Goal: Task Accomplishment & Management: Use online tool/utility

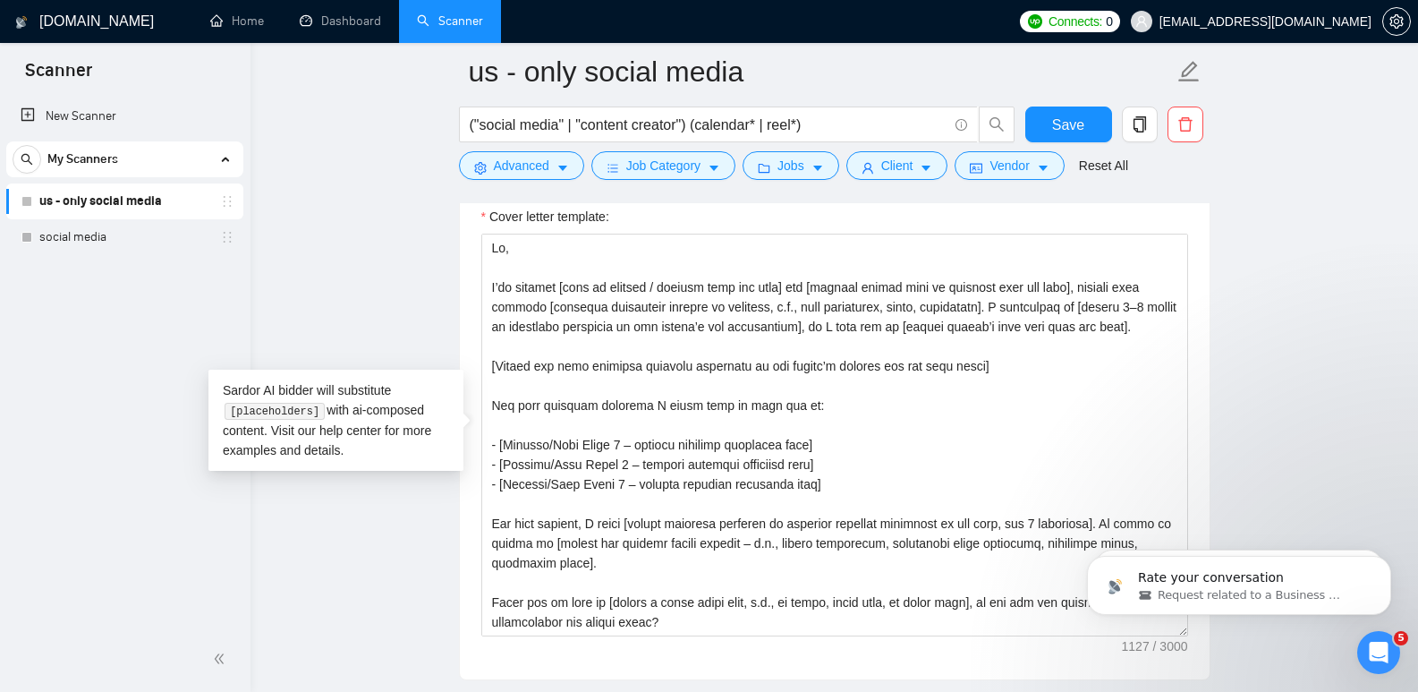
scroll to position [437, 0]
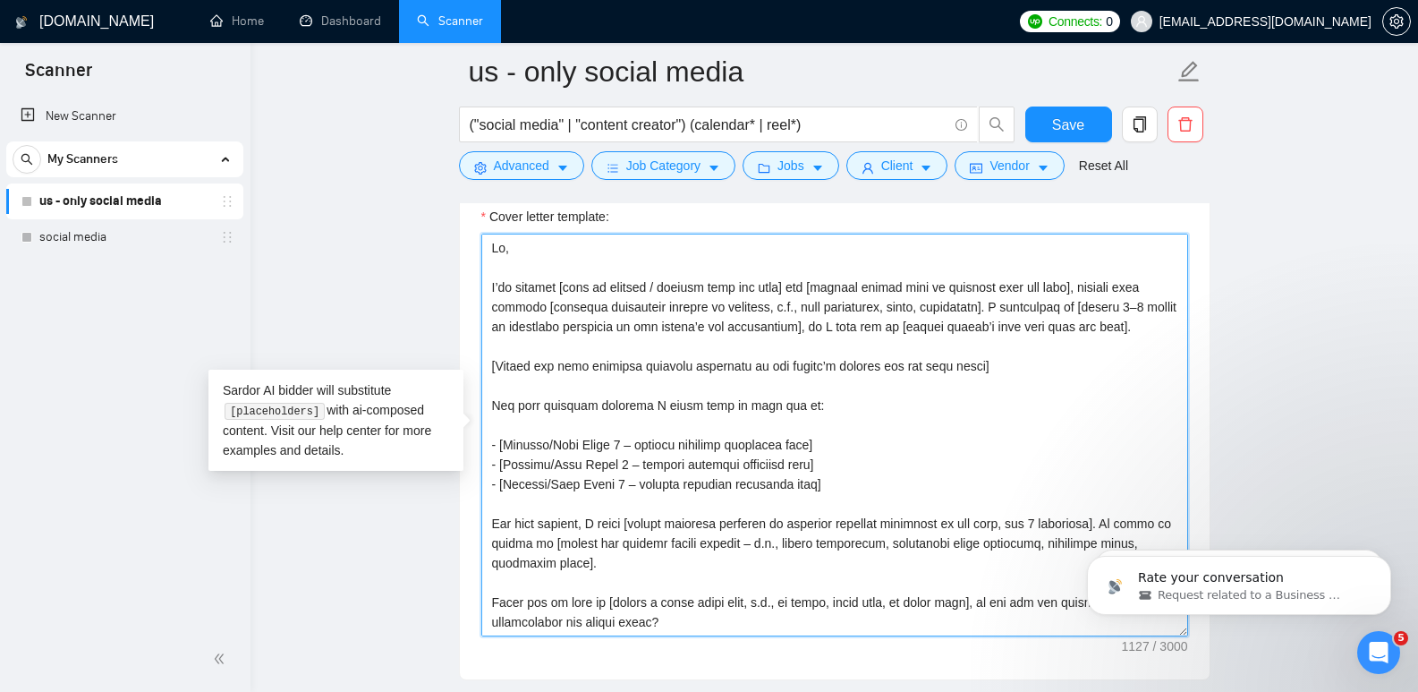
click at [658, 263] on textarea "Cover letter template:" at bounding box center [834, 435] width 707 height 403
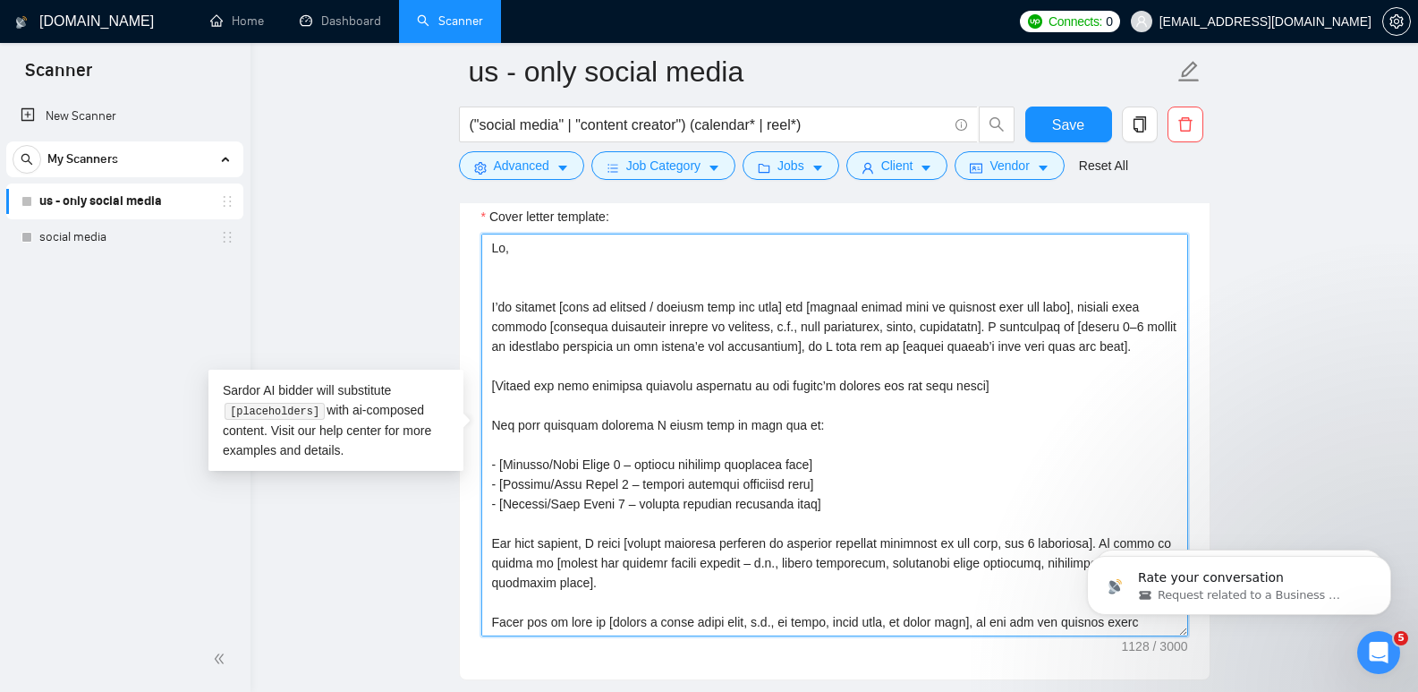
paste textarea "I am IMMEDIATELY AVAILABLE to [required action from job post] and achieve [deli…"
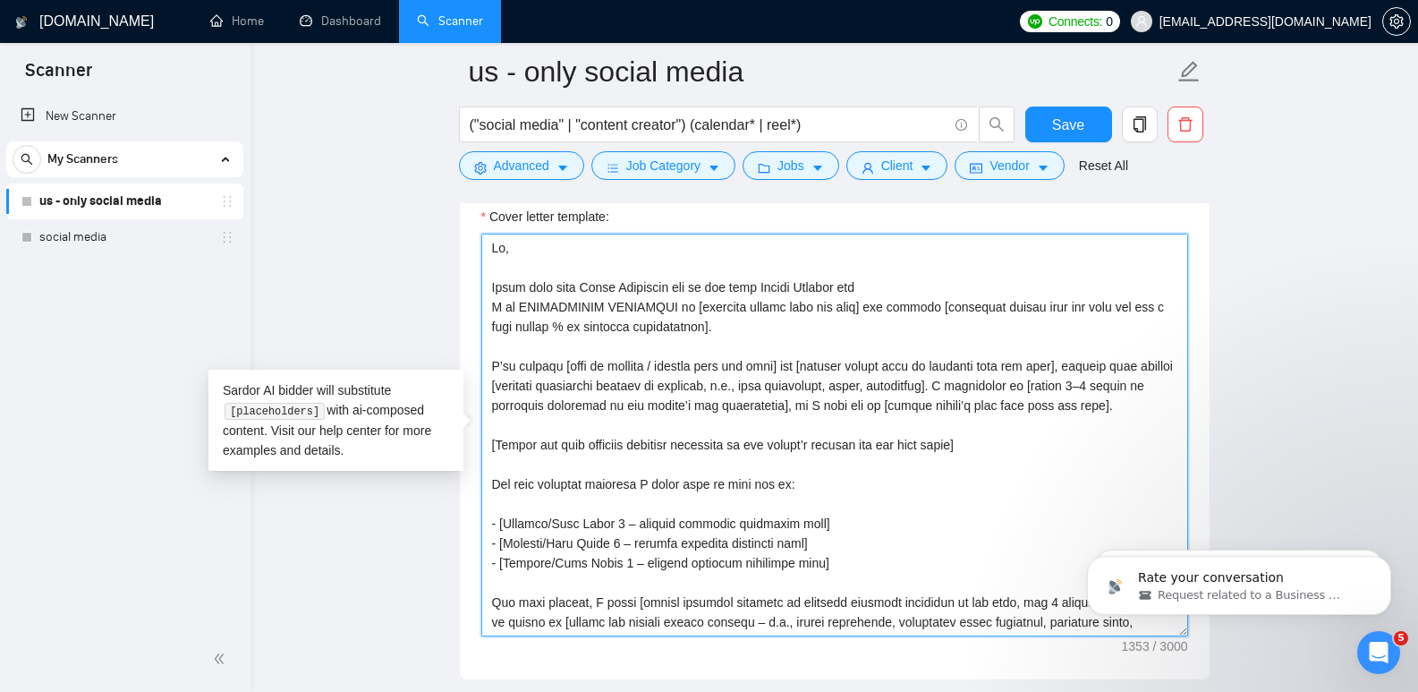
click at [897, 283] on textarea "Cover letter template:" at bounding box center [834, 435] width 707 height 403
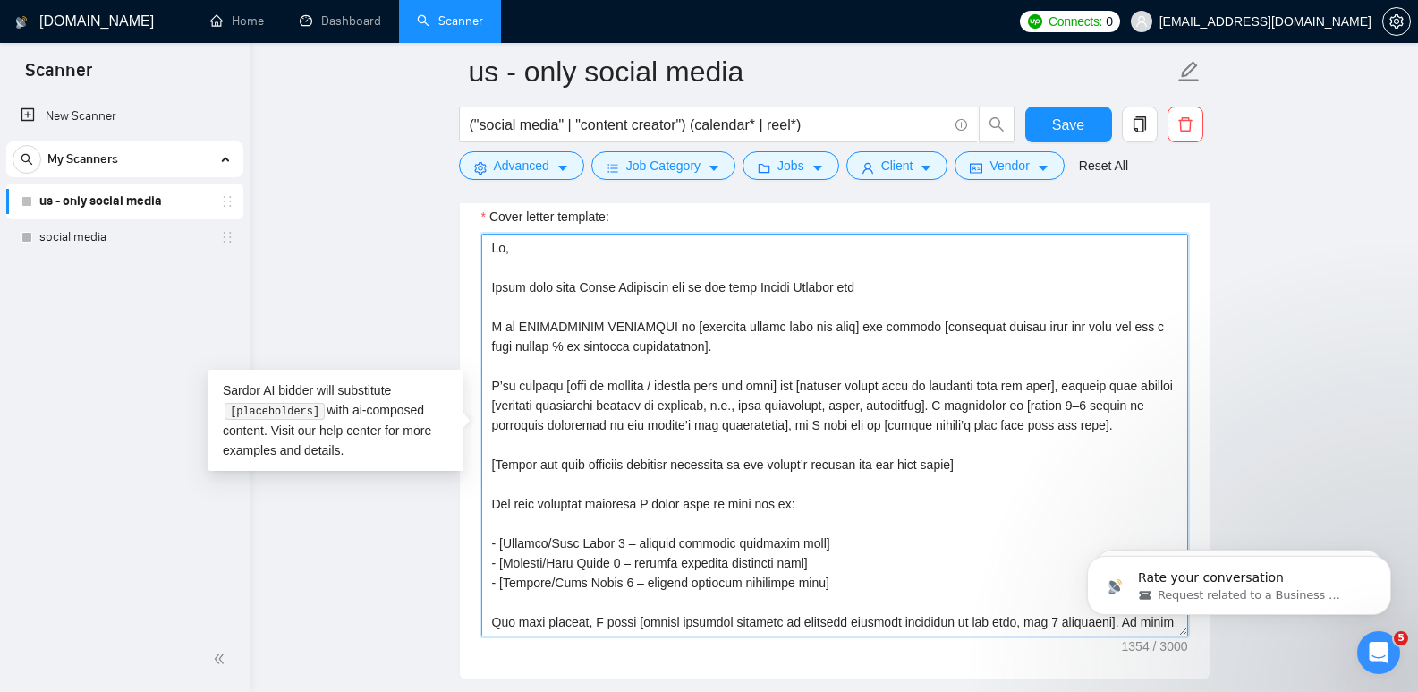
drag, startPoint x: 811, startPoint y: 288, endPoint x: 893, endPoint y: 290, distance: 82.3
click at [893, 290] on textarea "Cover letter template:" at bounding box center [834, 435] width 707 height 403
paste textarea "your Social Media Marketing Growth Partner, specializing in helping emerging cr…"
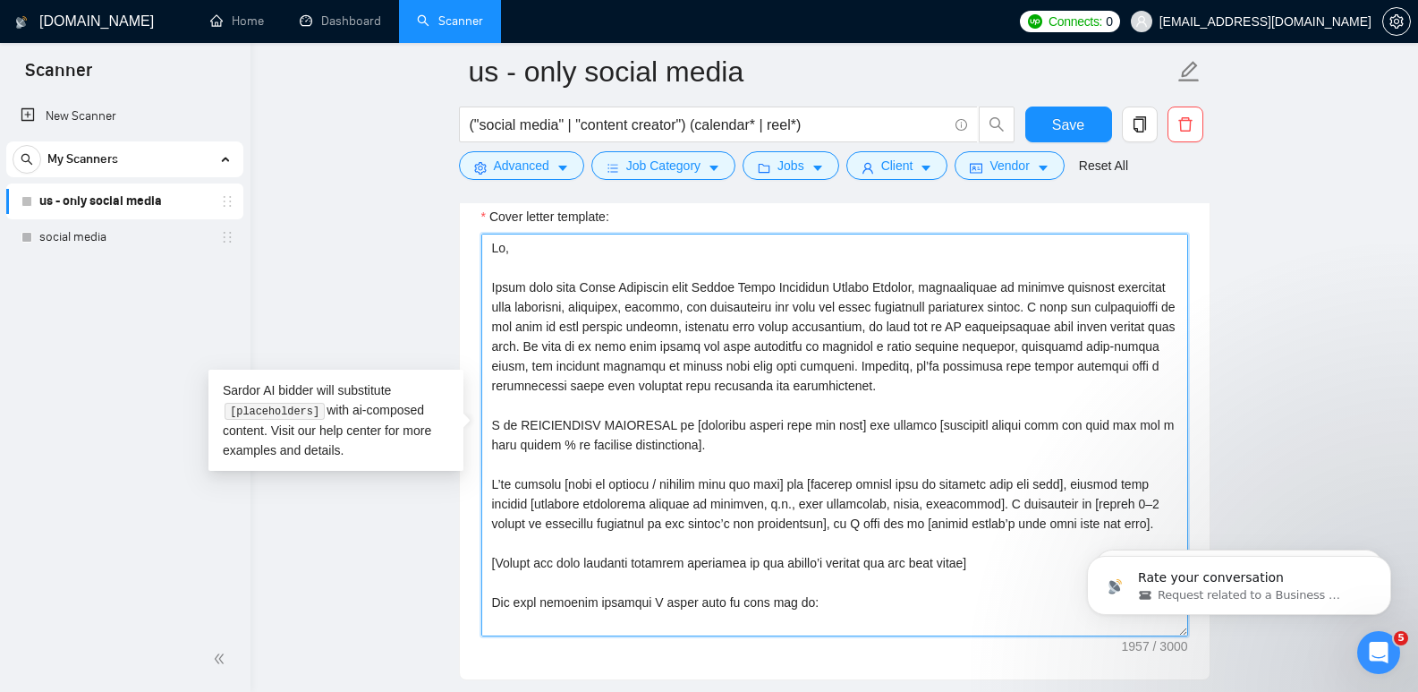
click at [680, 285] on textarea "Cover letter template:" at bounding box center [834, 435] width 707 height 403
click at [822, 394] on textarea "Cover letter template:" at bounding box center [834, 435] width 707 height 403
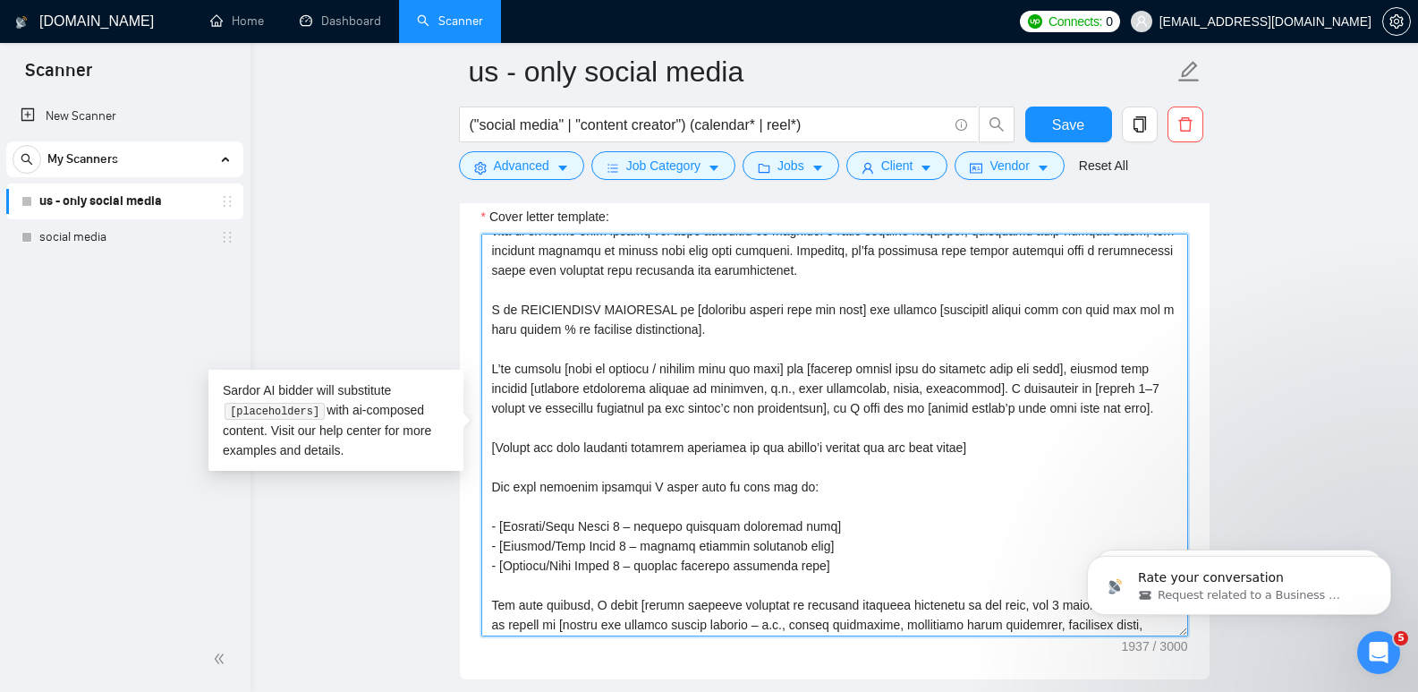
scroll to position [123, 0]
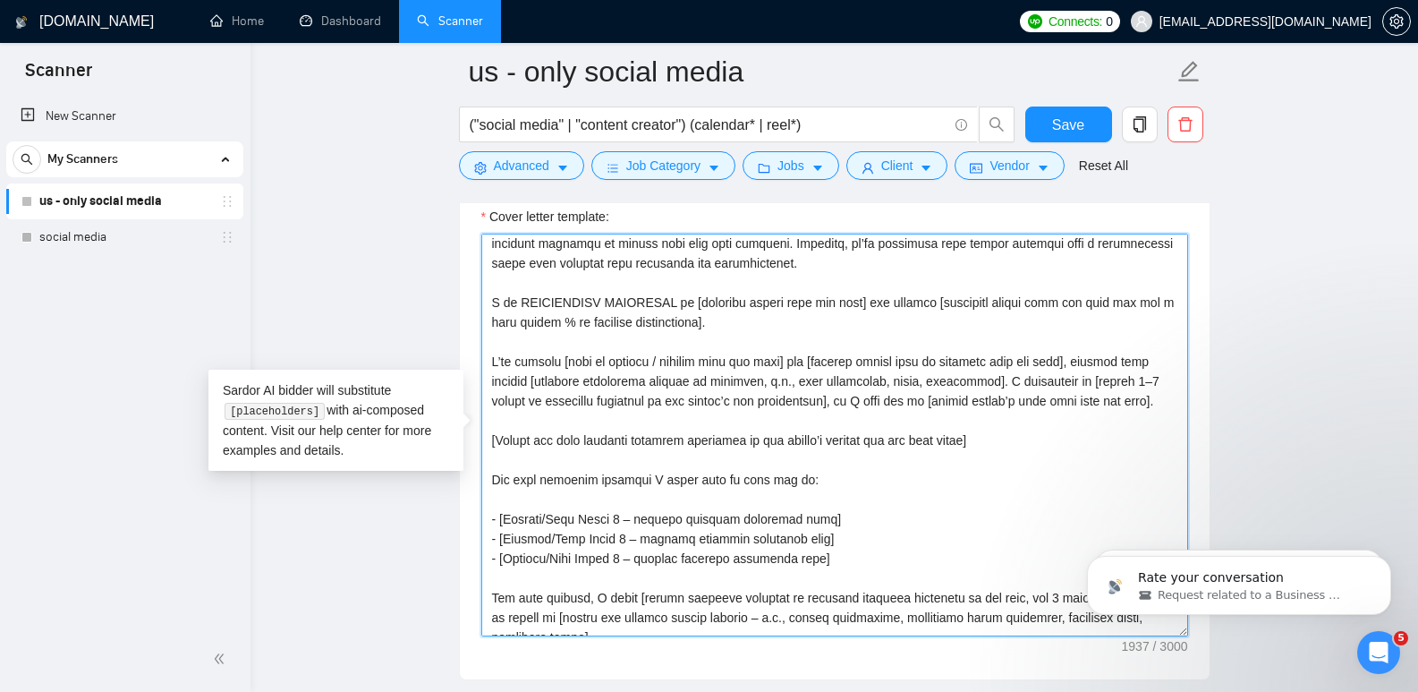
drag, startPoint x: 1125, startPoint y: 403, endPoint x: 485, endPoint y: 360, distance: 641.2
click at [485, 360] on textarea "Cover letter template:" at bounding box center [834, 435] width 707 height 403
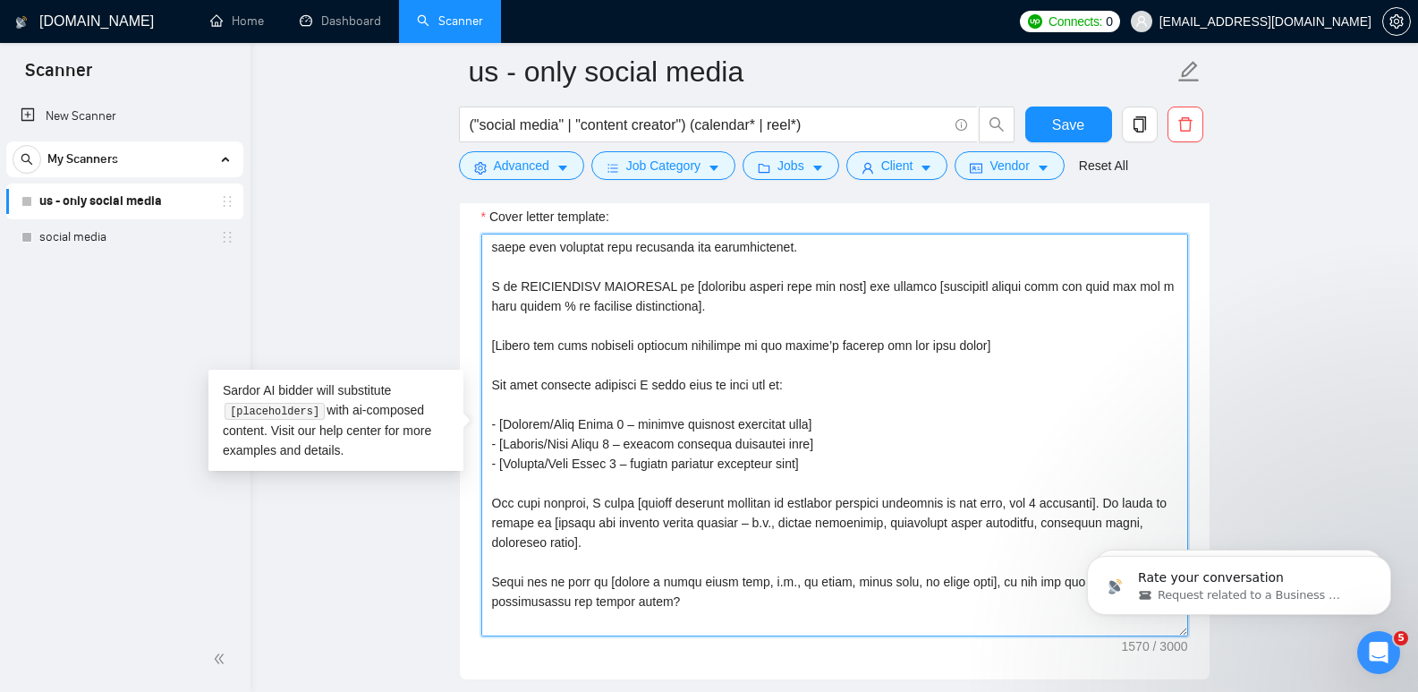
scroll to position [177, 0]
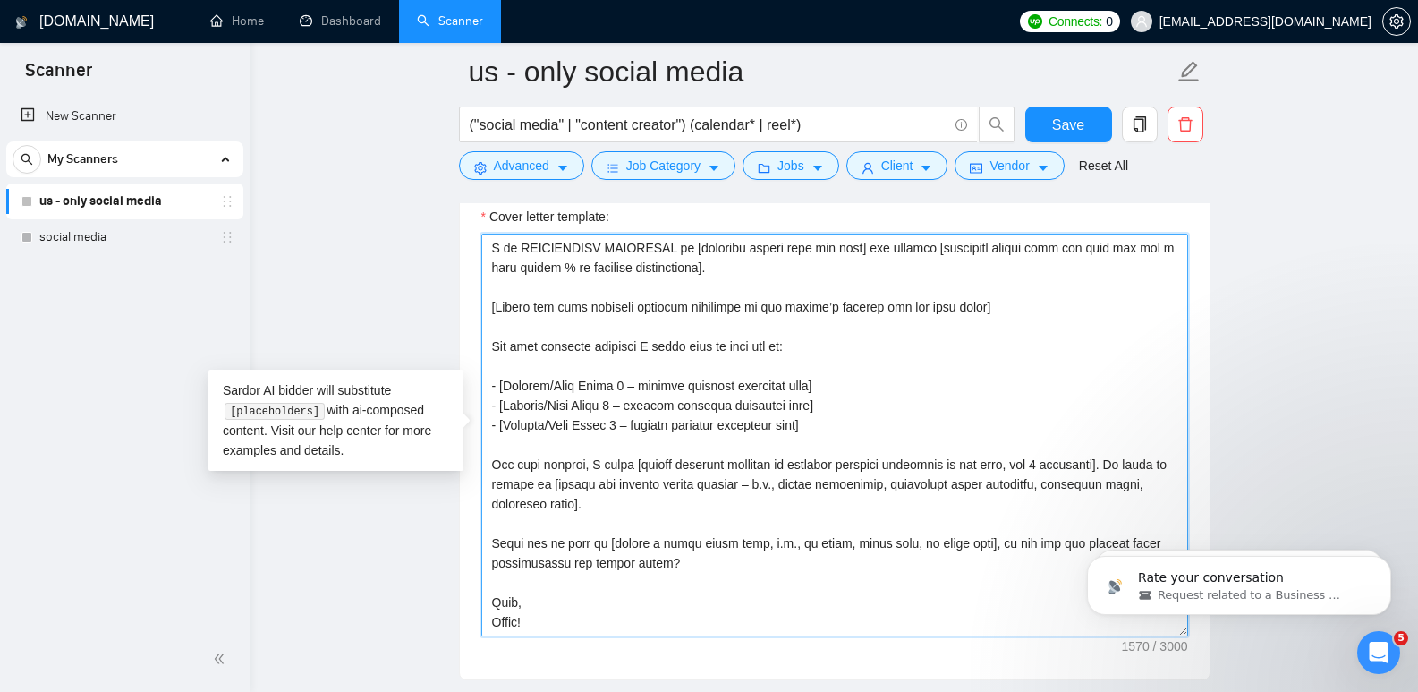
drag, startPoint x: 492, startPoint y: 462, endPoint x: 710, endPoint y: 559, distance: 239.1
click at [710, 559] on textarea "Cover letter template:" at bounding box center [834, 435] width 707 height 403
paste textarea
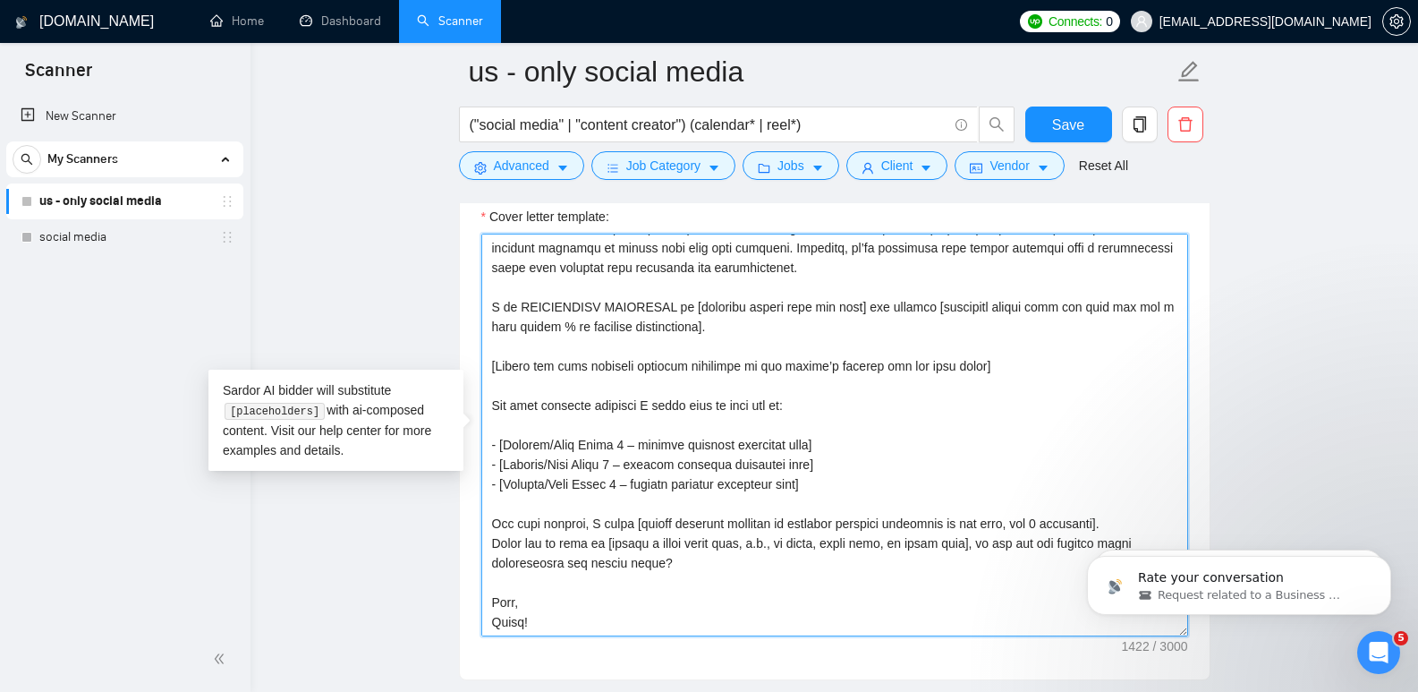
scroll to position [118, 0]
click at [495, 546] on textarea "Cover letter template:" at bounding box center [834, 435] width 707 height 403
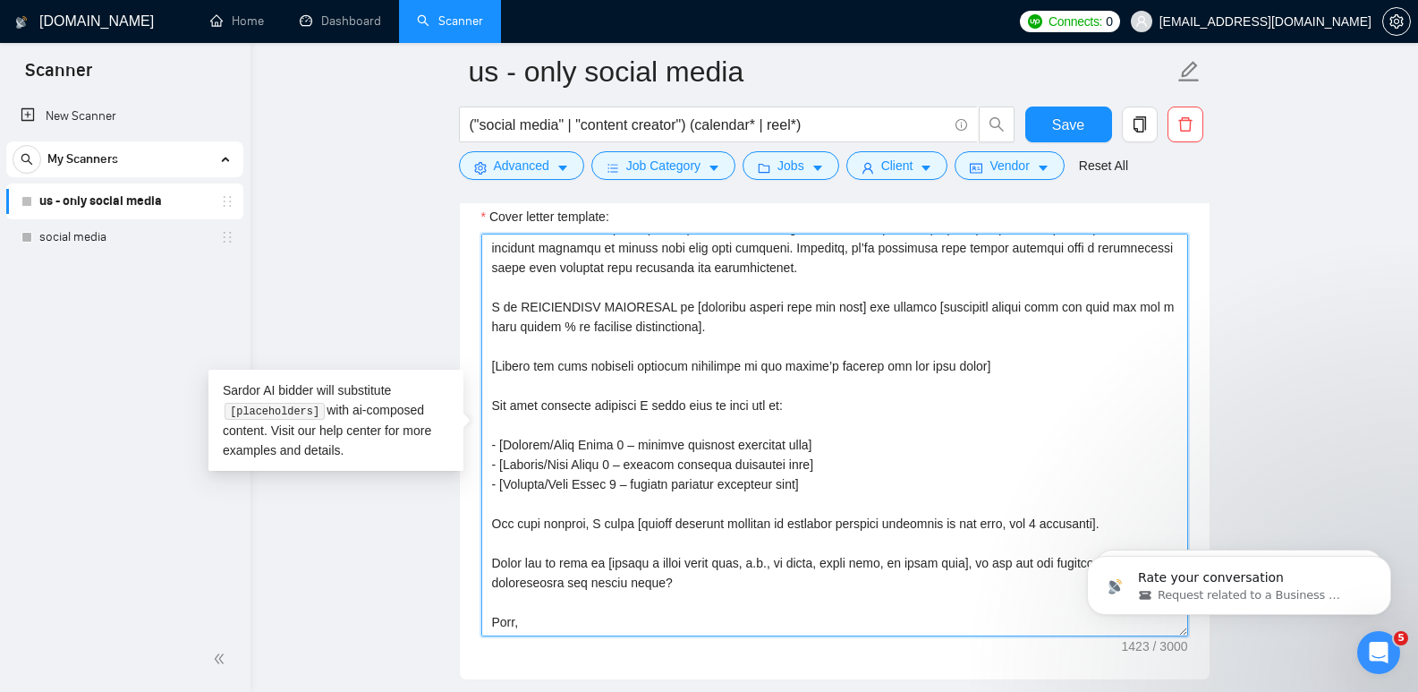
scroll to position [138, 0]
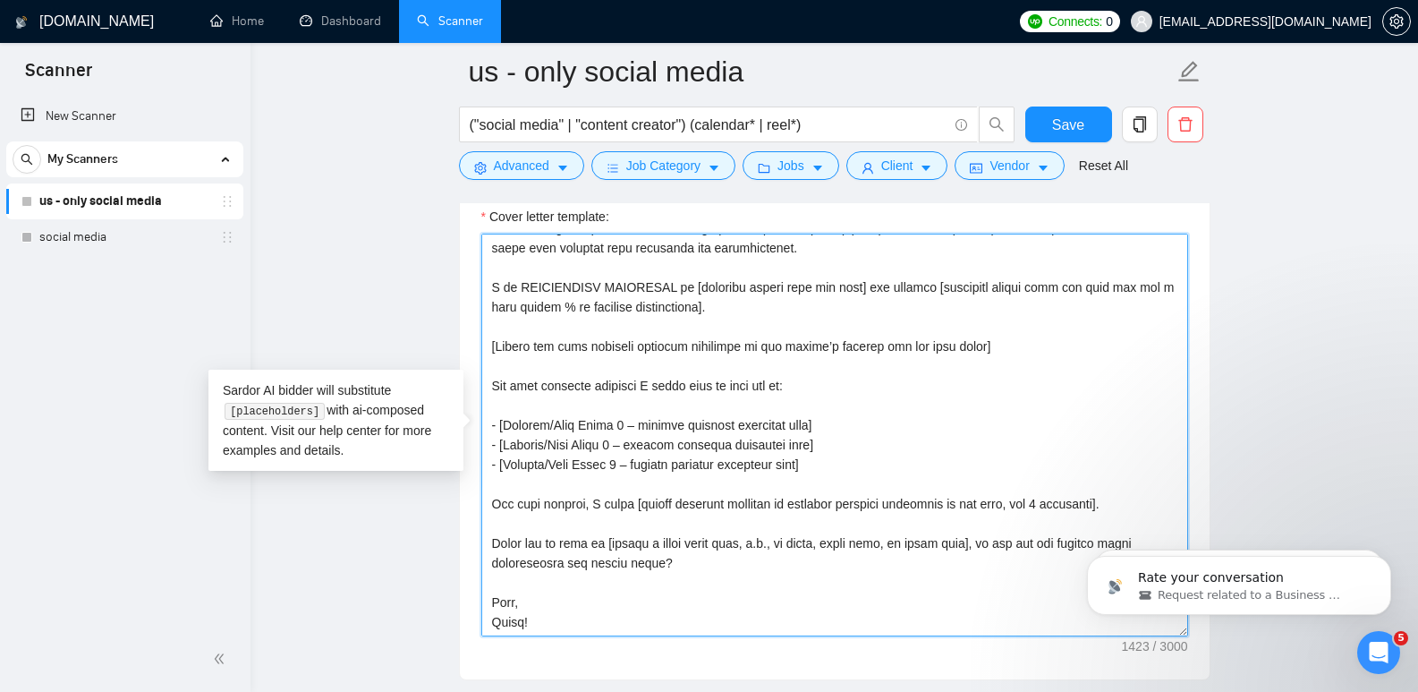
click at [554, 458] on textarea "Cover letter template:" at bounding box center [834, 435] width 707 height 403
drag, startPoint x: 548, startPoint y: 421, endPoint x: 500, endPoint y: 425, distance: 48.4
click at [500, 425] on textarea "Cover letter template:" at bounding box center [834, 435] width 707 height 403
click at [615, 423] on textarea "Cover letter template:" at bounding box center [834, 435] width 707 height 403
drag, startPoint x: 614, startPoint y: 425, endPoint x: 831, endPoint y: 433, distance: 217.6
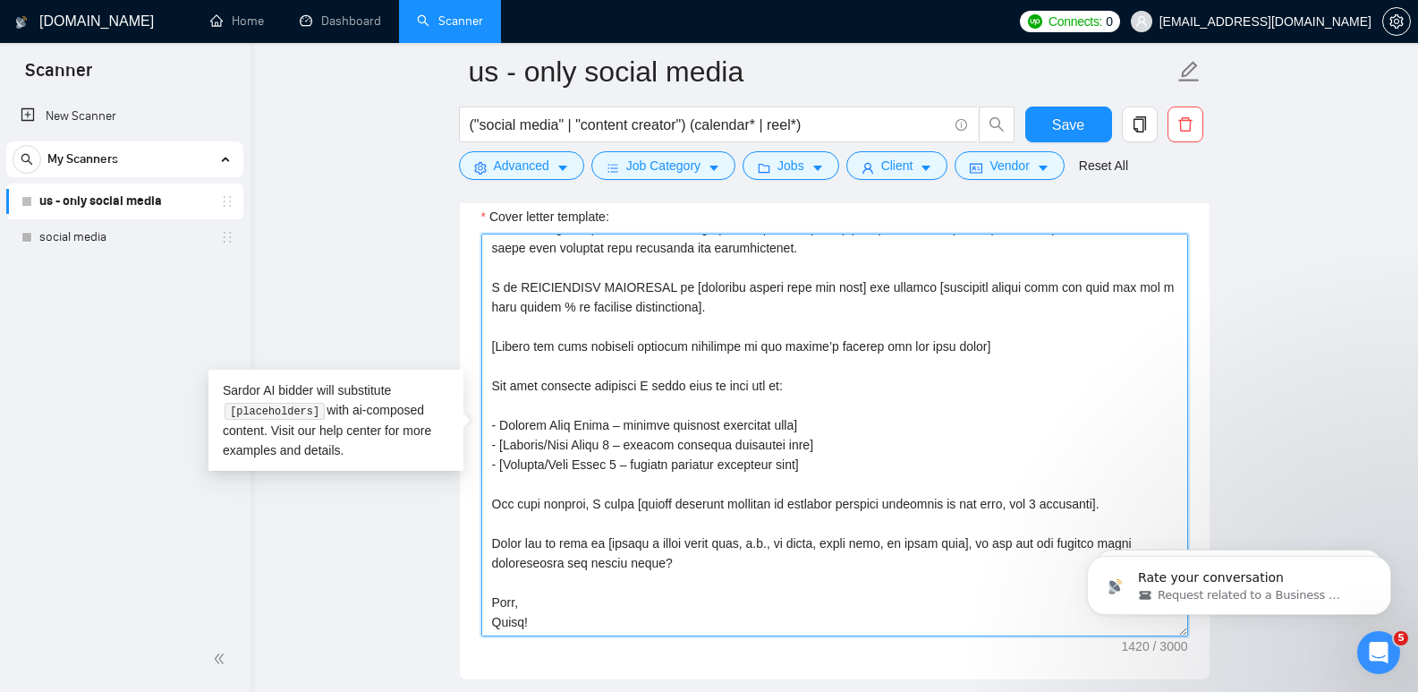
click at [831, 433] on textarea "Cover letter template:" at bounding box center [834, 435] width 707 height 403
paste textarea "https://drive.google.com/file/d/1cvPCSnD779rq89qEdkEJ7h9vxtVzJet2/view?usp=shar…"
click at [615, 425] on textarea "Cover letter template:" at bounding box center [834, 435] width 707 height 403
drag, startPoint x: 501, startPoint y: 441, endPoint x: 548, endPoint y: 446, distance: 46.8
click at [548, 446] on textarea "Cover letter template:" at bounding box center [834, 435] width 707 height 403
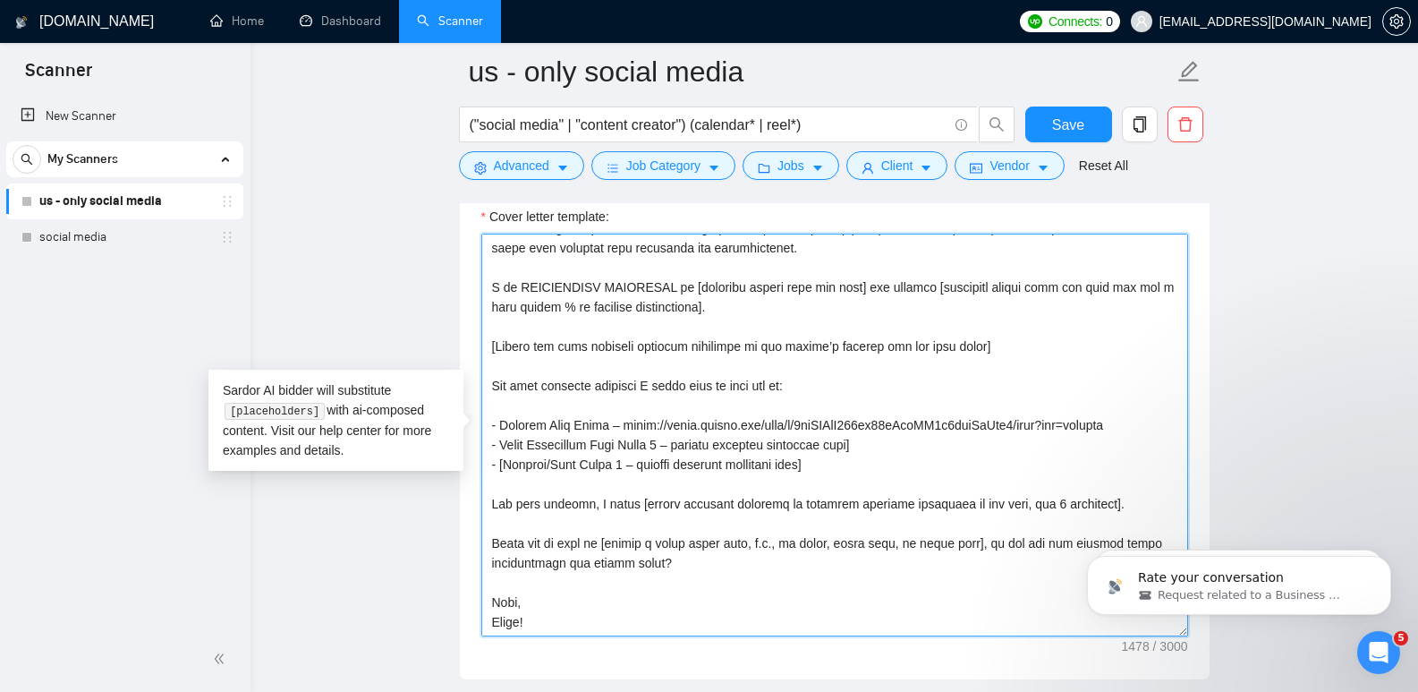
click at [662, 446] on textarea "Cover letter template:" at bounding box center [834, 435] width 707 height 403
drag, startPoint x: 667, startPoint y: 444, endPoint x: 835, endPoint y: 450, distance: 168.3
click at [835, 450] on textarea "Cover letter template:" at bounding box center [834, 435] width 707 height 403
paste textarea "https://drive.google.com/file/d/1JtsGVpBHWcM8z7JJ4ADgr4h2-t5s6O1-/view?usp=driv…"
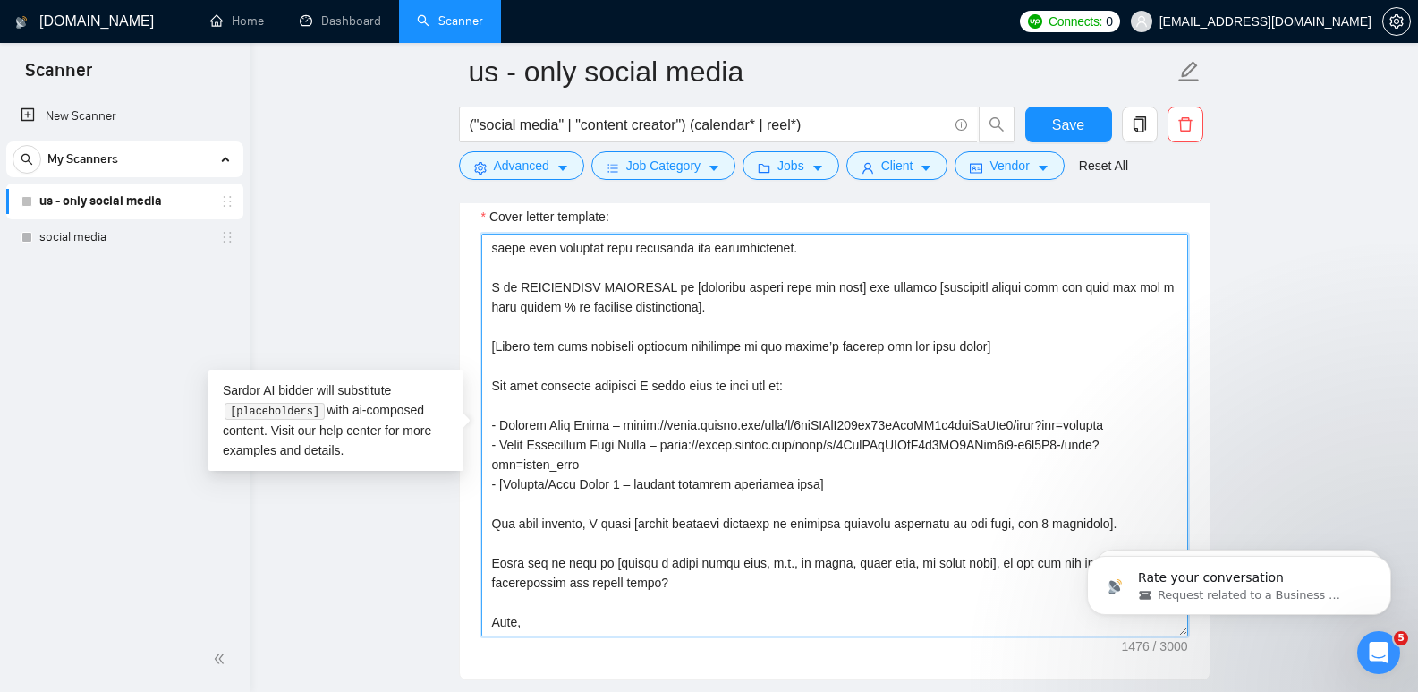
scroll to position [157, 0]
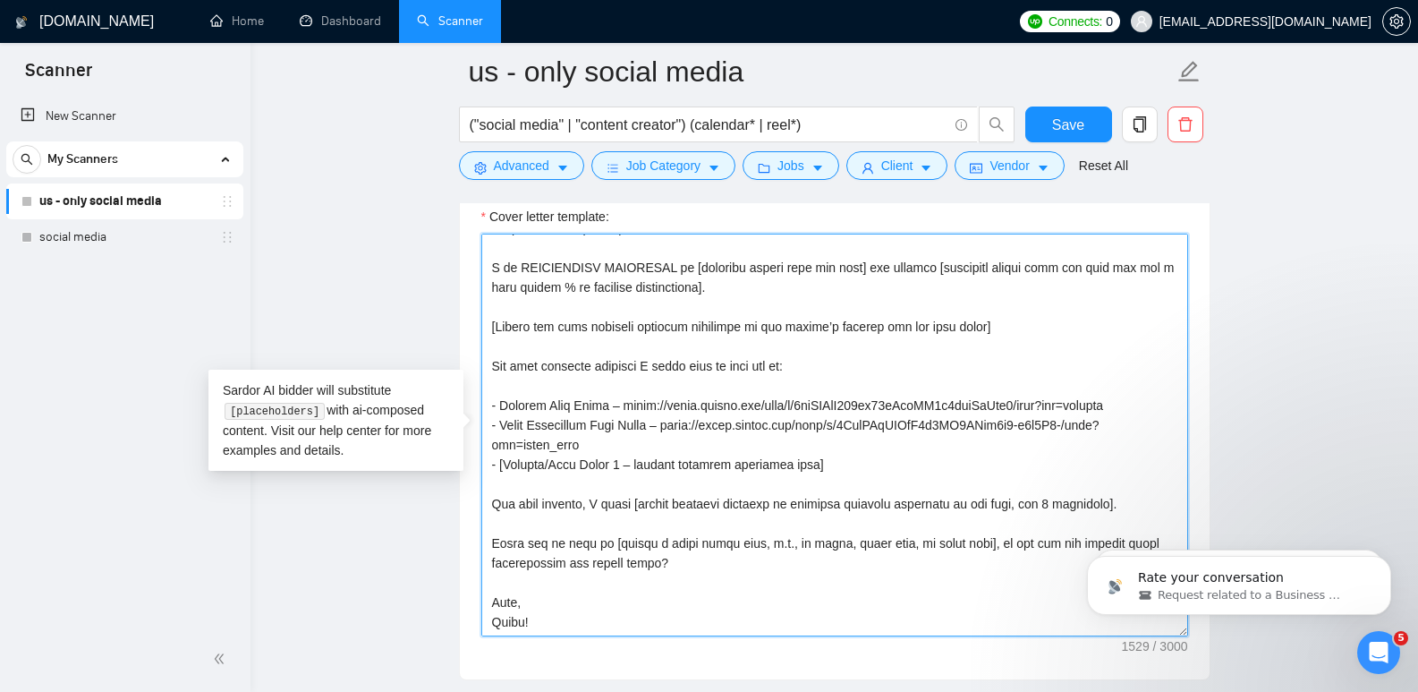
drag, startPoint x: 586, startPoint y: 463, endPoint x: 500, endPoint y: 463, distance: 85.9
click at [500, 463] on textarea "Cover letter template:" at bounding box center [834, 435] width 707 height 403
drag, startPoint x: 593, startPoint y: 463, endPoint x: 769, endPoint y: 464, distance: 175.4
click at [769, 464] on textarea "Cover letter template:" at bounding box center [834, 435] width 707 height 403
paste textarea "https://drive.google.com/file/d/1DN9lxLB8A8_q7ox6NqrmpSkS22jjURJi/view?usp=driv…"
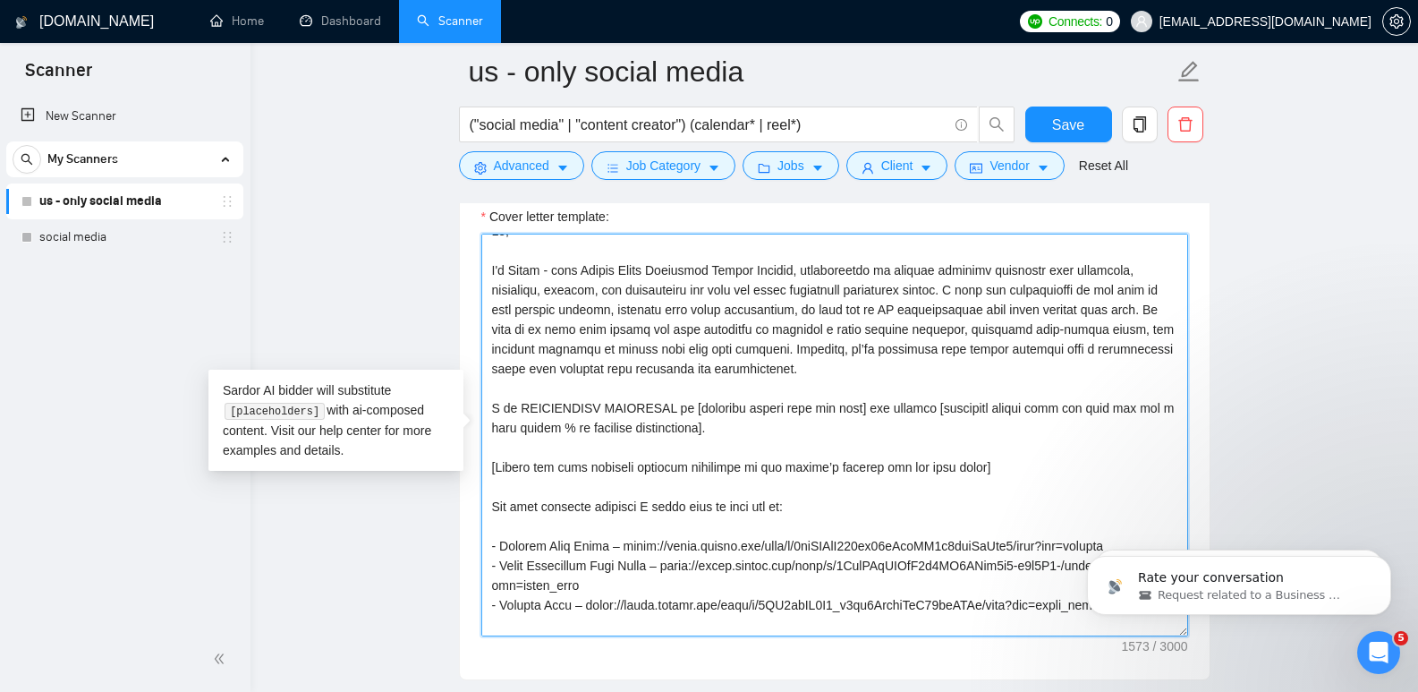
scroll to position [0, 0]
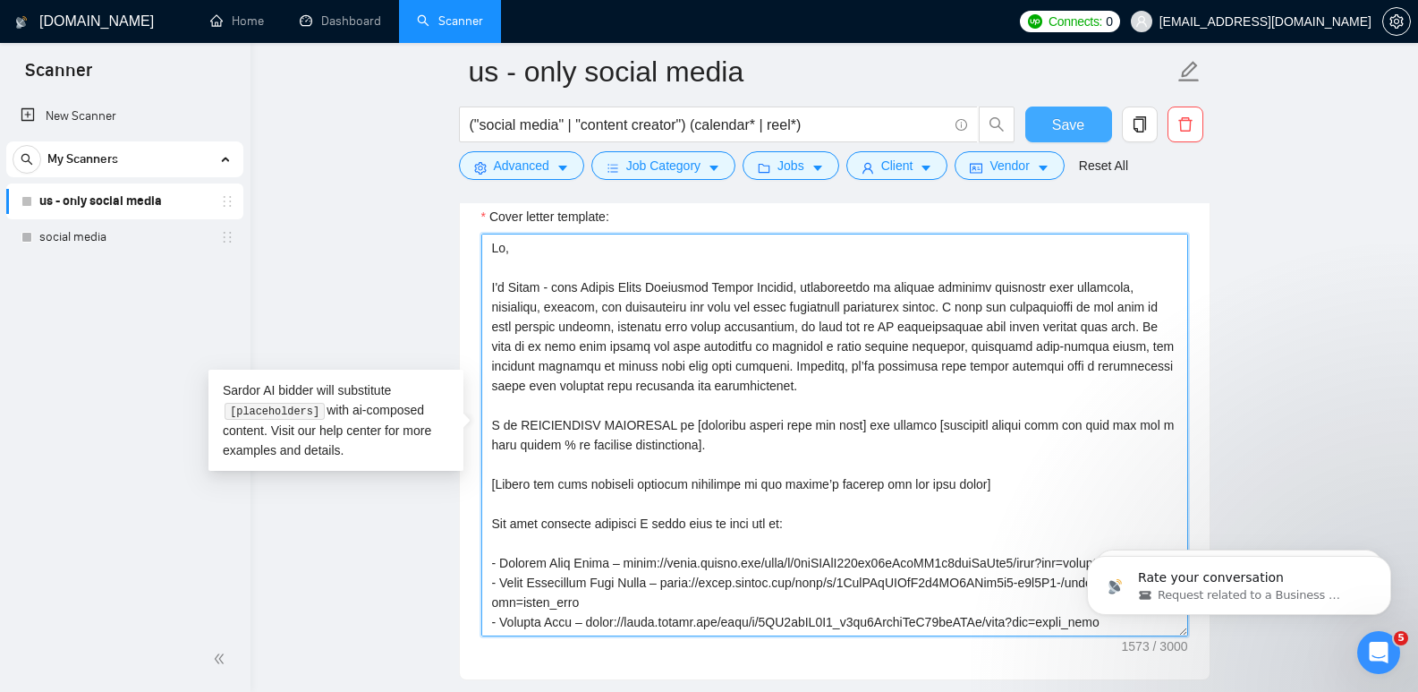
type textarea "Hi, I'm Rohan - your Social Media Marketing Growth Partner, specializing in hel…"
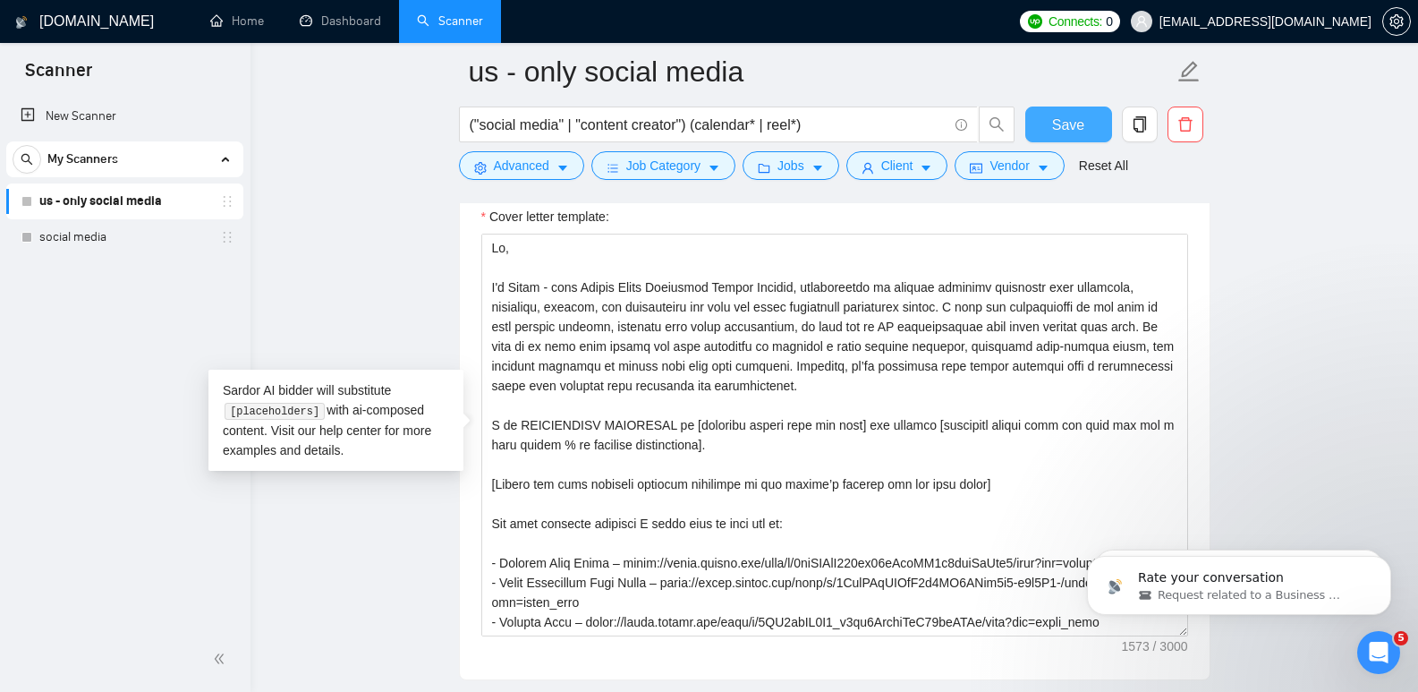
click at [1076, 124] on span "Save" at bounding box center [1068, 125] width 32 height 22
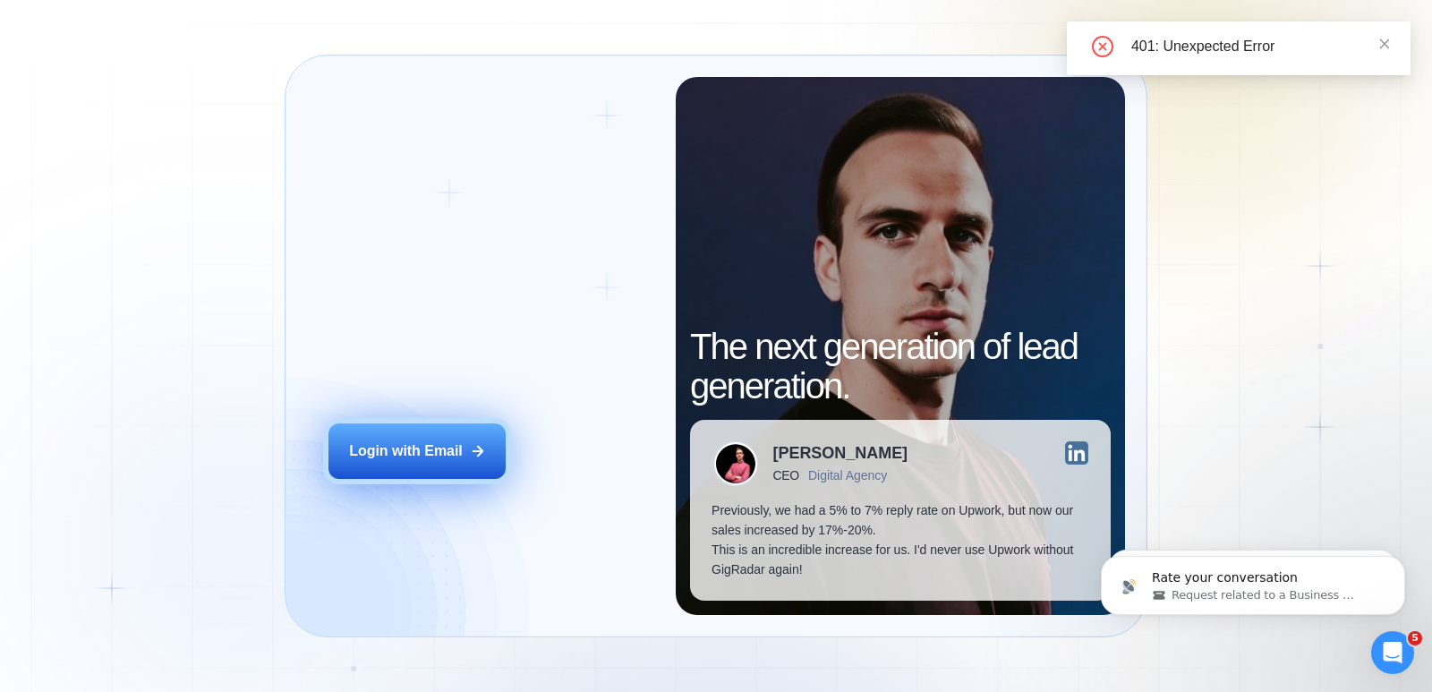
click at [431, 455] on div "Login with Email" at bounding box center [406, 451] width 114 height 20
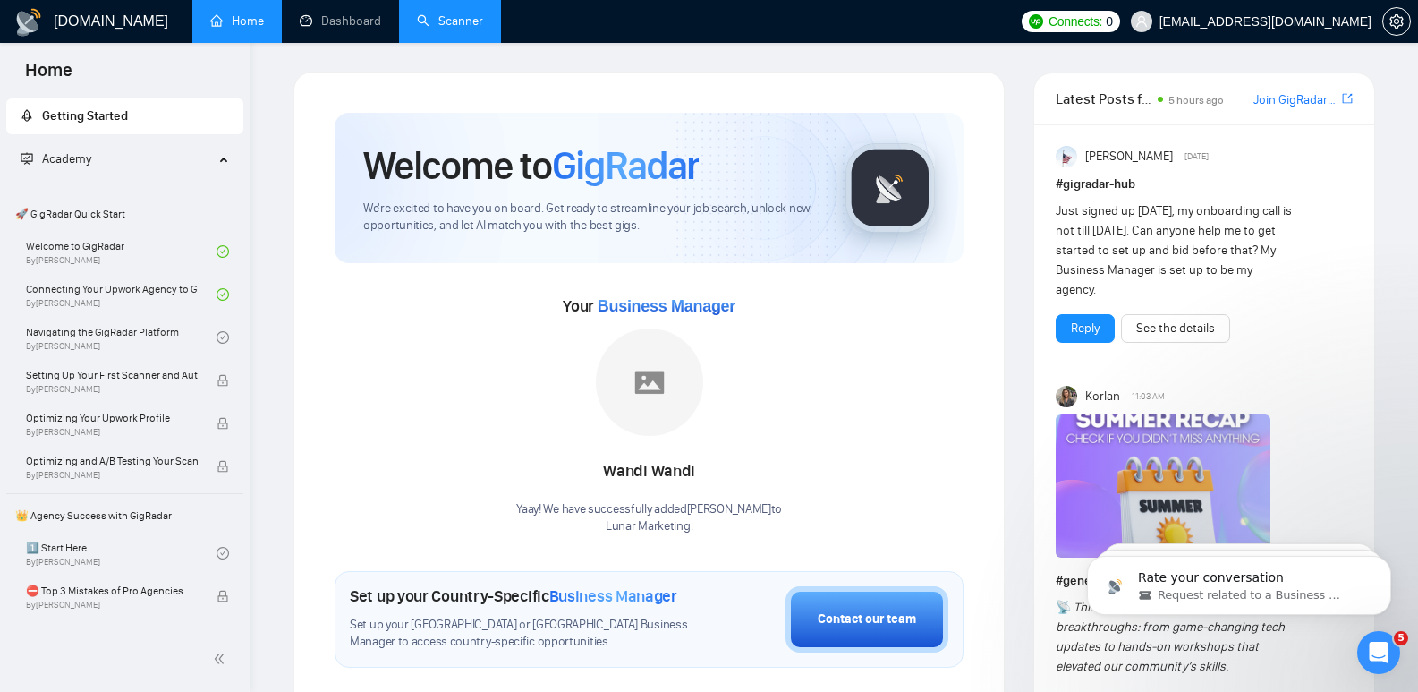
click at [469, 17] on link "Scanner" at bounding box center [450, 20] width 66 height 15
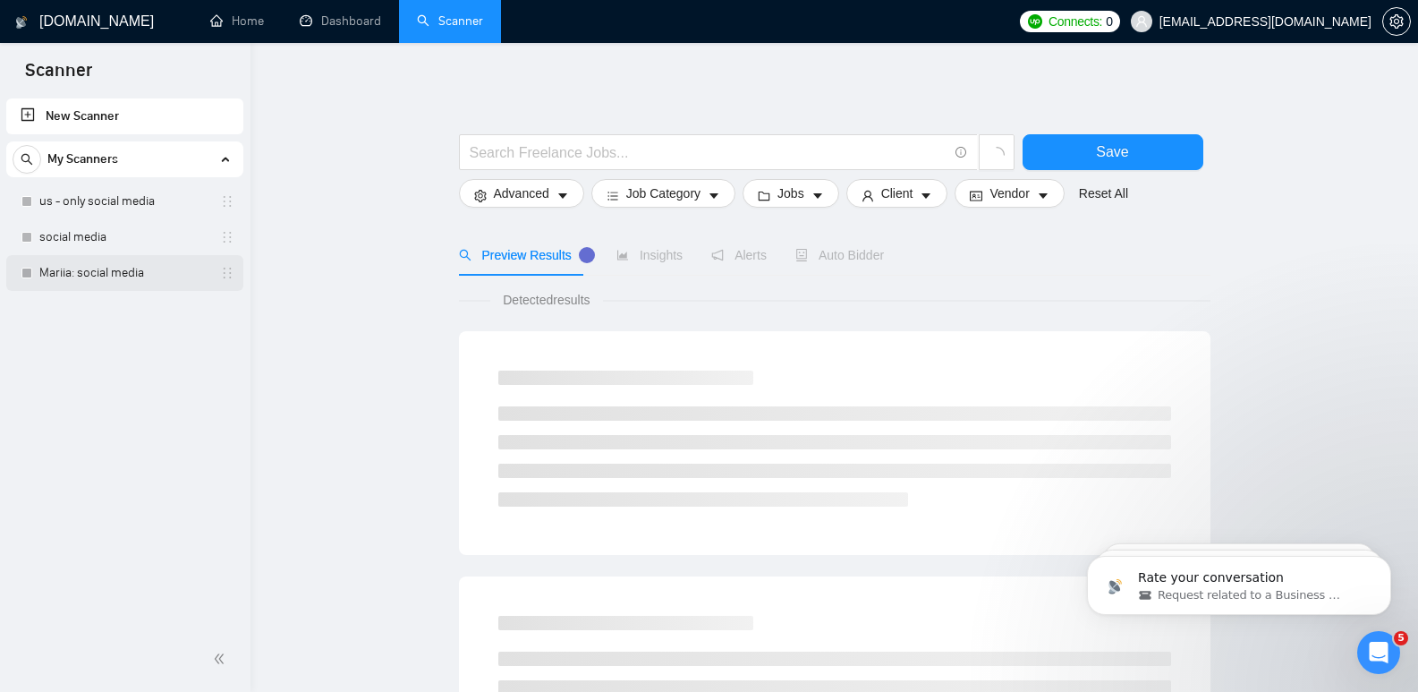
click at [98, 266] on link "Mariia: social media" at bounding box center [124, 273] width 170 height 36
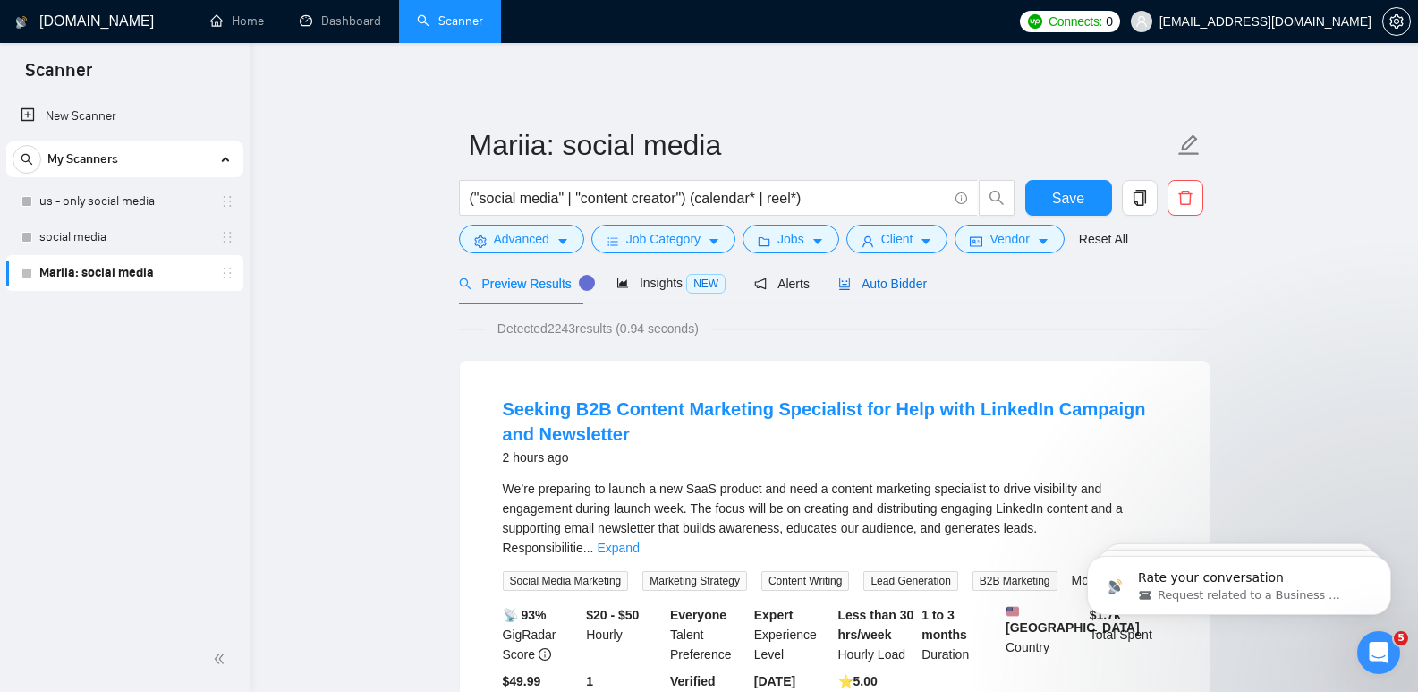
click at [880, 286] on span "Auto Bidder" at bounding box center [882, 283] width 89 height 14
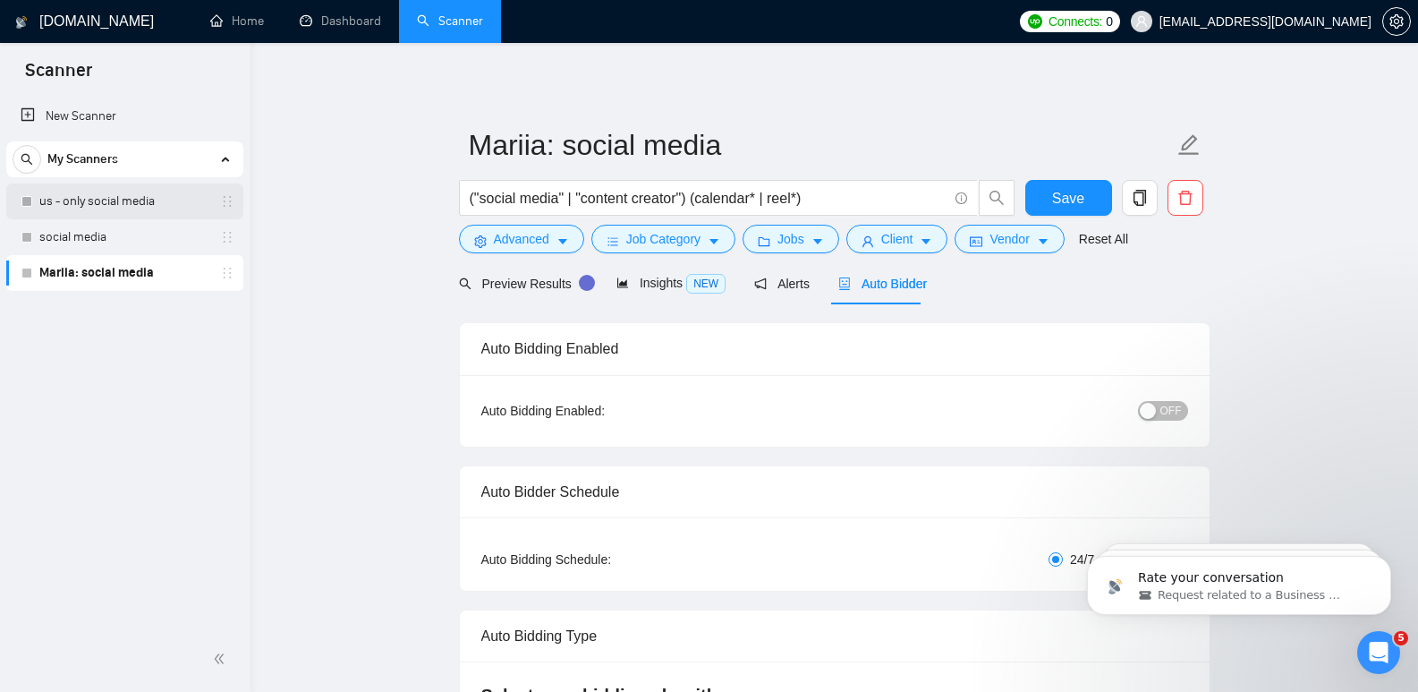
click at [143, 200] on link "us - only social media" at bounding box center [124, 201] width 170 height 36
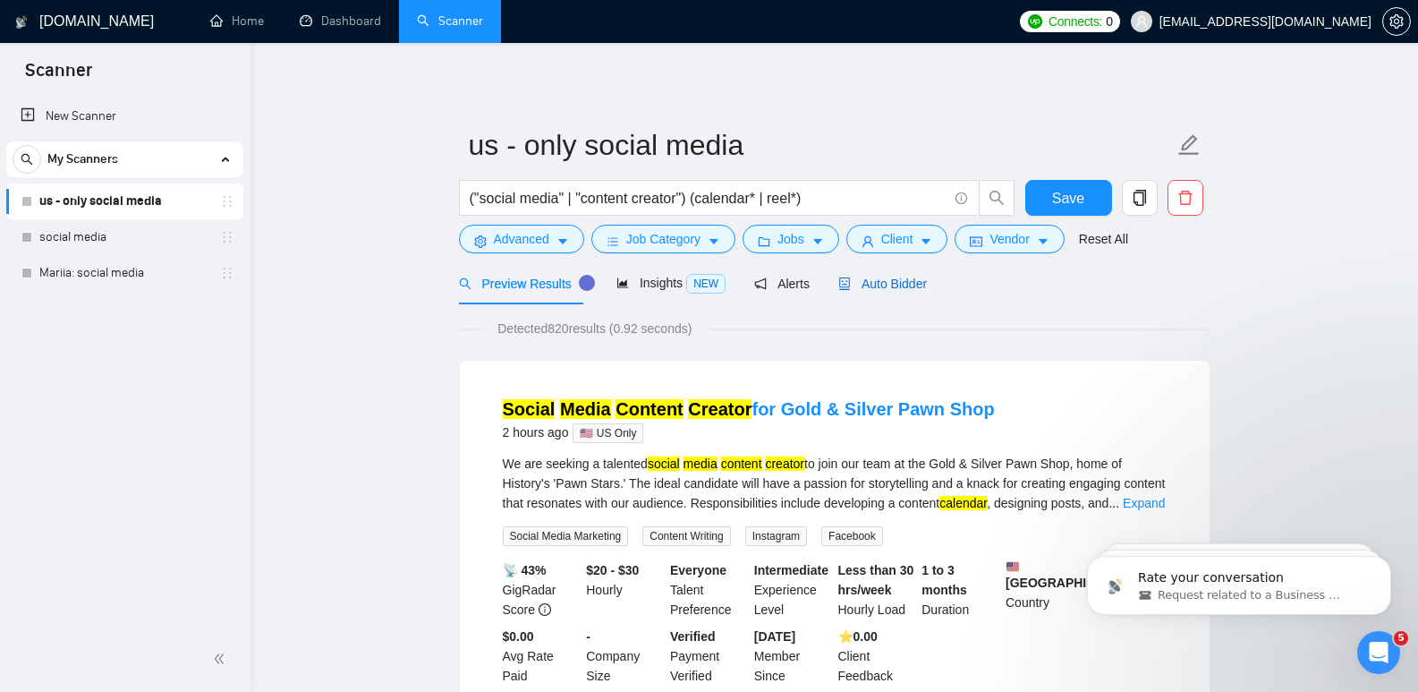
click at [890, 290] on span "Auto Bidder" at bounding box center [882, 283] width 89 height 14
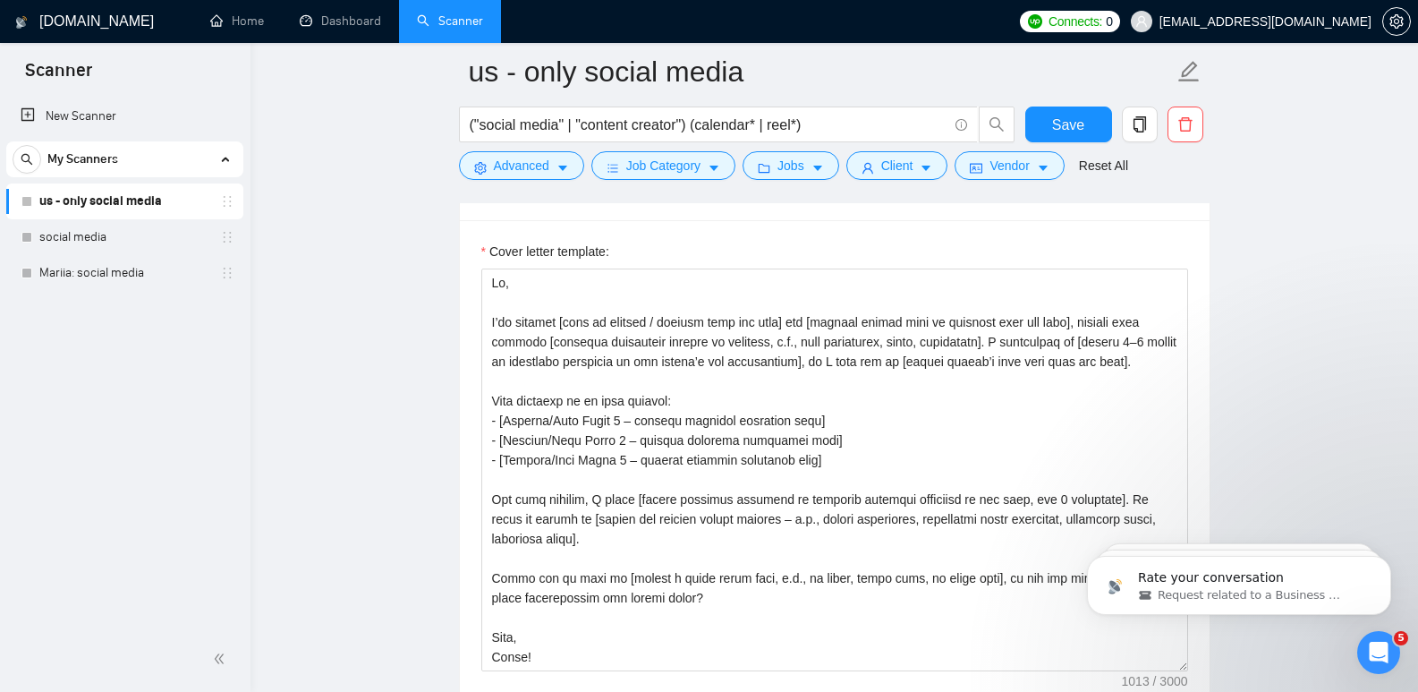
scroll to position [1957, 0]
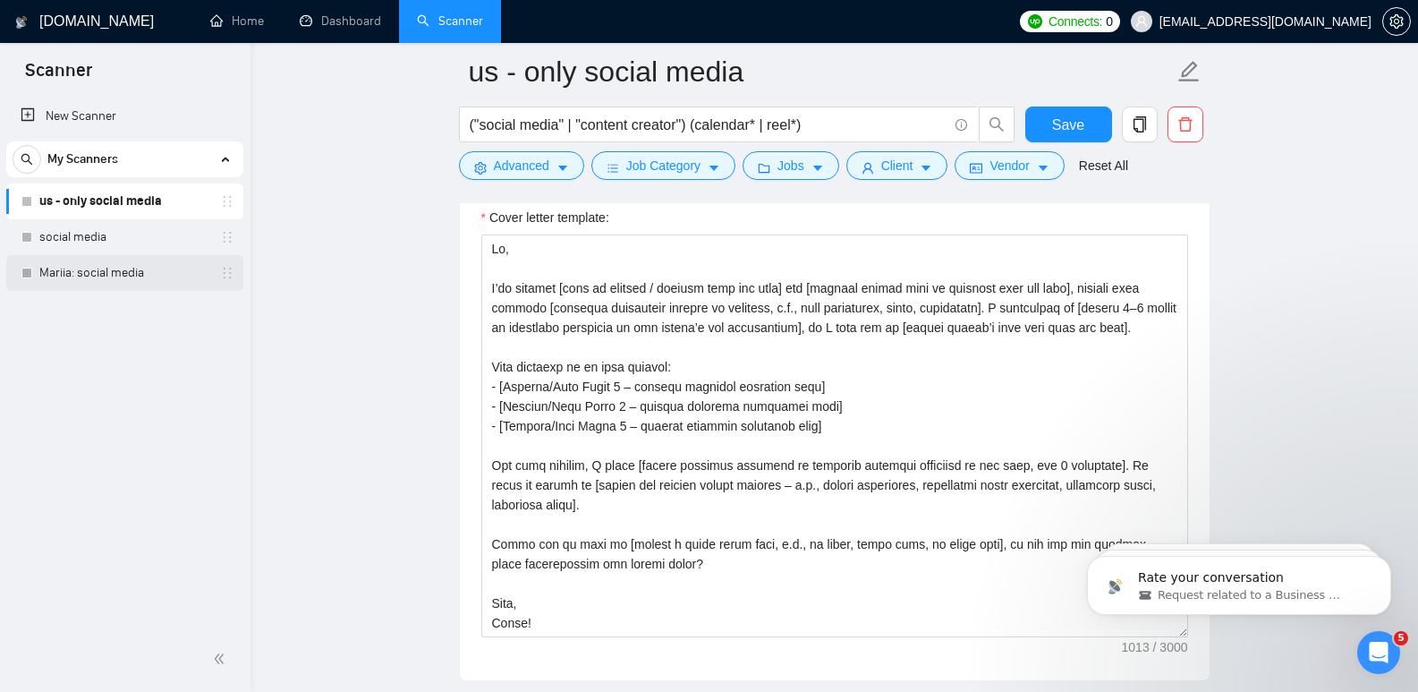
click at [106, 276] on link "Mariia: social media" at bounding box center [124, 273] width 170 height 36
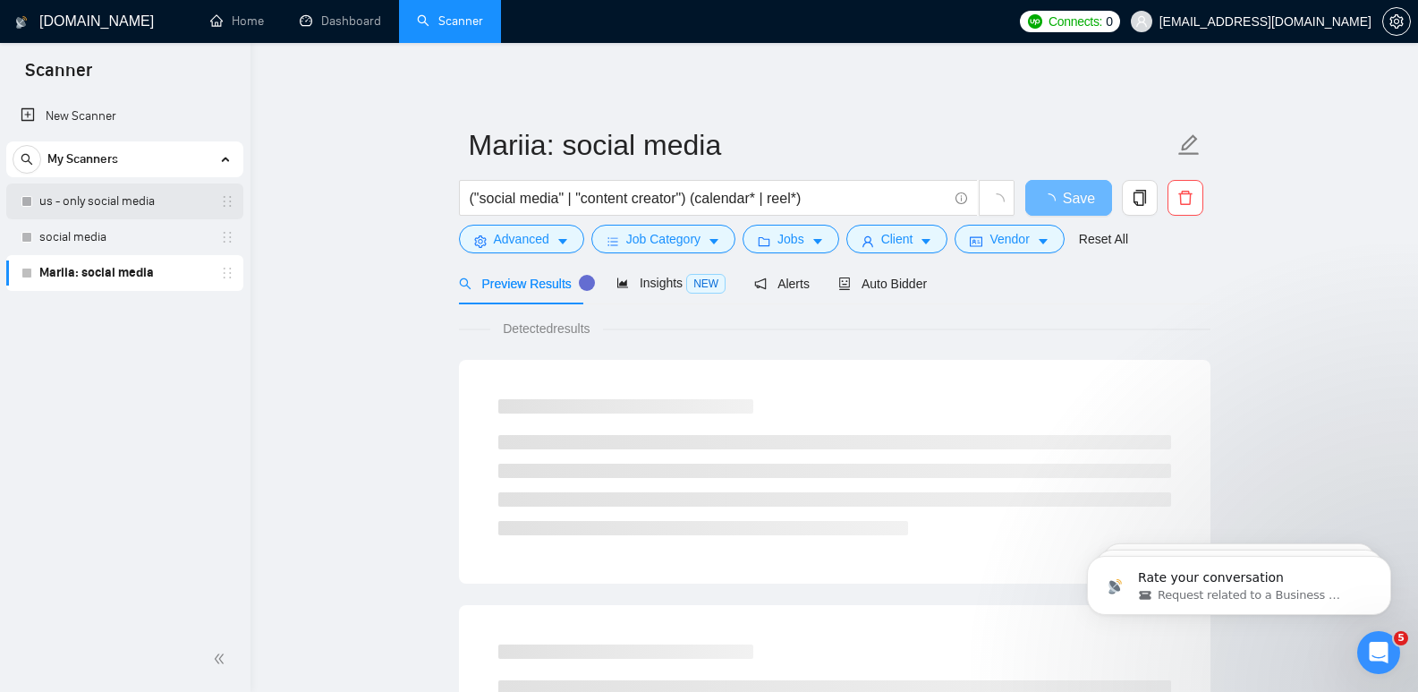
click at [120, 200] on link "us - only social media" at bounding box center [124, 201] width 170 height 36
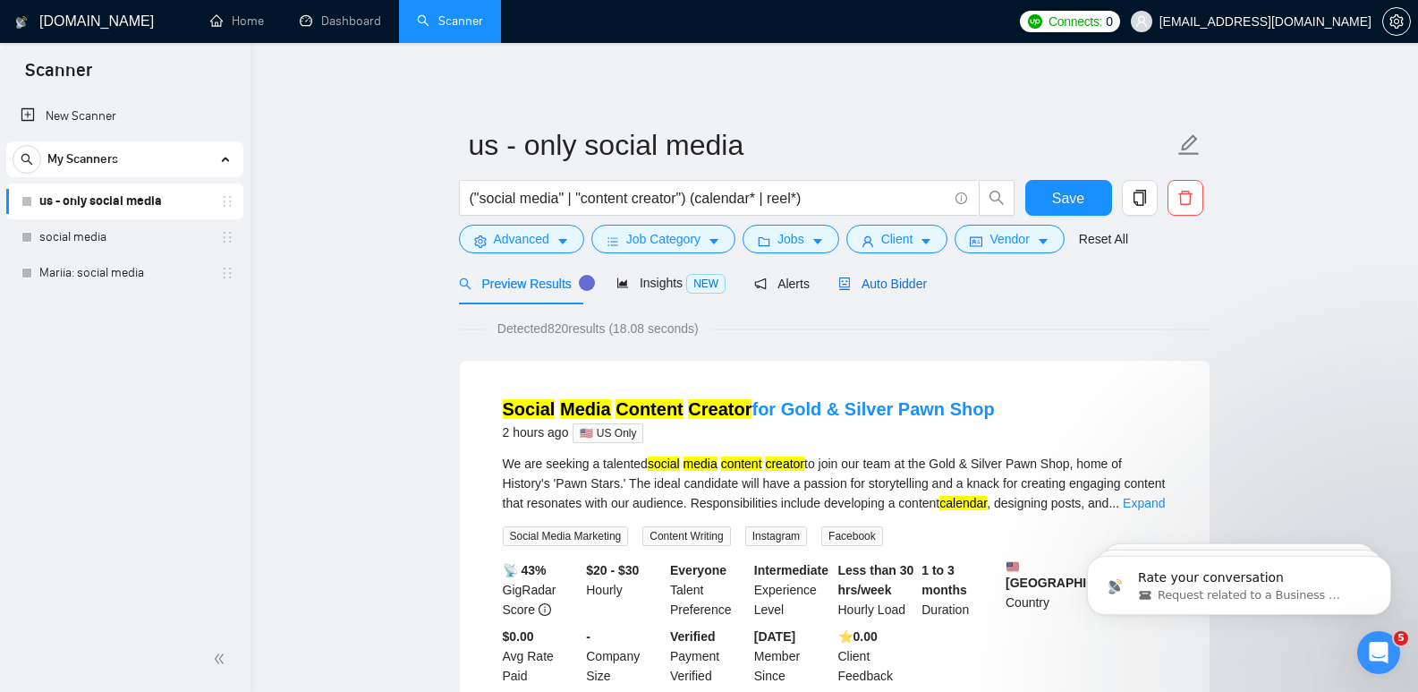
click at [873, 285] on span "Auto Bidder" at bounding box center [882, 283] width 89 height 14
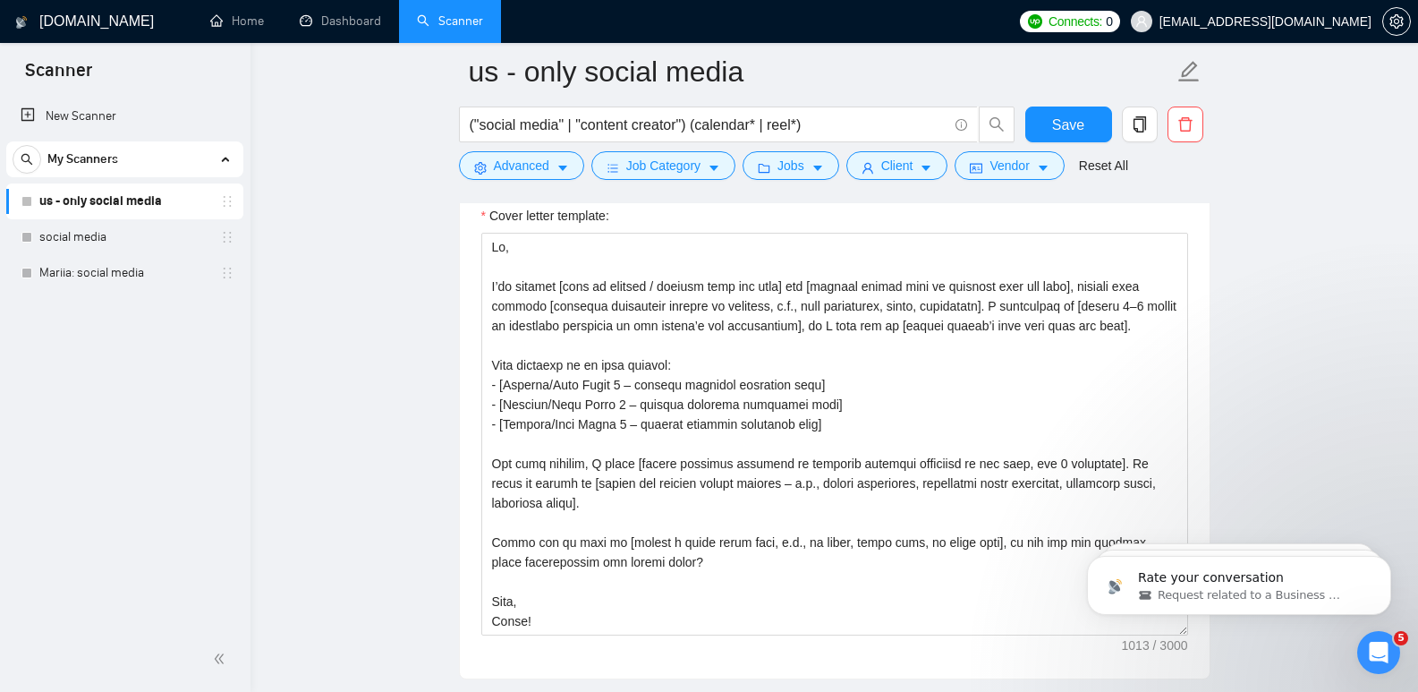
scroll to position [2007, 0]
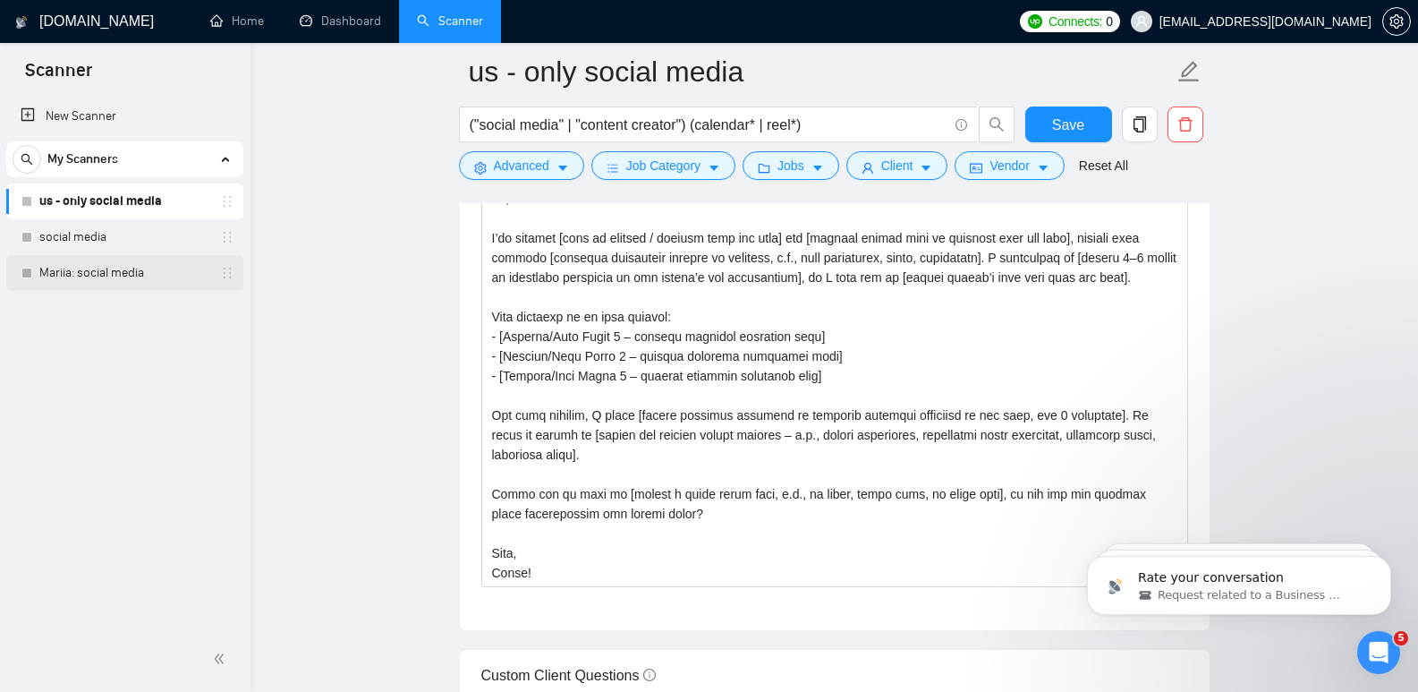
click at [65, 276] on link "Mariia: social media" at bounding box center [124, 273] width 170 height 36
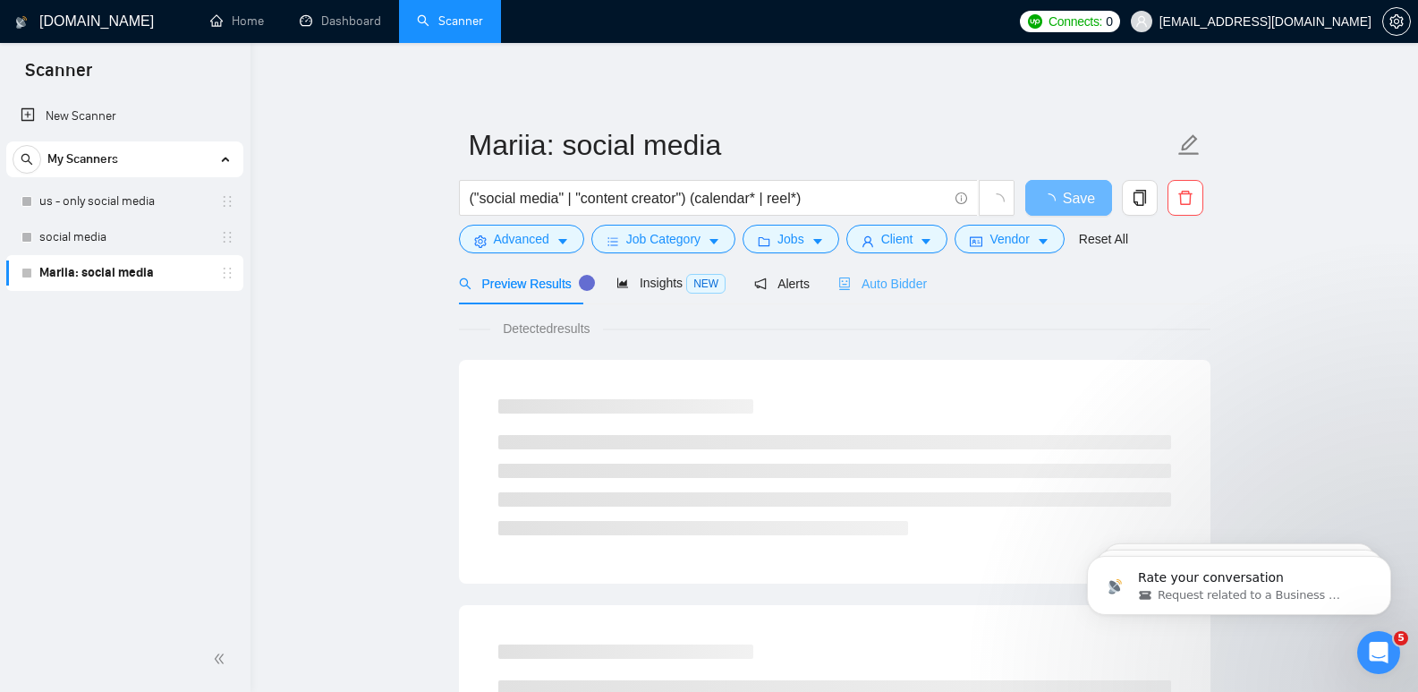
click at [881, 293] on div "Auto Bidder" at bounding box center [882, 283] width 89 height 42
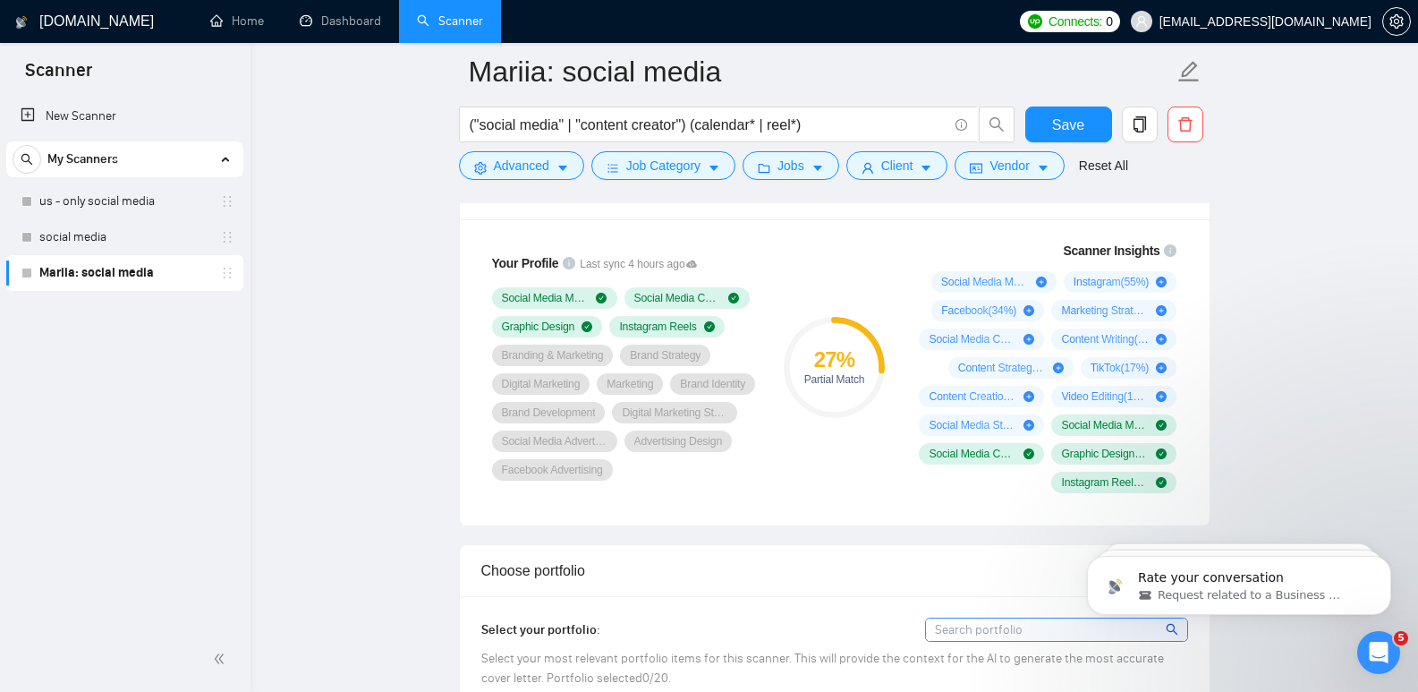
scroll to position [883, 0]
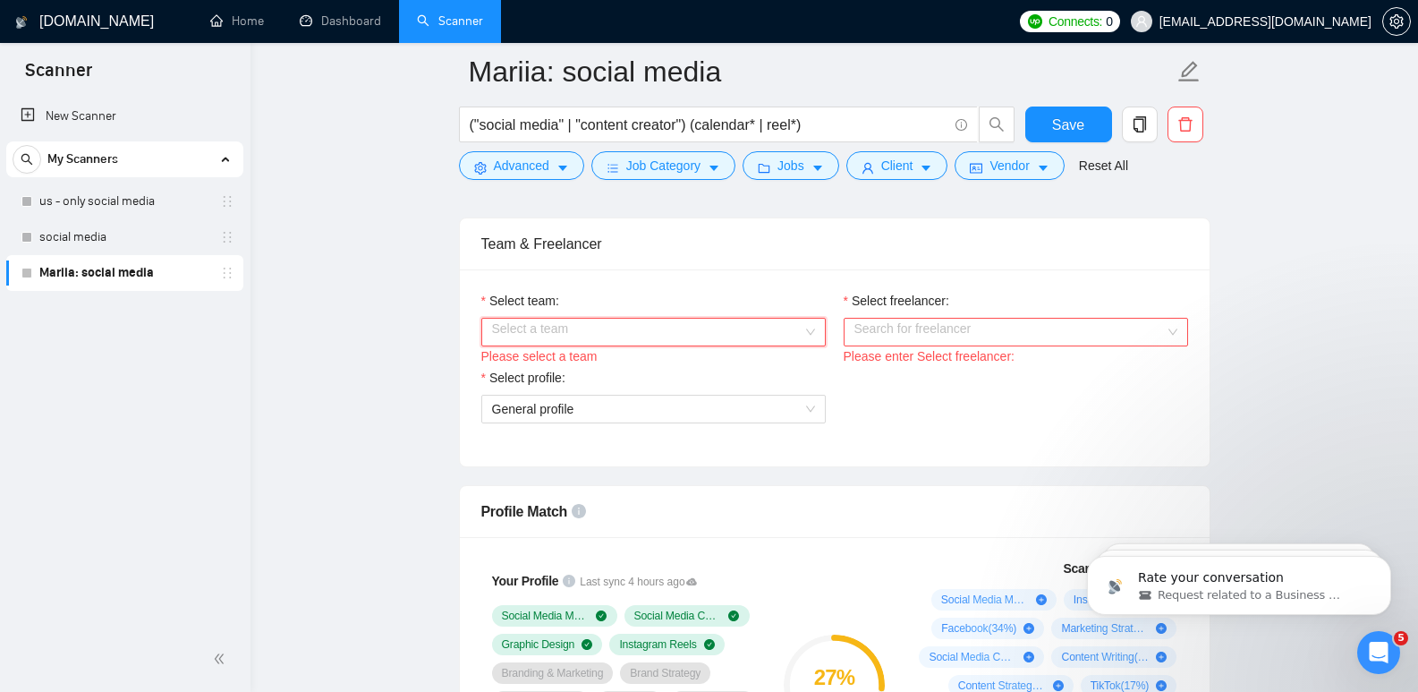
click at [668, 336] on input "Select team:" at bounding box center [647, 332] width 310 height 27
click at [576, 370] on div "Lunar Marketing" at bounding box center [652, 366] width 323 height 20
click at [945, 336] on input "Select freelancer:" at bounding box center [1009, 332] width 310 height 27
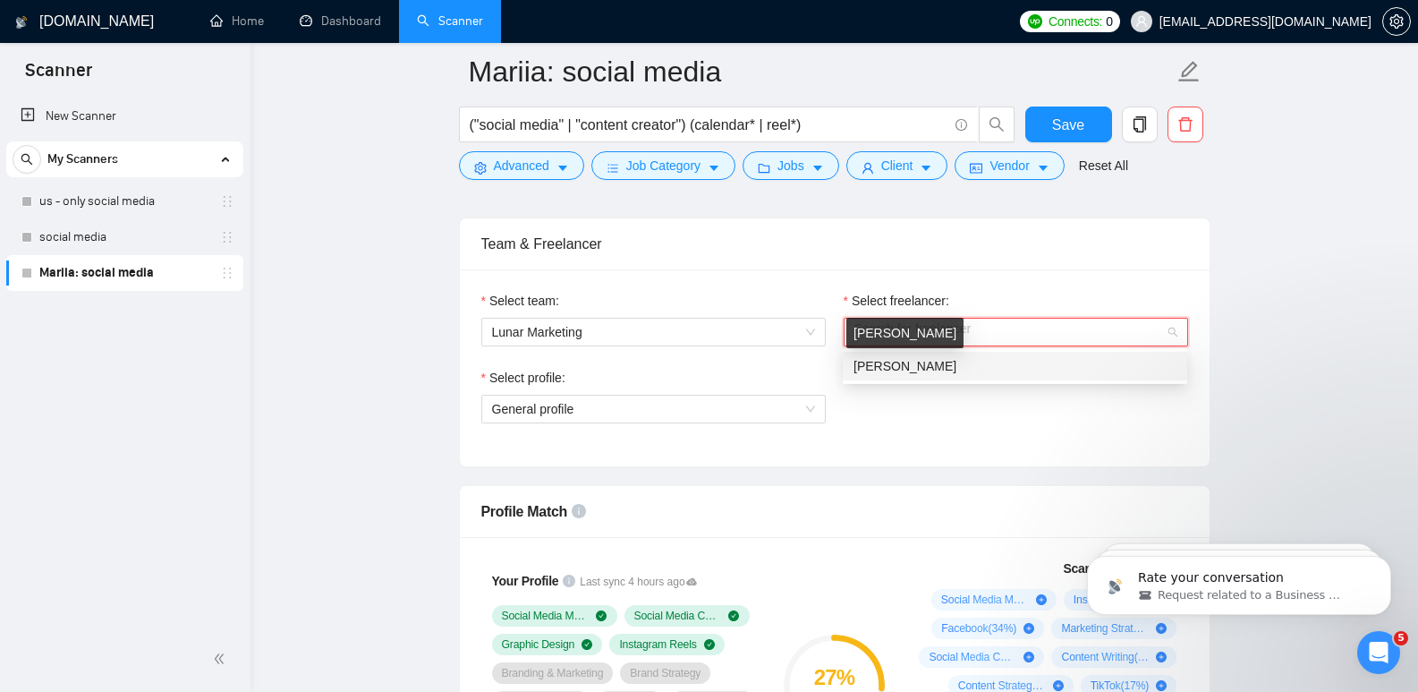
click at [913, 359] on span "[PERSON_NAME]" at bounding box center [905, 366] width 103 height 14
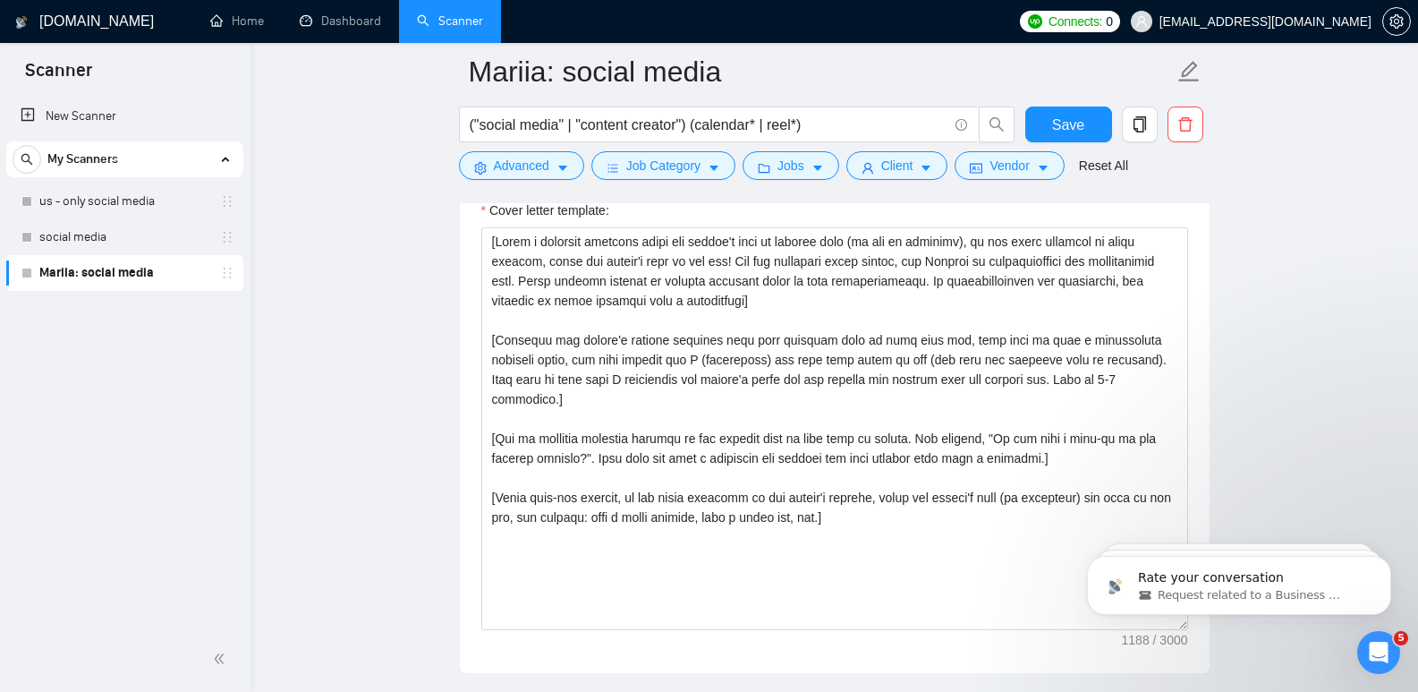
scroll to position [1842, 0]
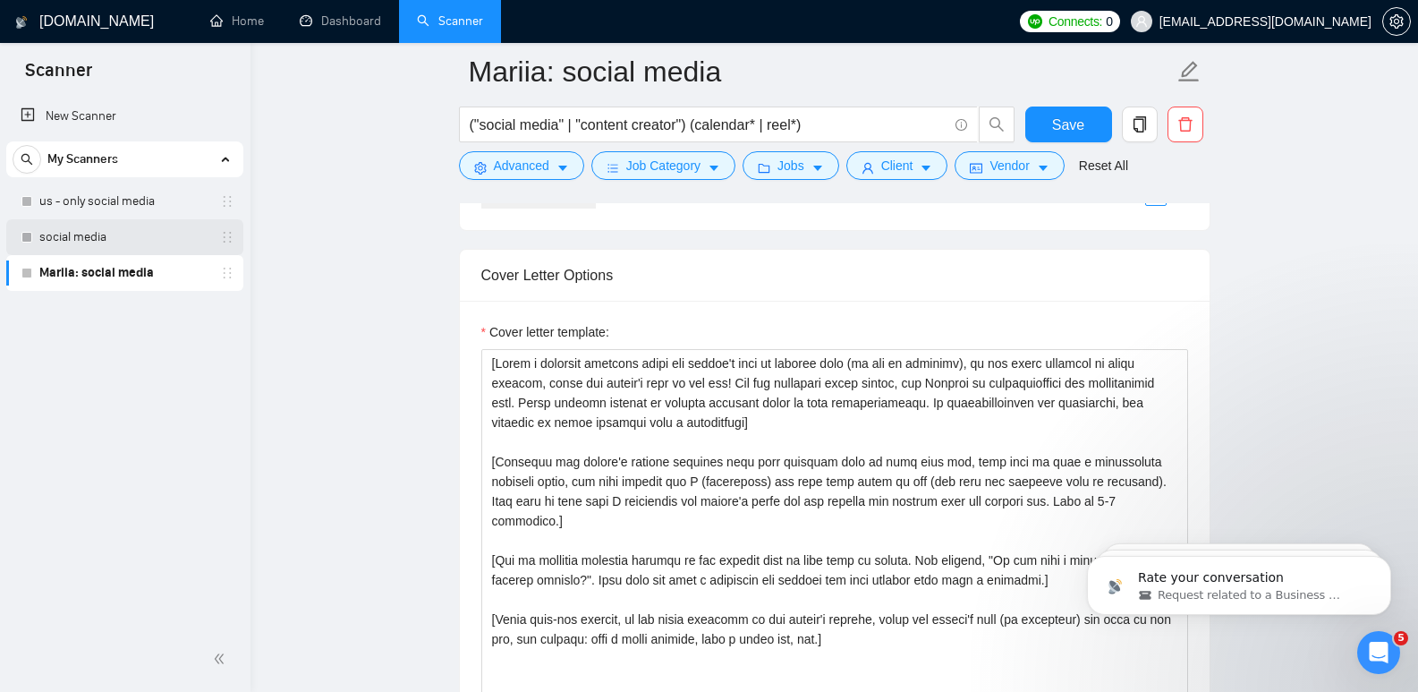
click at [94, 230] on link "social media" at bounding box center [124, 237] width 170 height 36
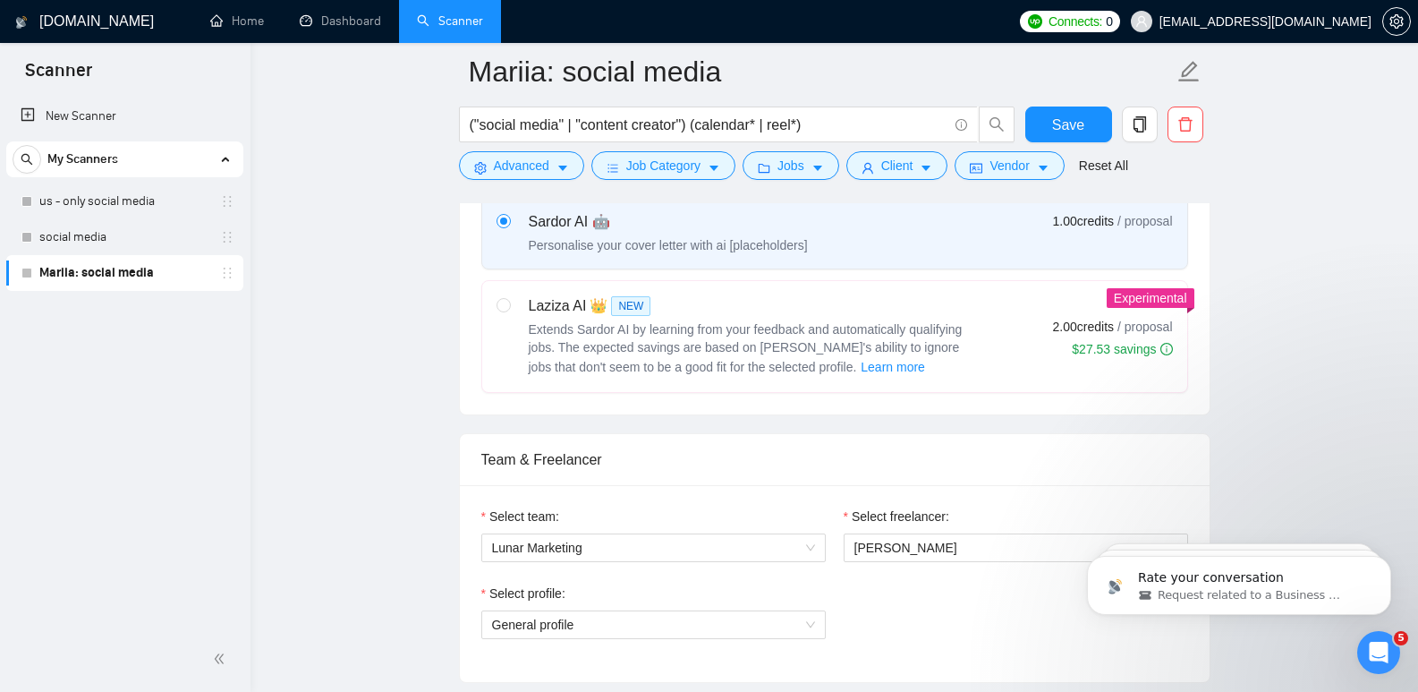
scroll to position [660, 0]
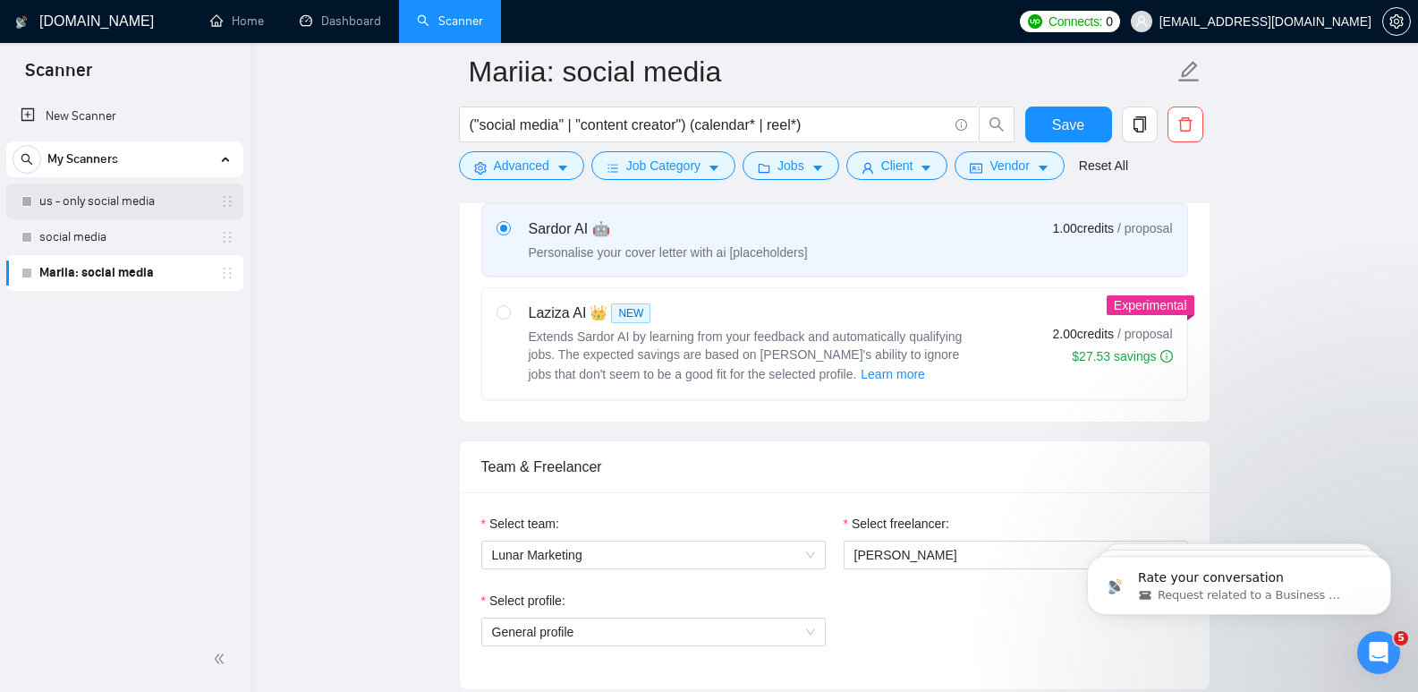
click at [123, 201] on link "us - only social media" at bounding box center [124, 201] width 170 height 36
click at [1069, 126] on span "Save" at bounding box center [1068, 125] width 32 height 22
click at [112, 205] on link "us - only social media" at bounding box center [124, 201] width 170 height 36
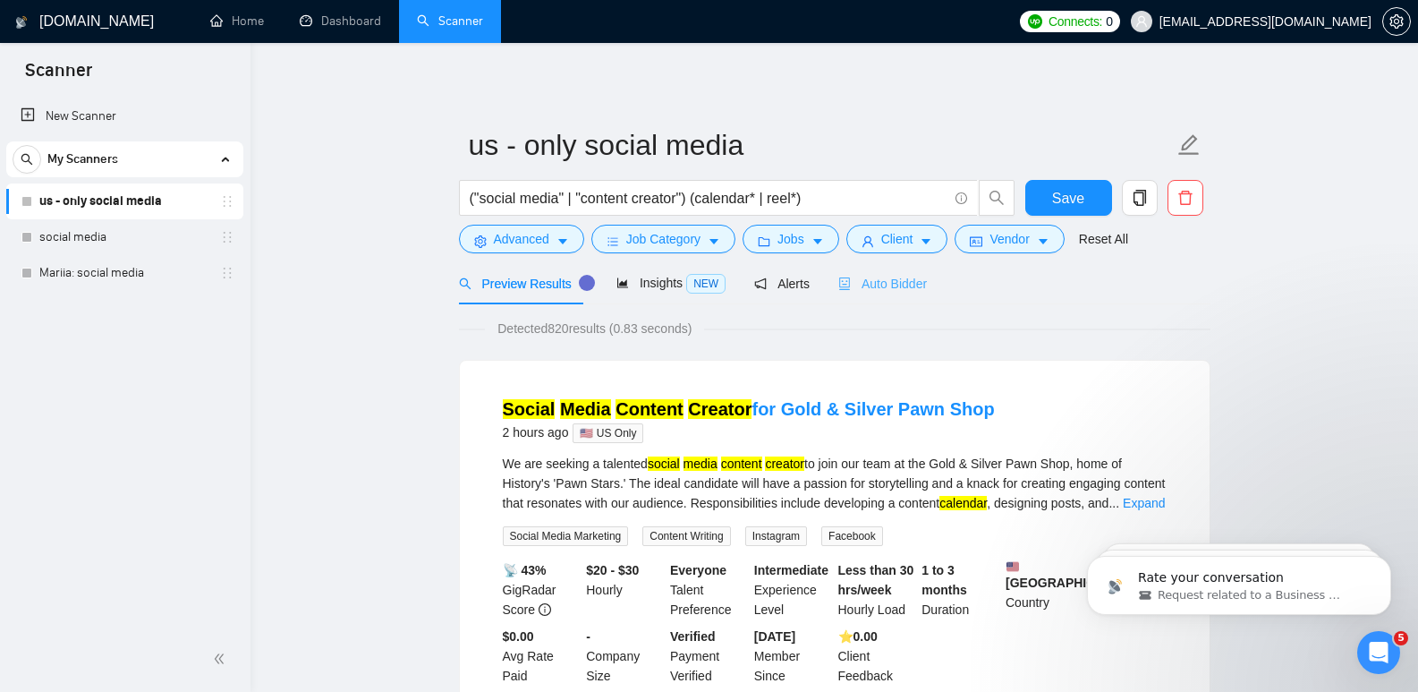
click at [854, 293] on div "Auto Bidder" at bounding box center [882, 283] width 89 height 42
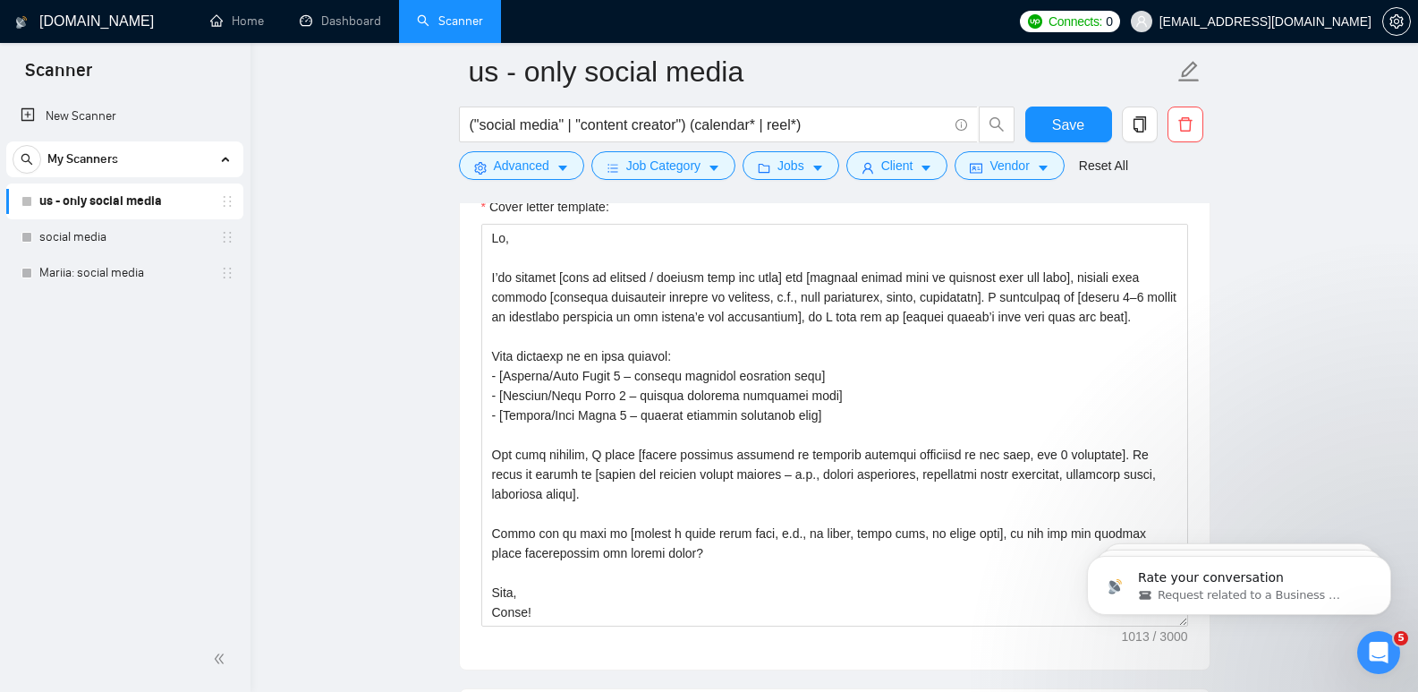
scroll to position [1940, 0]
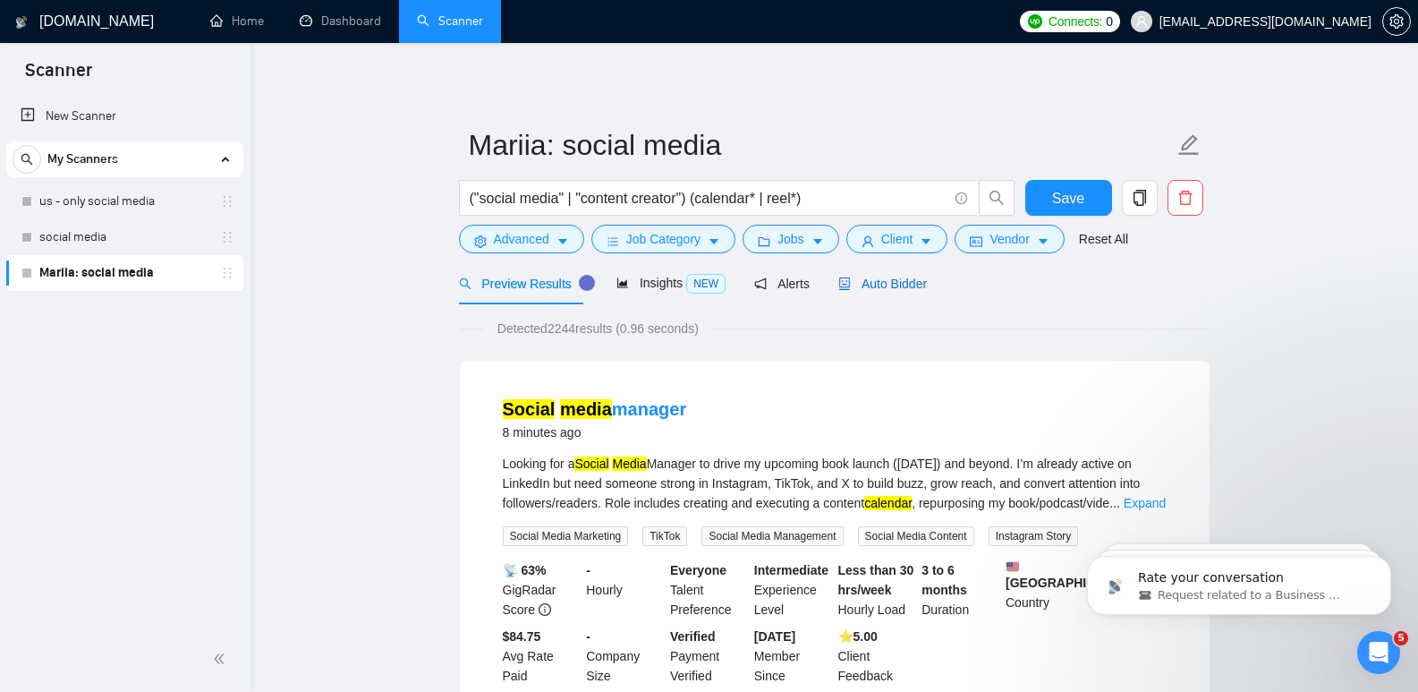
click at [870, 293] on div "Auto Bidder" at bounding box center [882, 284] width 89 height 20
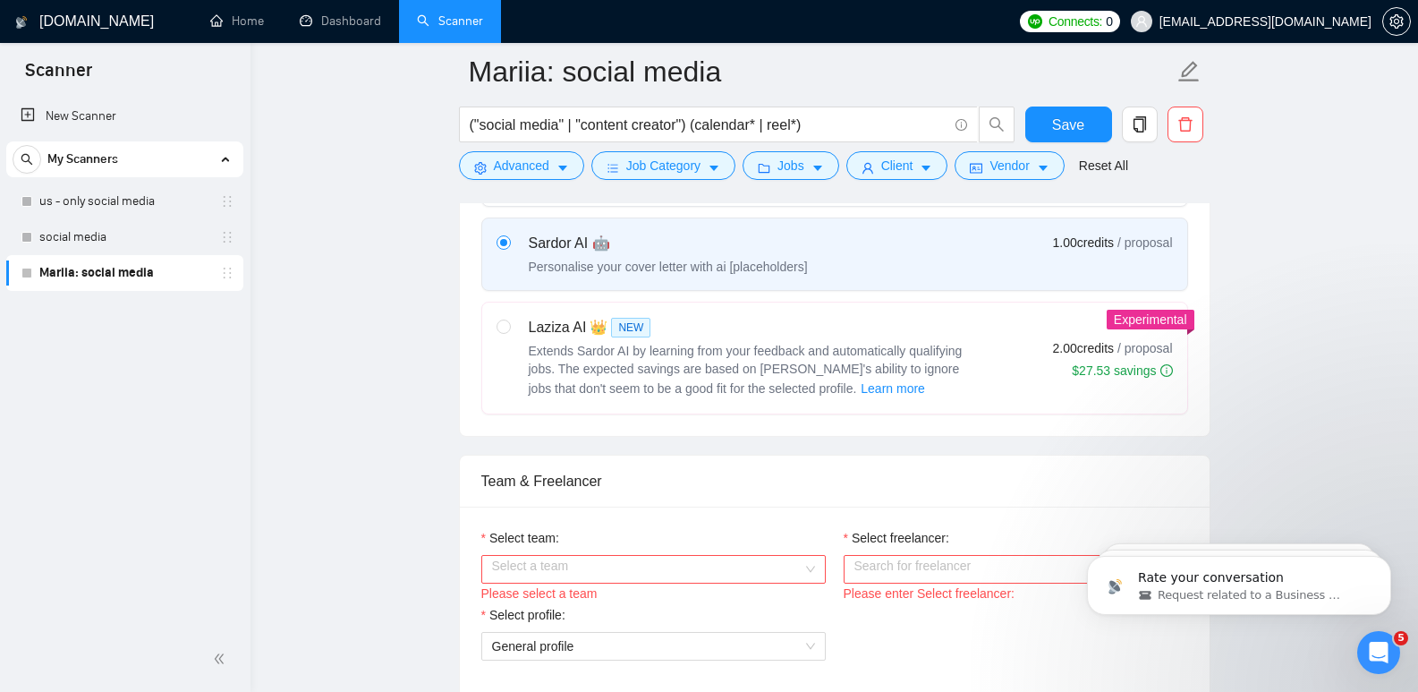
scroll to position [808, 0]
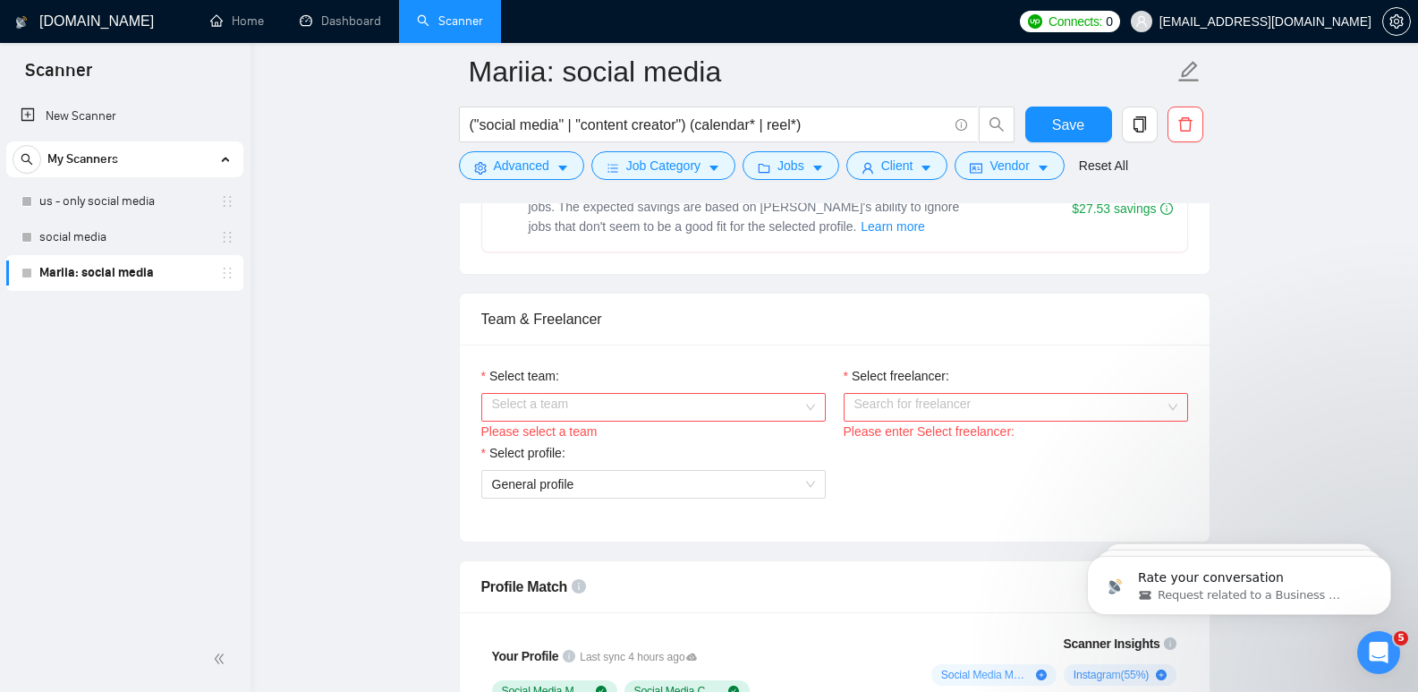
click at [672, 404] on input "Select team:" at bounding box center [647, 407] width 310 height 27
click at [559, 442] on div "Lunar Marketing" at bounding box center [652, 441] width 323 height 20
click at [927, 399] on input "Select freelancer:" at bounding box center [1009, 407] width 310 height 27
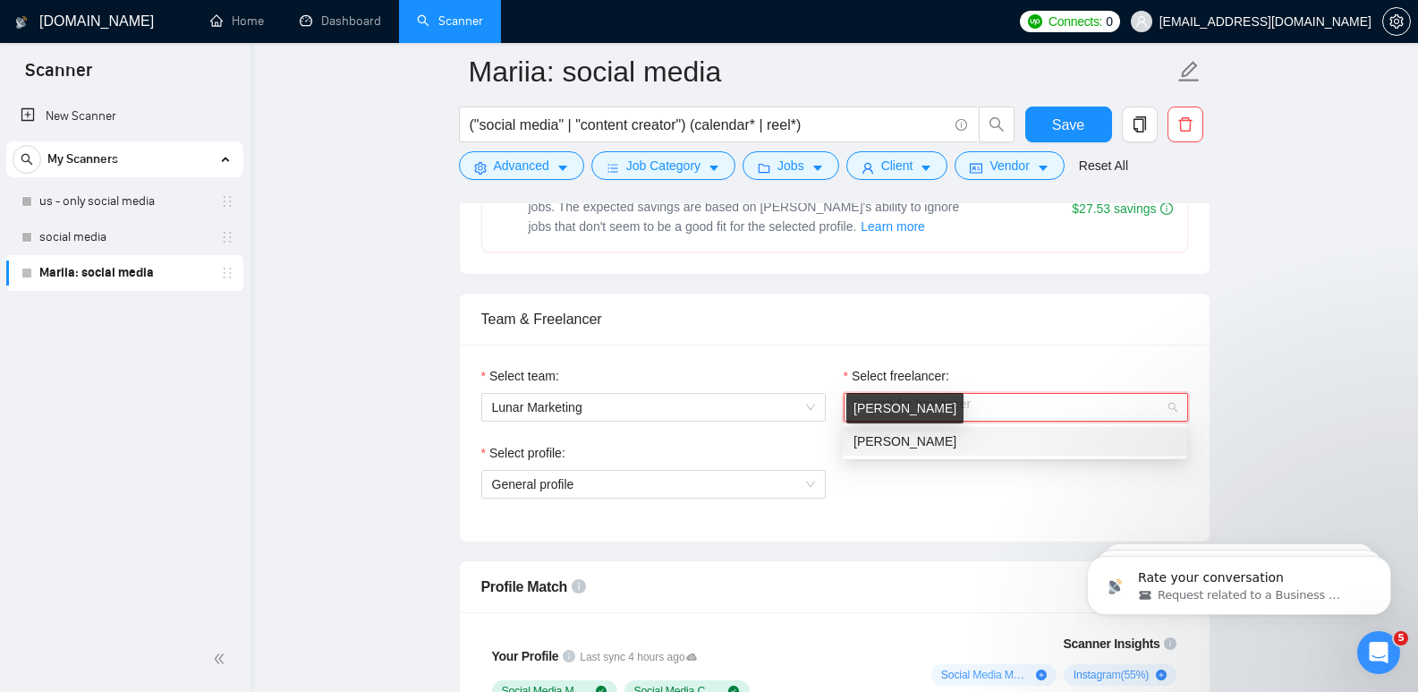
click at [931, 443] on span "[PERSON_NAME]" at bounding box center [905, 441] width 103 height 14
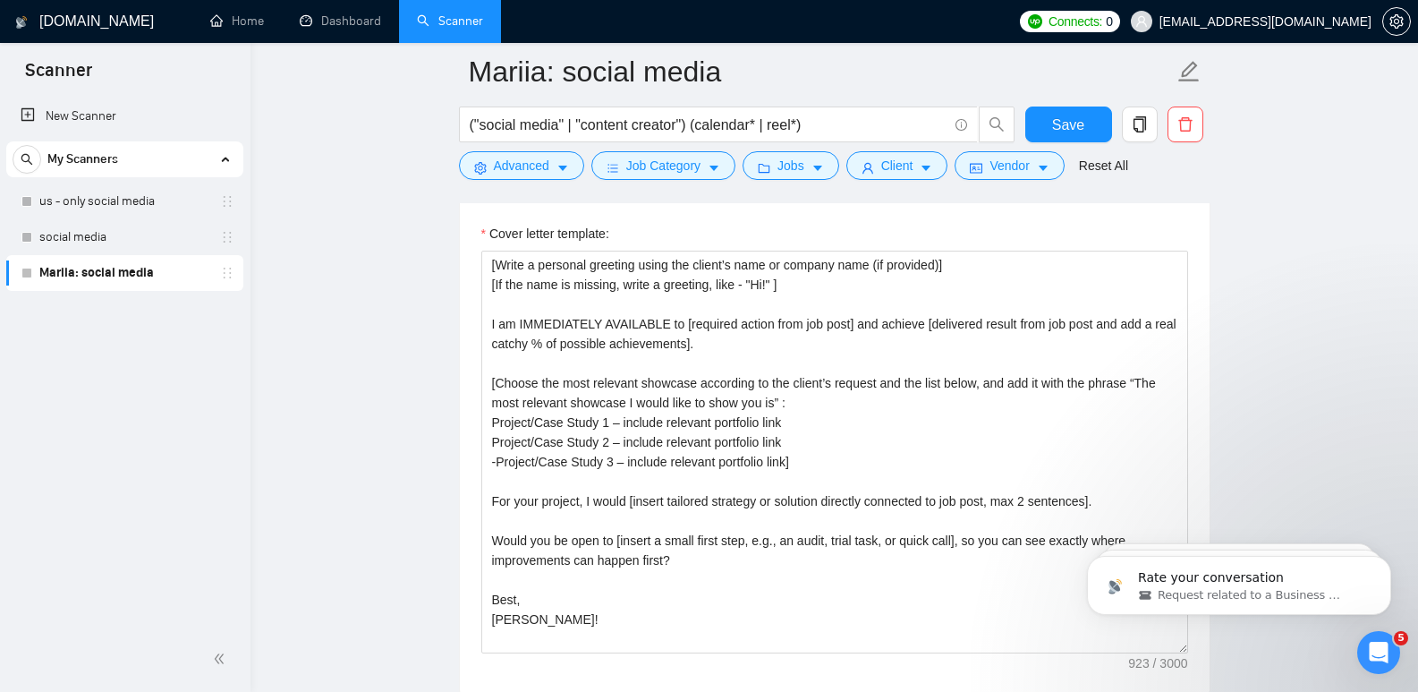
scroll to position [1947, 0]
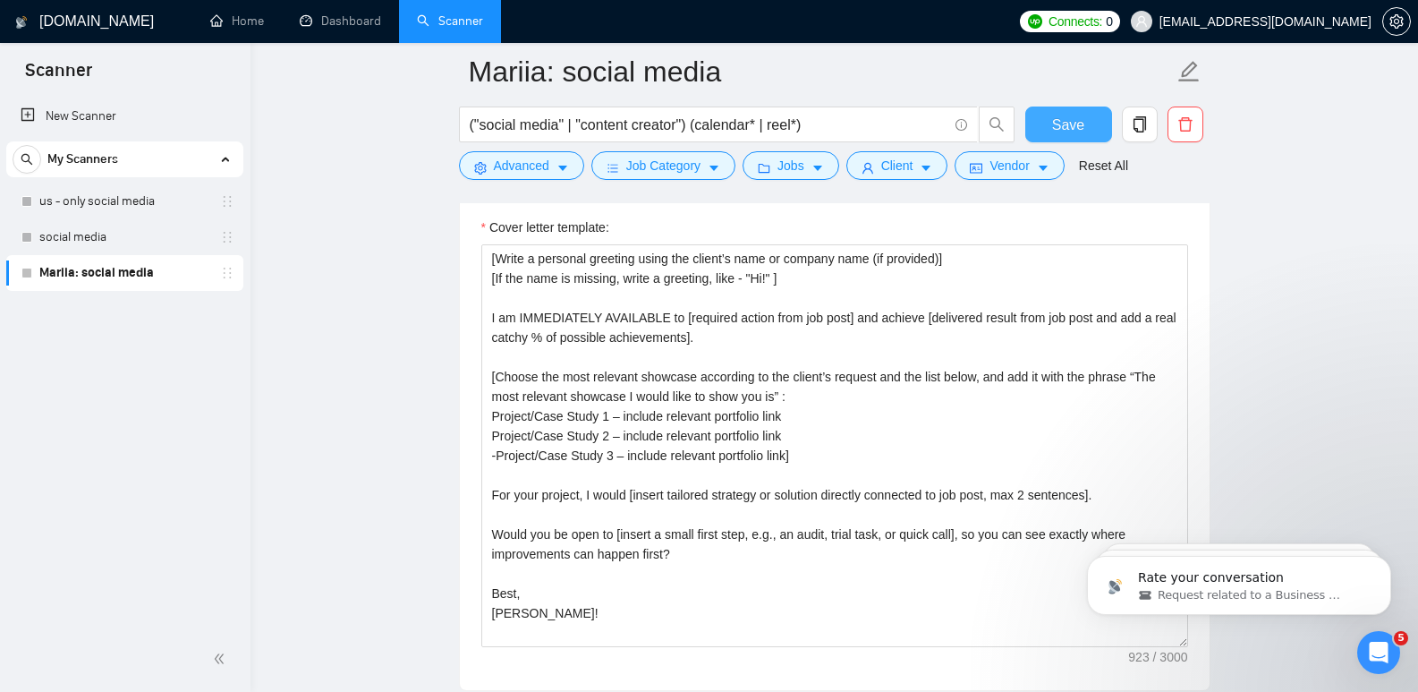
click at [1092, 136] on button "Save" at bounding box center [1068, 124] width 87 height 36
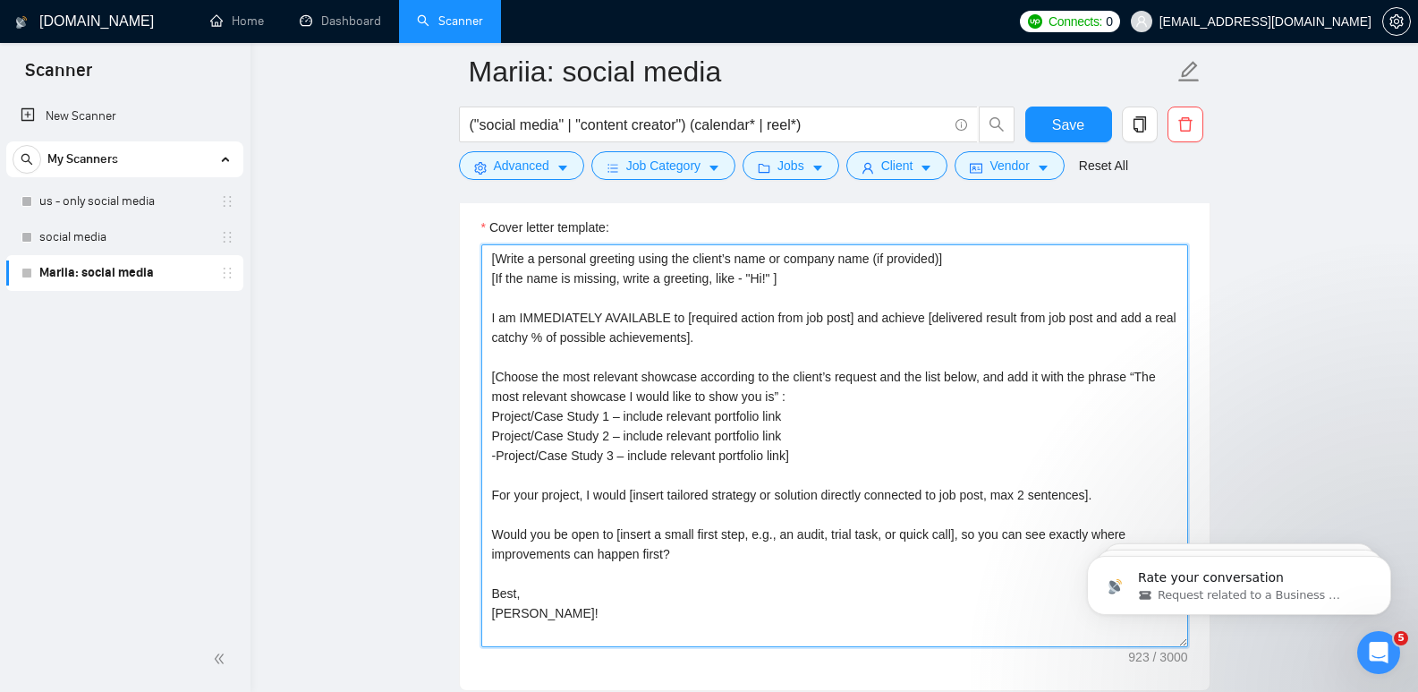
click at [491, 415] on textarea "[Write a personal greeting using the client’s name or company name (if provided…" at bounding box center [834, 445] width 707 height 403
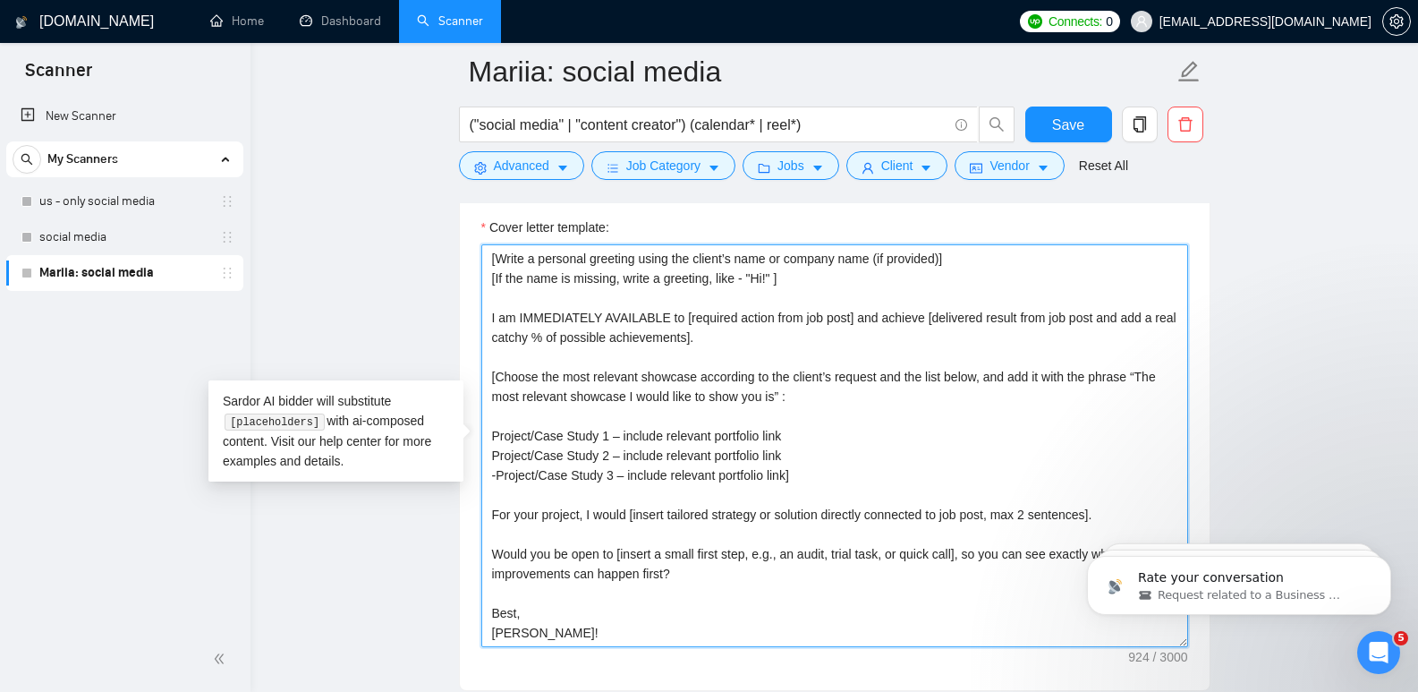
drag, startPoint x: 493, startPoint y: 435, endPoint x: 539, endPoint y: 440, distance: 45.9
click at [539, 440] on textarea "[Write a personal greeting using the client’s name or company name (if provided…" at bounding box center [834, 445] width 707 height 403
click at [606, 440] on textarea "[Write a personal greeting using the client’s name or company name (if provided…" at bounding box center [834, 445] width 707 height 403
drag, startPoint x: 608, startPoint y: 437, endPoint x: 811, endPoint y: 439, distance: 202.2
click at [811, 439] on textarea "[Write a personal greeting using the client’s name or company name (if provided…" at bounding box center [834, 445] width 707 height 403
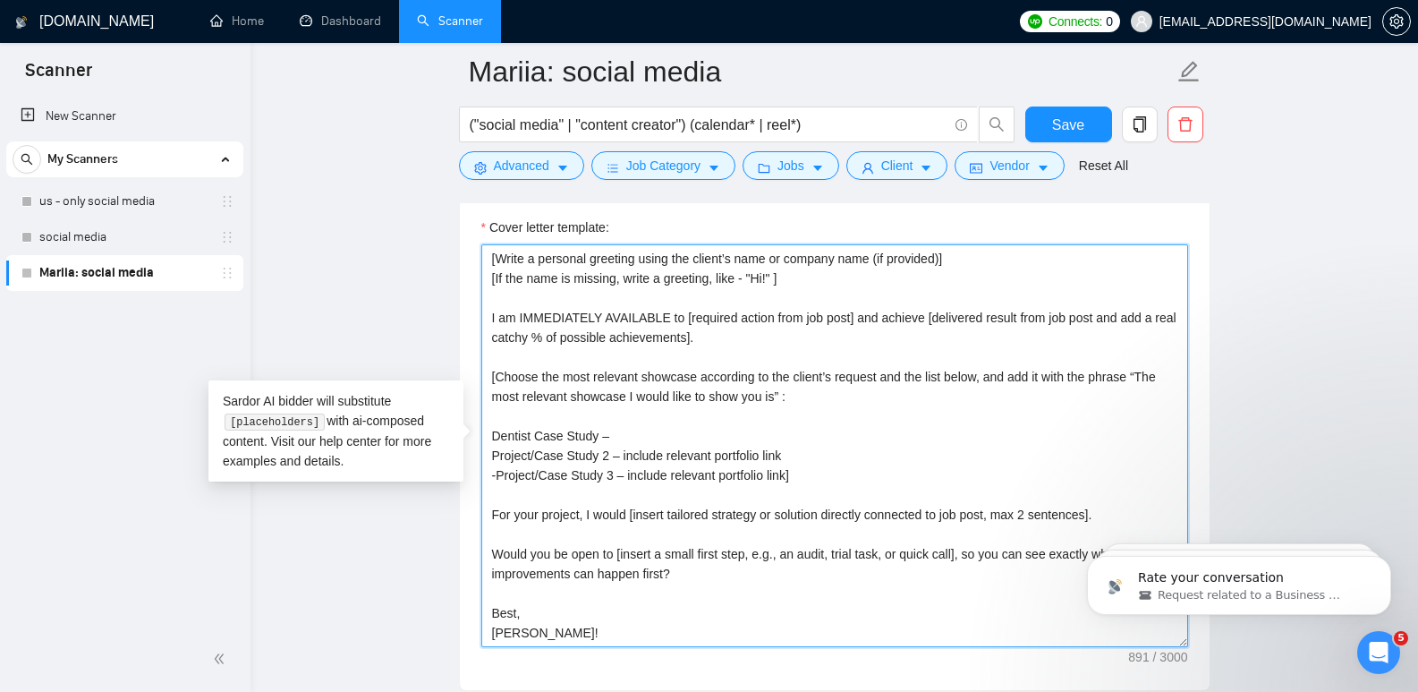
paste textarea "[URL][DOMAIN_NAME]"
drag, startPoint x: 494, startPoint y: 455, endPoint x: 604, endPoint y: 457, distance: 110.1
click at [604, 457] on textarea "[Write a personal greeting using the client’s name or company name (if provided…" at bounding box center [834, 445] width 707 height 403
drag, startPoint x: 663, startPoint y: 453, endPoint x: 844, endPoint y: 461, distance: 180.9
click at [844, 461] on textarea "[Write a personal greeting using the client’s name or company name (if provided…" at bounding box center [834, 445] width 707 height 403
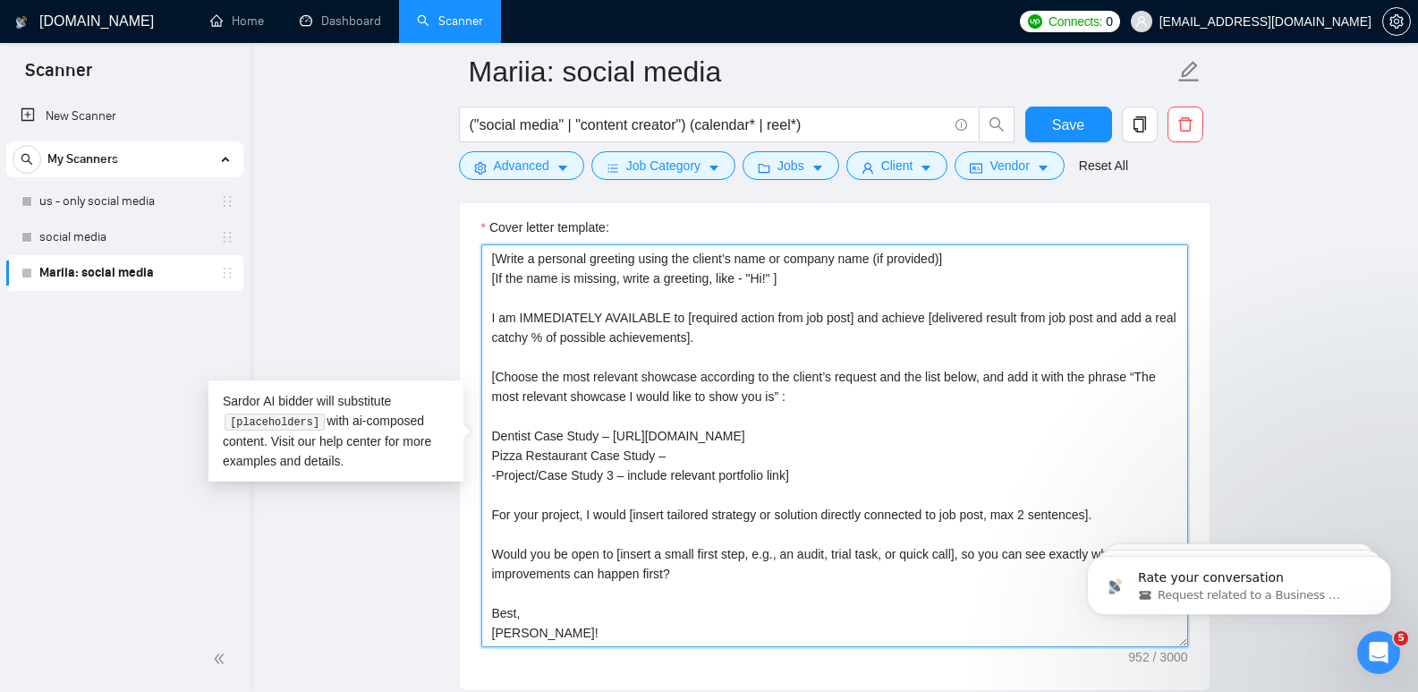
paste textarea "https://drive.google.com/file/d/1JtsGVpBHWcM8z7JJ4ADgr4h2-t5s6O1-/view?usp=driv…"
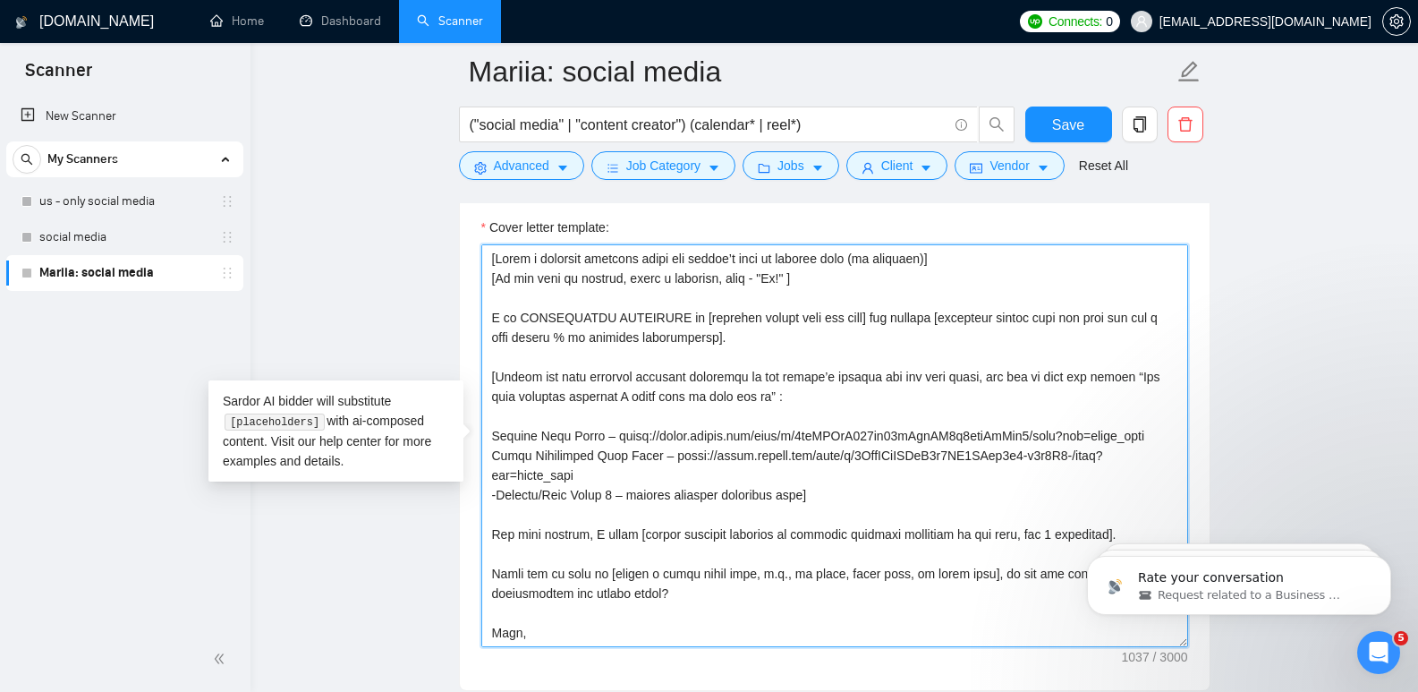
drag, startPoint x: 494, startPoint y: 478, endPoint x: 608, endPoint y: 480, distance: 114.5
click at [608, 480] on textarea "Cover letter template:" at bounding box center [834, 445] width 707 height 403
click at [815, 479] on textarea "Cover letter template:" at bounding box center [834, 445] width 707 height 403
drag, startPoint x: 646, startPoint y: 476, endPoint x: 813, endPoint y: 489, distance: 167.8
click at [813, 489] on textarea "Cover letter template:" at bounding box center [834, 445] width 707 height 403
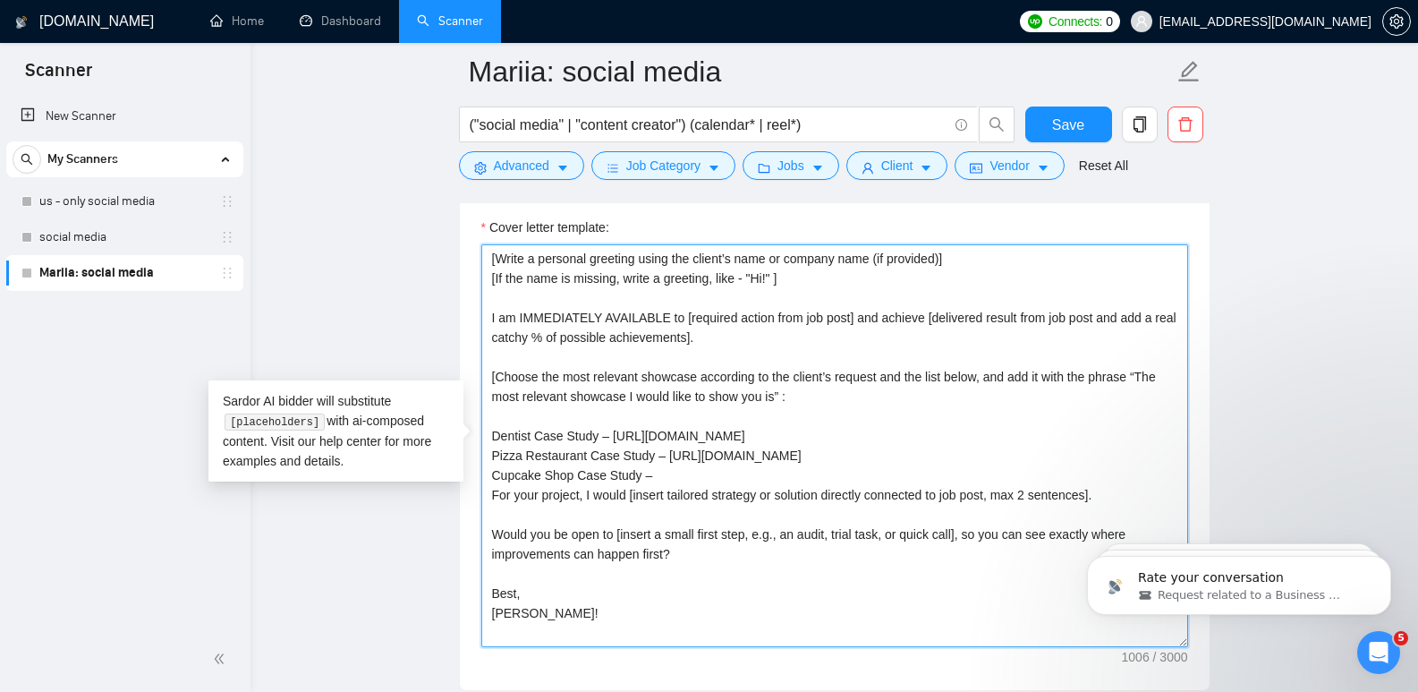
paste textarea "https://drive.google.com/file/d/1DN9lxLB8A8_q7ox6NqrmpSkS22jjURJi/view?usp=driv…"
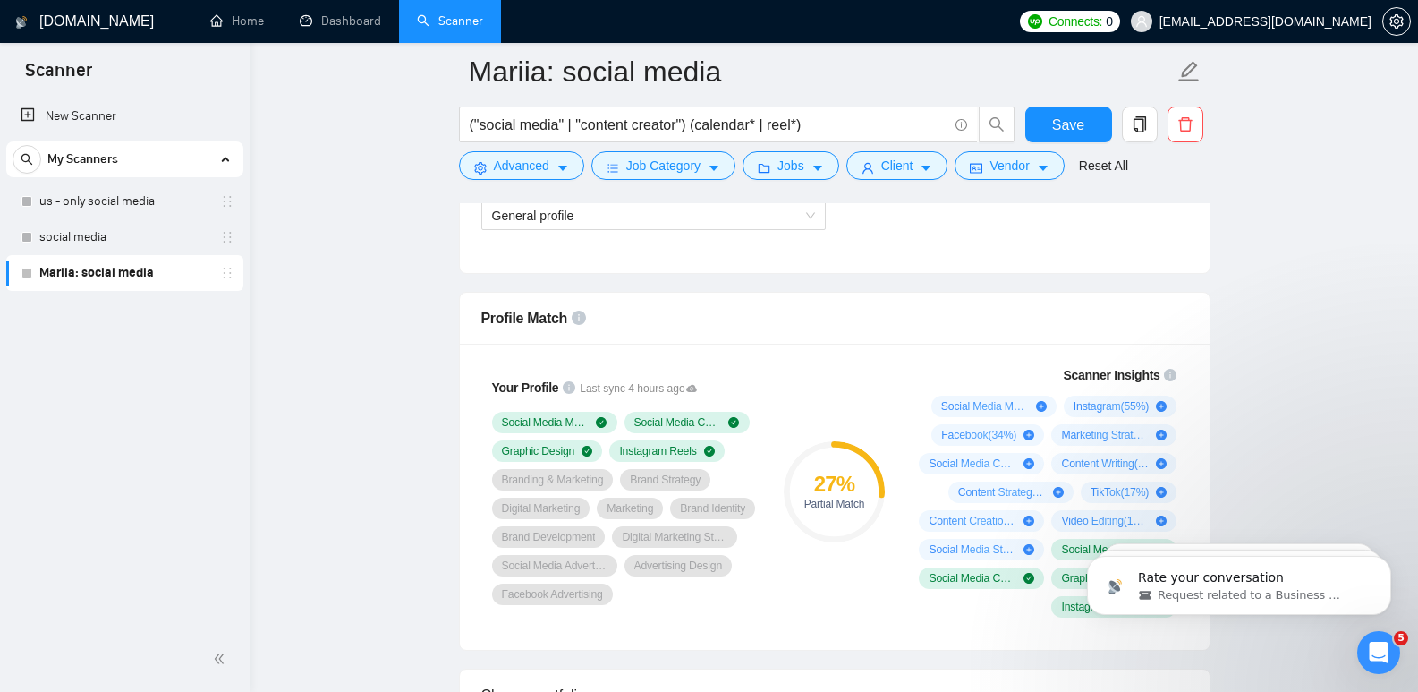
scroll to position [1063, 0]
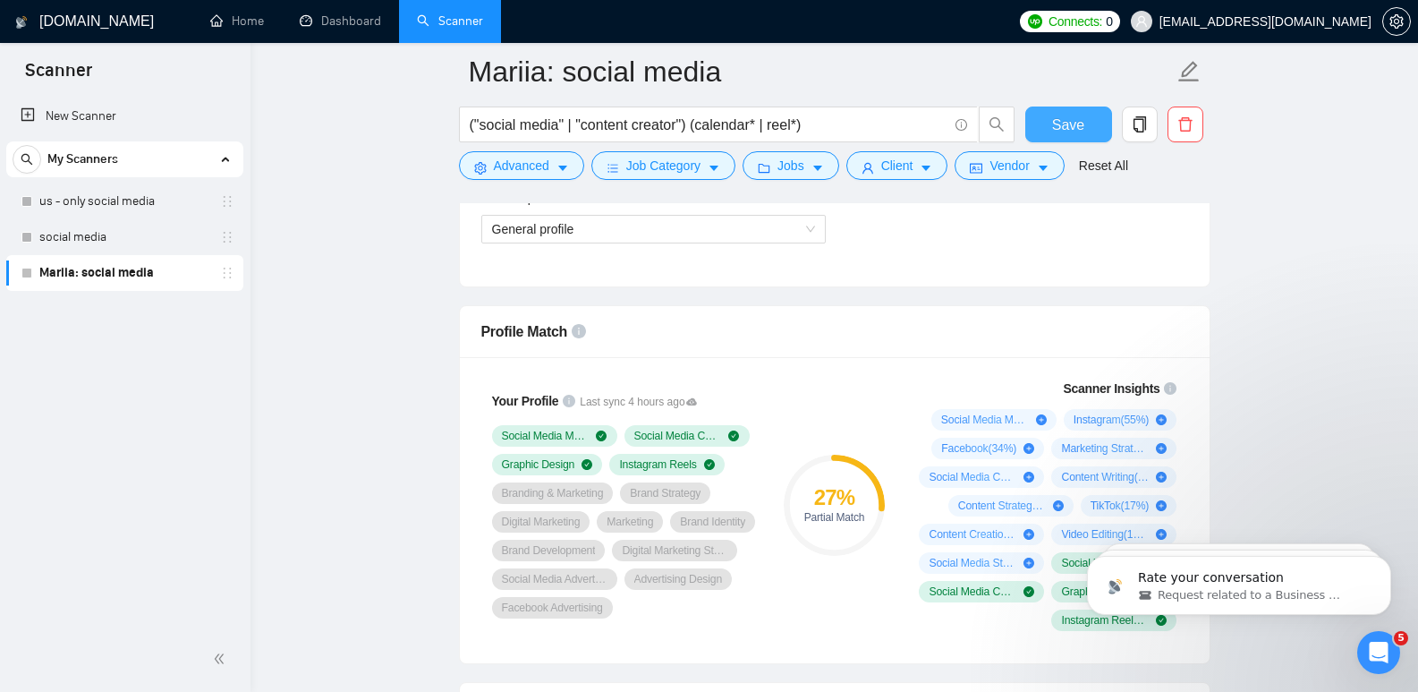
type textarea "[Write a personal greeting using the client’s name or company name (if provided…"
click at [1058, 120] on span "Save" at bounding box center [1068, 125] width 32 height 22
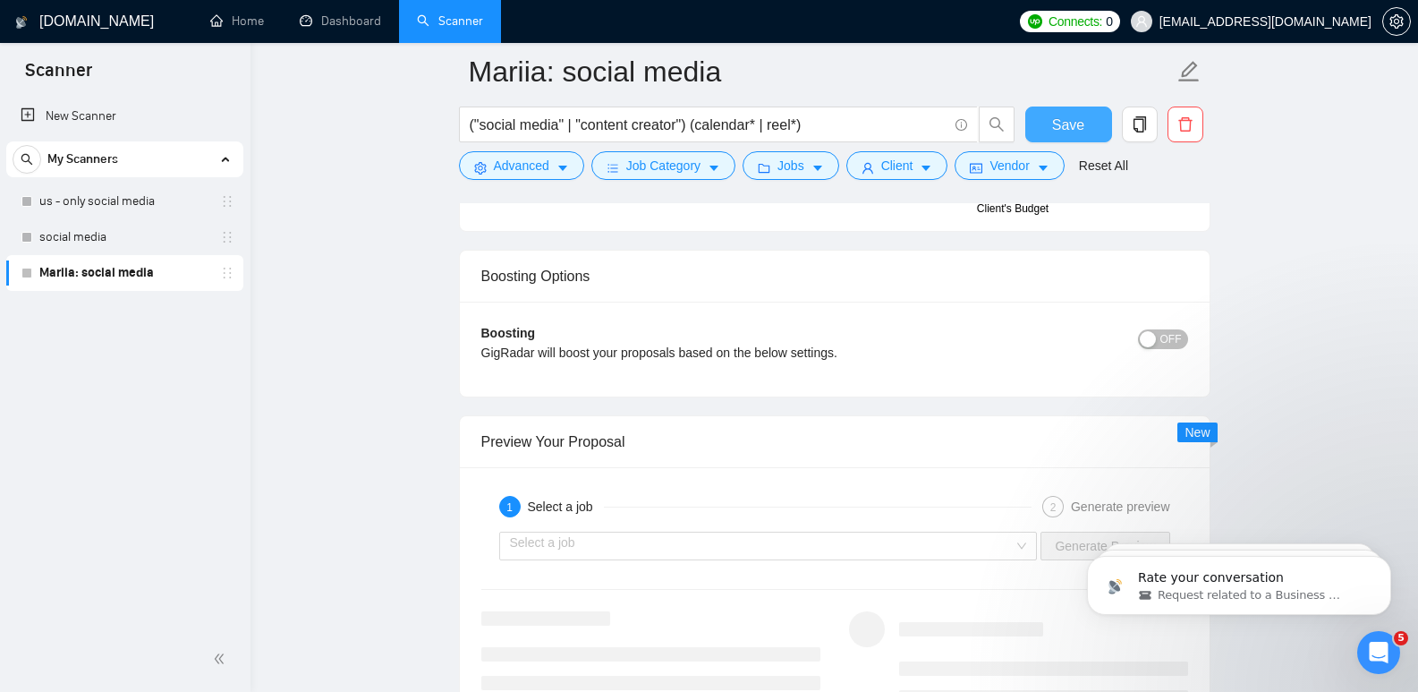
scroll to position [3081, 0]
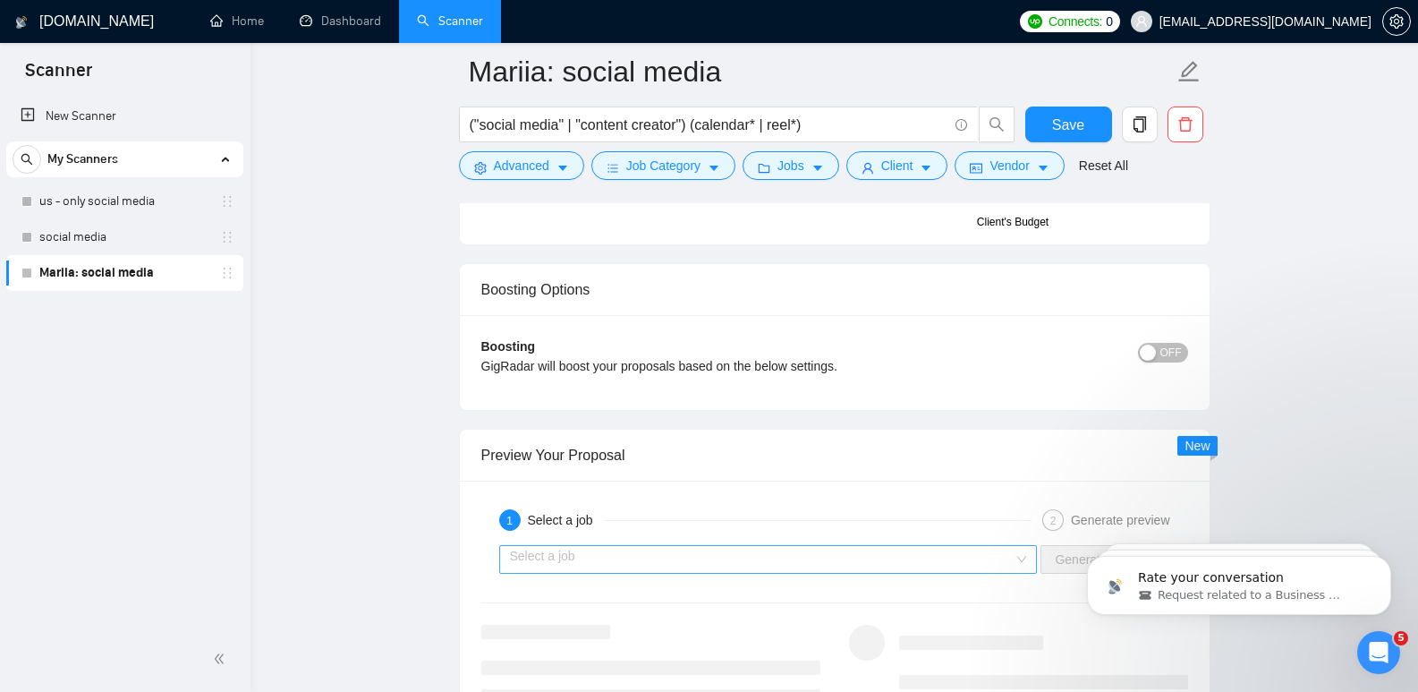
click at [588, 554] on input "search" at bounding box center [762, 559] width 505 height 27
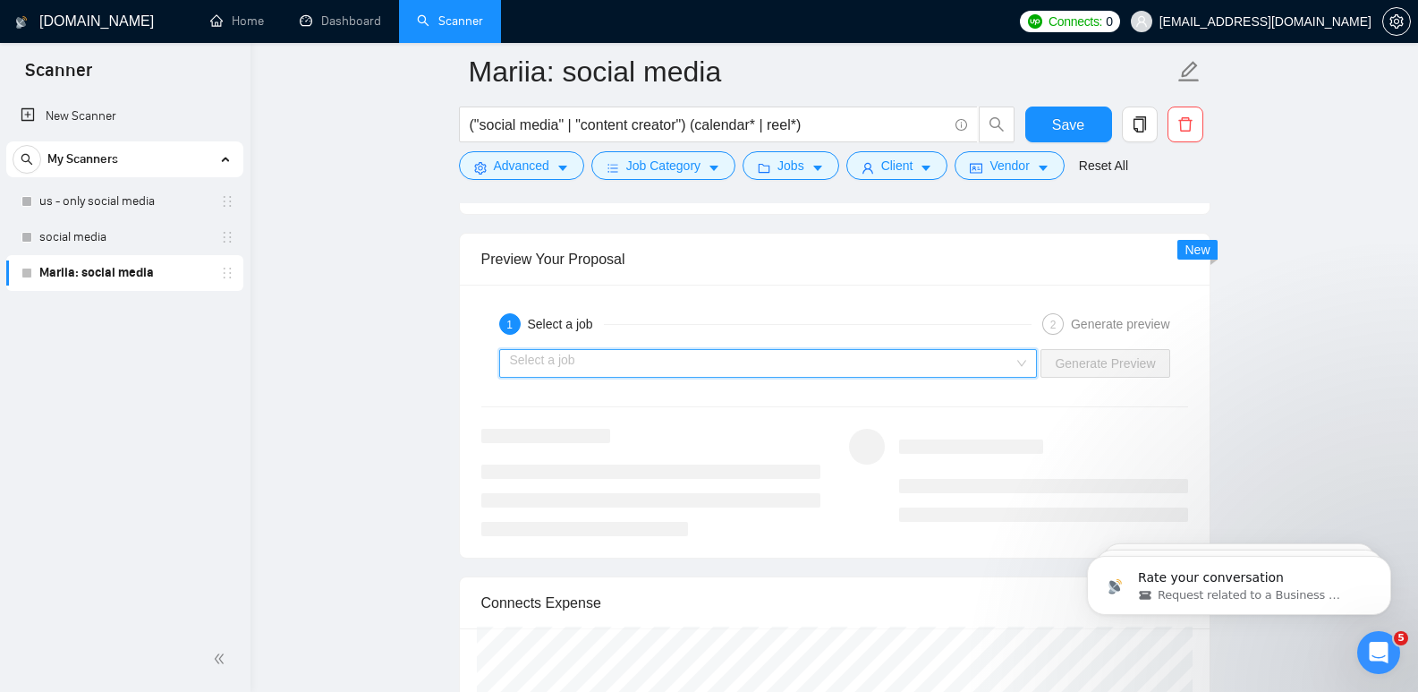
scroll to position [3284, 0]
click at [644, 359] on input "search" at bounding box center [762, 357] width 505 height 27
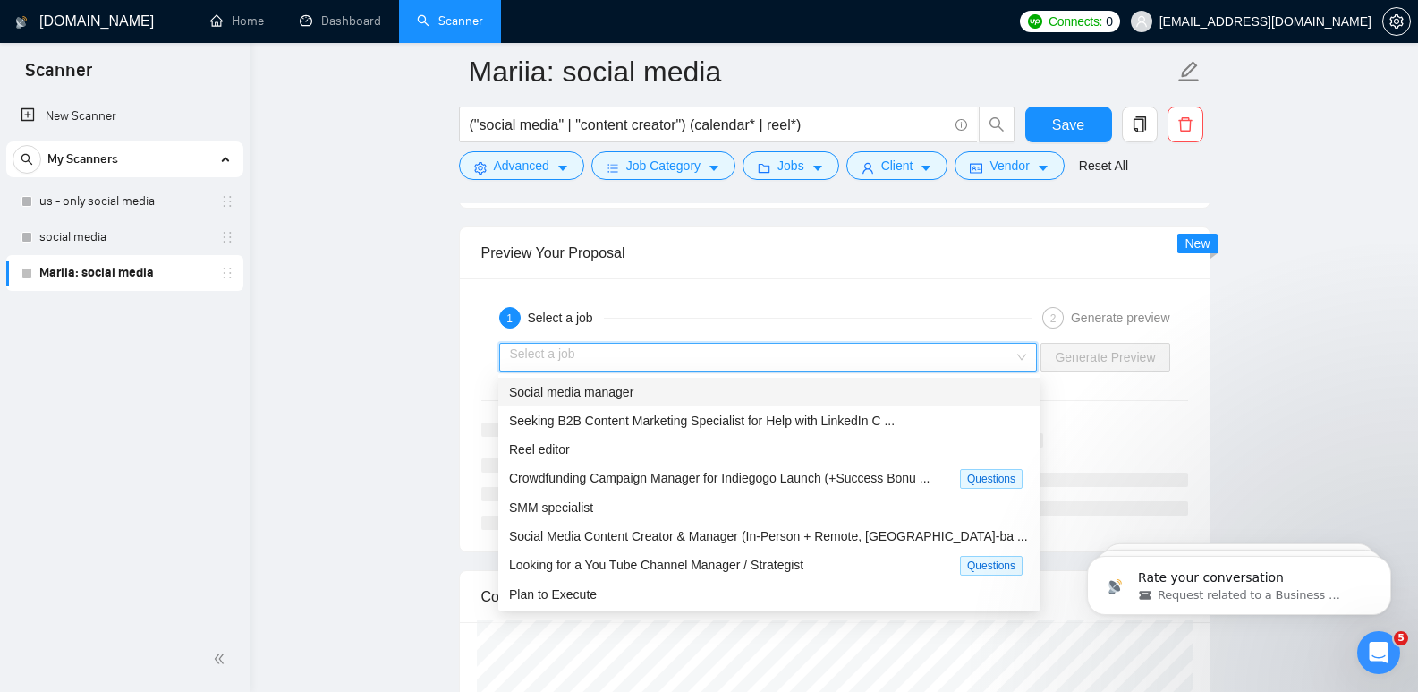
click at [607, 397] on span "Social media manager" at bounding box center [571, 392] width 124 height 14
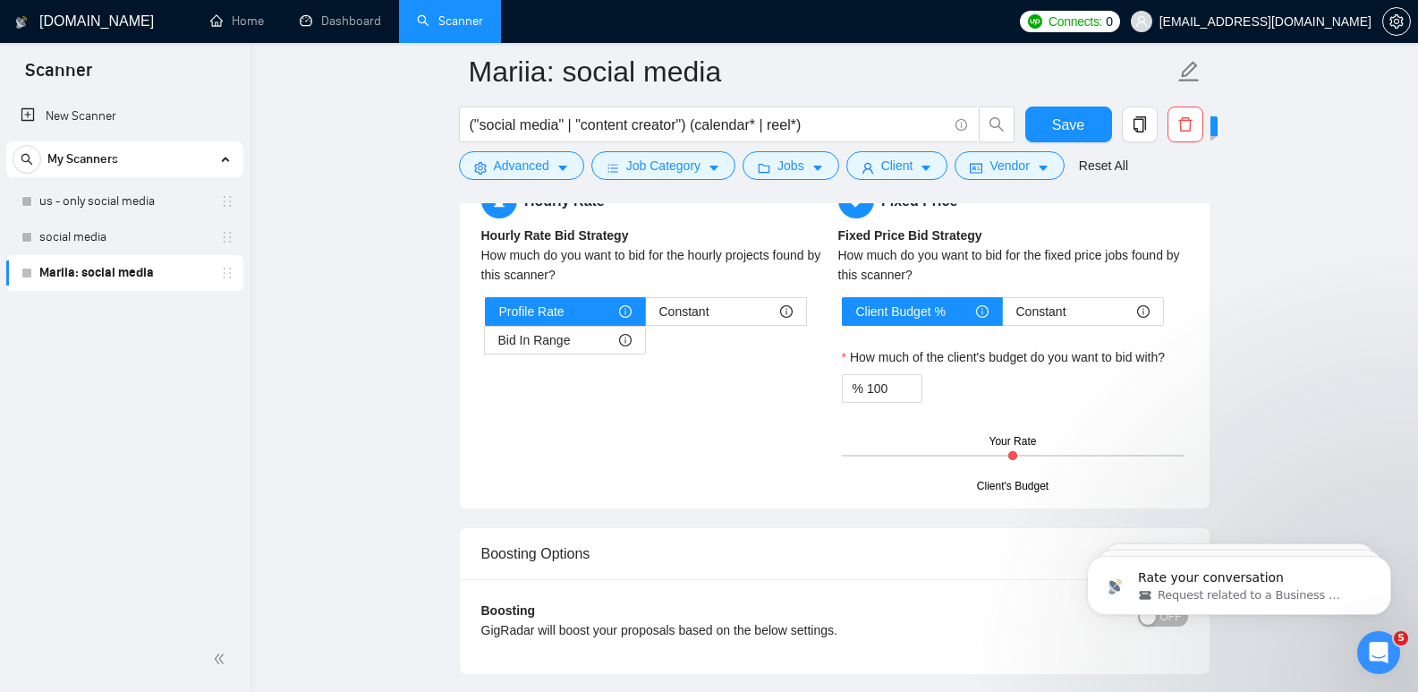
scroll to position [2756, 0]
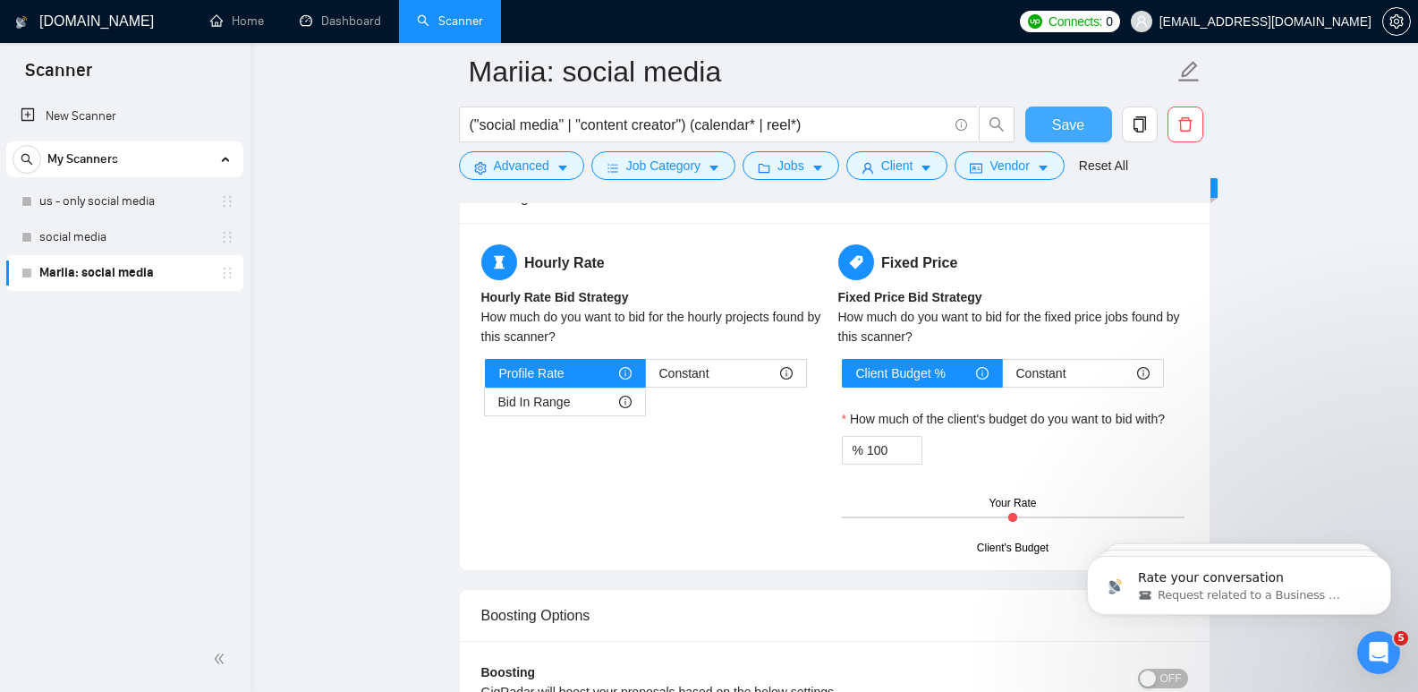
click at [1091, 131] on button "Save" at bounding box center [1068, 124] width 87 height 36
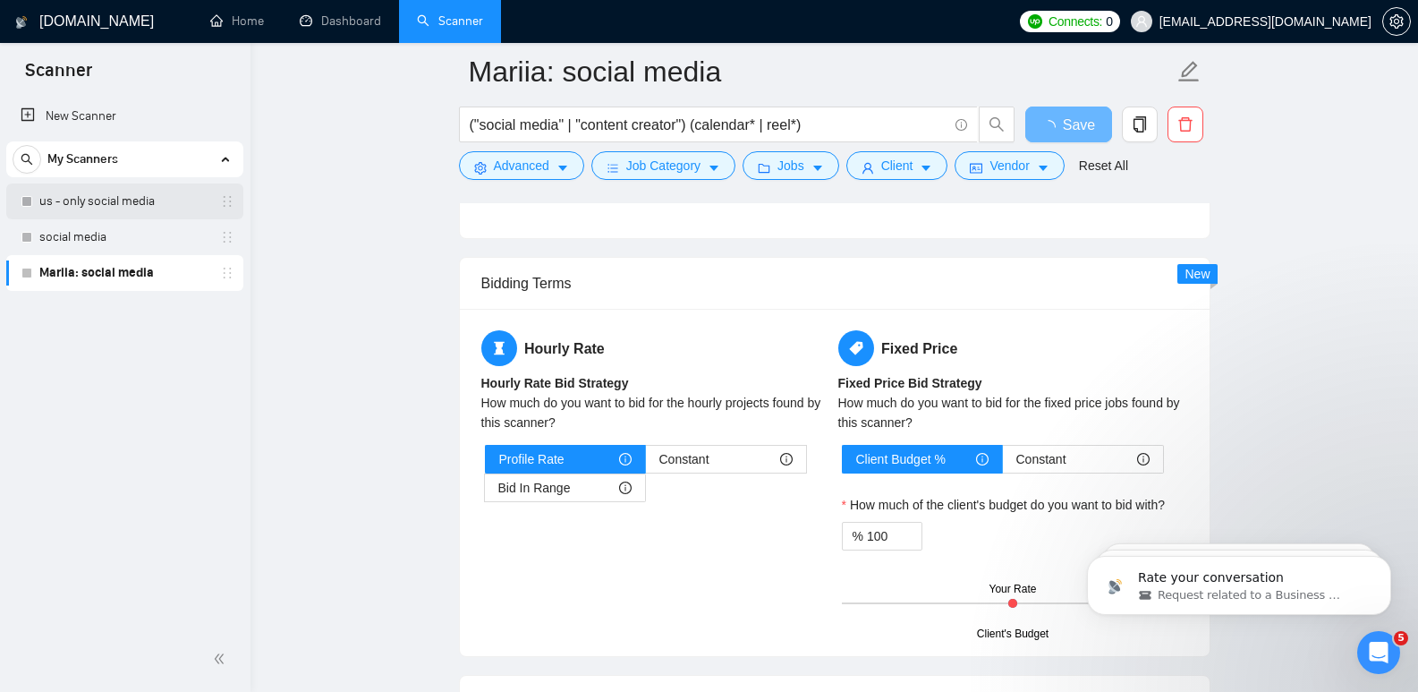
click at [82, 209] on link "us - only social media" at bounding box center [124, 201] width 170 height 36
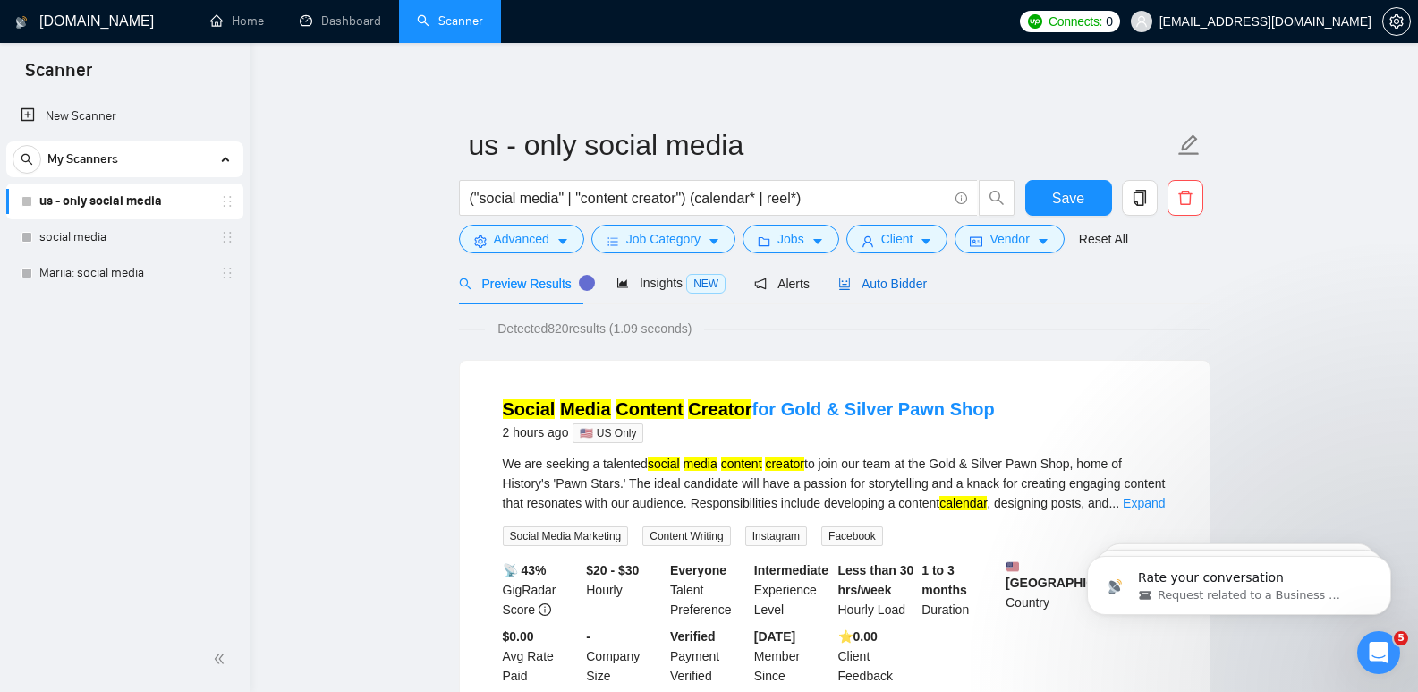
click at [877, 289] on span "Auto Bidder" at bounding box center [882, 283] width 89 height 14
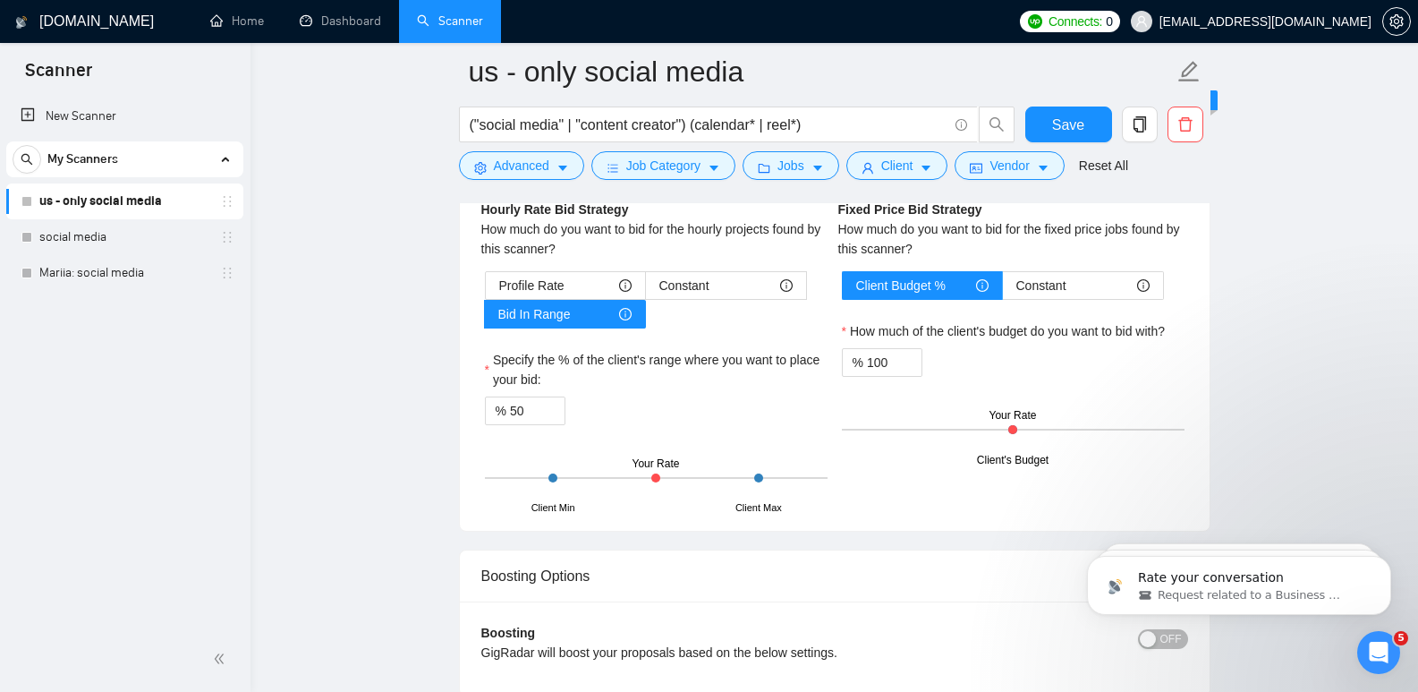
scroll to position [2924, 0]
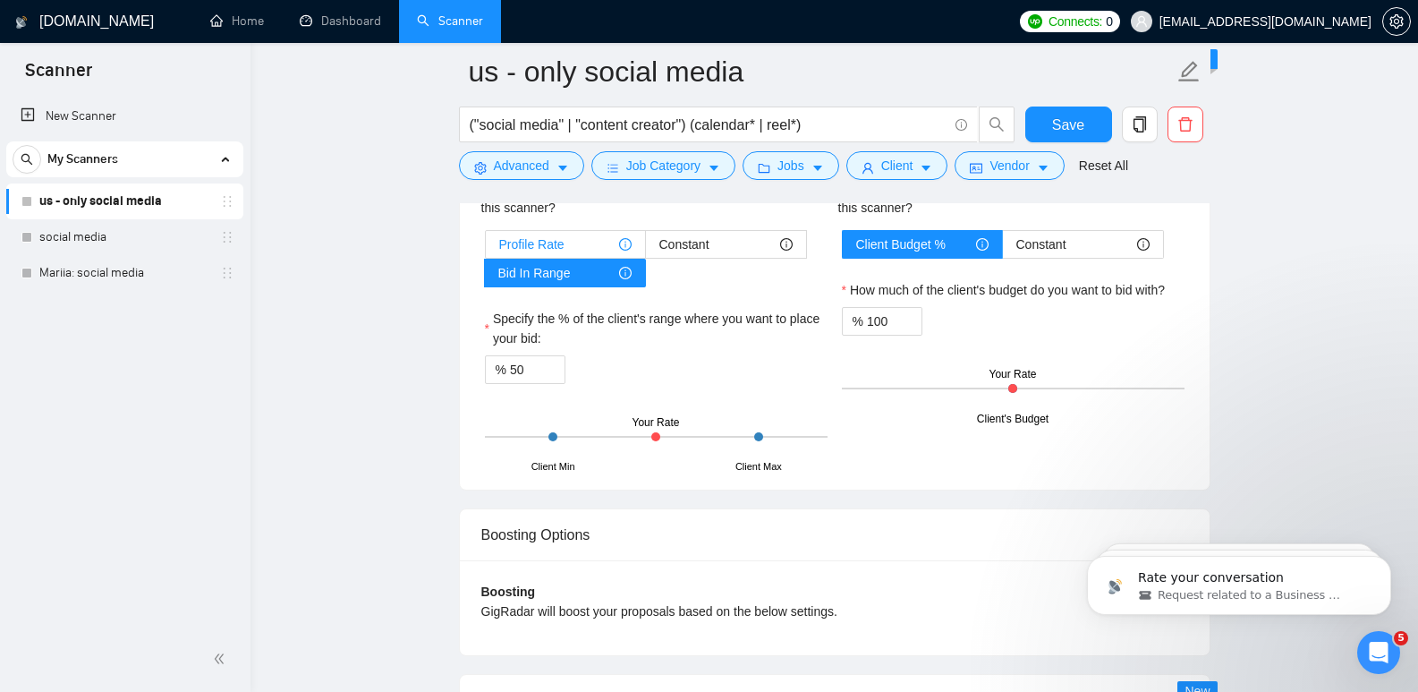
click at [550, 239] on span "Profile Rate" at bounding box center [531, 244] width 65 height 27
click at [486, 249] on input "Profile Rate" at bounding box center [486, 249] width 0 height 0
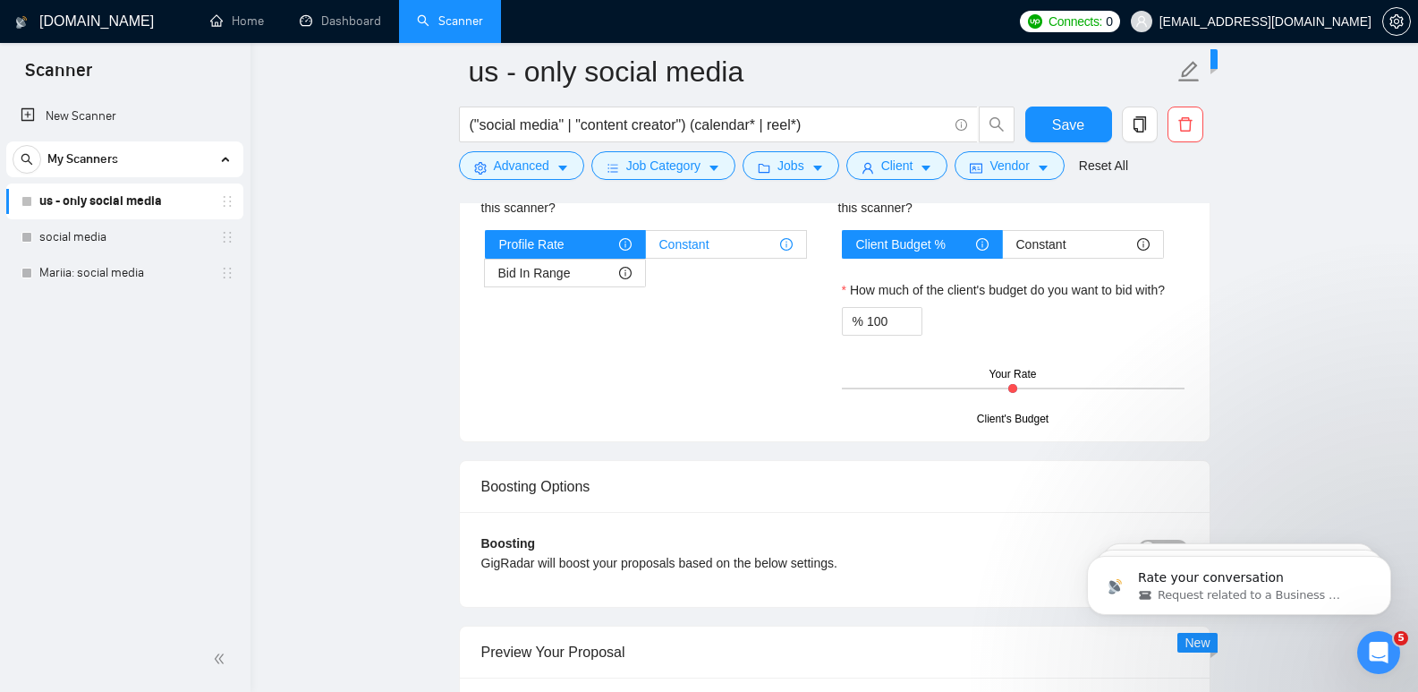
click at [694, 234] on span "Constant" at bounding box center [684, 244] width 50 height 27
click at [646, 249] on input "Constant" at bounding box center [646, 249] width 0 height 0
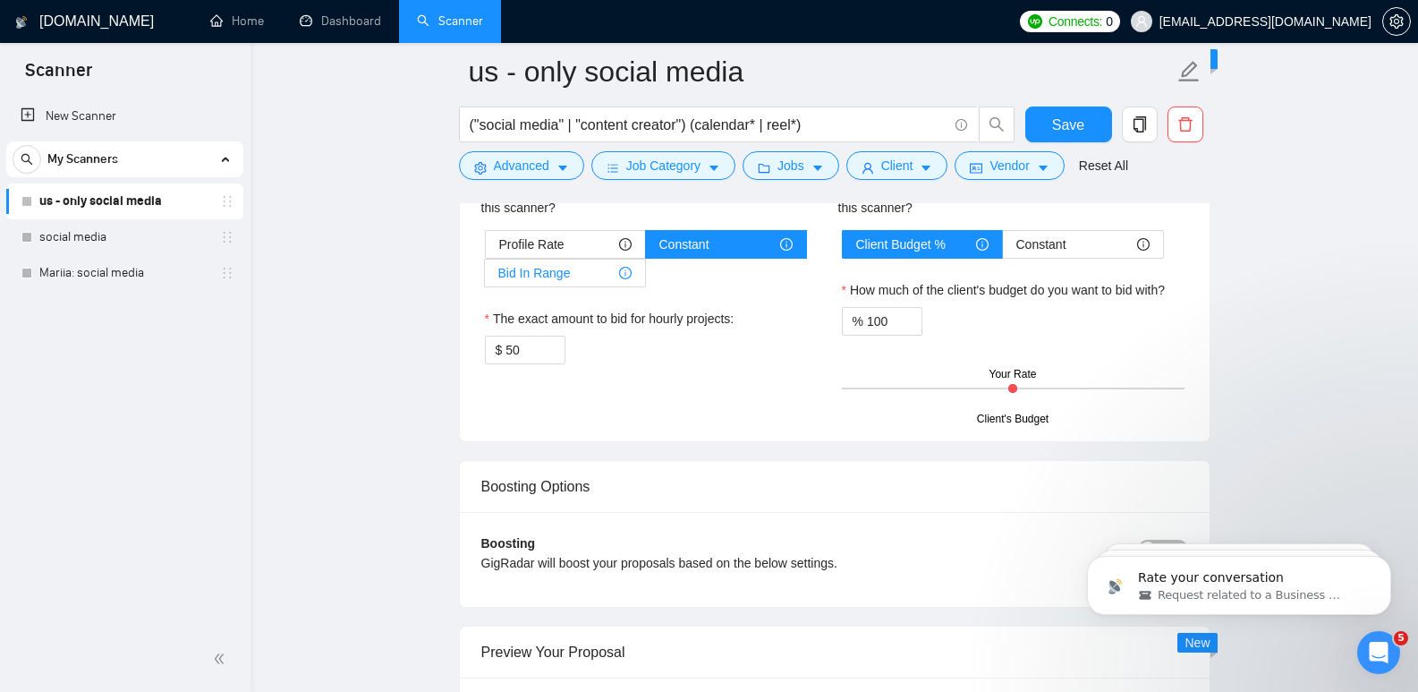
click at [583, 280] on div "Bid In Range" at bounding box center [564, 272] width 133 height 27
click at [485, 277] on input "Bid In Range" at bounding box center [485, 277] width 0 height 0
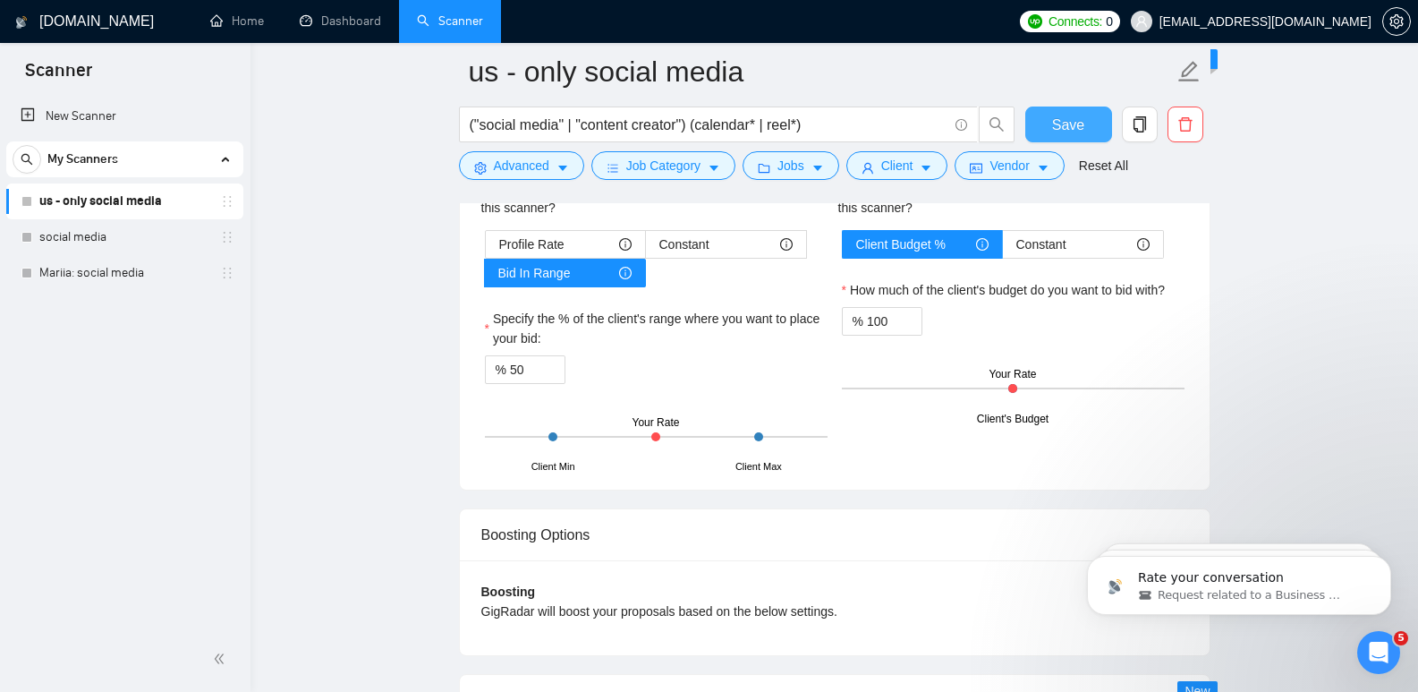
click at [1073, 116] on span "Save" at bounding box center [1068, 125] width 32 height 22
click at [74, 273] on link "Mariia: social media" at bounding box center [124, 273] width 170 height 36
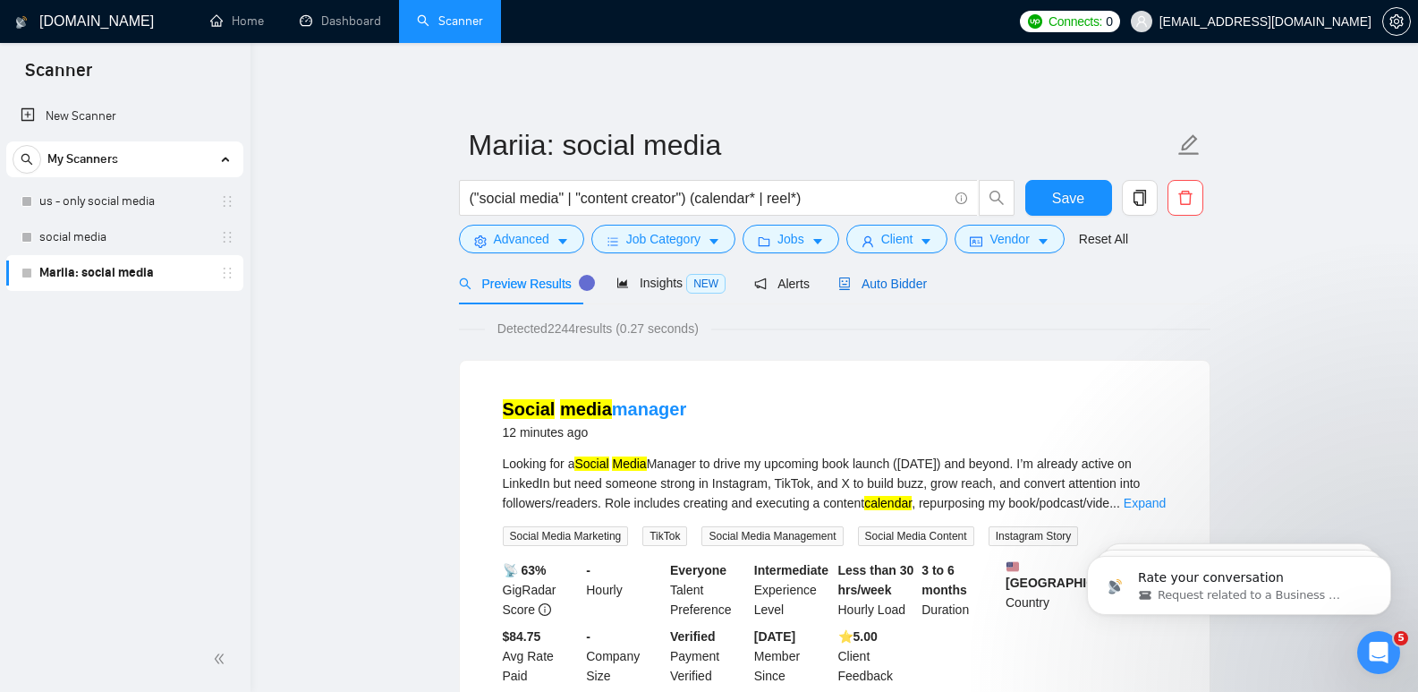
click at [869, 284] on span "Auto Bidder" at bounding box center [882, 283] width 89 height 14
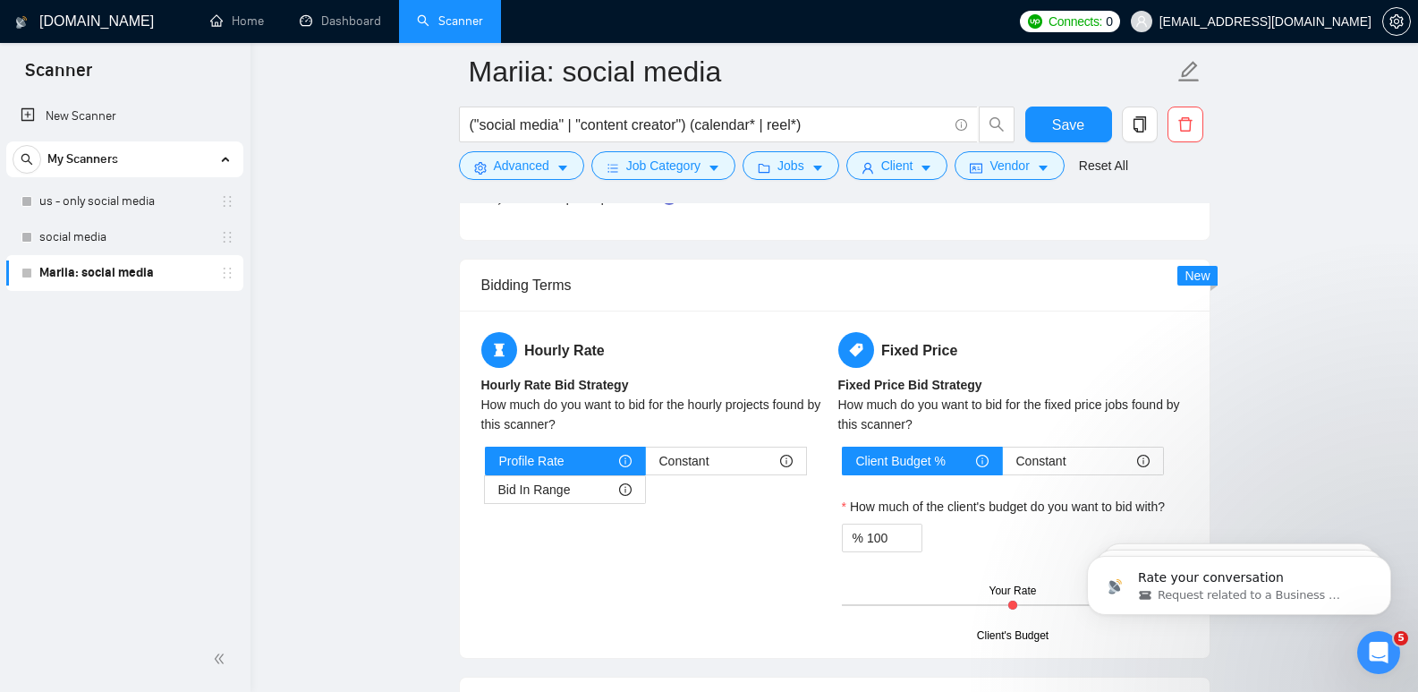
scroll to position [2742, 0]
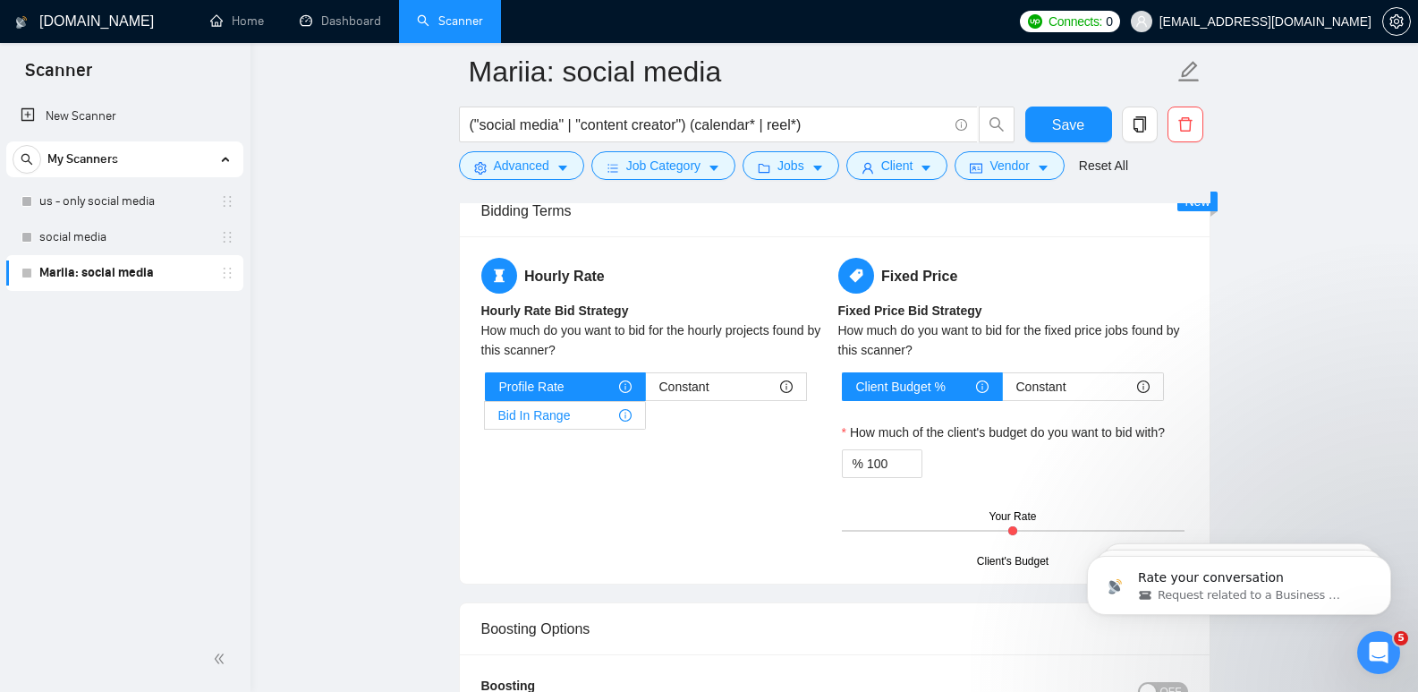
click at [524, 413] on span "Bid In Range" at bounding box center [534, 415] width 72 height 27
click at [485, 420] on input "Bid In Range" at bounding box center [485, 420] width 0 height 0
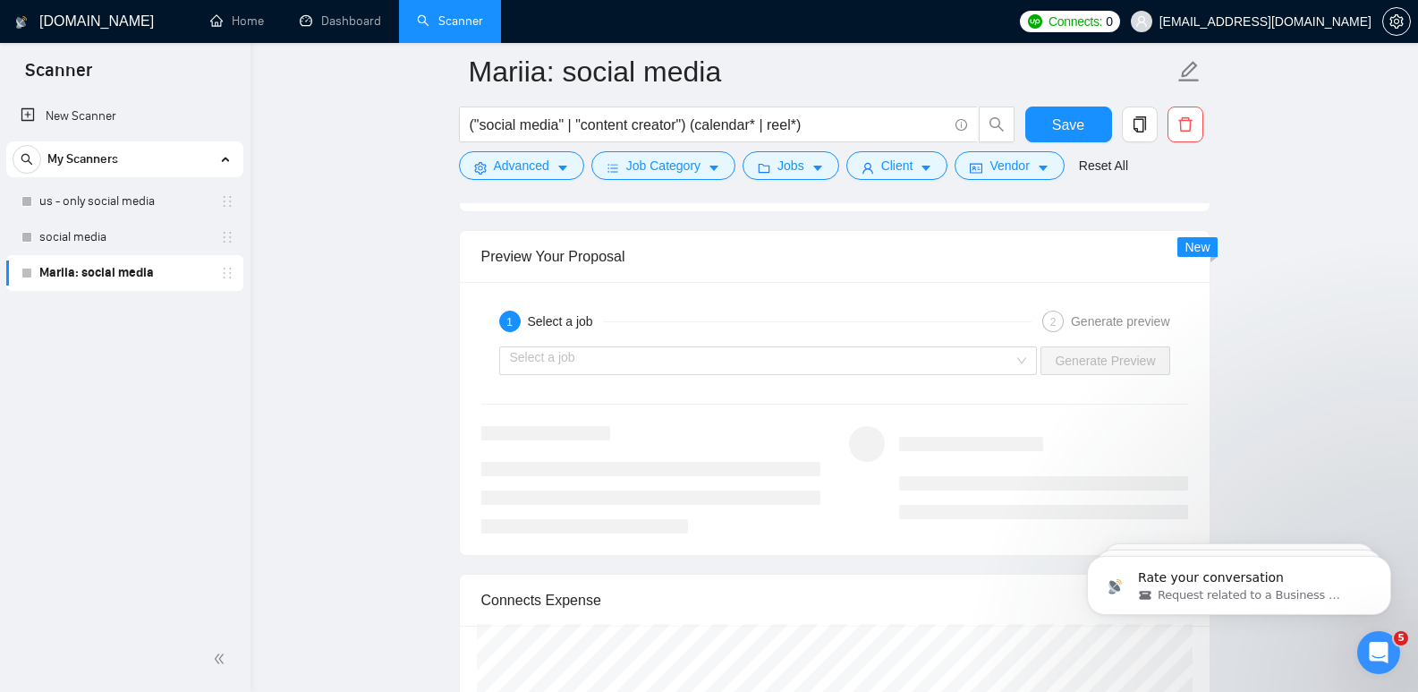
scroll to position [3485, 0]
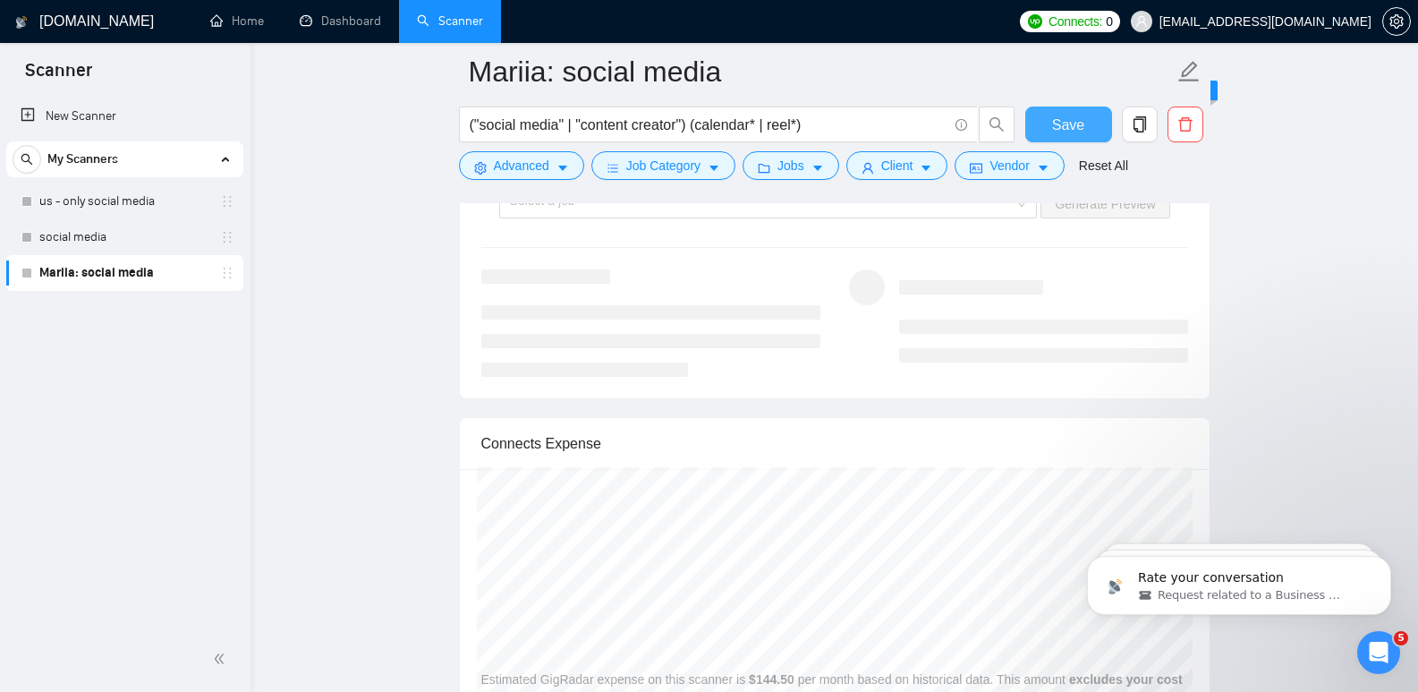
click at [1057, 128] on span "Save" at bounding box center [1068, 125] width 32 height 22
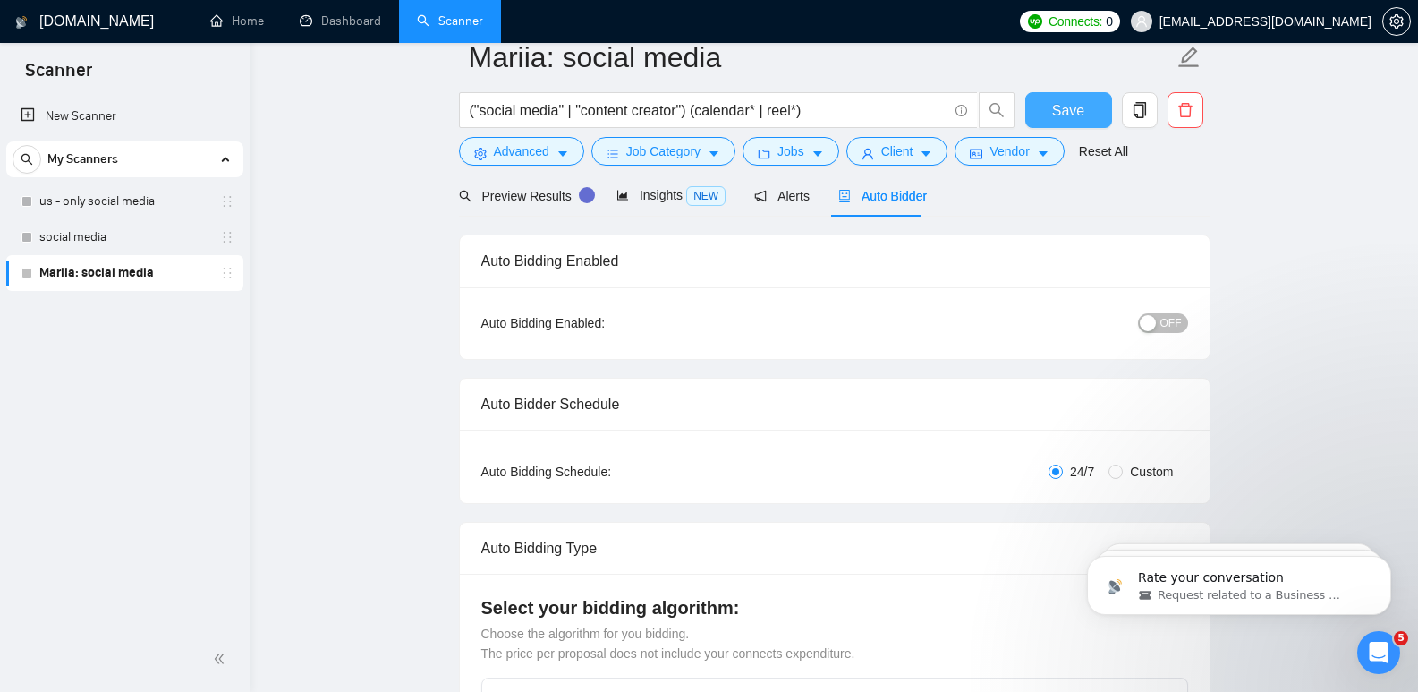
scroll to position [0, 0]
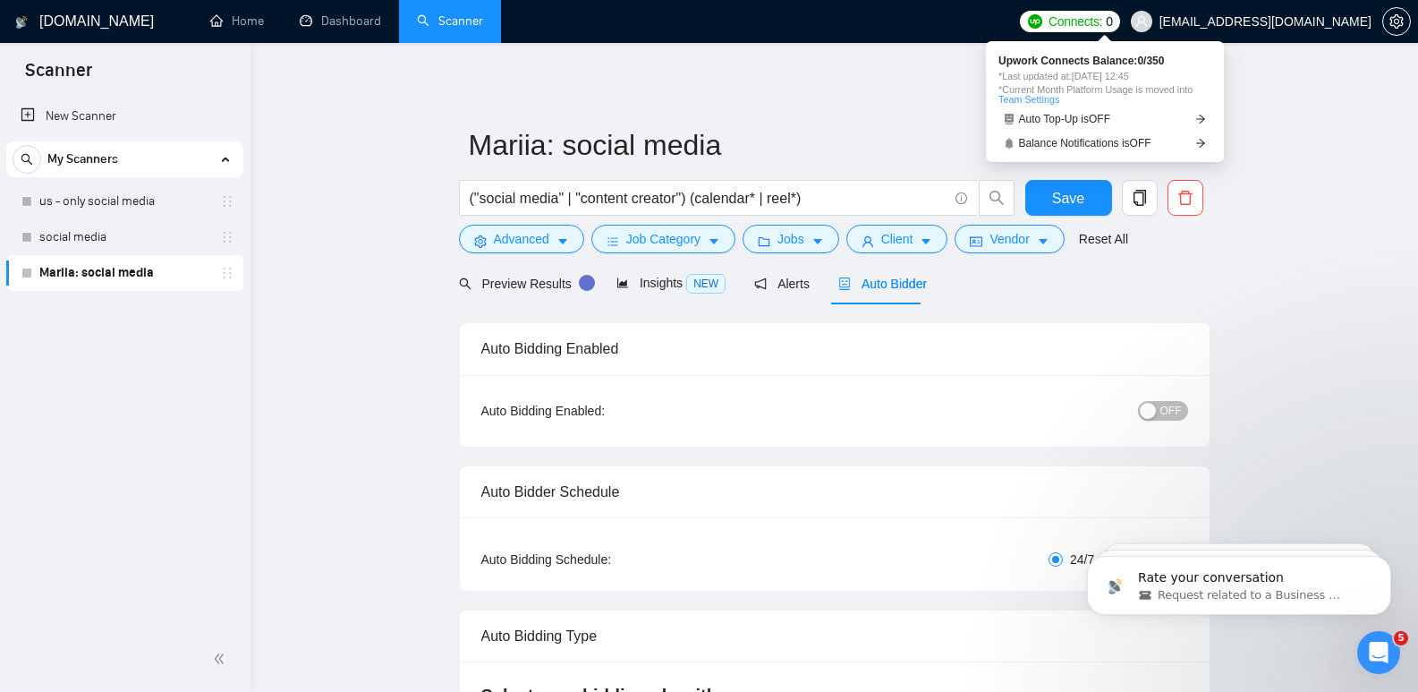
click at [1091, 21] on span "Connects:" at bounding box center [1076, 22] width 54 height 20
click at [1200, 110] on link "Auto Top-Up is OFF" at bounding box center [1105, 119] width 213 height 19
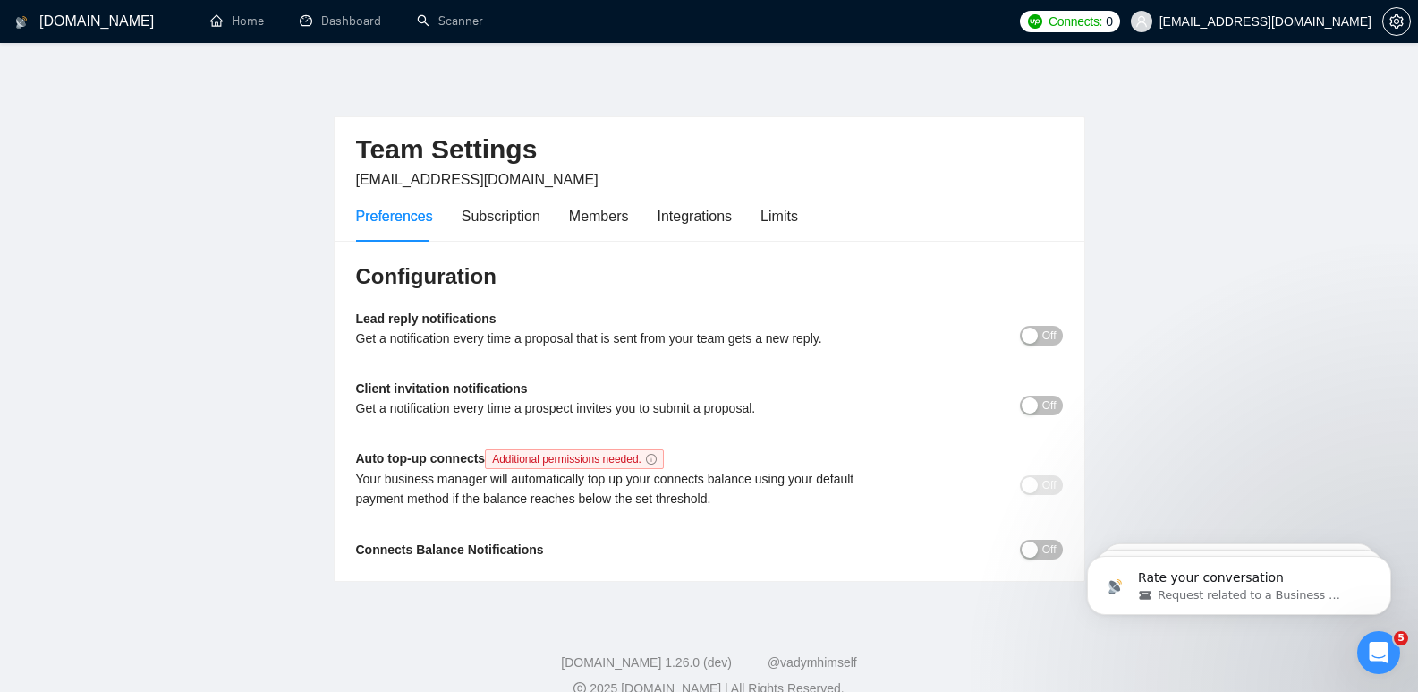
click at [1188, 317] on main "Team Settings webbsenterprisesllc@gmail.com Preferences Subscription Members In…" at bounding box center [709, 327] width 1361 height 510
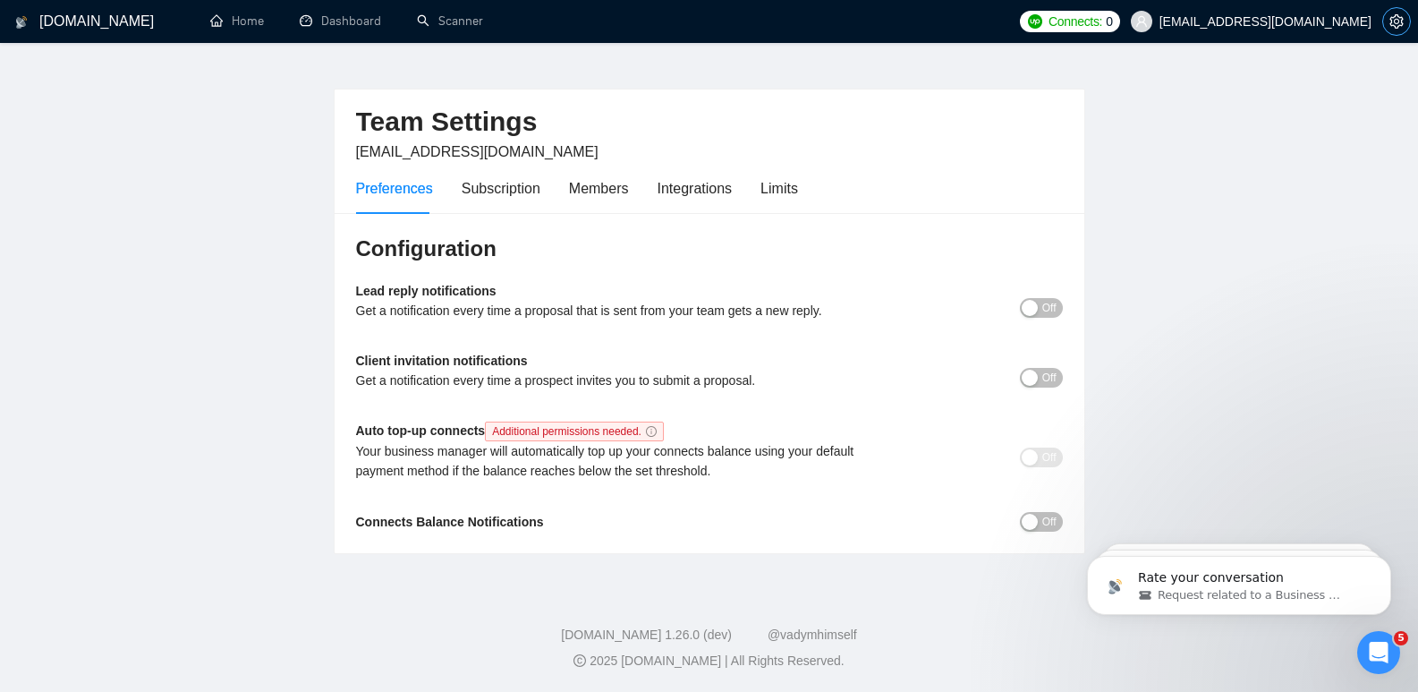
click at [1398, 23] on icon "setting" at bounding box center [1395, 21] width 13 height 14
click at [1401, 25] on icon "setting" at bounding box center [1395, 21] width 13 height 14
click at [514, 195] on div "Subscription" at bounding box center [501, 188] width 79 height 22
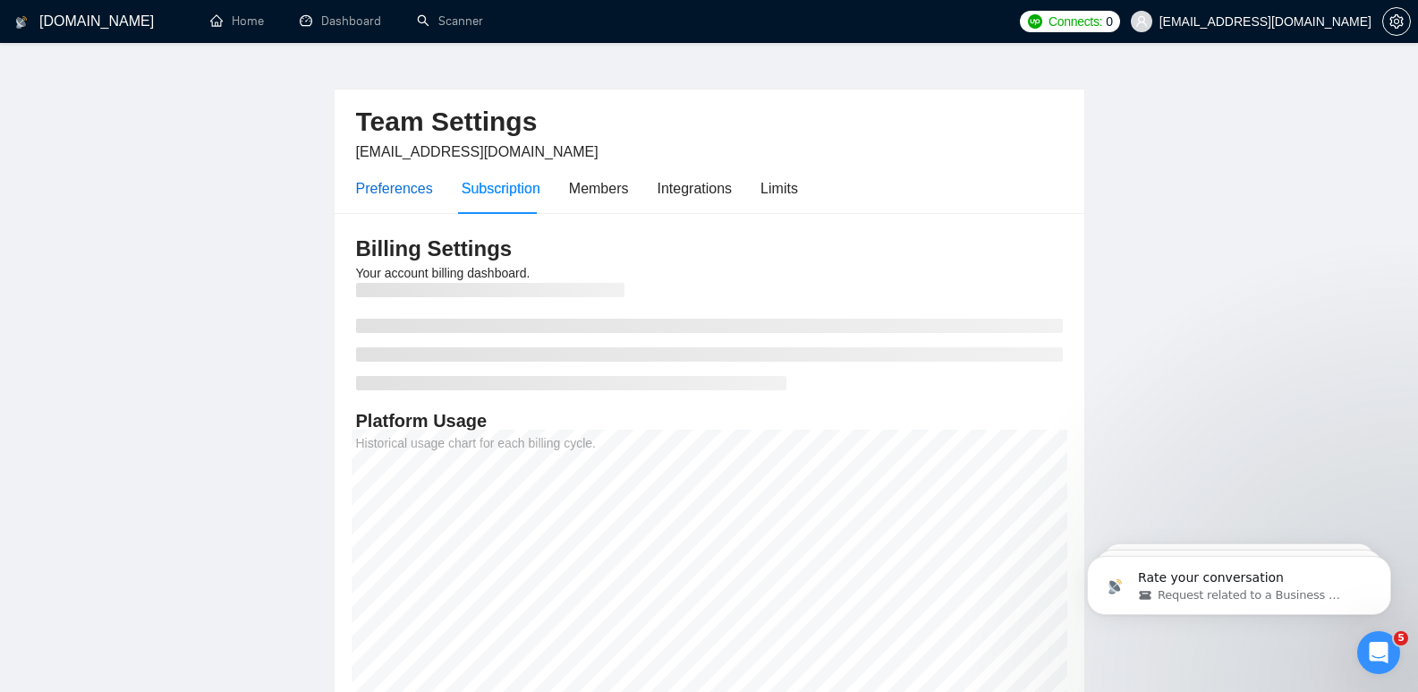
click at [387, 185] on div "Preferences" at bounding box center [394, 188] width 77 height 22
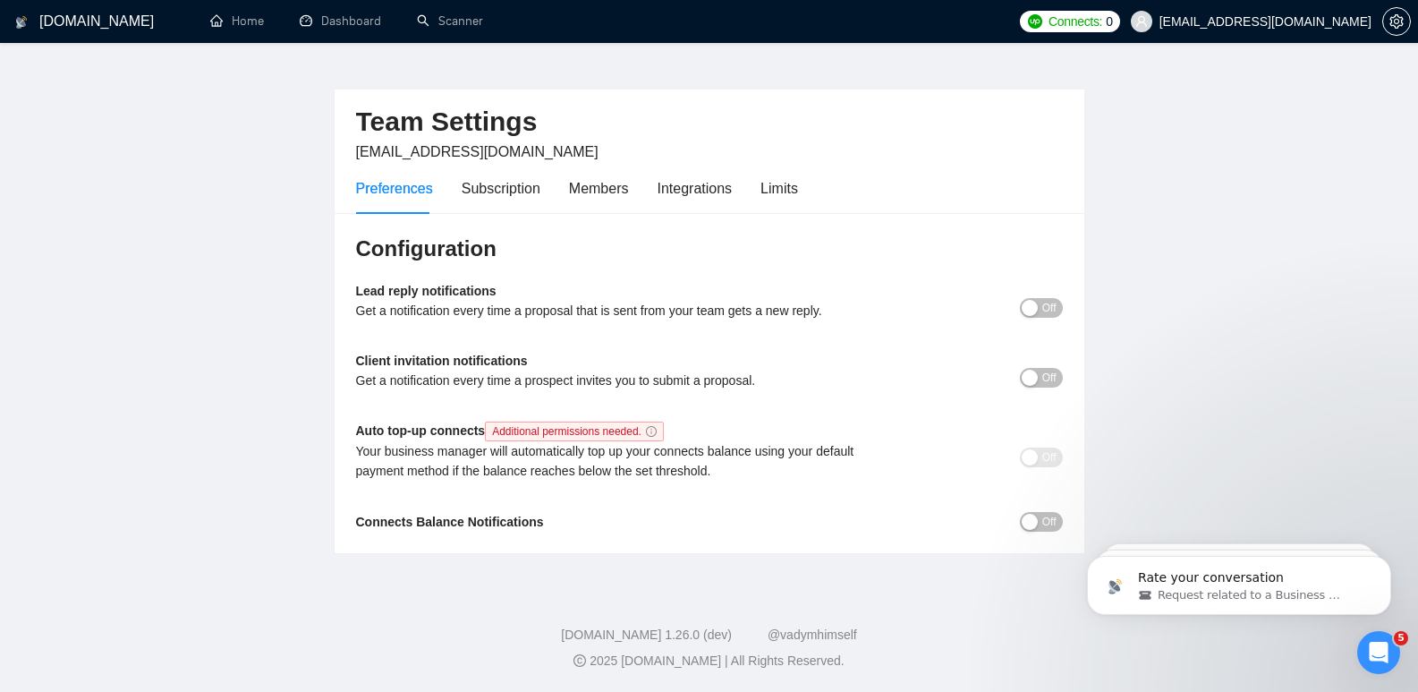
click at [600, 457] on div "Your business manager will automatically top up your connects balance using you…" at bounding box center [621, 460] width 531 height 39
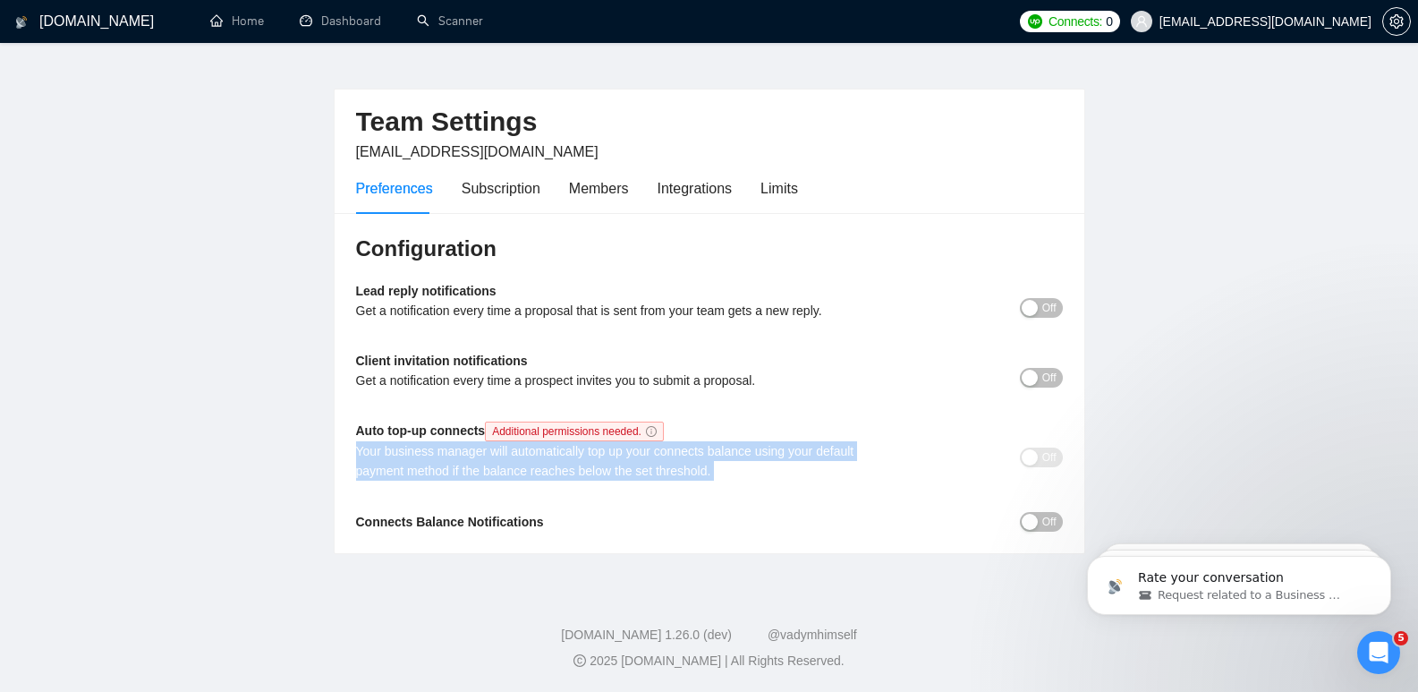
click at [600, 457] on div "Your business manager will automatically top up your connects balance using you…" at bounding box center [621, 460] width 531 height 39
copy div "Your business manager will automatically top up your connects balance using you…"
click at [463, 29] on link "Scanner" at bounding box center [450, 20] width 66 height 15
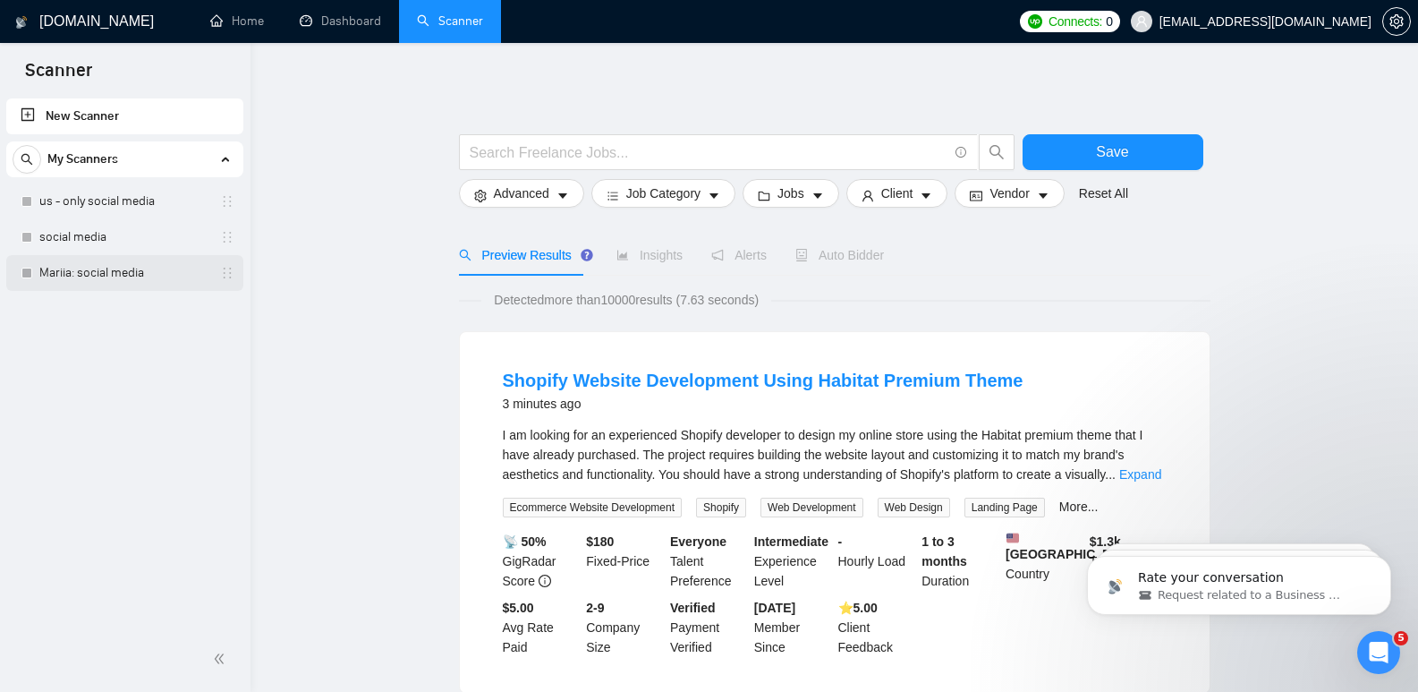
click at [100, 284] on link "Mariia: social media" at bounding box center [124, 273] width 170 height 36
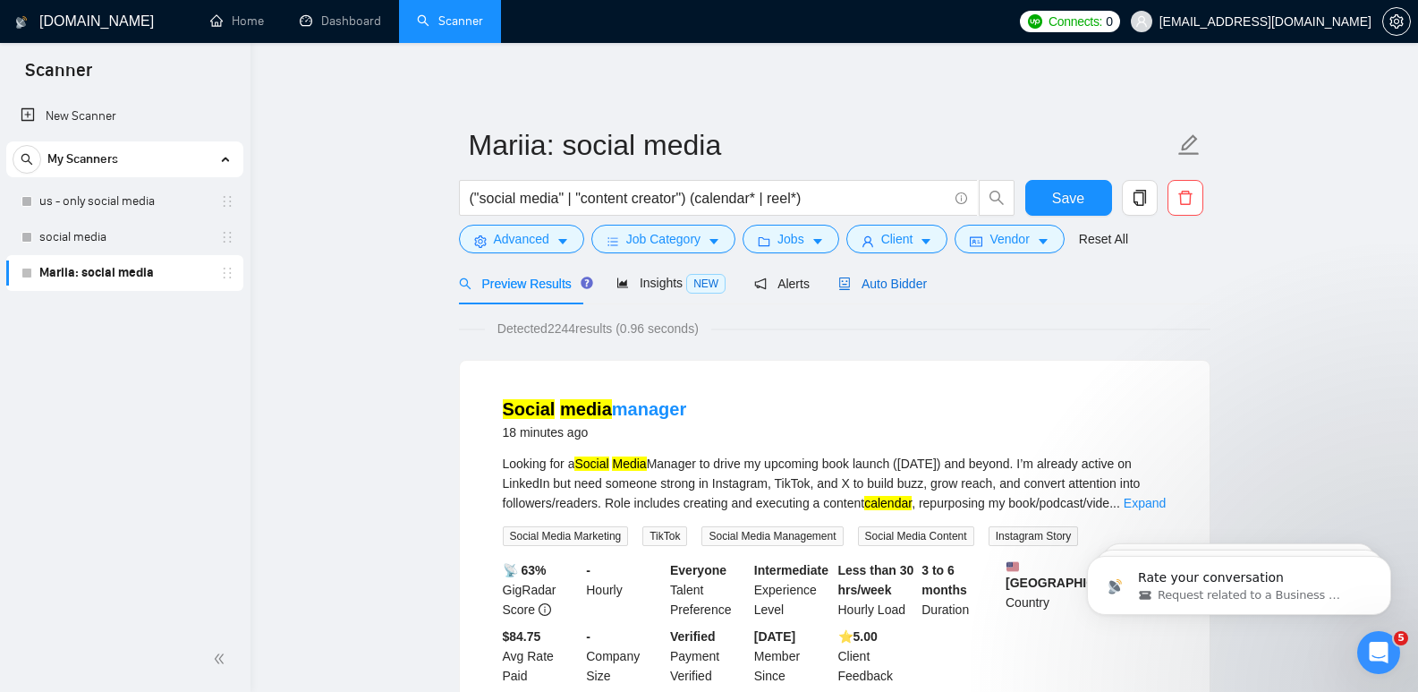
click at [865, 281] on span "Auto Bidder" at bounding box center [882, 283] width 89 height 14
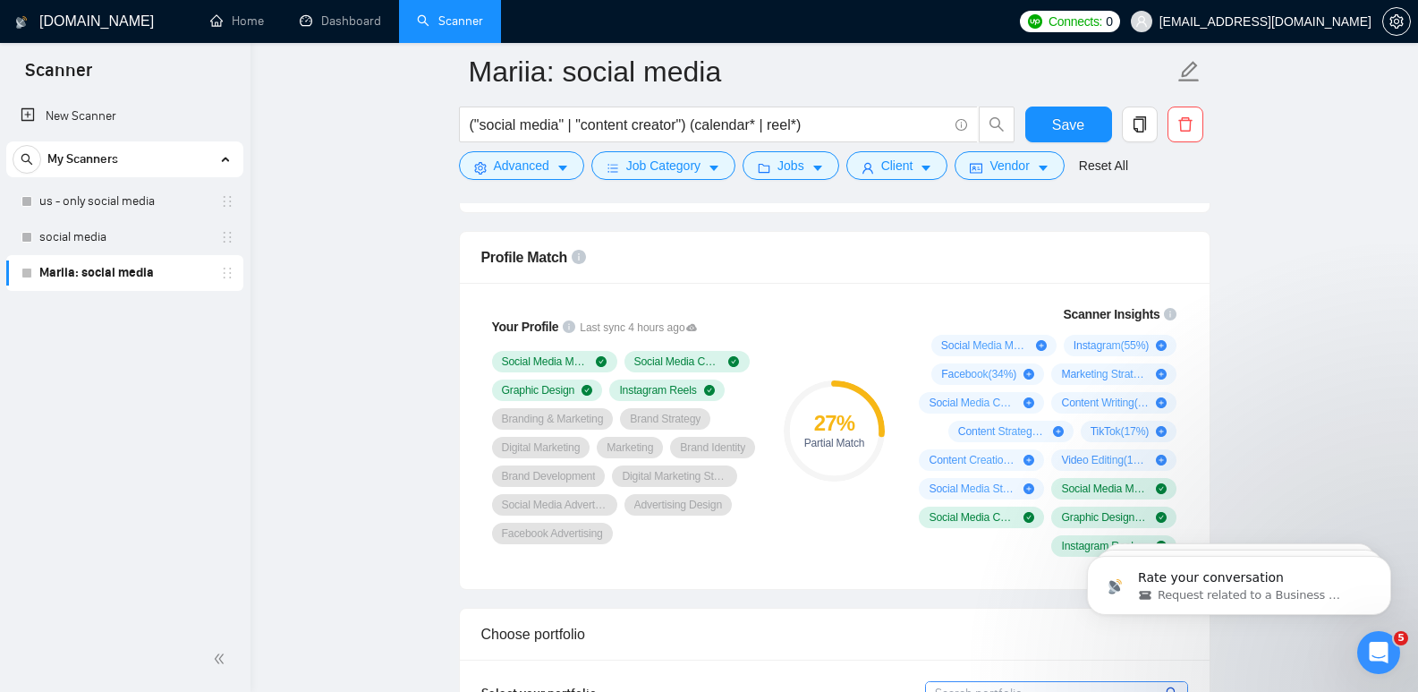
scroll to position [1233, 0]
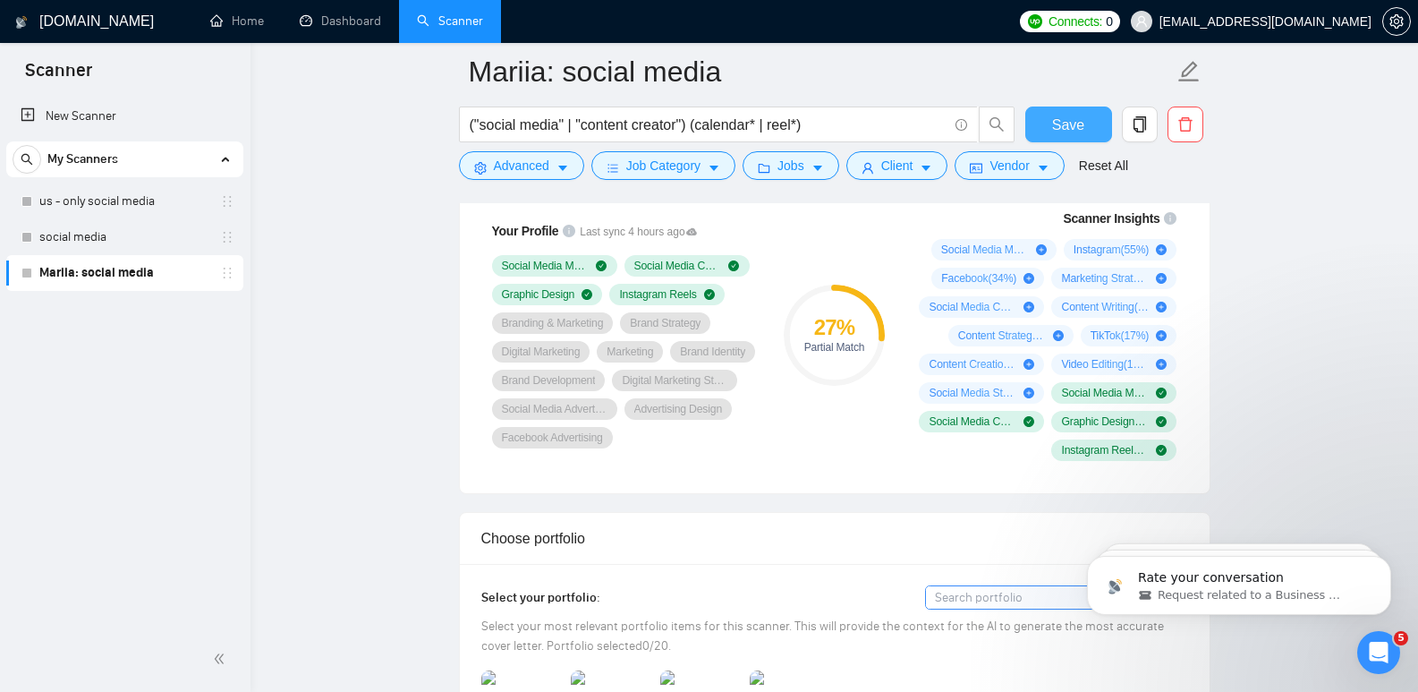
click at [1060, 125] on span "Save" at bounding box center [1068, 125] width 32 height 22
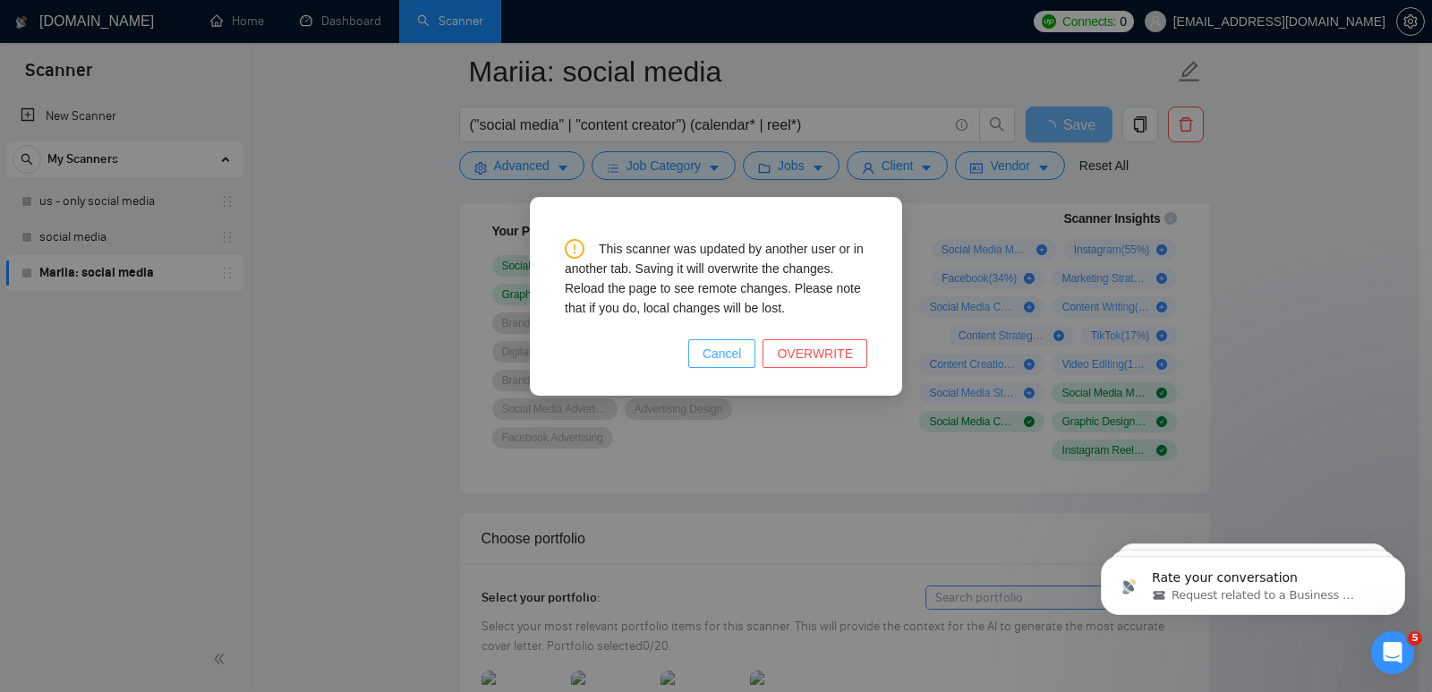
click at [737, 359] on span "Cancel" at bounding box center [721, 354] width 39 height 20
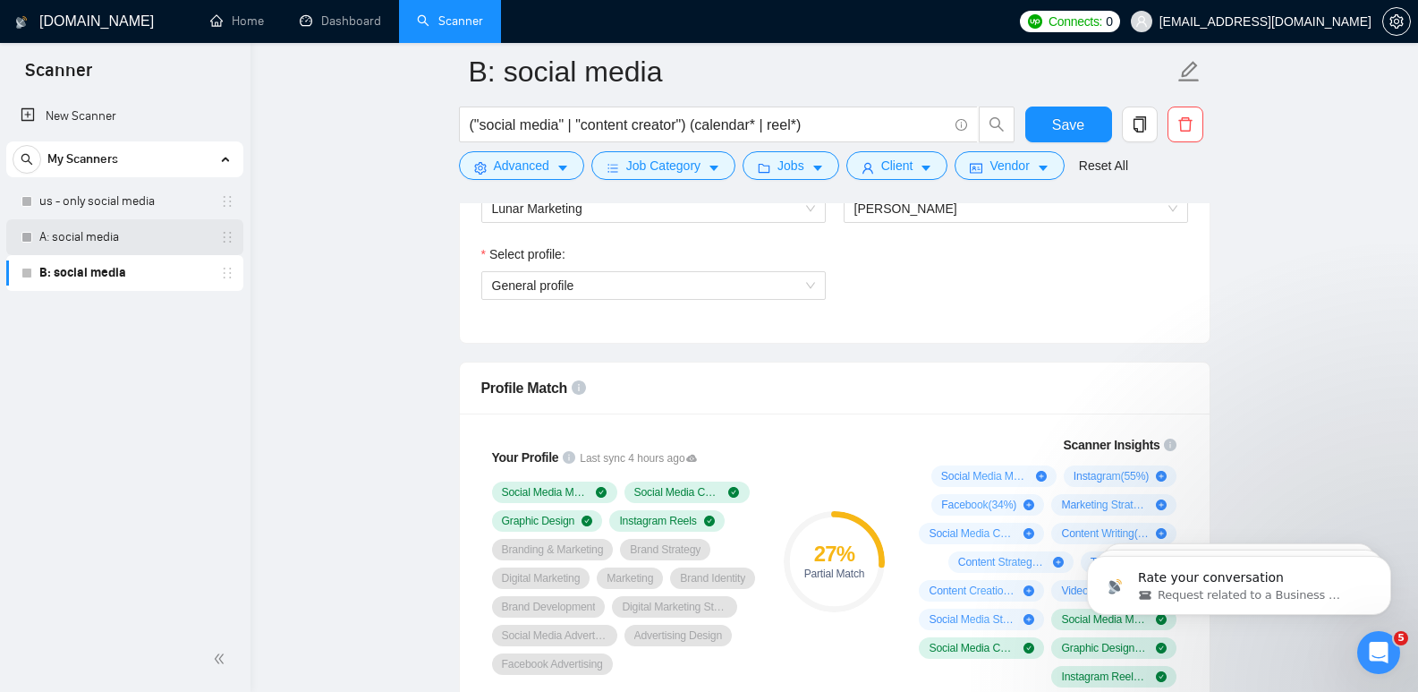
click at [89, 239] on link "A: social media" at bounding box center [124, 237] width 170 height 36
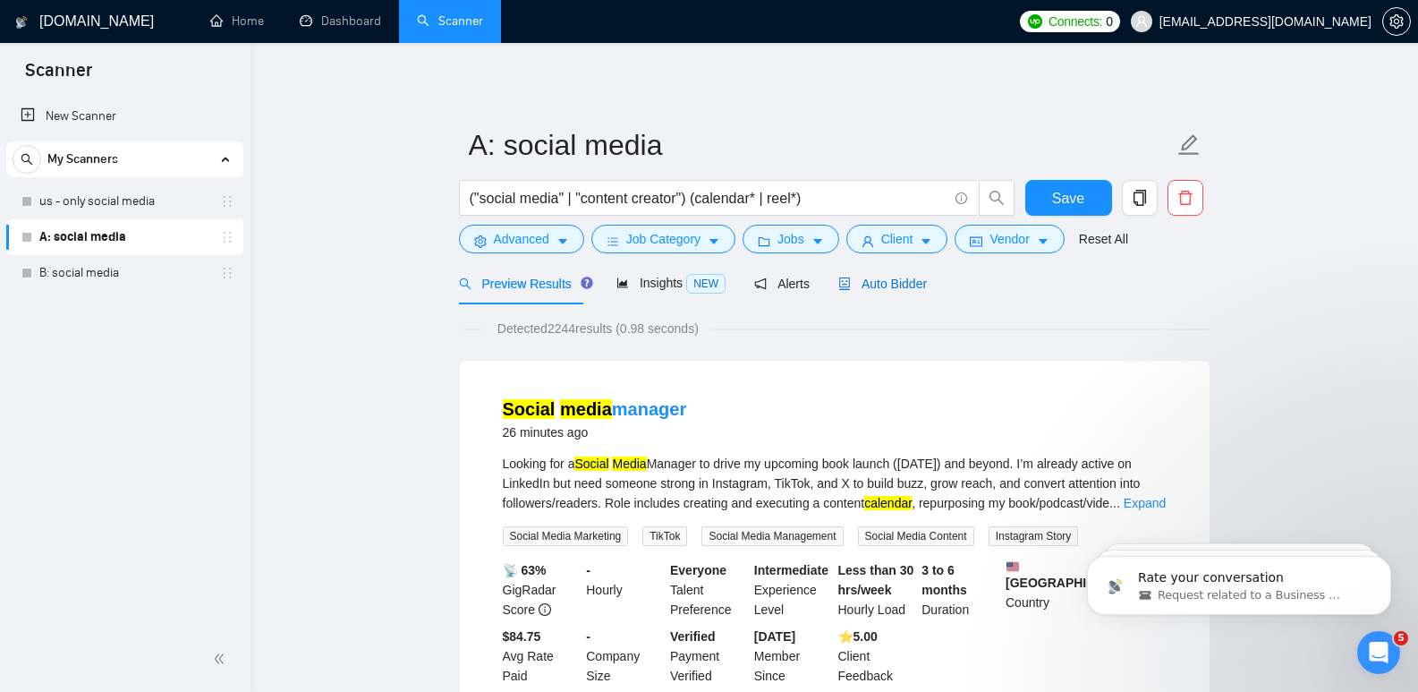
click at [891, 289] on span "Auto Bidder" at bounding box center [882, 283] width 89 height 14
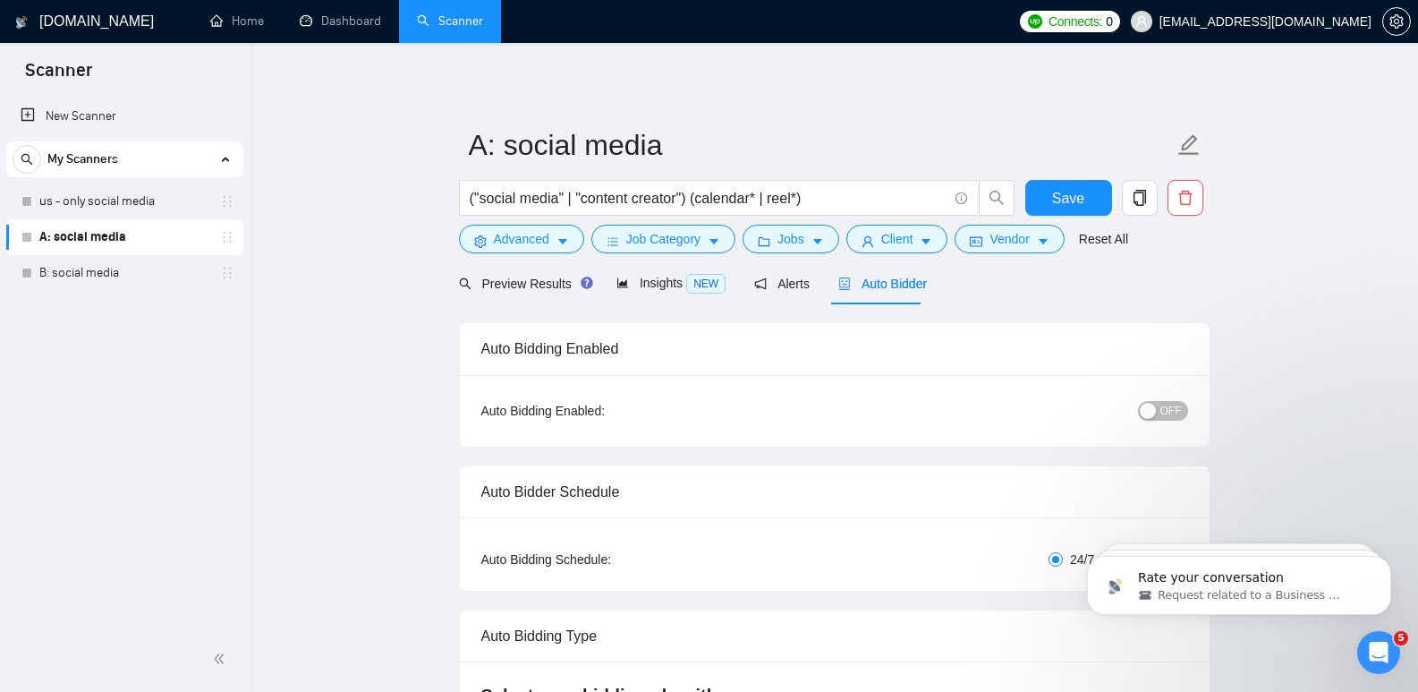
radio input "false"
radio input "true"
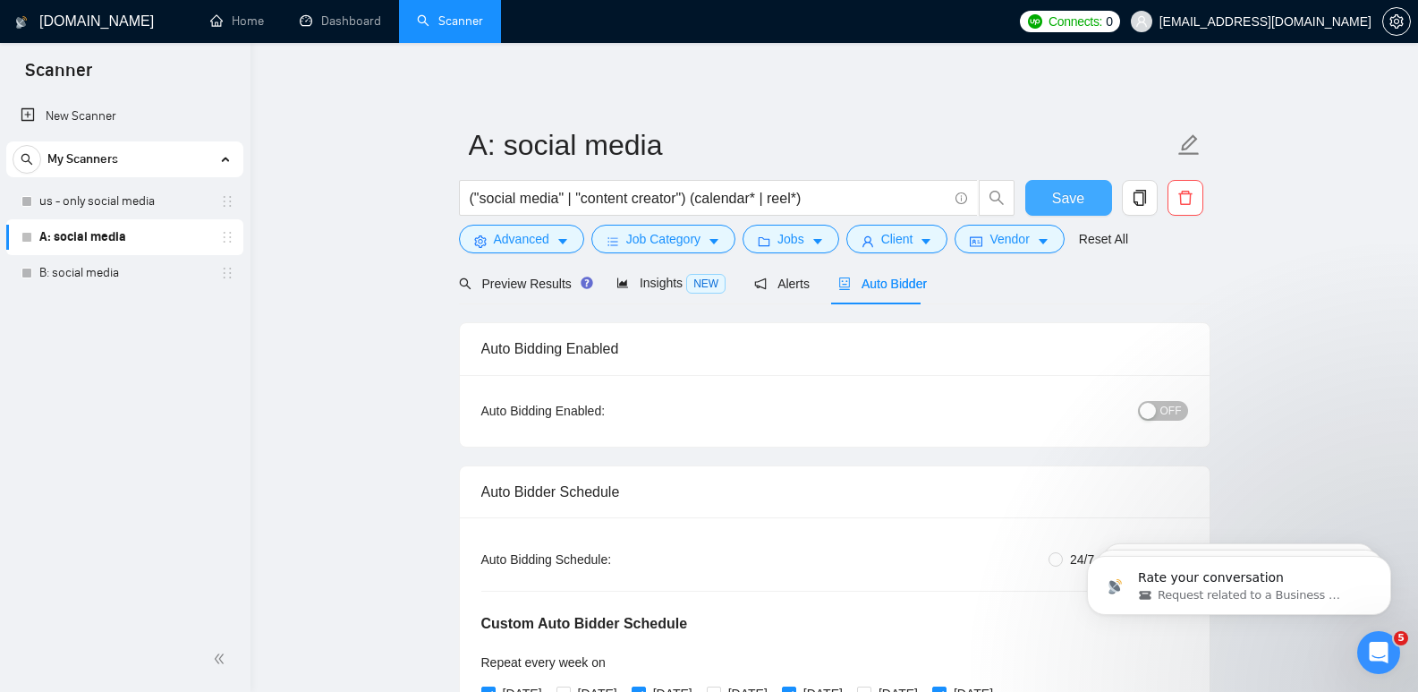
click at [1066, 193] on span "Save" at bounding box center [1068, 198] width 32 height 22
click at [1078, 206] on span "Save" at bounding box center [1068, 198] width 32 height 22
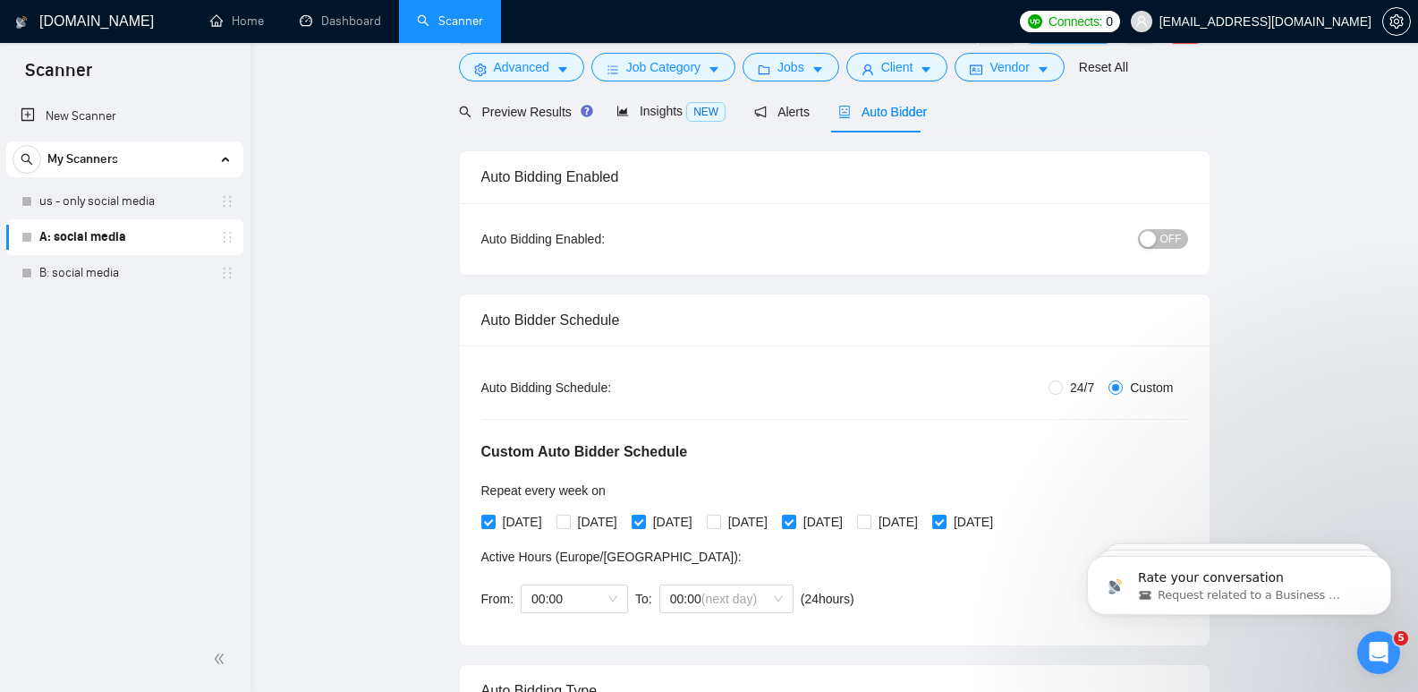
scroll to position [38, 0]
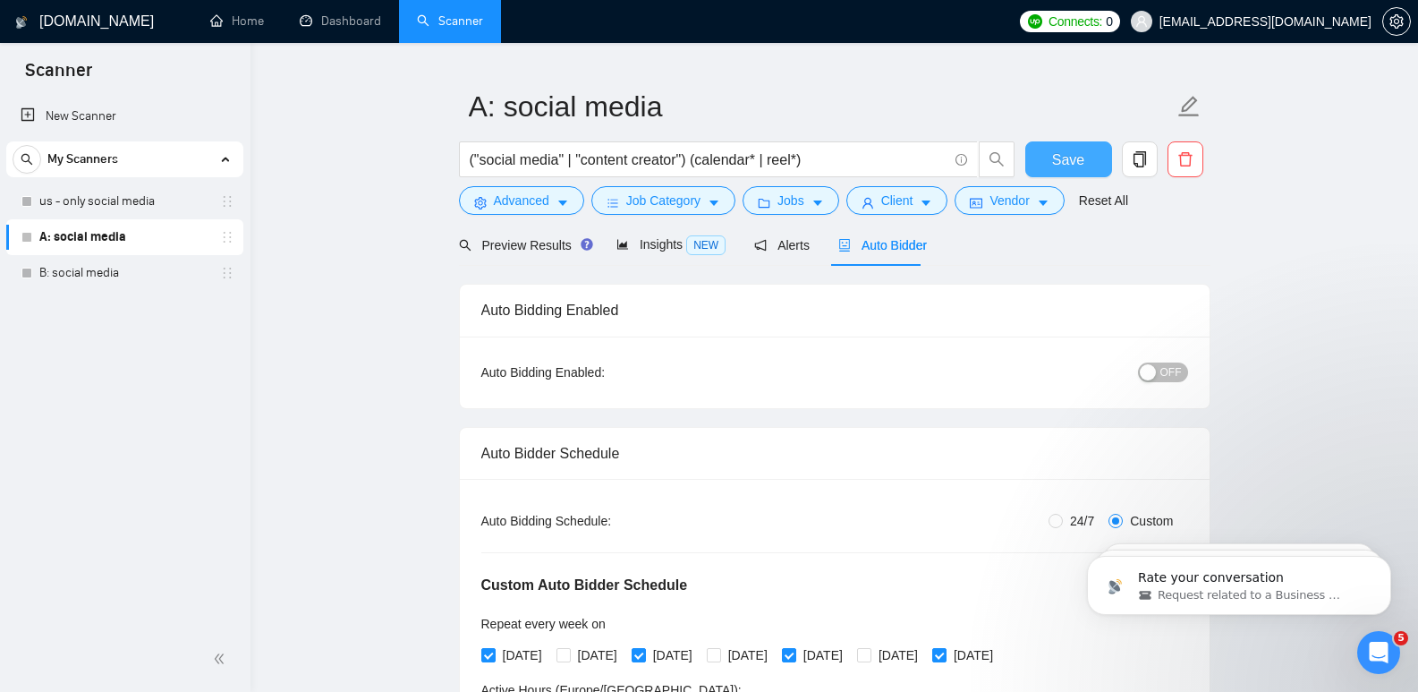
click at [1060, 159] on span "Save" at bounding box center [1068, 160] width 32 height 22
click at [106, 274] on link "B: social media" at bounding box center [124, 273] width 170 height 36
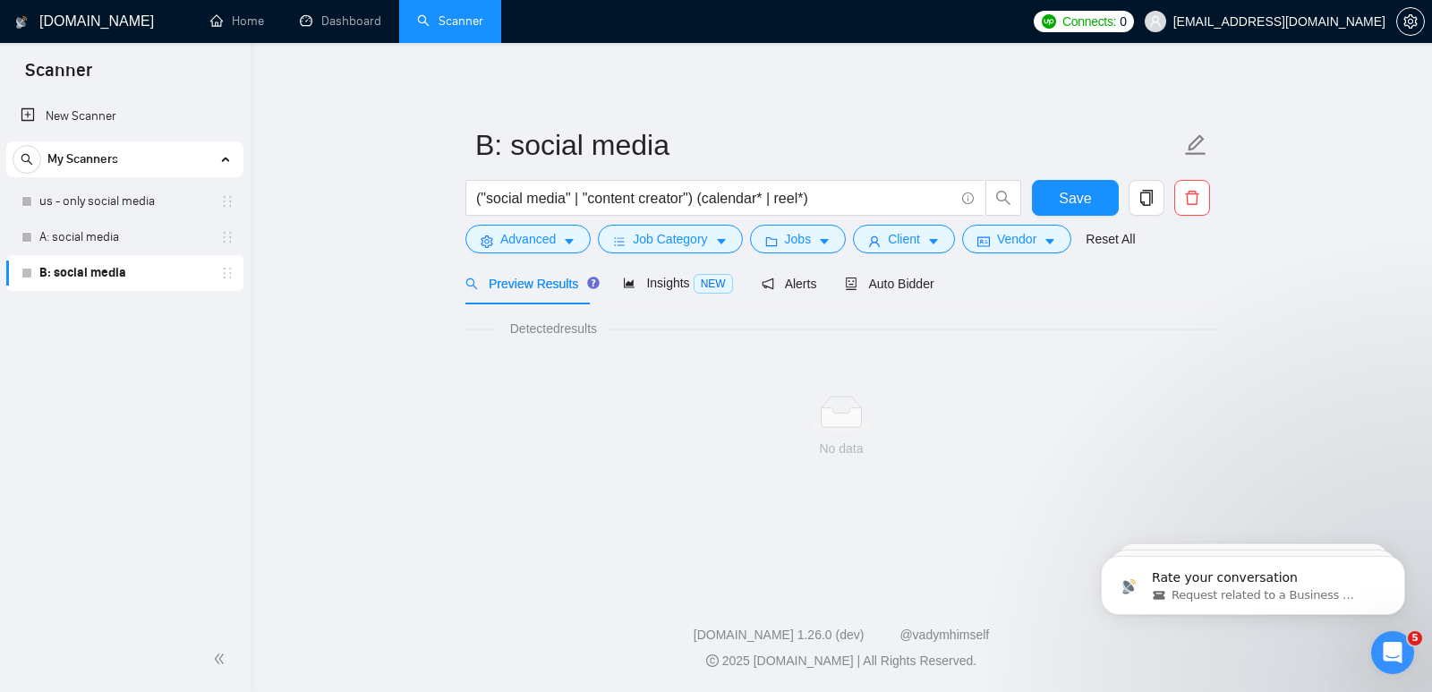
click at [1378, 202] on main "B: social media ("social media" | "content creator") (calendar* | reel*) Save A…" at bounding box center [841, 313] width 1124 height 482
click at [76, 234] on link "A: social media" at bounding box center [124, 237] width 170 height 36
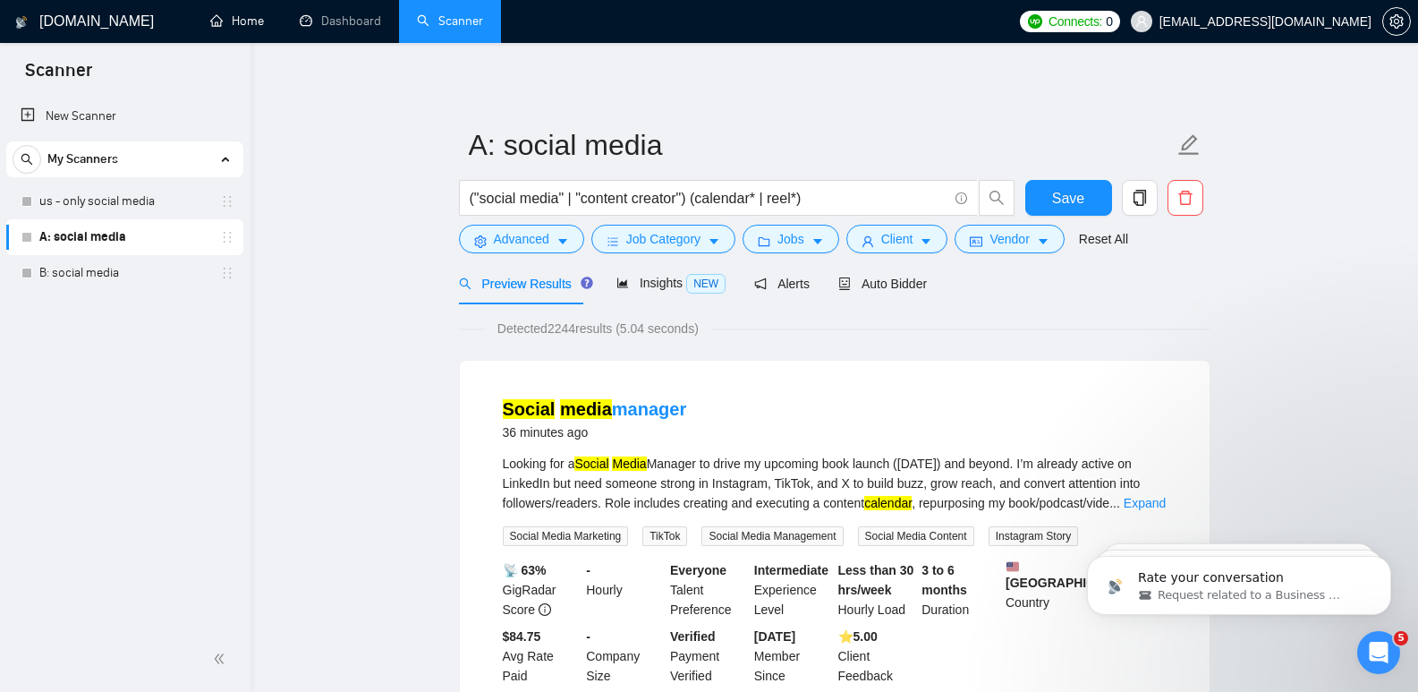
drag, startPoint x: 251, startPoint y: 27, endPoint x: 937, endPoint y: 26, distance: 685.4
click at [251, 27] on link "Home" at bounding box center [237, 20] width 54 height 15
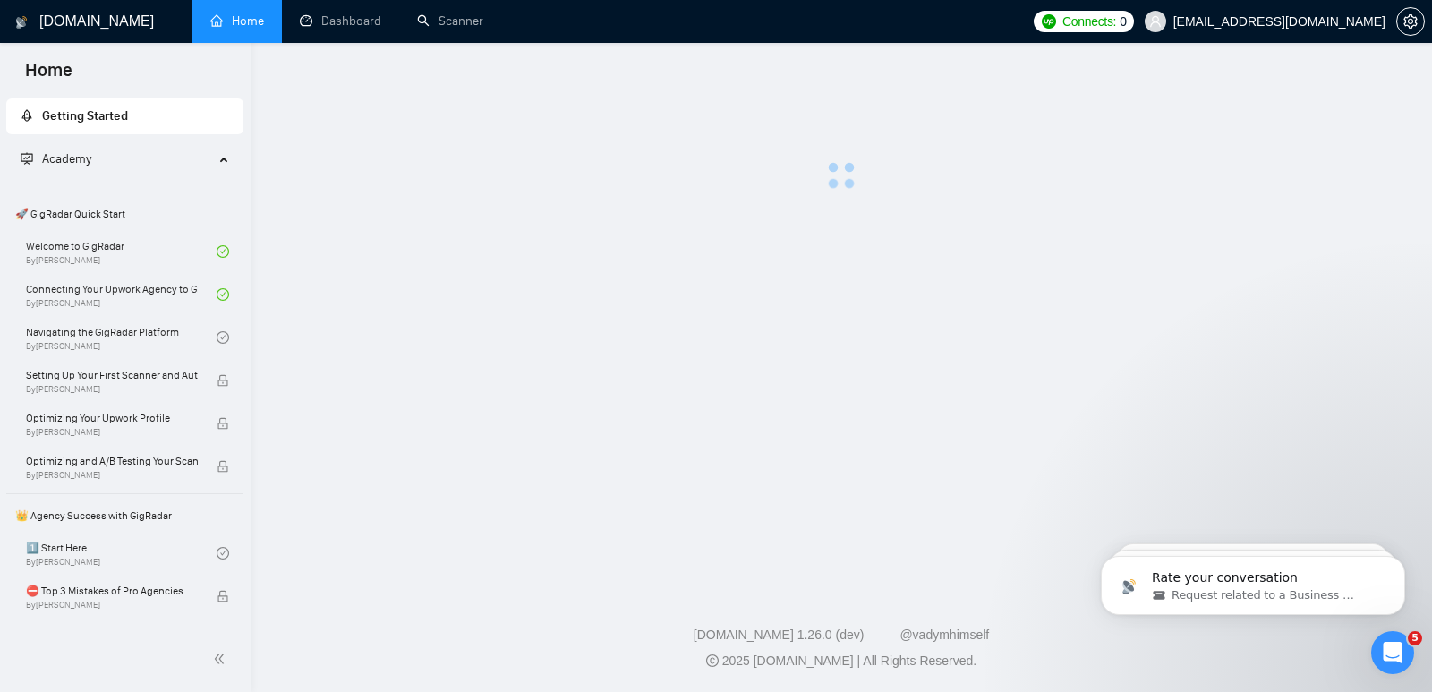
click at [1116, 22] on span "Connects:" at bounding box center [1089, 22] width 54 height 20
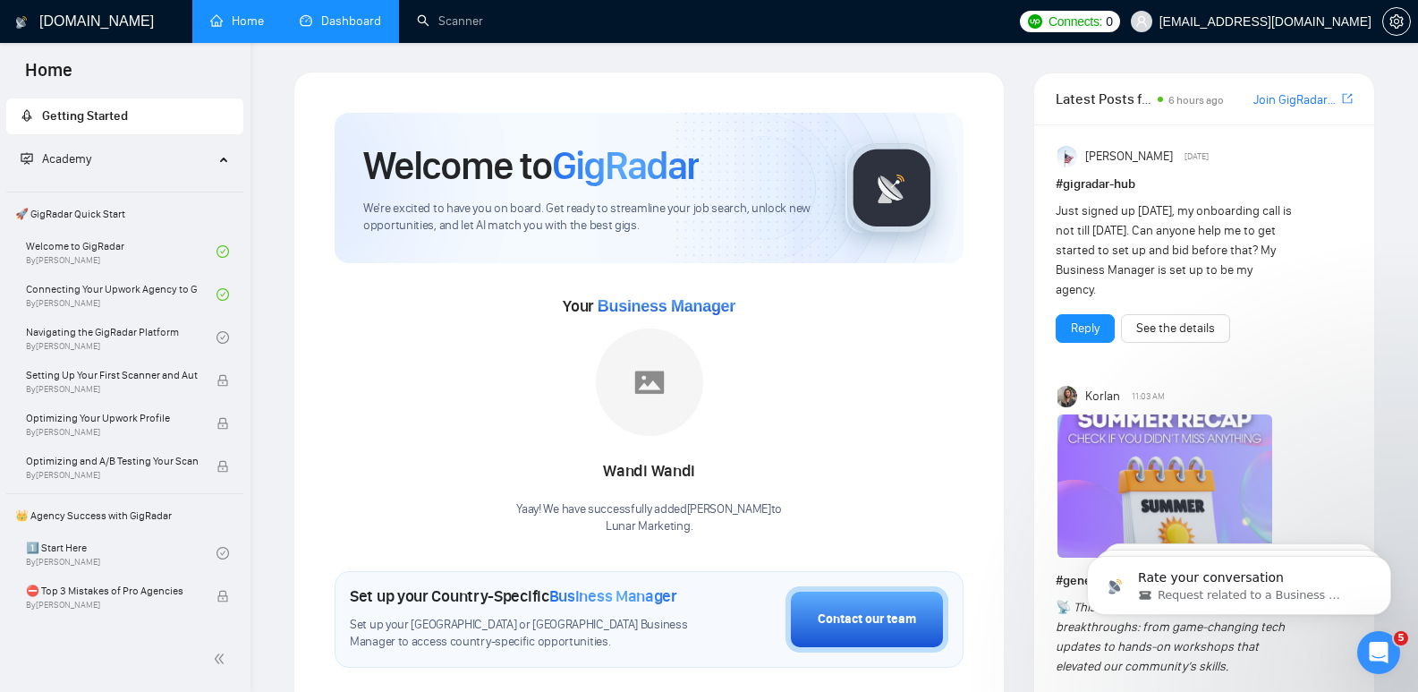
click at [315, 13] on link "Dashboard" at bounding box center [340, 20] width 81 height 15
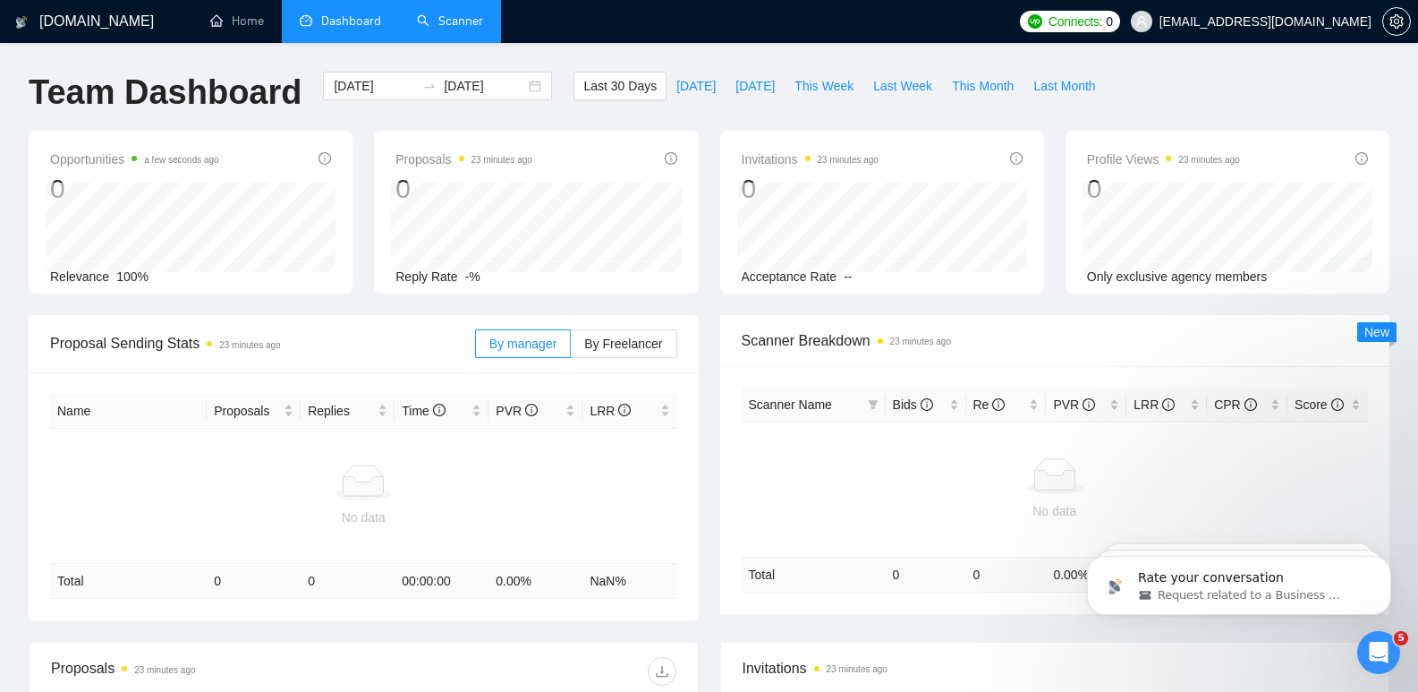
click at [452, 20] on link "Scanner" at bounding box center [450, 20] width 66 height 15
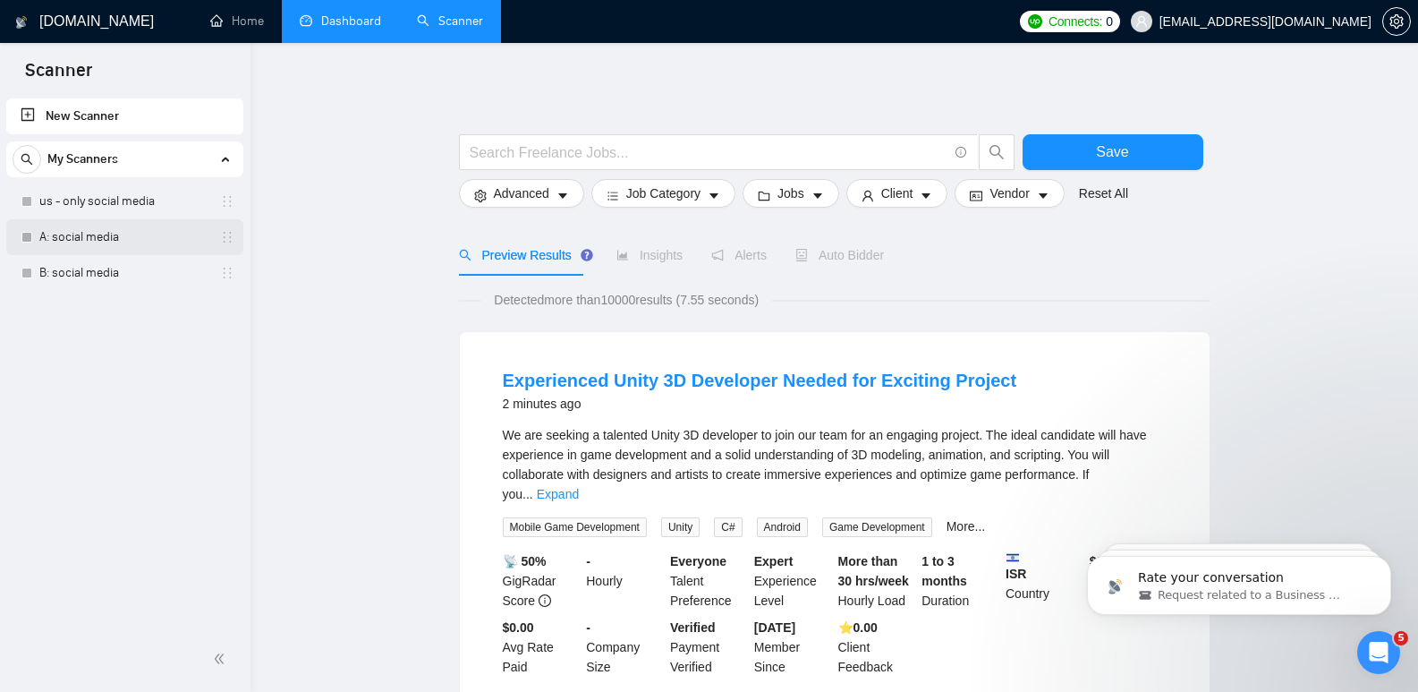
click at [98, 242] on link "A: social media" at bounding box center [124, 237] width 170 height 36
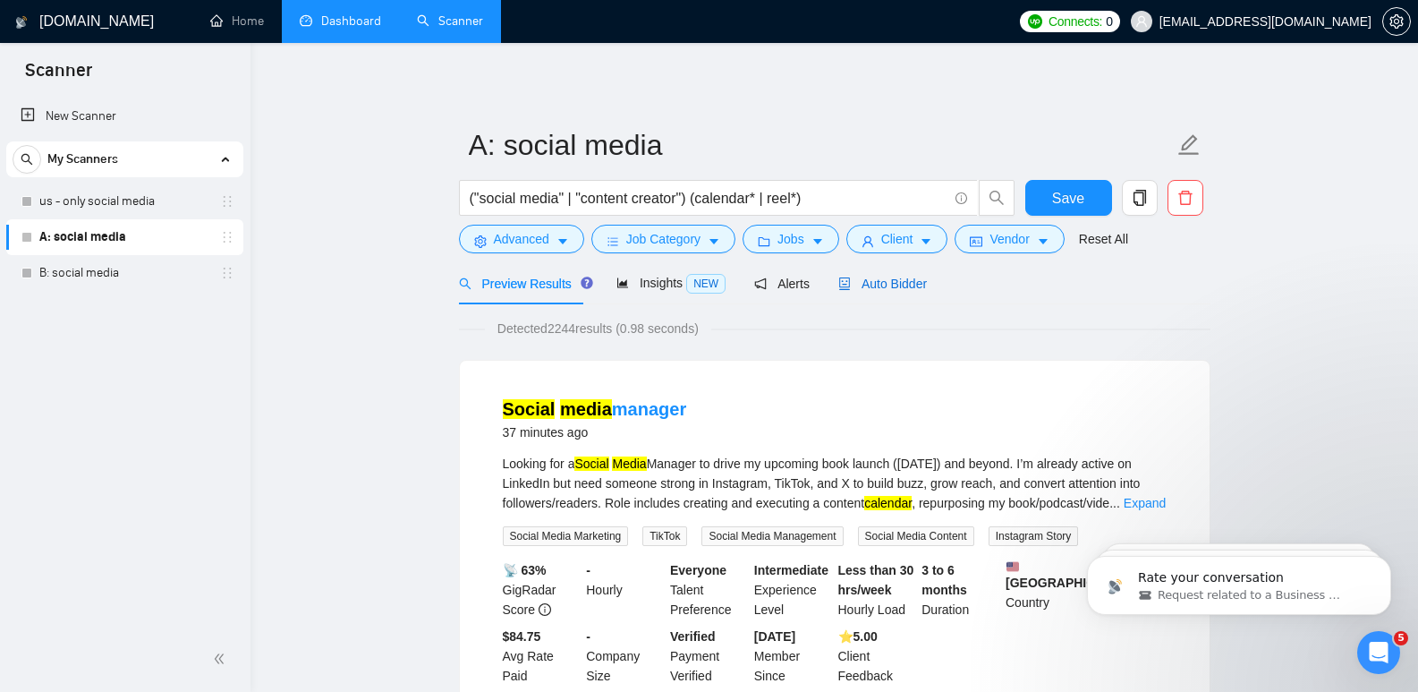
click at [888, 287] on span "Auto Bidder" at bounding box center [882, 283] width 89 height 14
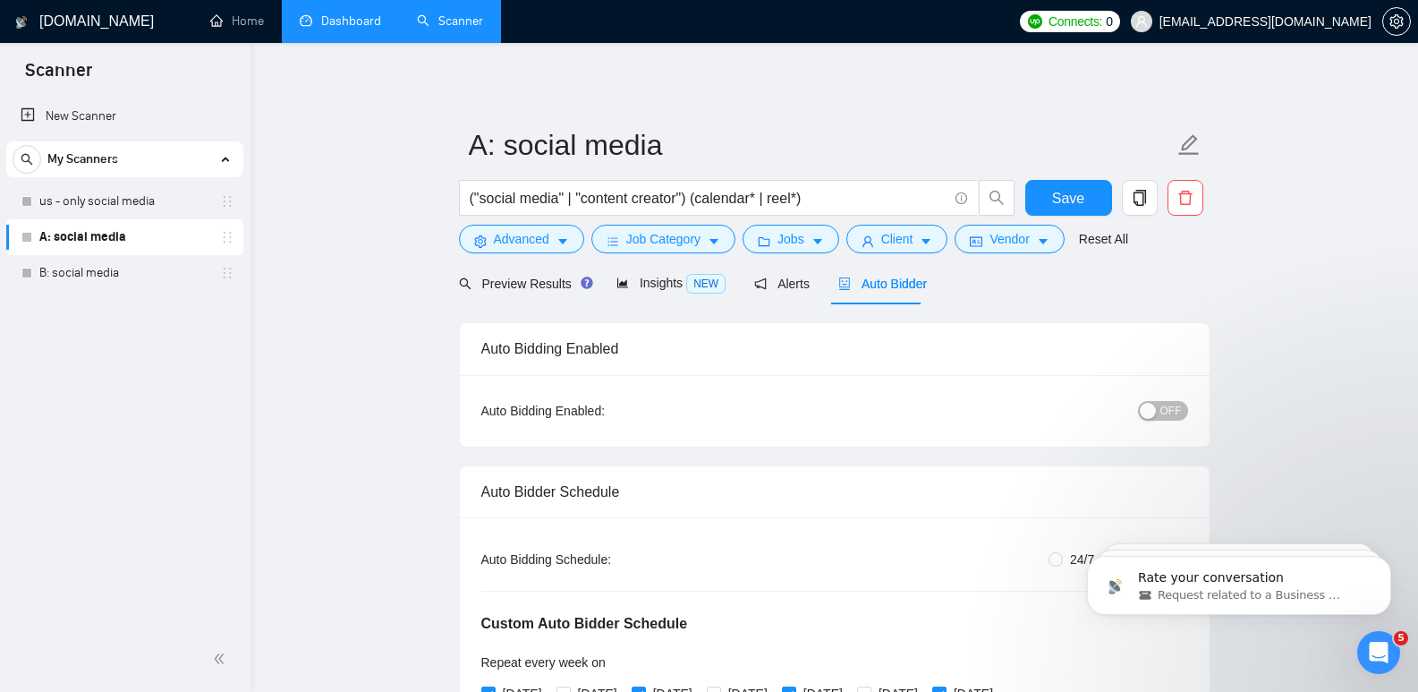
radio input "false"
radio input "true"
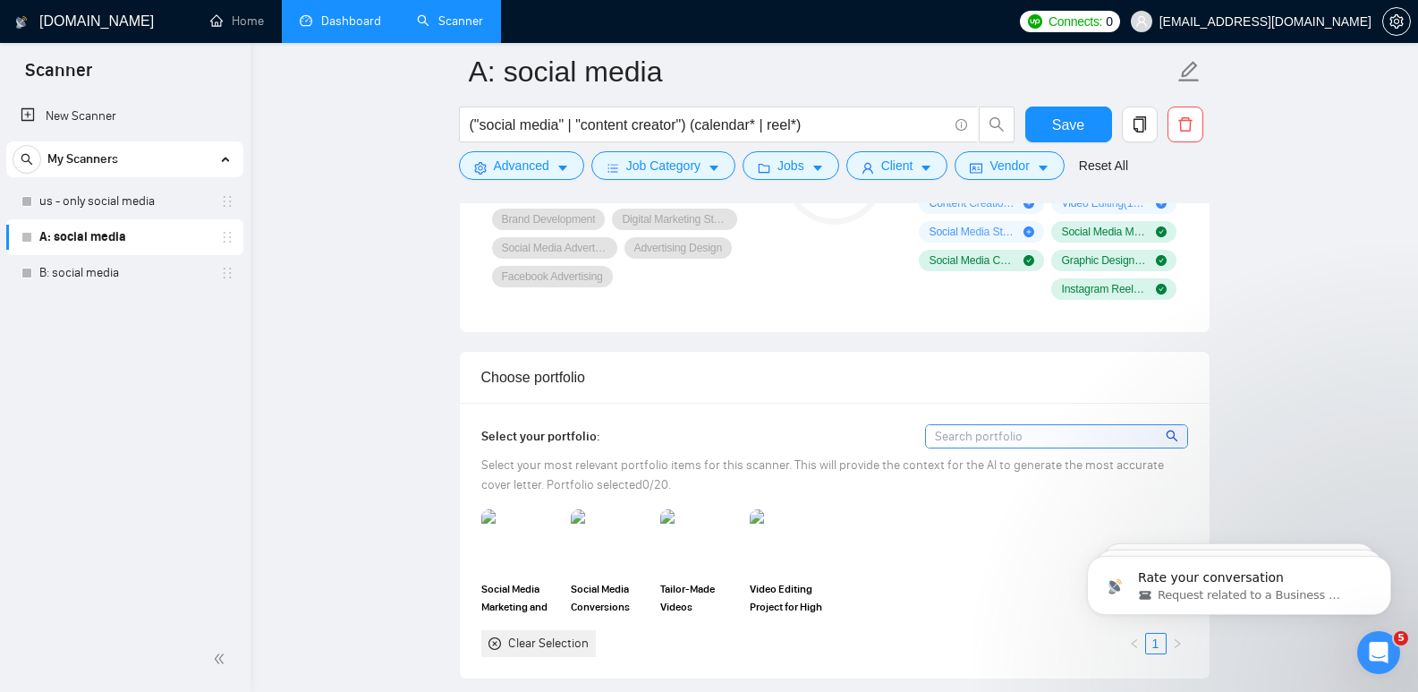
scroll to position [1635, 0]
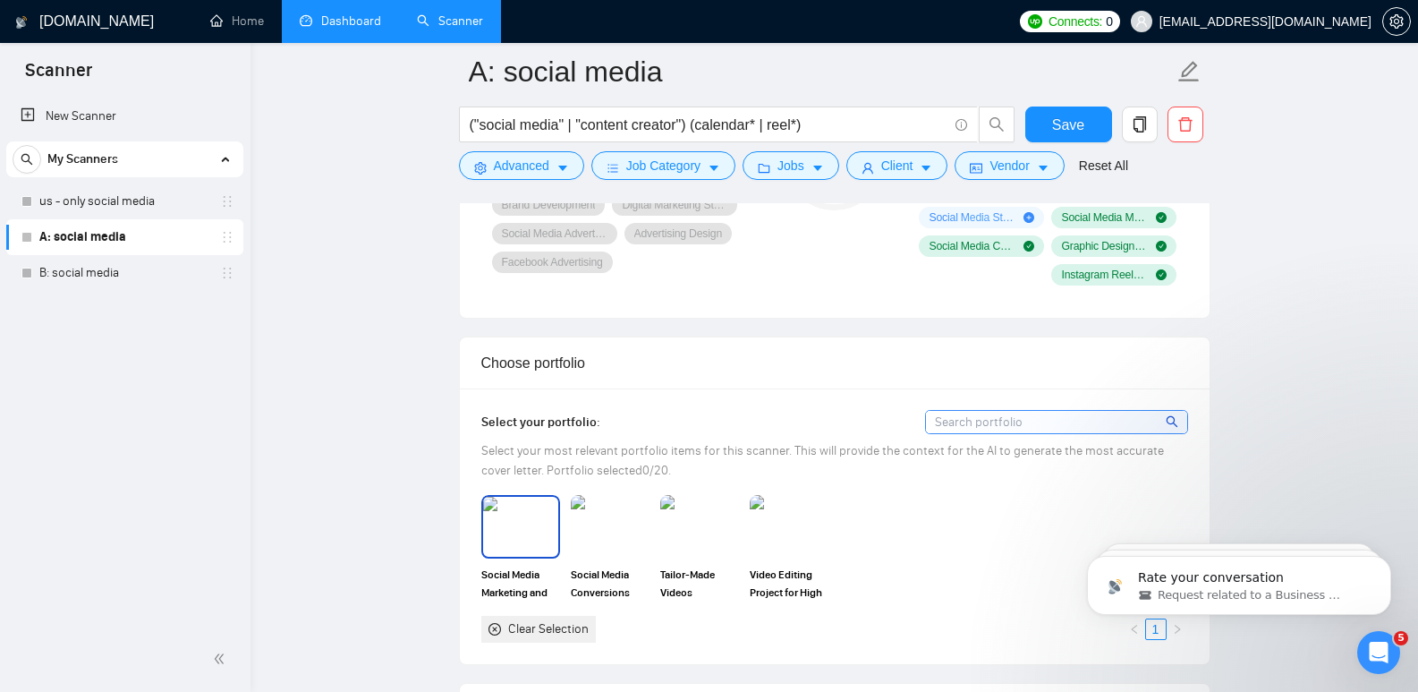
click at [514, 538] on img at bounding box center [520, 526] width 75 height 59
click at [602, 523] on img at bounding box center [610, 526] width 75 height 59
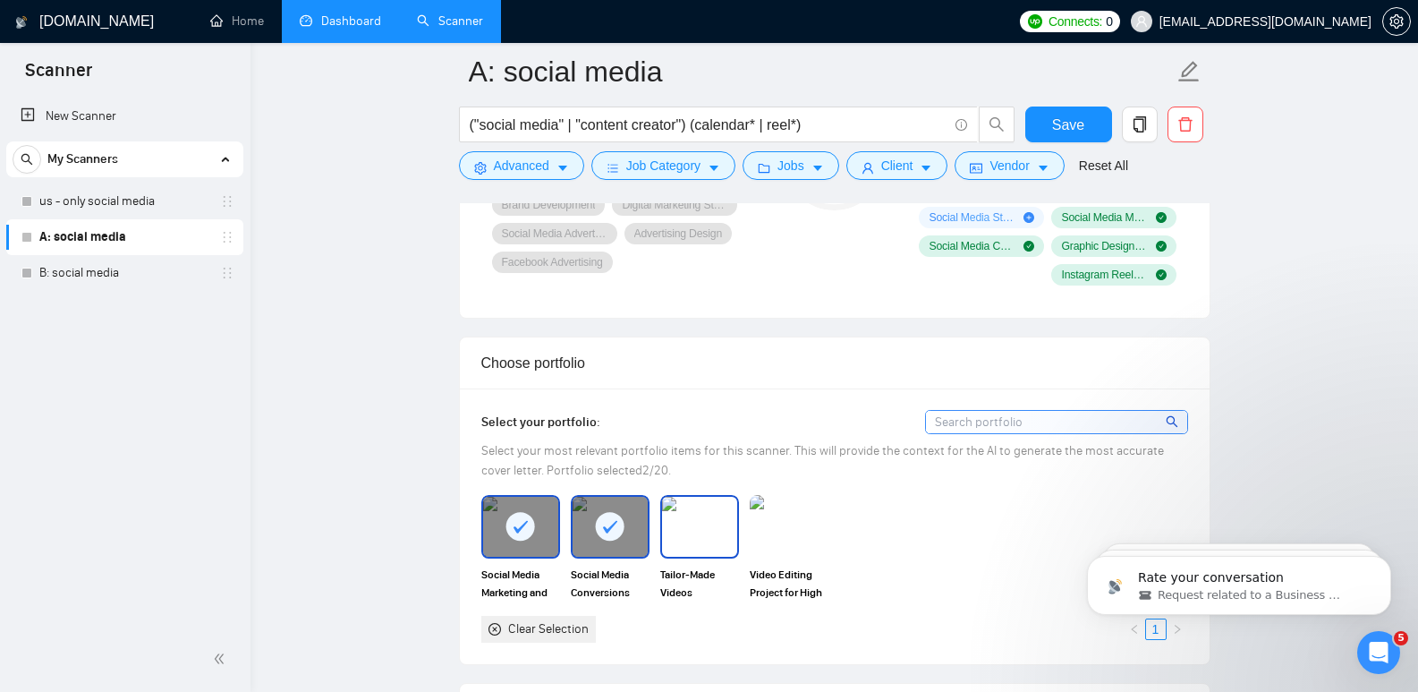
click at [681, 523] on img at bounding box center [699, 526] width 75 height 59
click at [789, 514] on img at bounding box center [789, 526] width 75 height 59
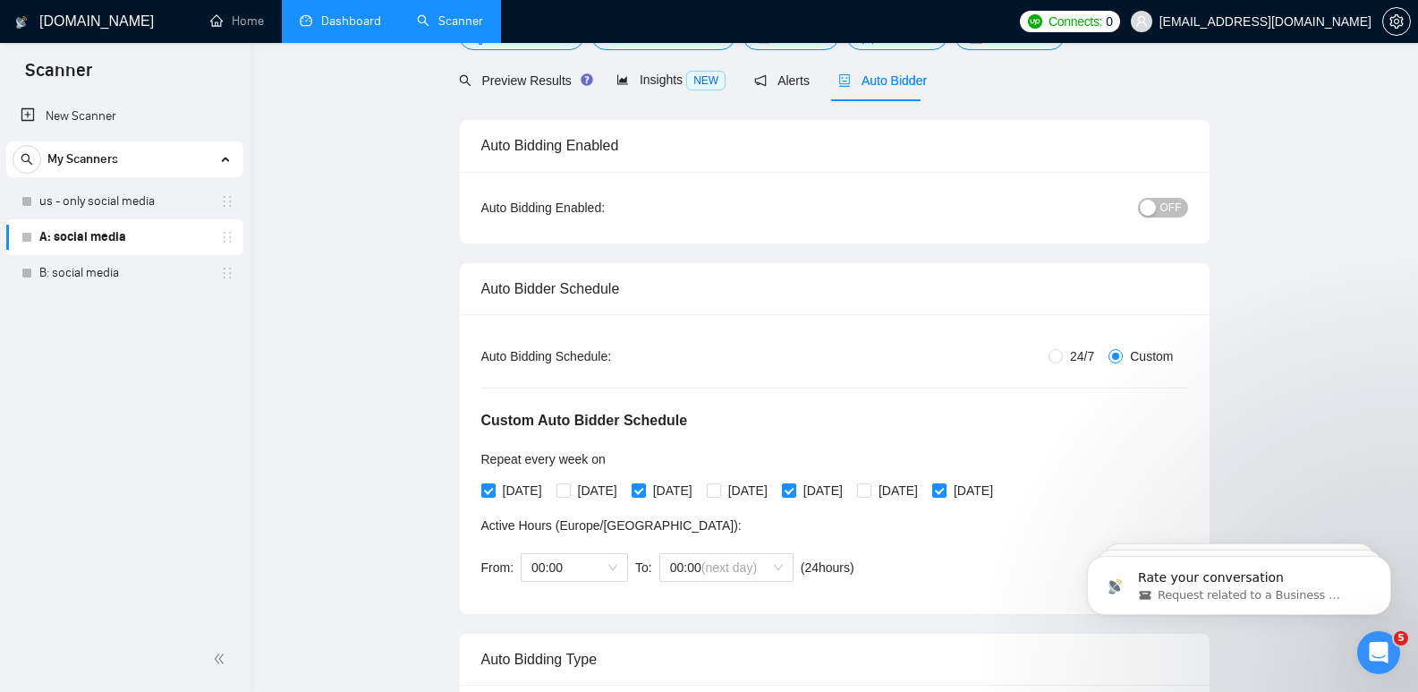
scroll to position [0, 0]
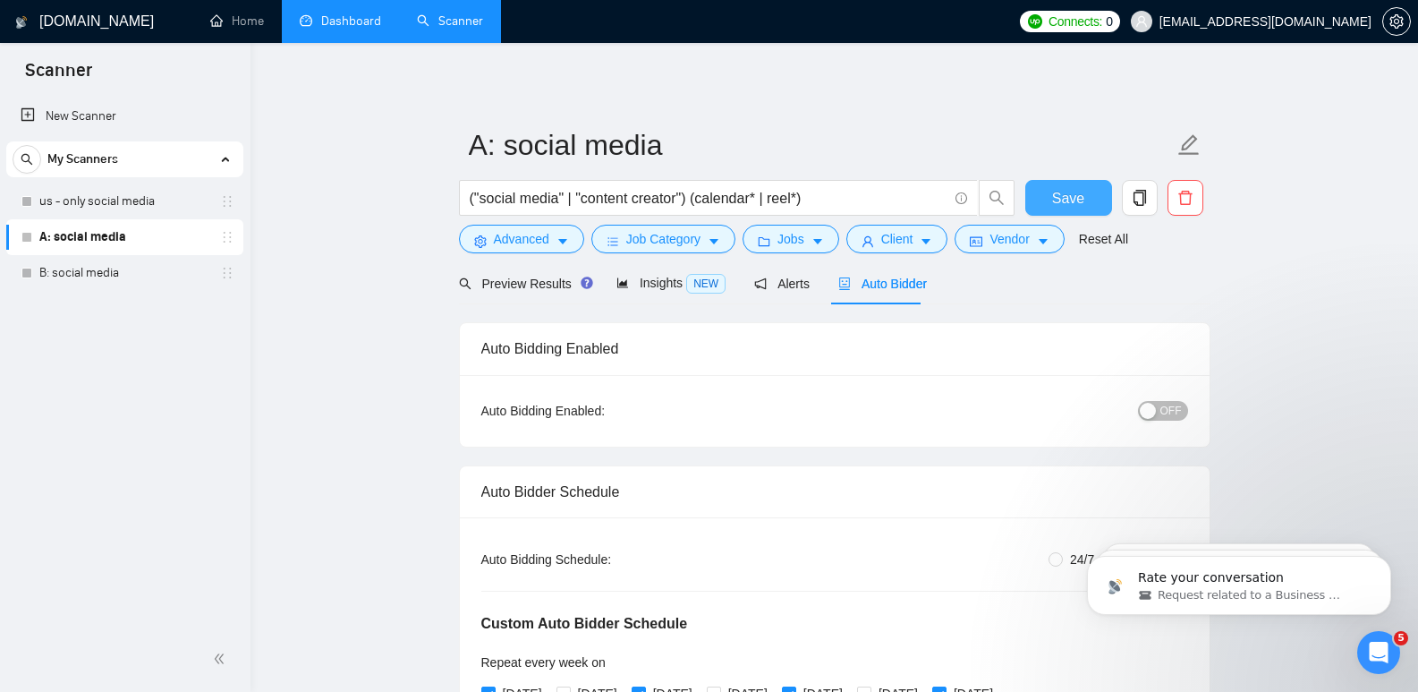
click at [1074, 191] on span "Save" at bounding box center [1068, 198] width 32 height 22
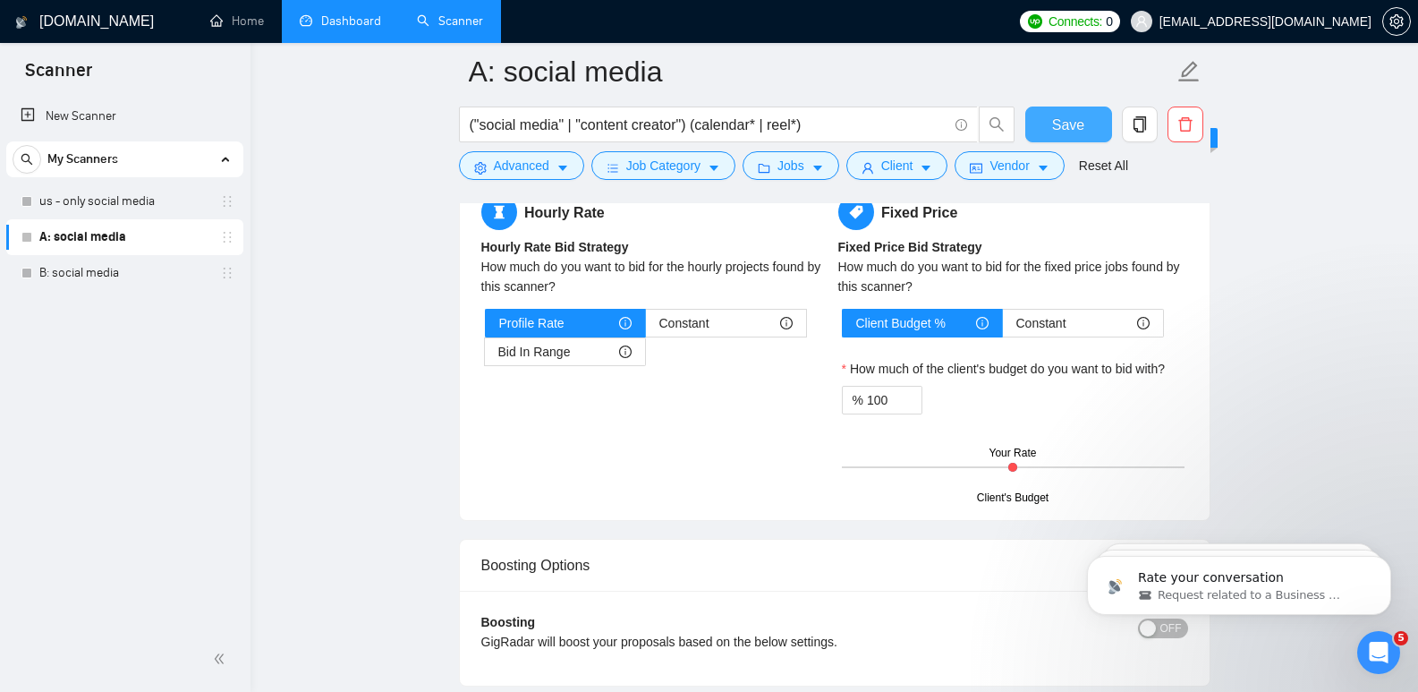
scroll to position [3039, 0]
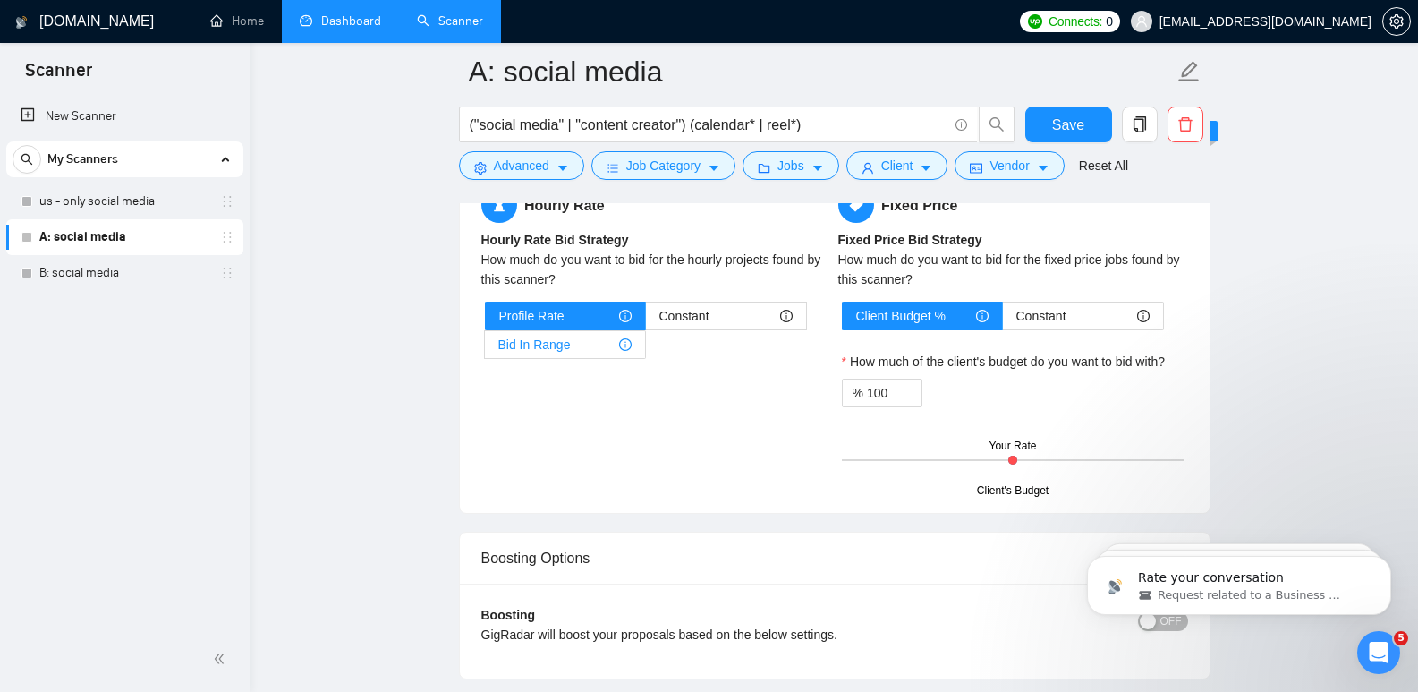
click at [526, 345] on span "Bid In Range" at bounding box center [534, 344] width 72 height 27
click at [485, 349] on input "Bid In Range" at bounding box center [485, 349] width 0 height 0
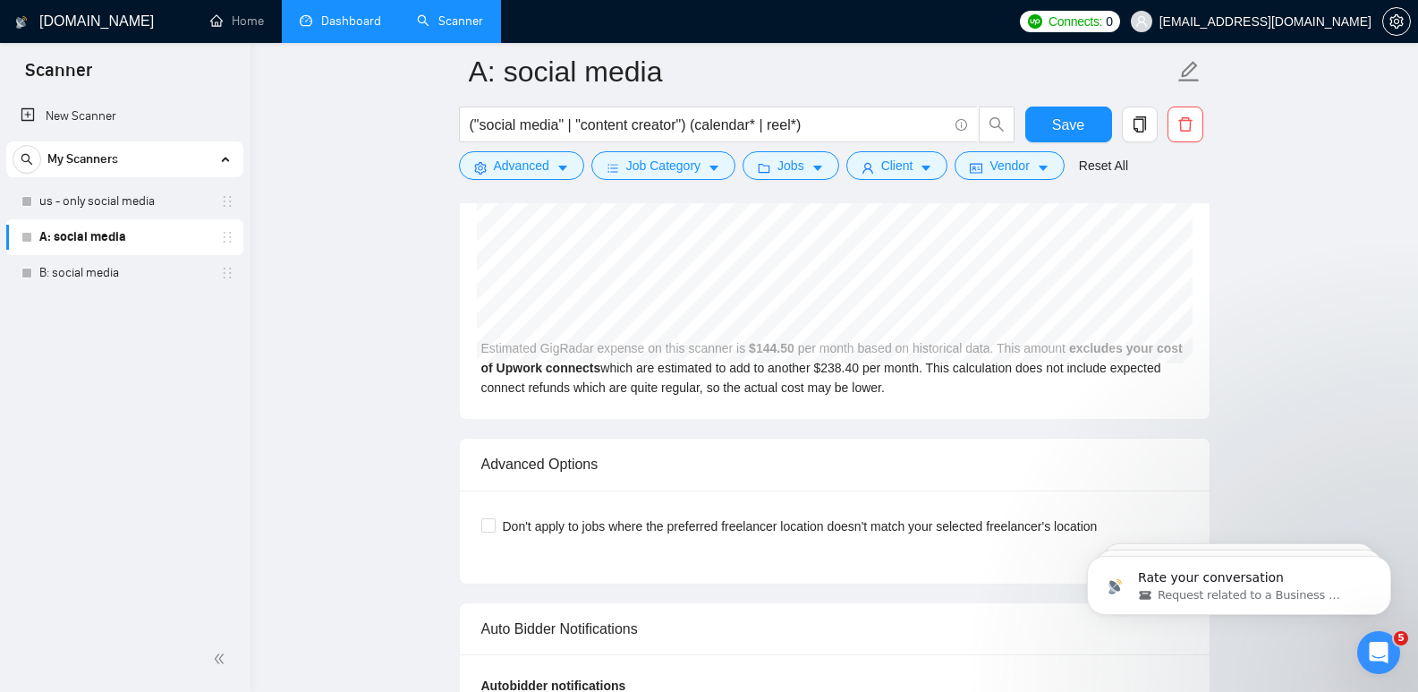
scroll to position [4377, 0]
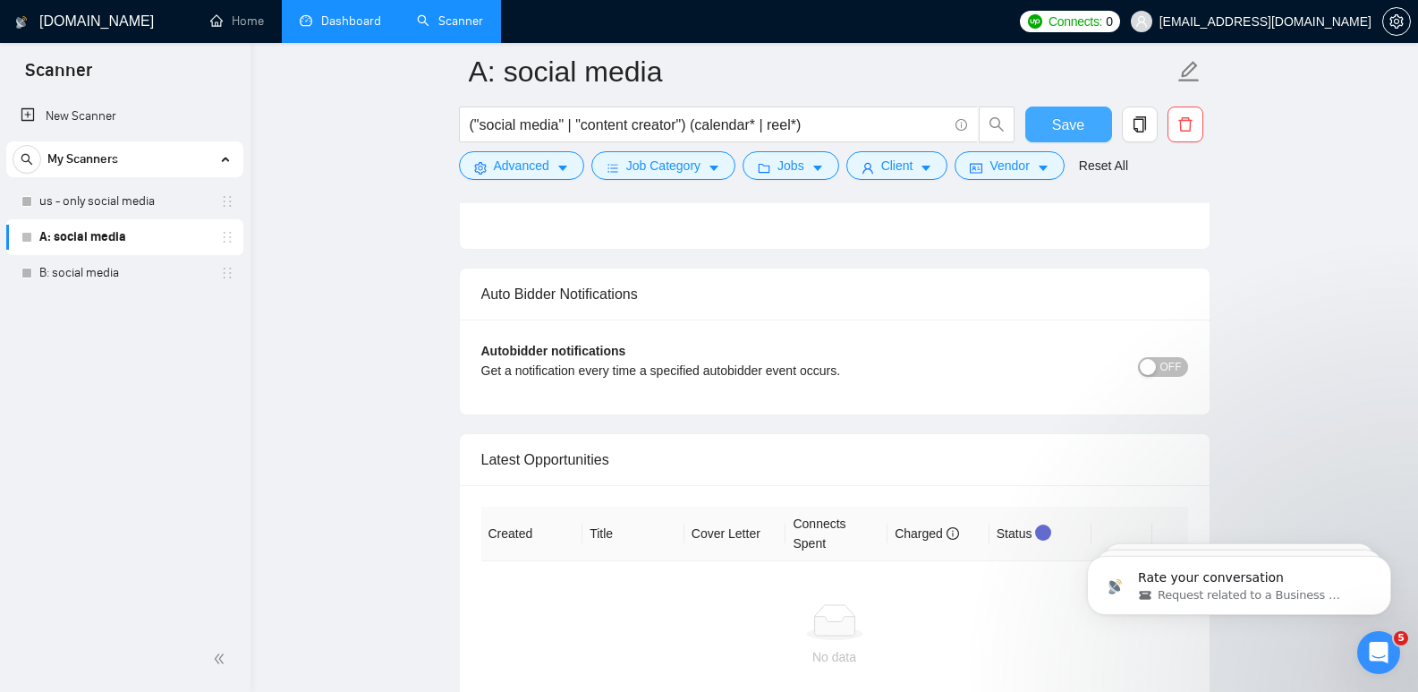
click at [1049, 128] on button "Save" at bounding box center [1068, 124] width 87 height 36
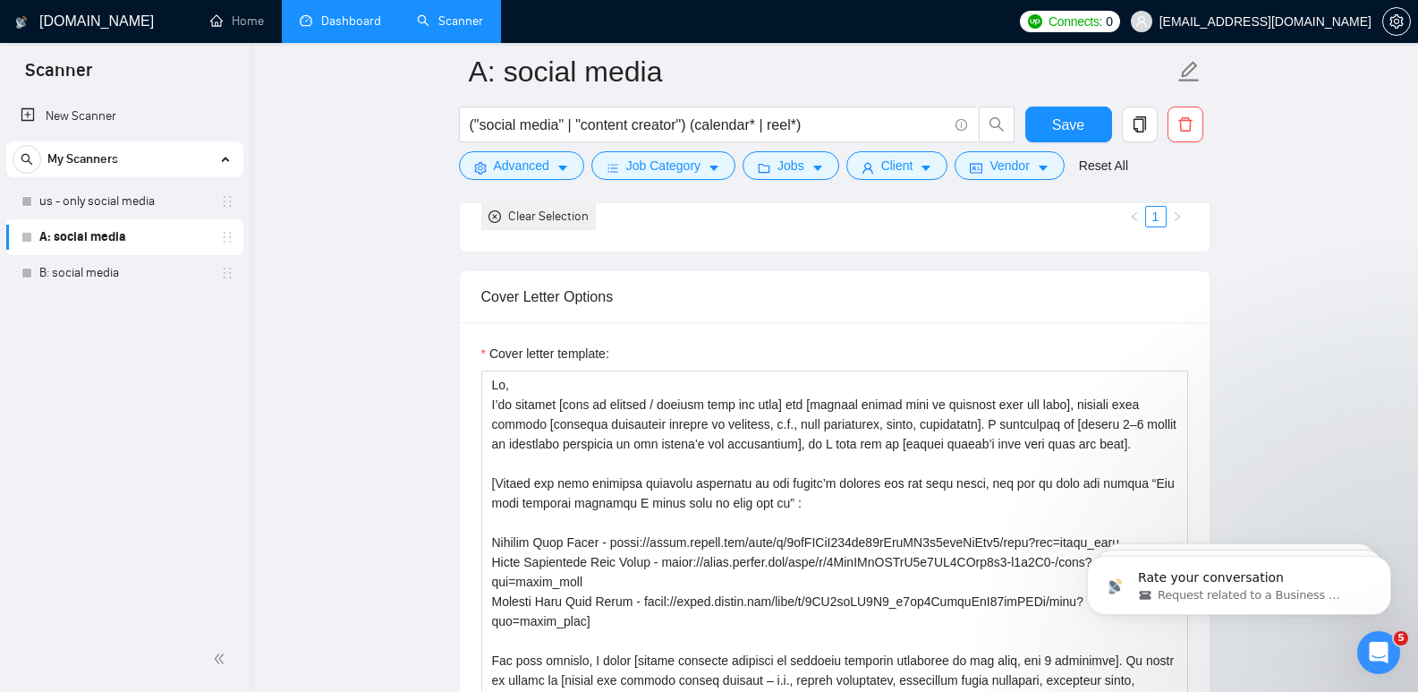
scroll to position [2051, 0]
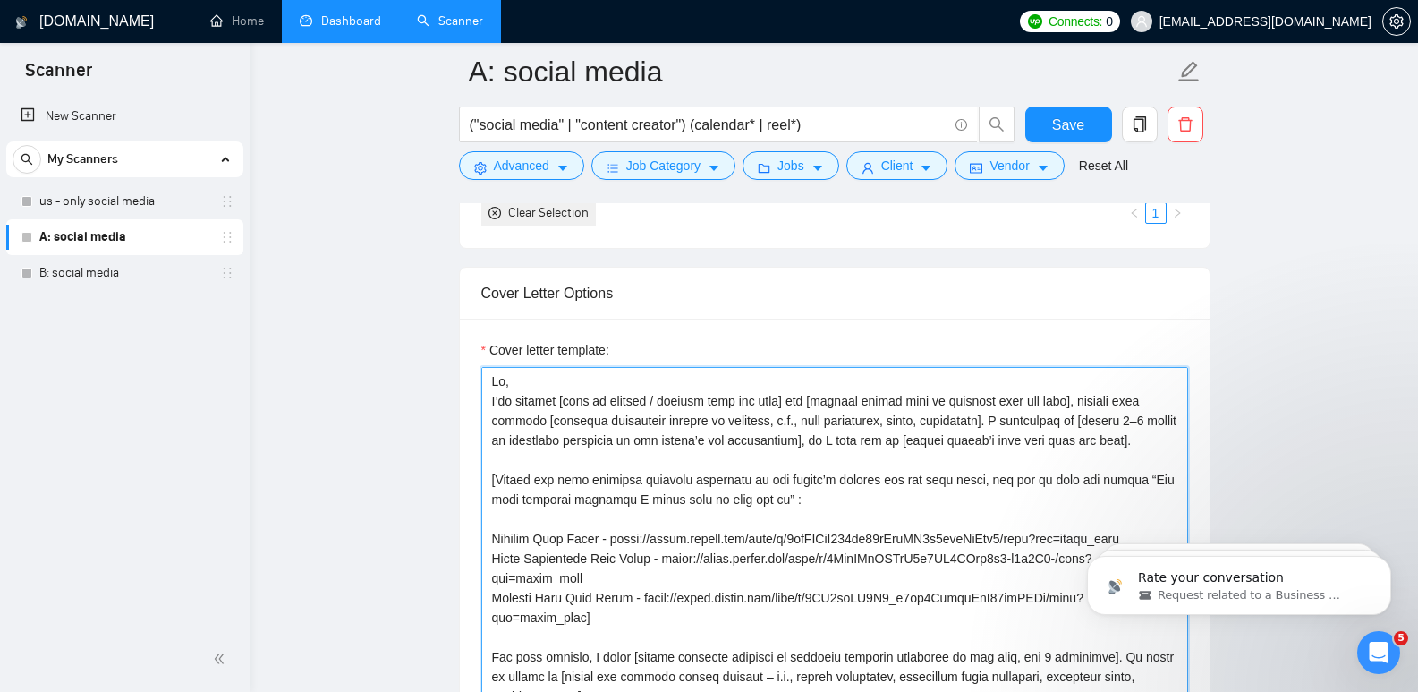
click at [555, 380] on textarea "Cover letter template:" at bounding box center [834, 568] width 707 height 403
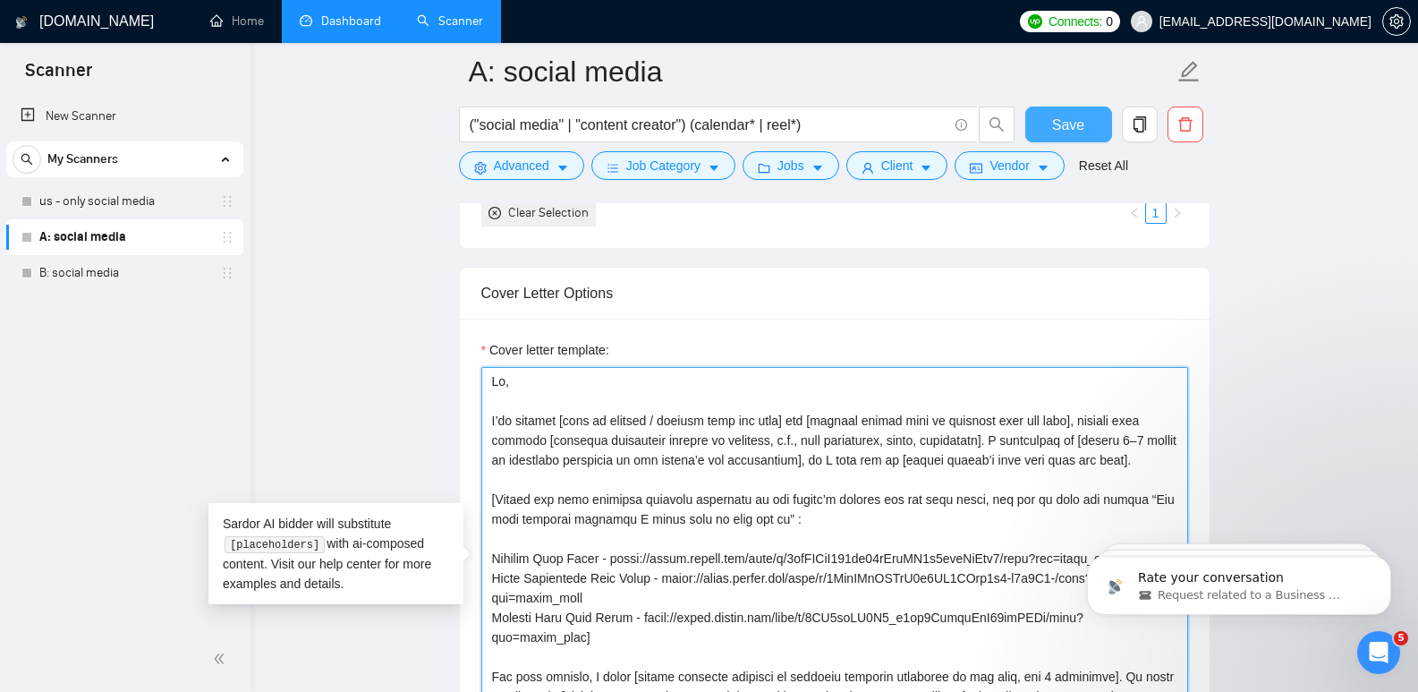
type textarea "Hi, I’ve managed [type of project / service from job post] for [similar client …"
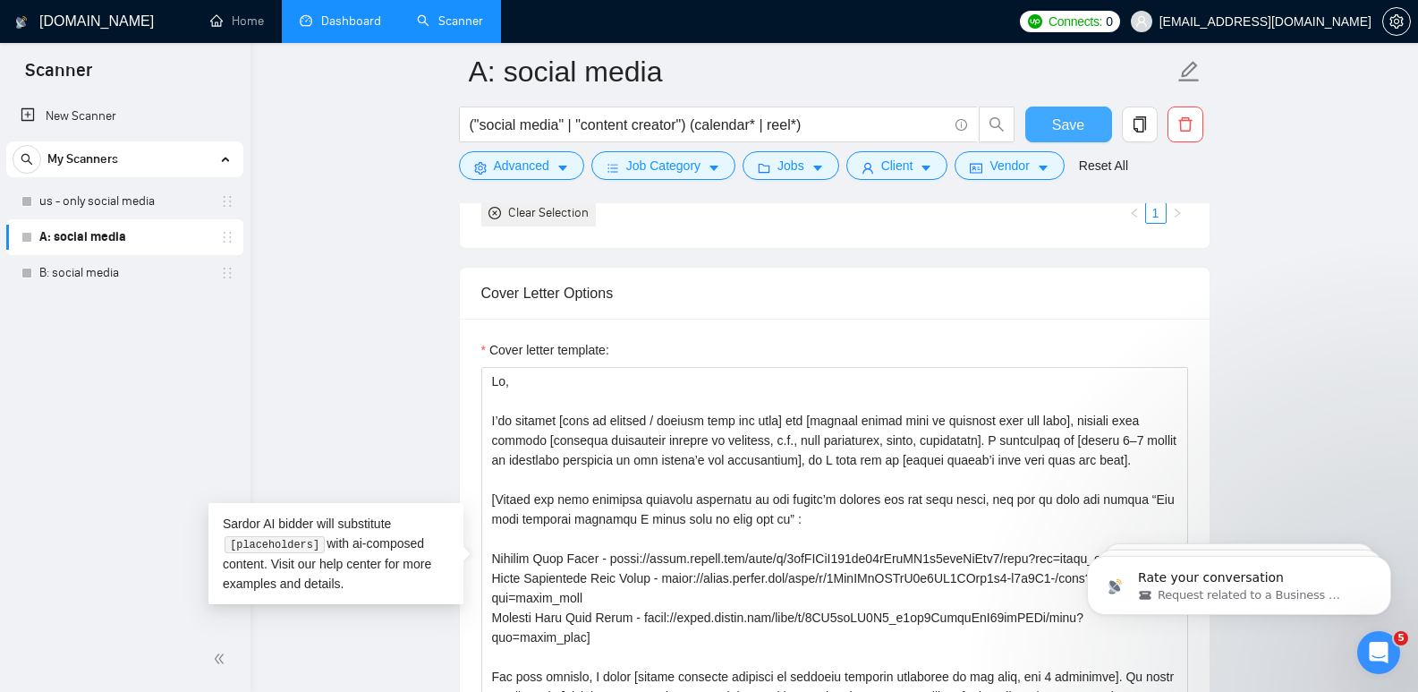
click at [1087, 125] on button "Save" at bounding box center [1068, 124] width 87 height 36
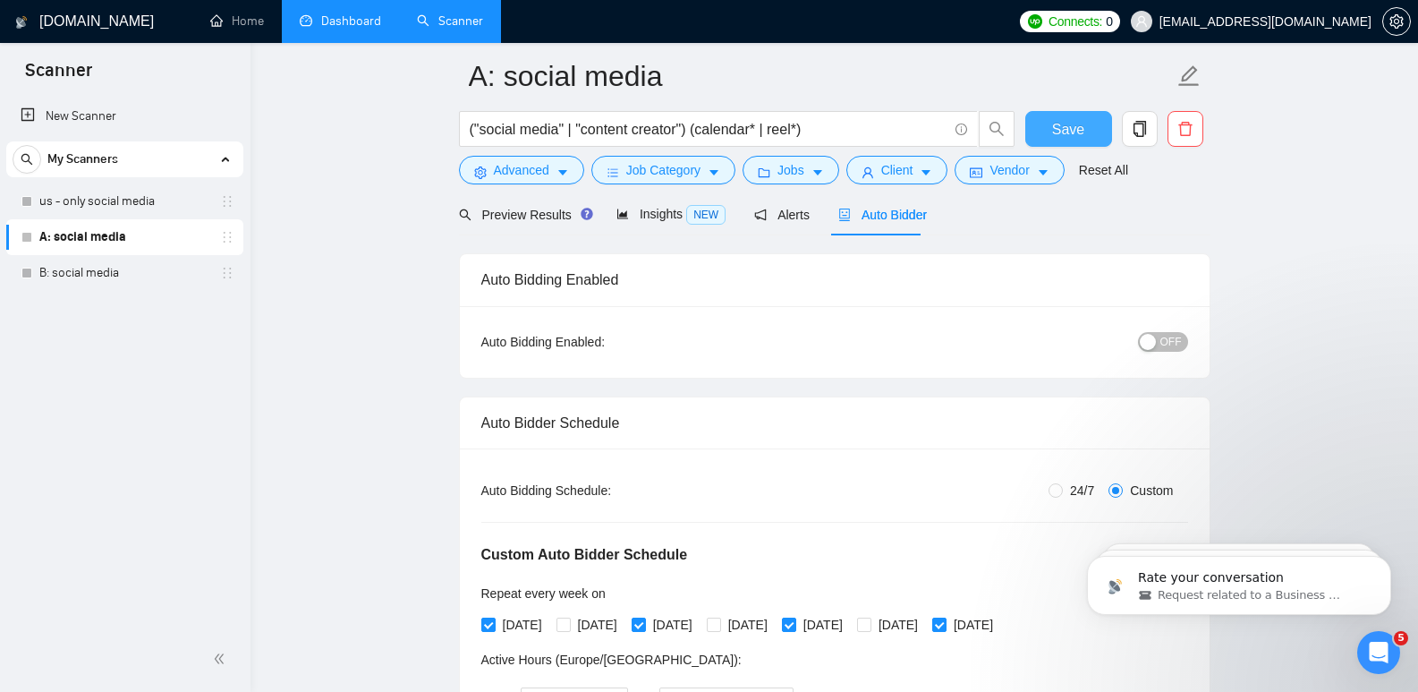
scroll to position [0, 0]
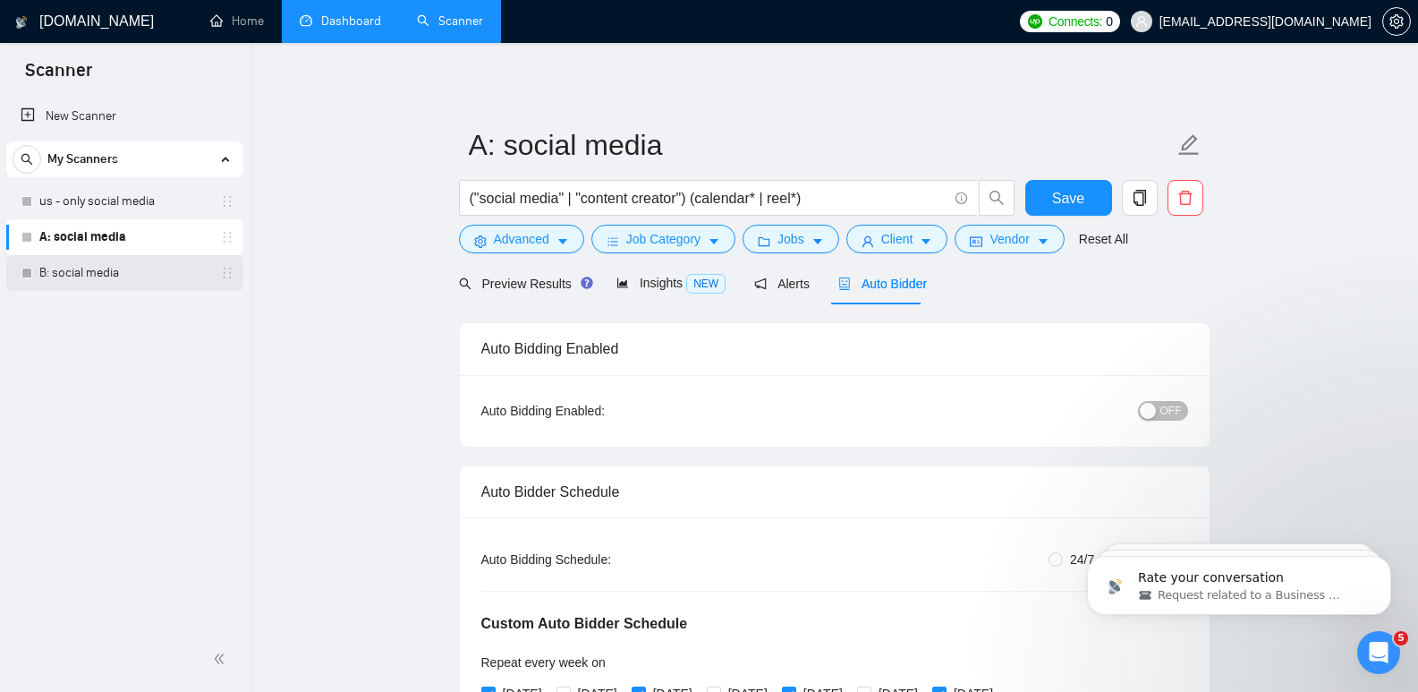
click at [58, 279] on link "B: social media" at bounding box center [124, 273] width 170 height 36
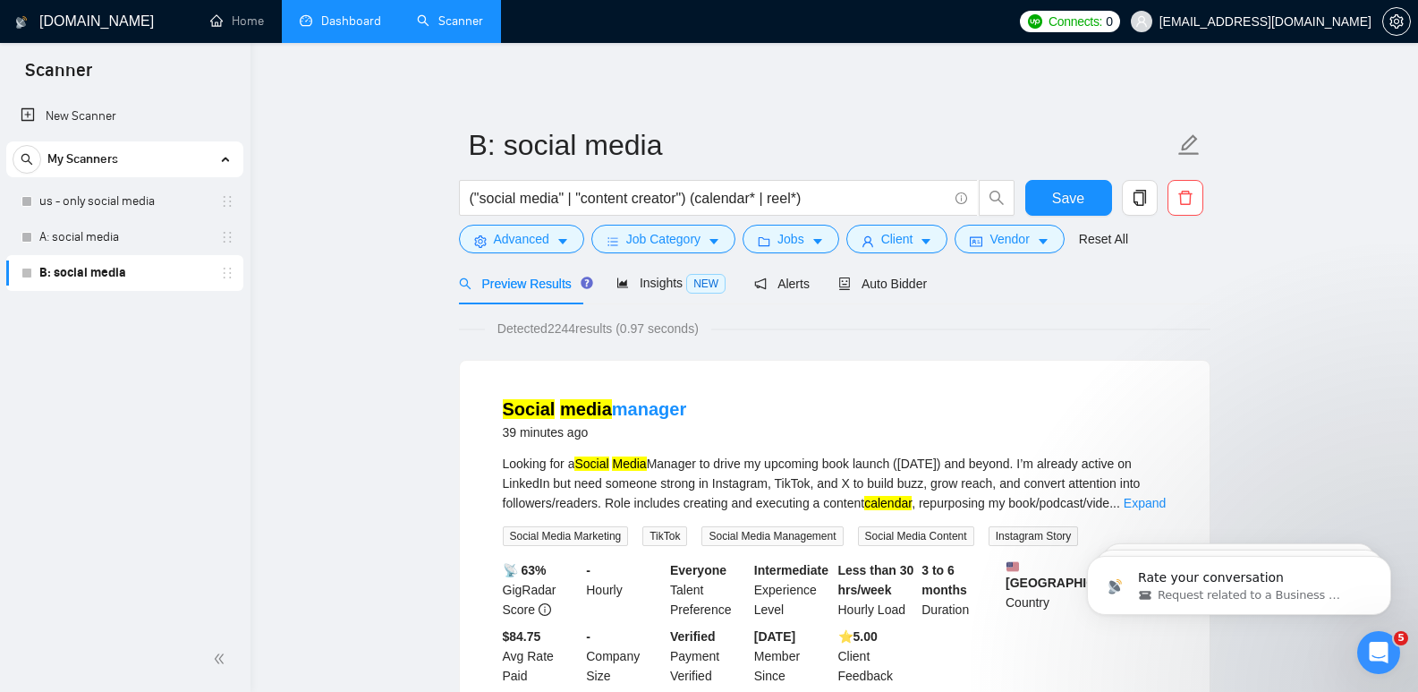
click at [881, 295] on div "Auto Bidder" at bounding box center [882, 283] width 89 height 42
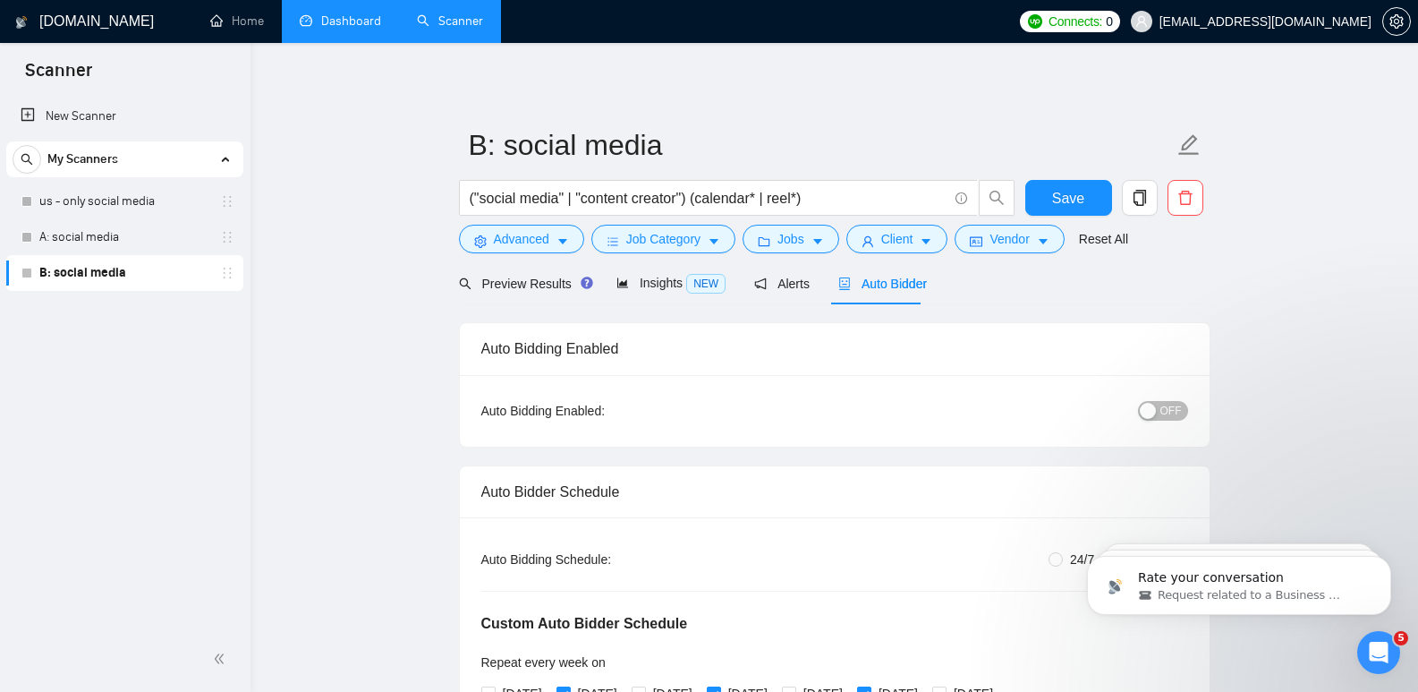
radio input "false"
radio input "true"
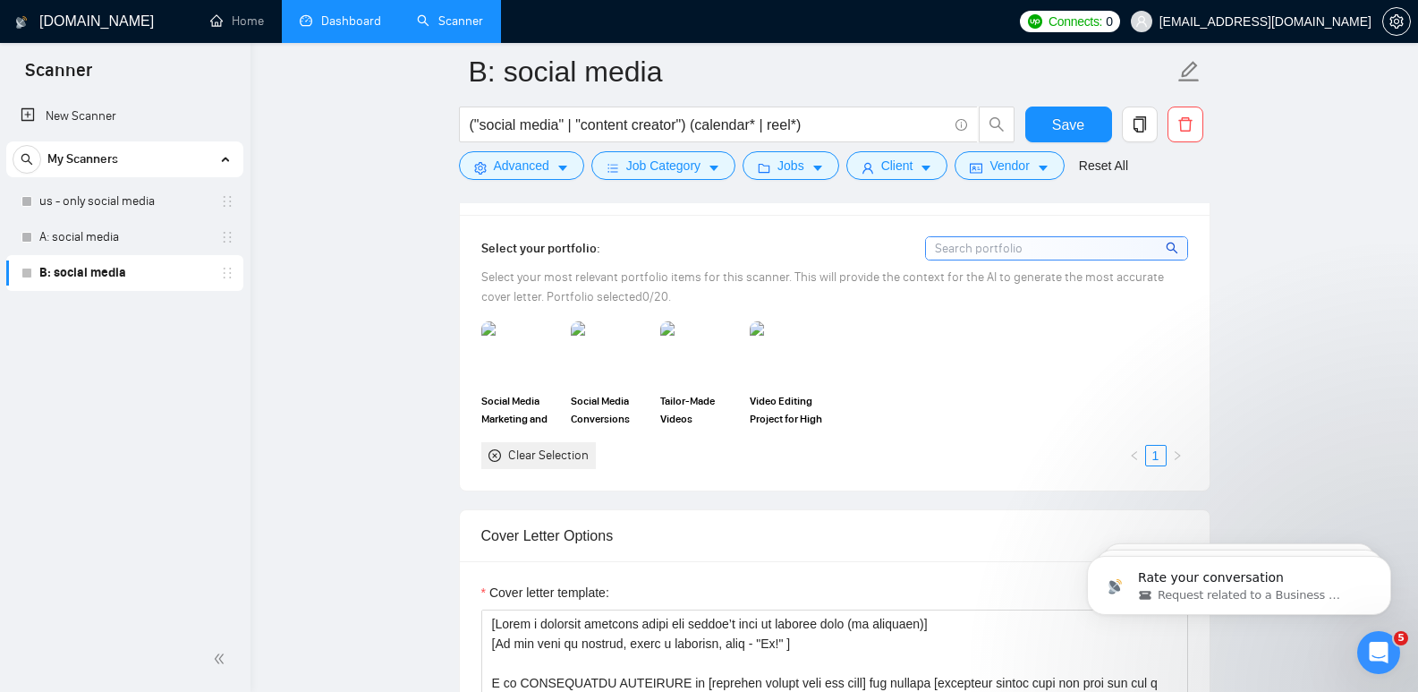
scroll to position [1825, 0]
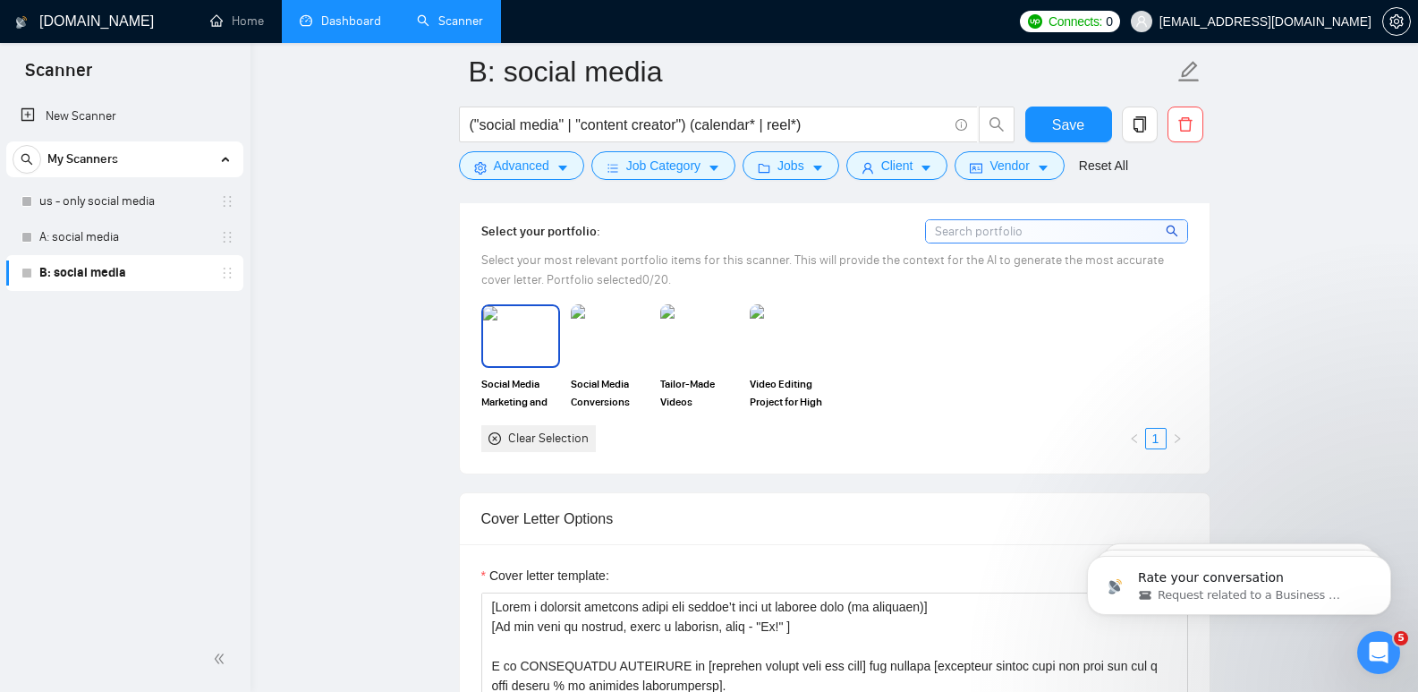
click at [549, 344] on img at bounding box center [520, 335] width 75 height 59
click at [616, 344] on img at bounding box center [610, 335] width 75 height 59
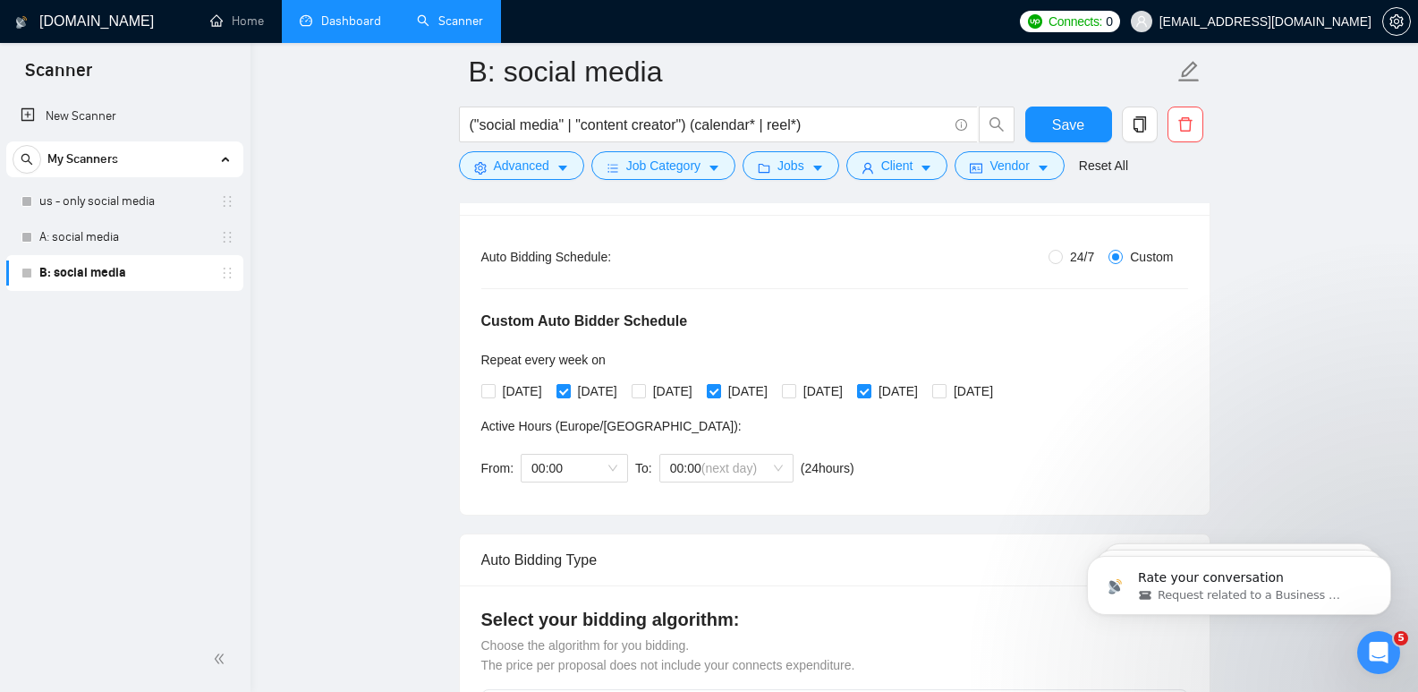
scroll to position [53, 0]
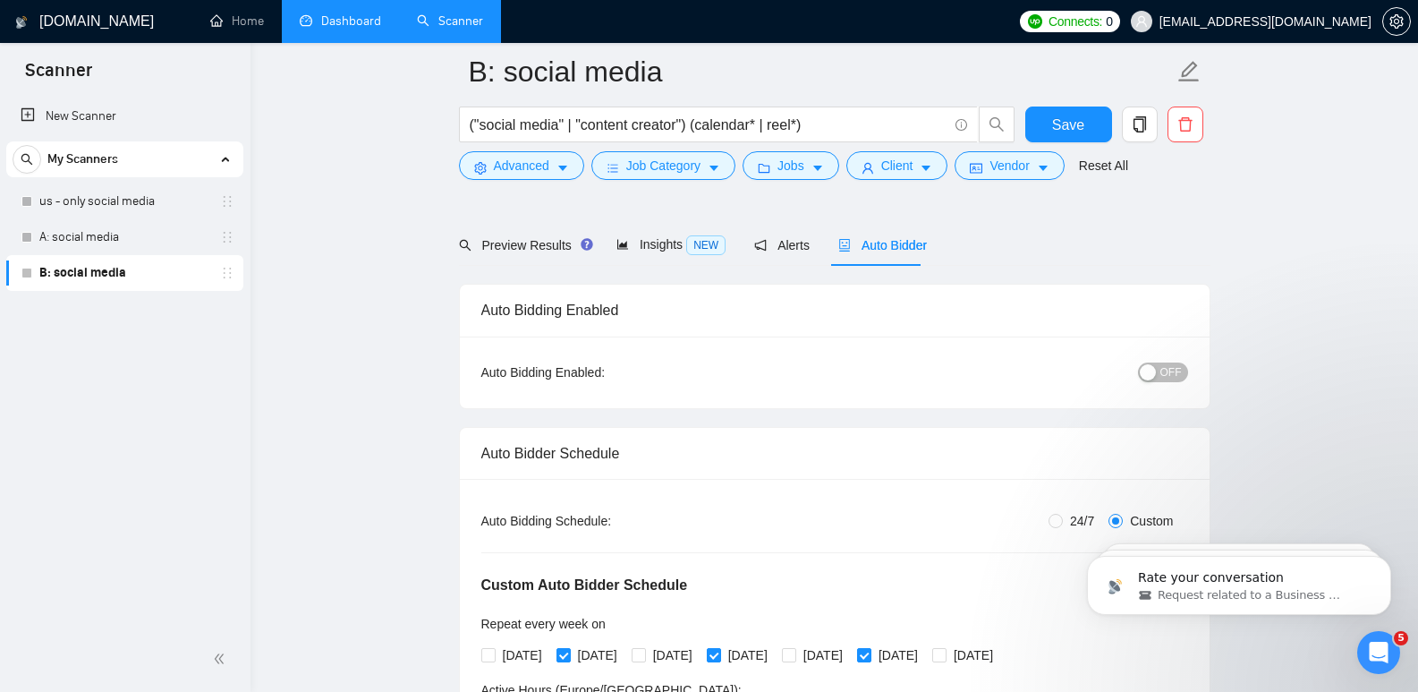
click at [1054, 133] on form "B: social media ("social media" | "content creator") (calendar* | reel*) Save A…" at bounding box center [835, 116] width 752 height 146
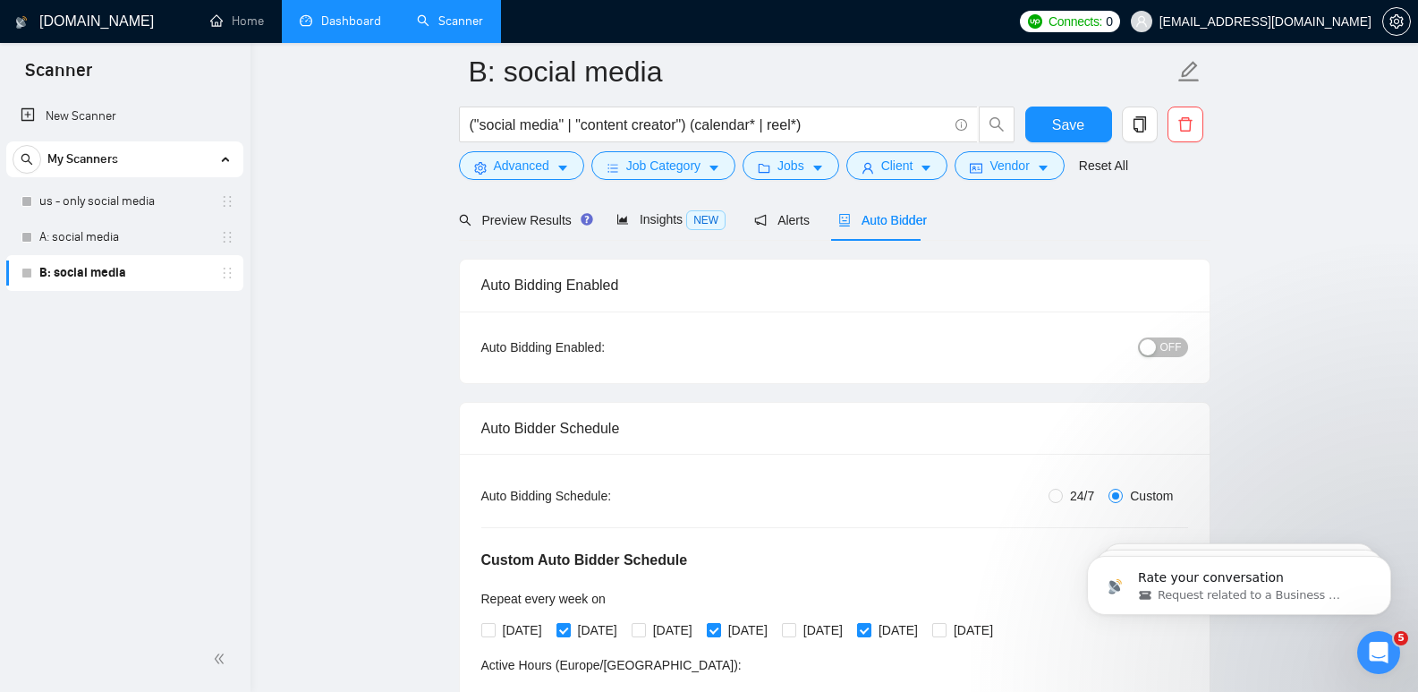
scroll to position [0, 0]
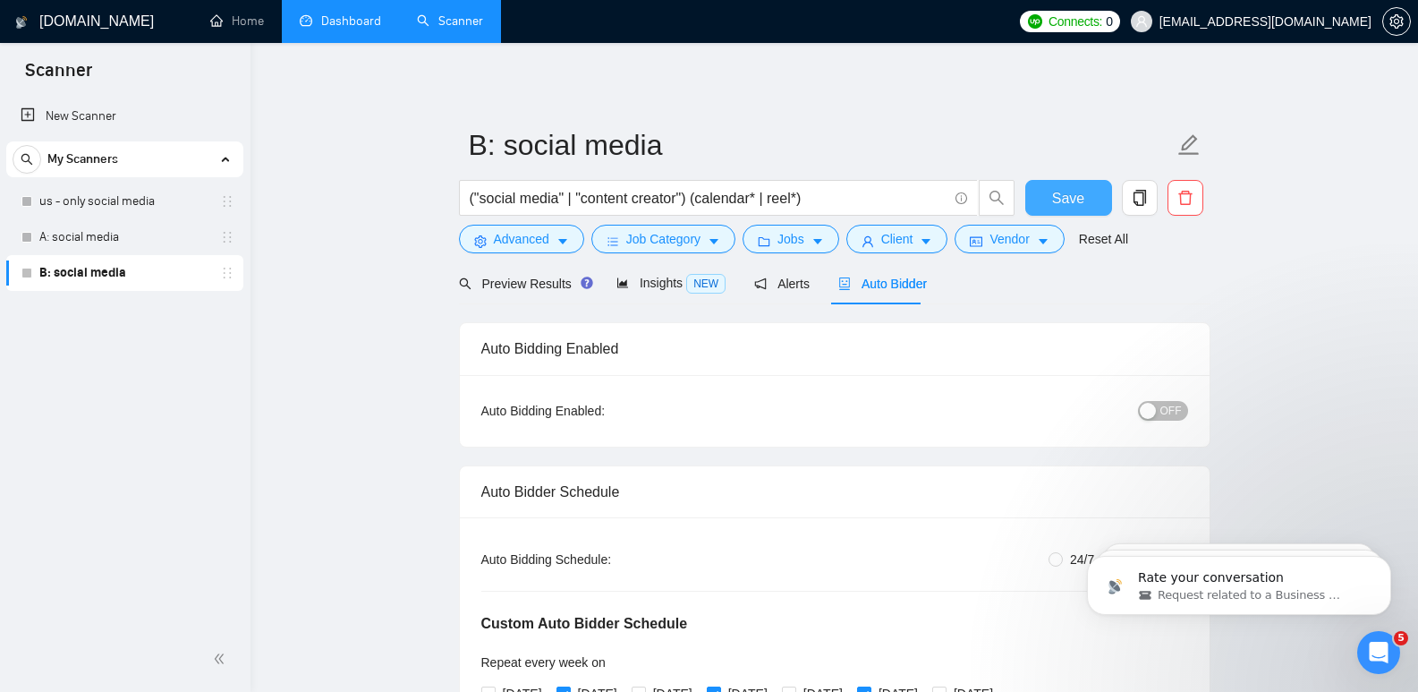
click at [1075, 191] on span "Save" at bounding box center [1068, 198] width 32 height 22
click at [91, 234] on link "A: social media" at bounding box center [124, 237] width 170 height 36
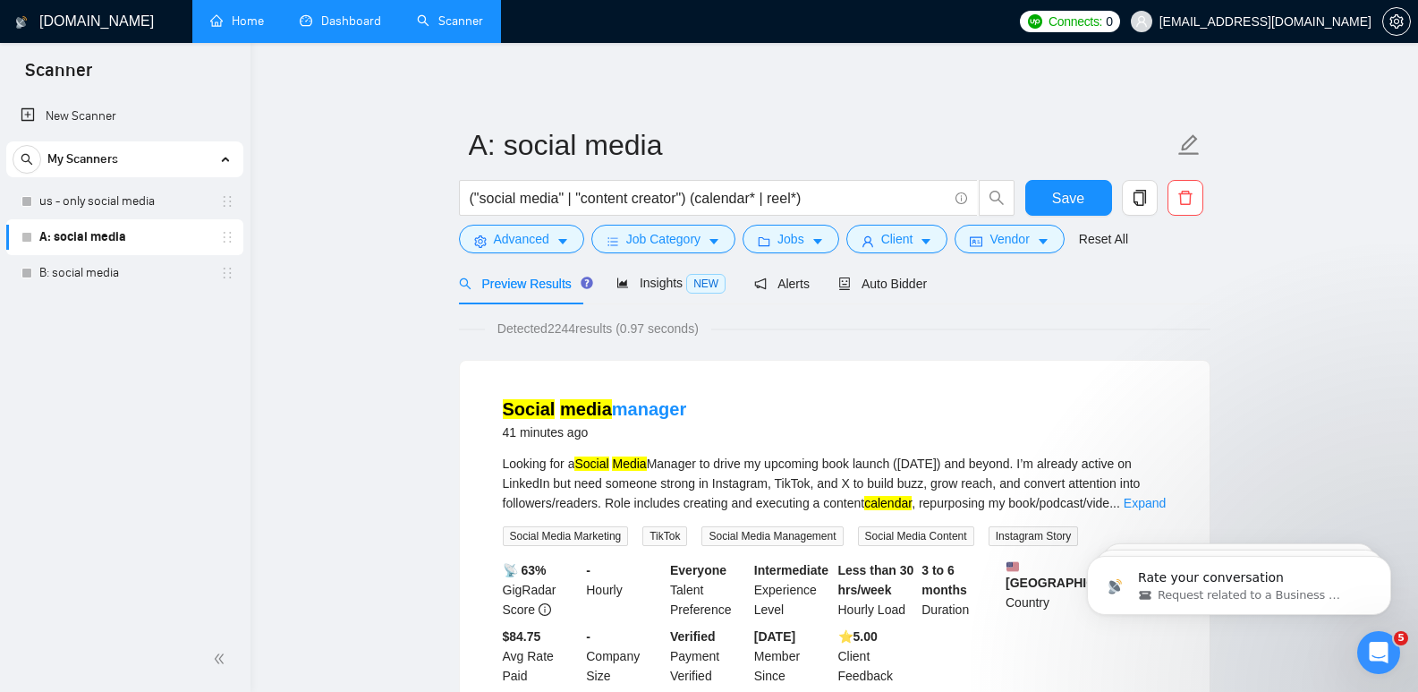
click at [255, 14] on link "Home" at bounding box center [237, 20] width 54 height 15
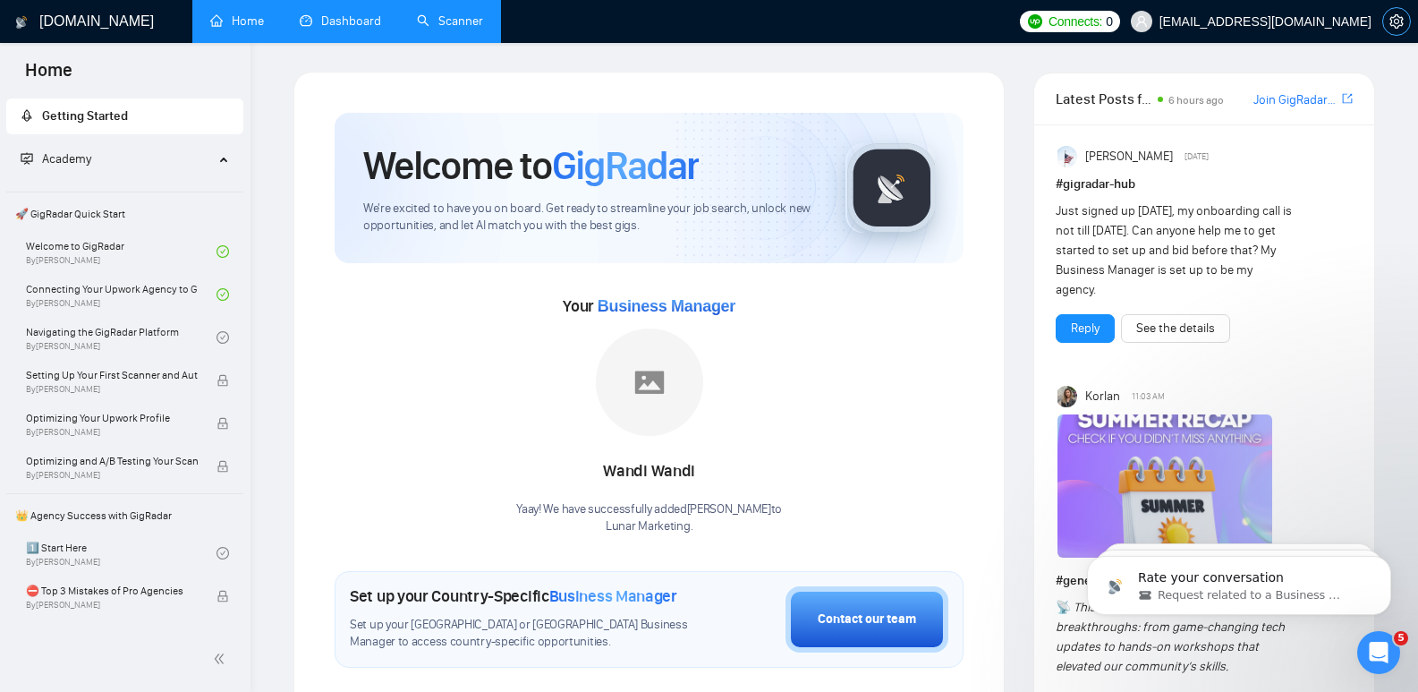
click at [1398, 24] on icon "setting" at bounding box center [1396, 21] width 14 height 14
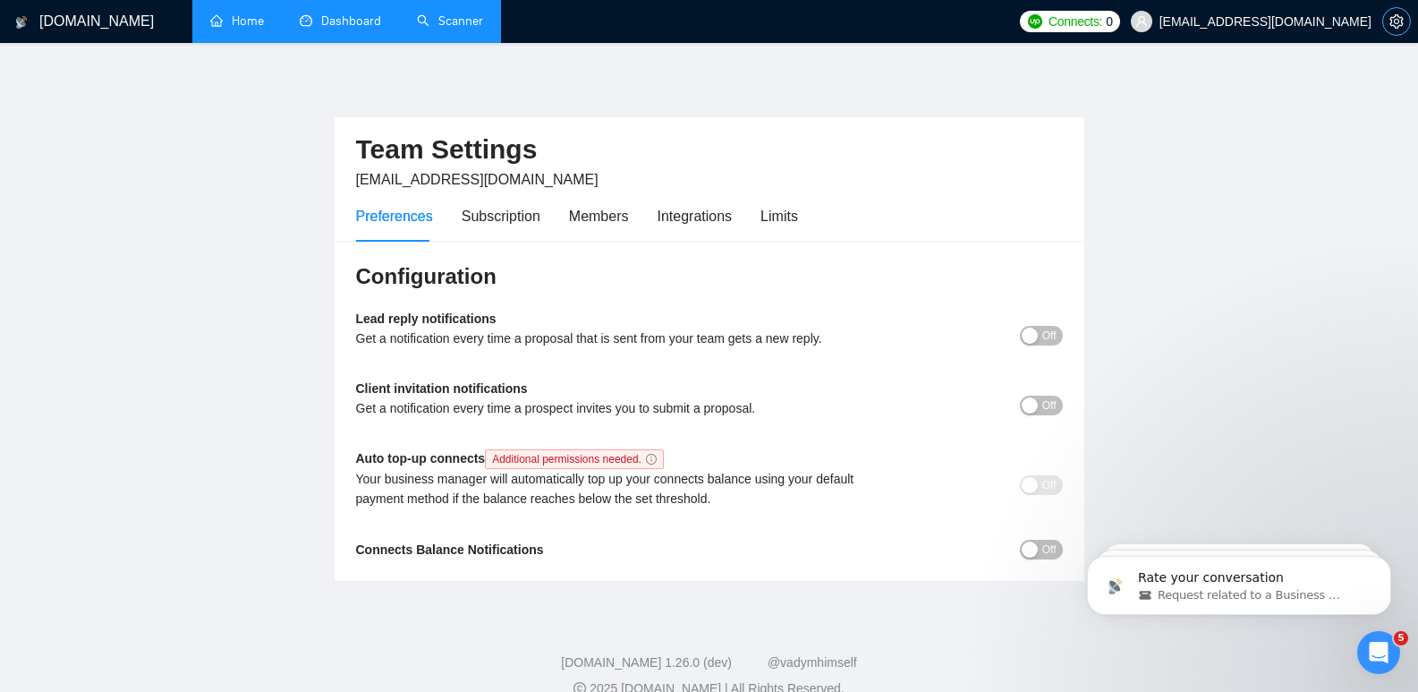
click at [1398, 24] on icon "setting" at bounding box center [1396, 21] width 14 height 14
click at [436, 19] on link "Scanner" at bounding box center [450, 20] width 66 height 15
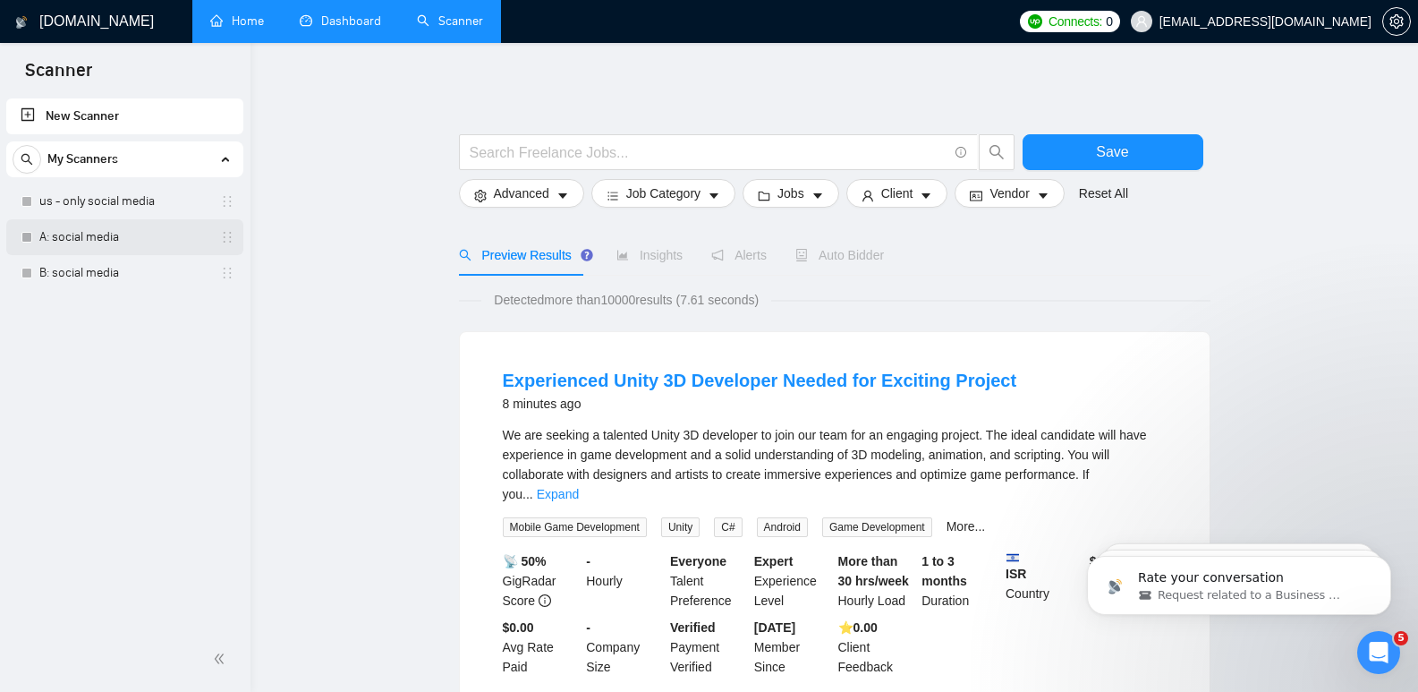
click at [115, 234] on link "A: social media" at bounding box center [124, 237] width 170 height 36
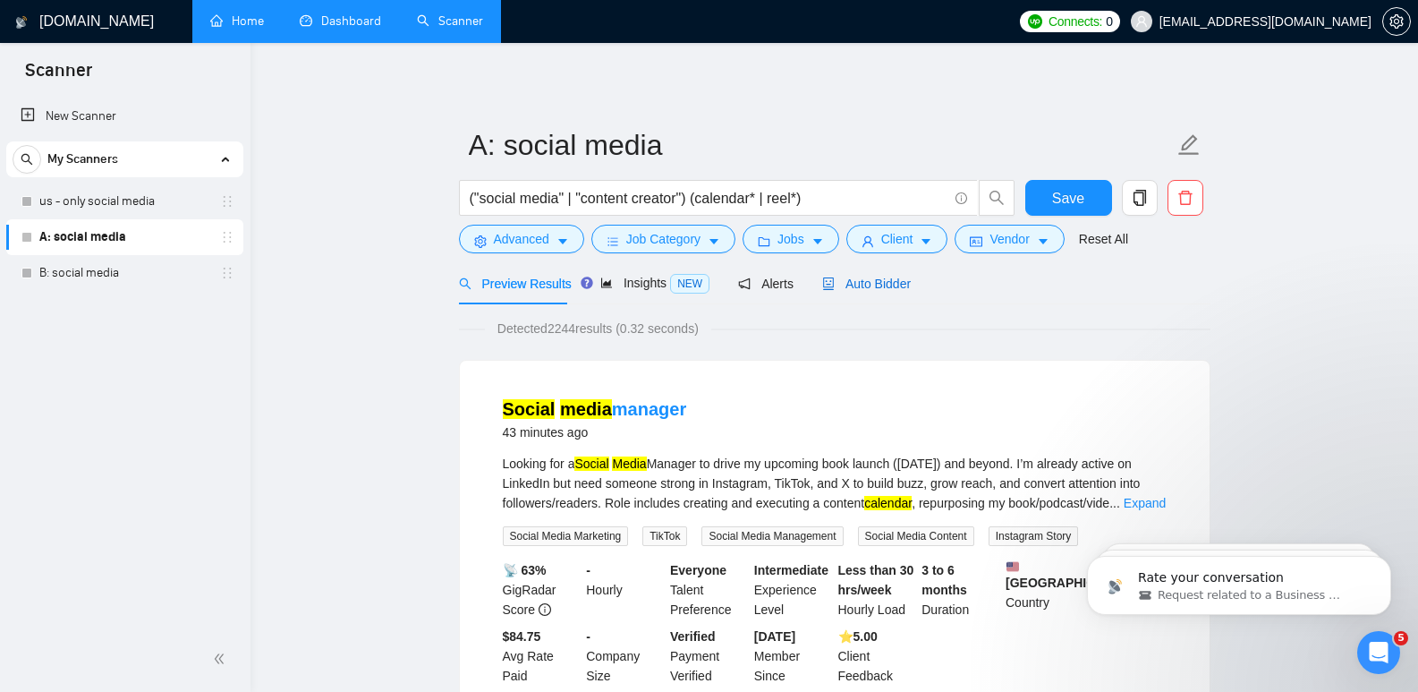
click at [876, 291] on span "Auto Bidder" at bounding box center [866, 283] width 89 height 14
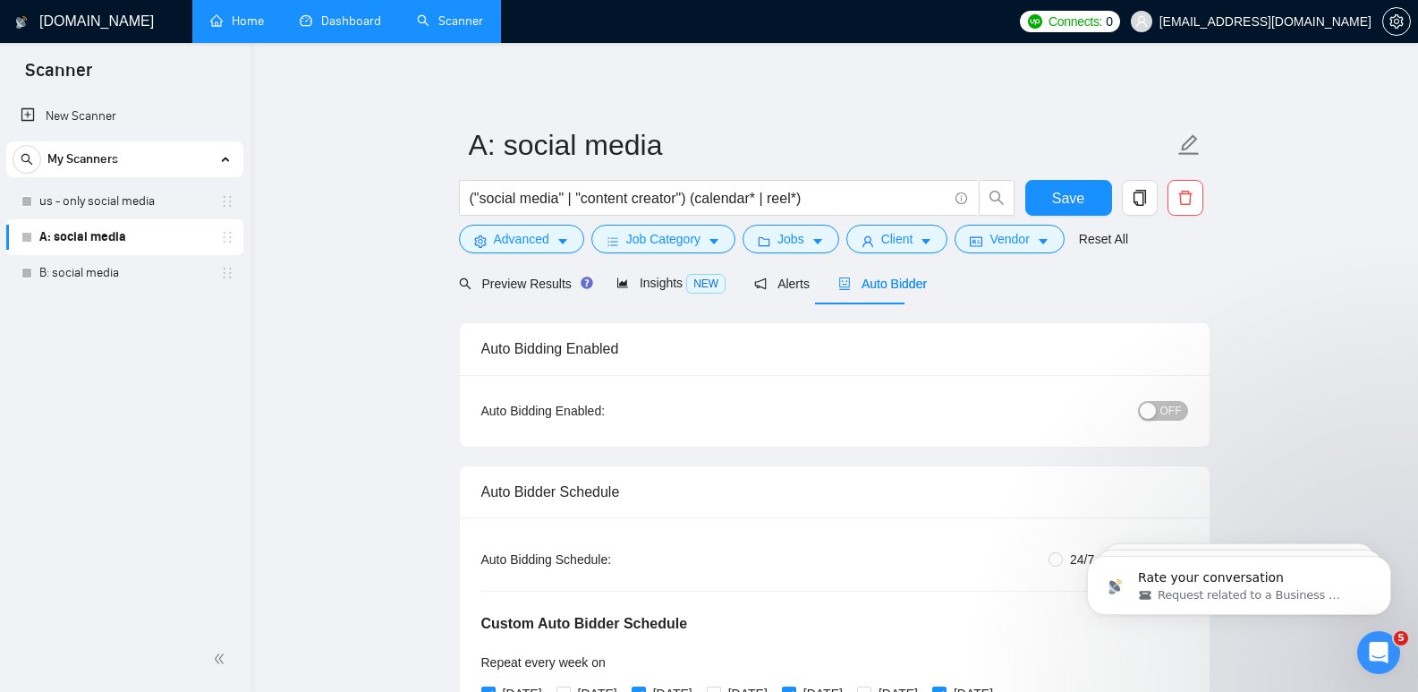
radio input "false"
radio input "true"
click at [1160, 408] on button "OFF" at bounding box center [1163, 411] width 50 height 20
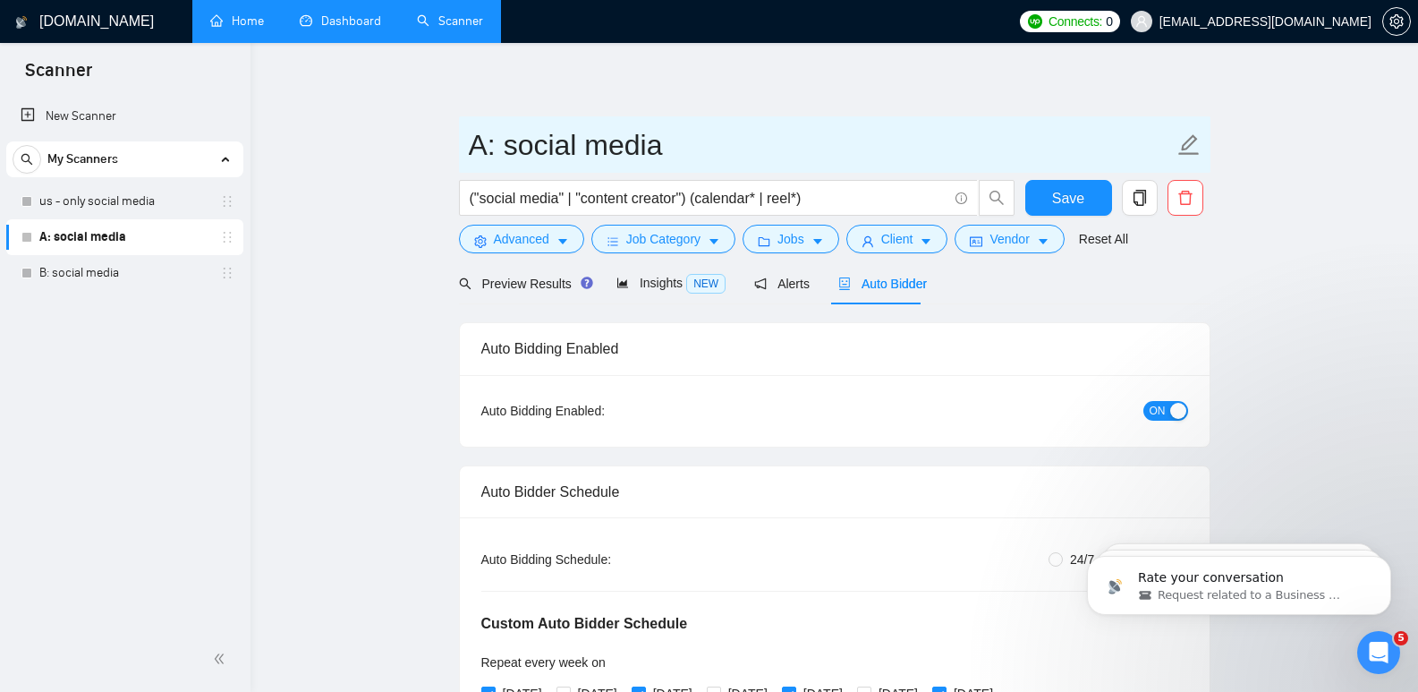
click at [1068, 125] on input "A: social media" at bounding box center [821, 145] width 705 height 45
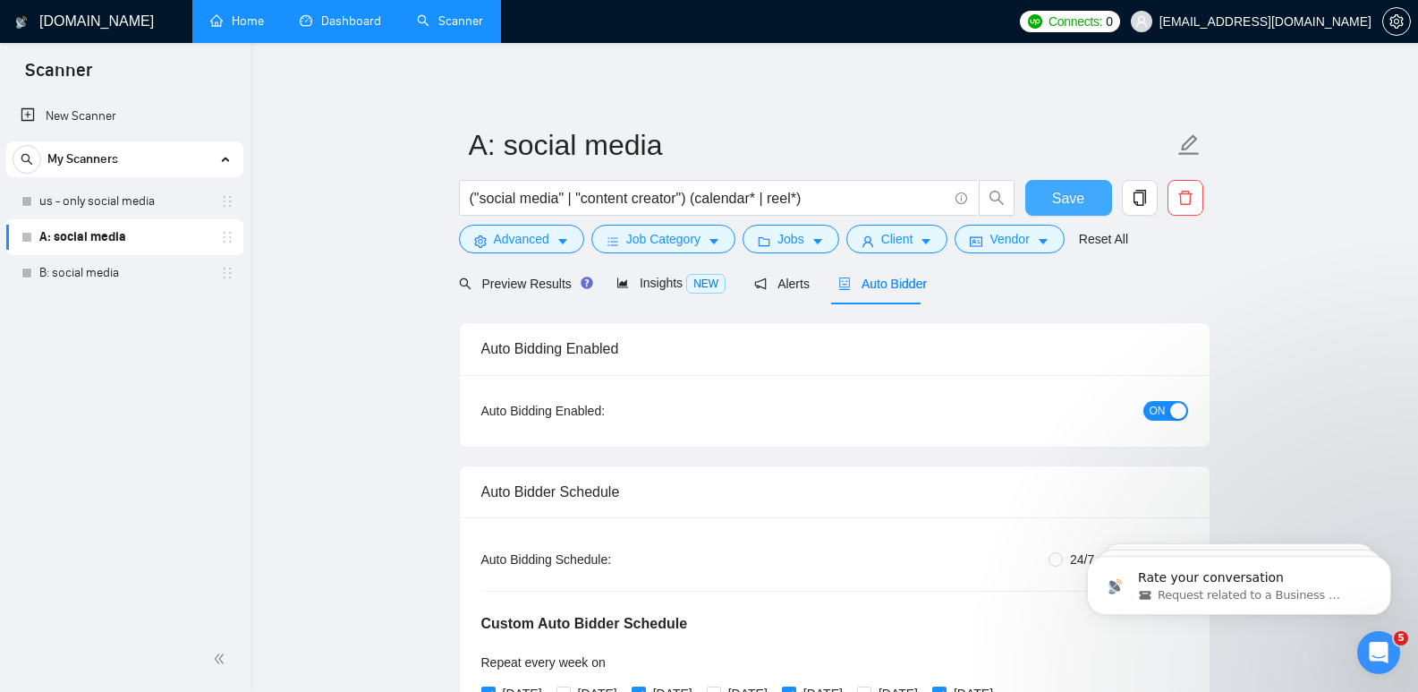
click at [1080, 194] on span "Save" at bounding box center [1068, 198] width 32 height 22
click at [58, 280] on link "B: social media" at bounding box center [124, 273] width 170 height 36
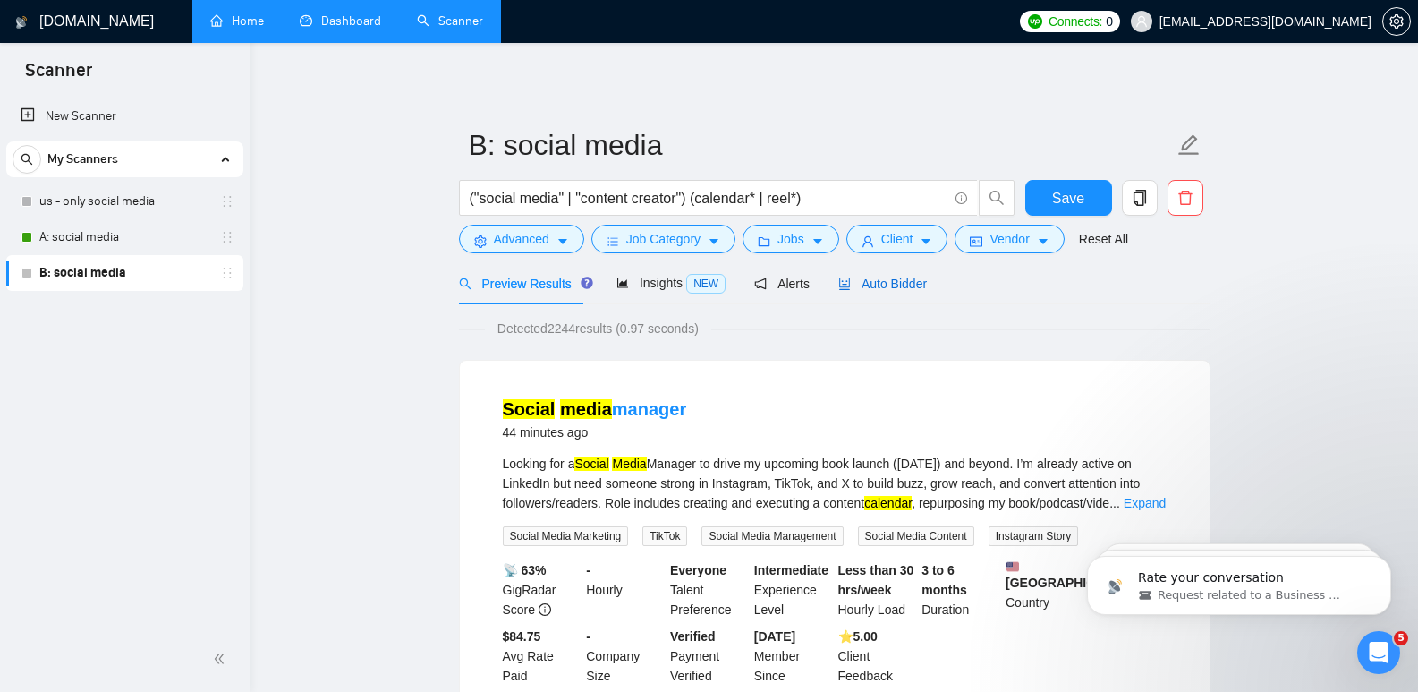
click at [879, 288] on span "Auto Bidder" at bounding box center [882, 283] width 89 height 14
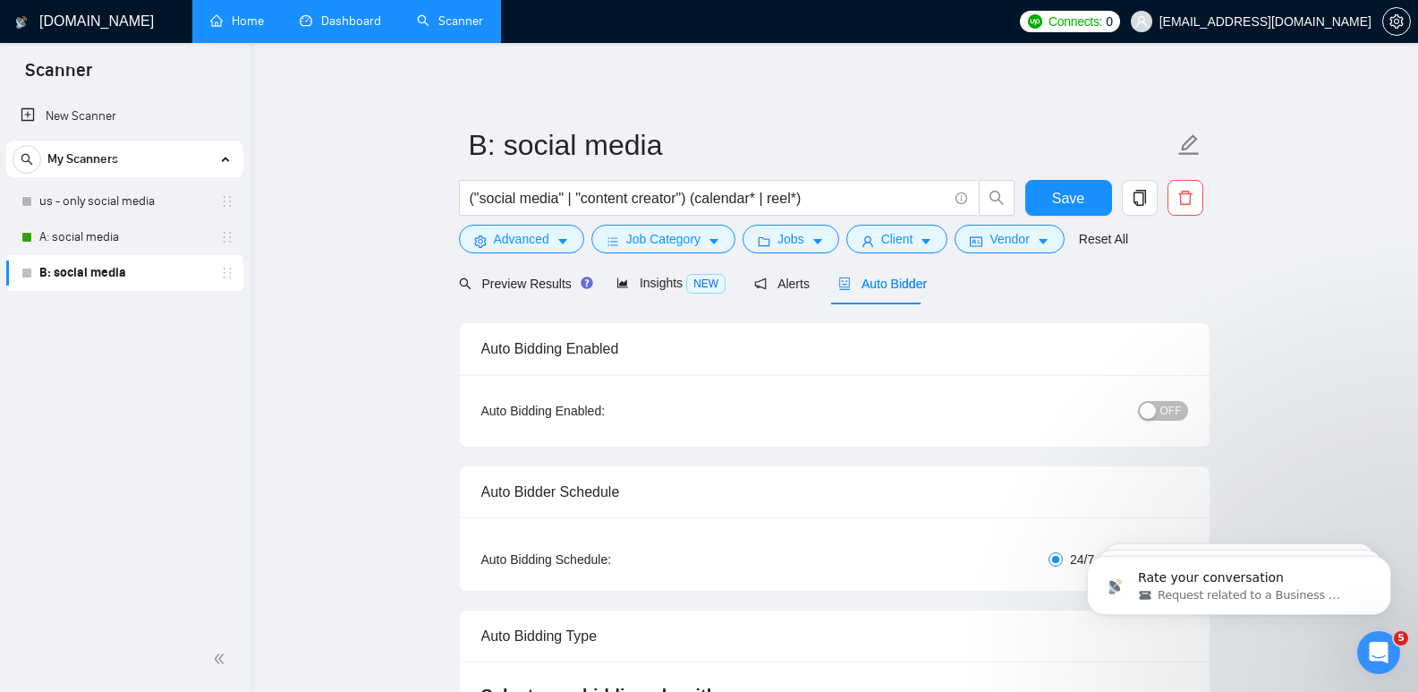
click at [1165, 412] on span "OFF" at bounding box center [1170, 411] width 21 height 20
radio input "false"
radio input "true"
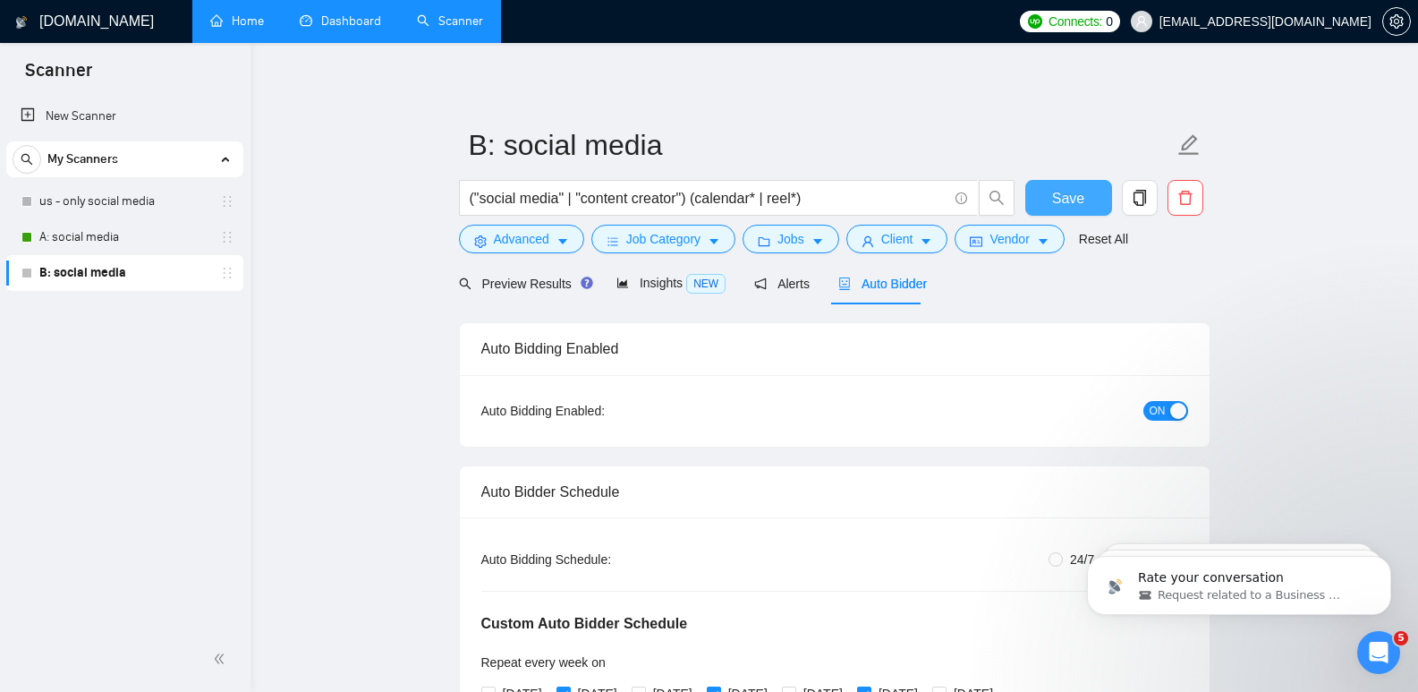
click at [1063, 198] on span "Save" at bounding box center [1068, 198] width 32 height 22
click at [240, 27] on link "Home" at bounding box center [237, 20] width 54 height 15
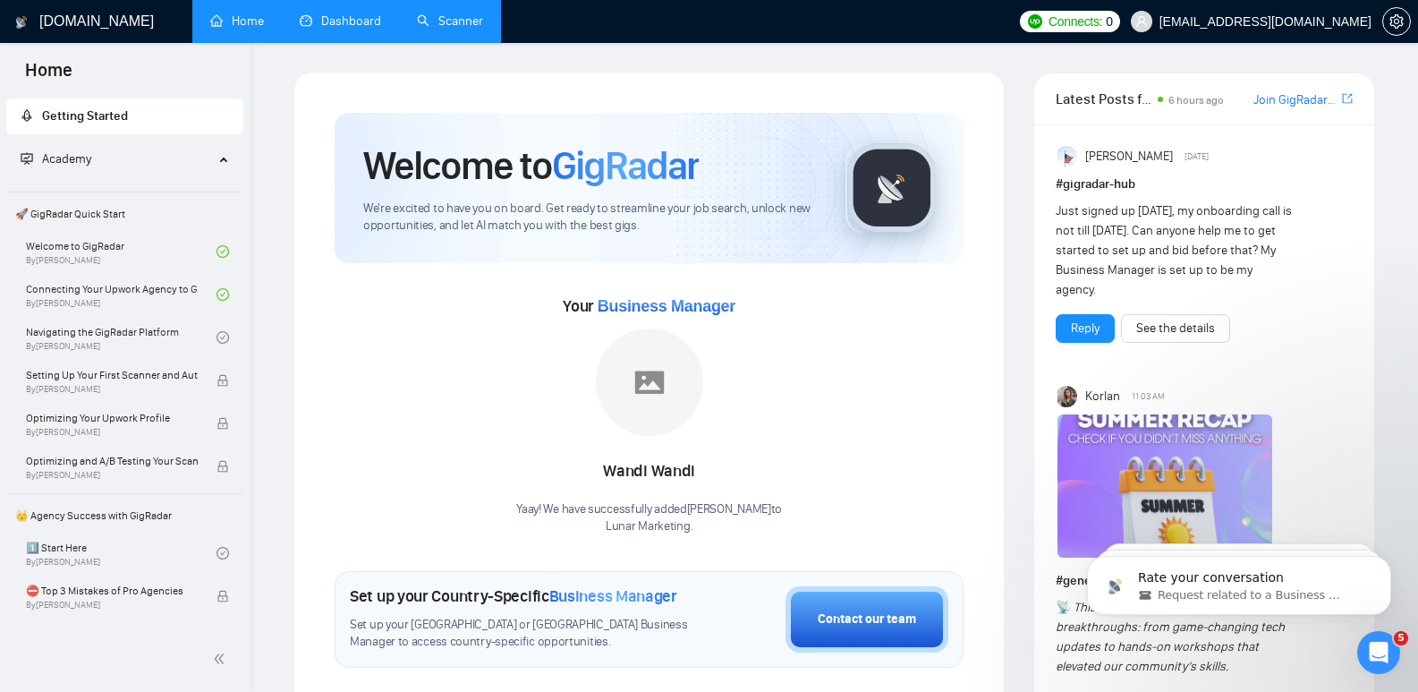
click at [347, 21] on link "Dashboard" at bounding box center [340, 20] width 81 height 15
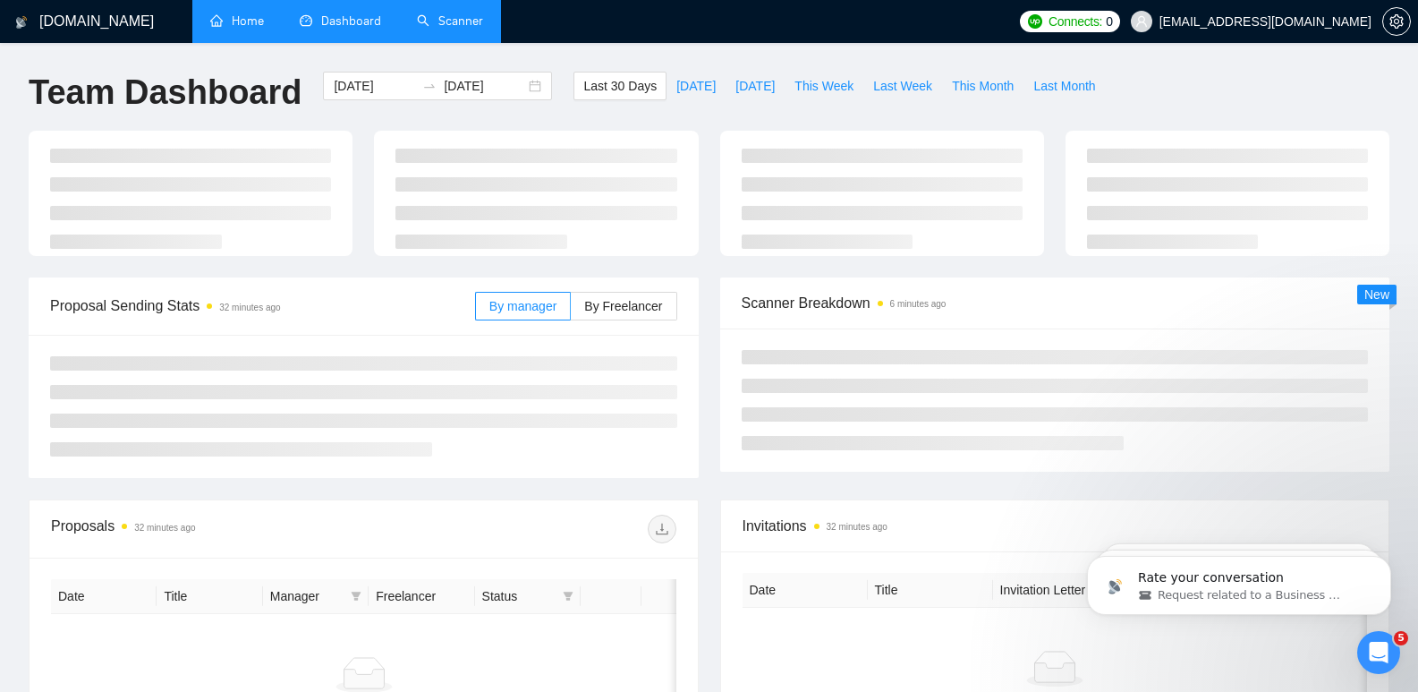
type input "[DATE]"
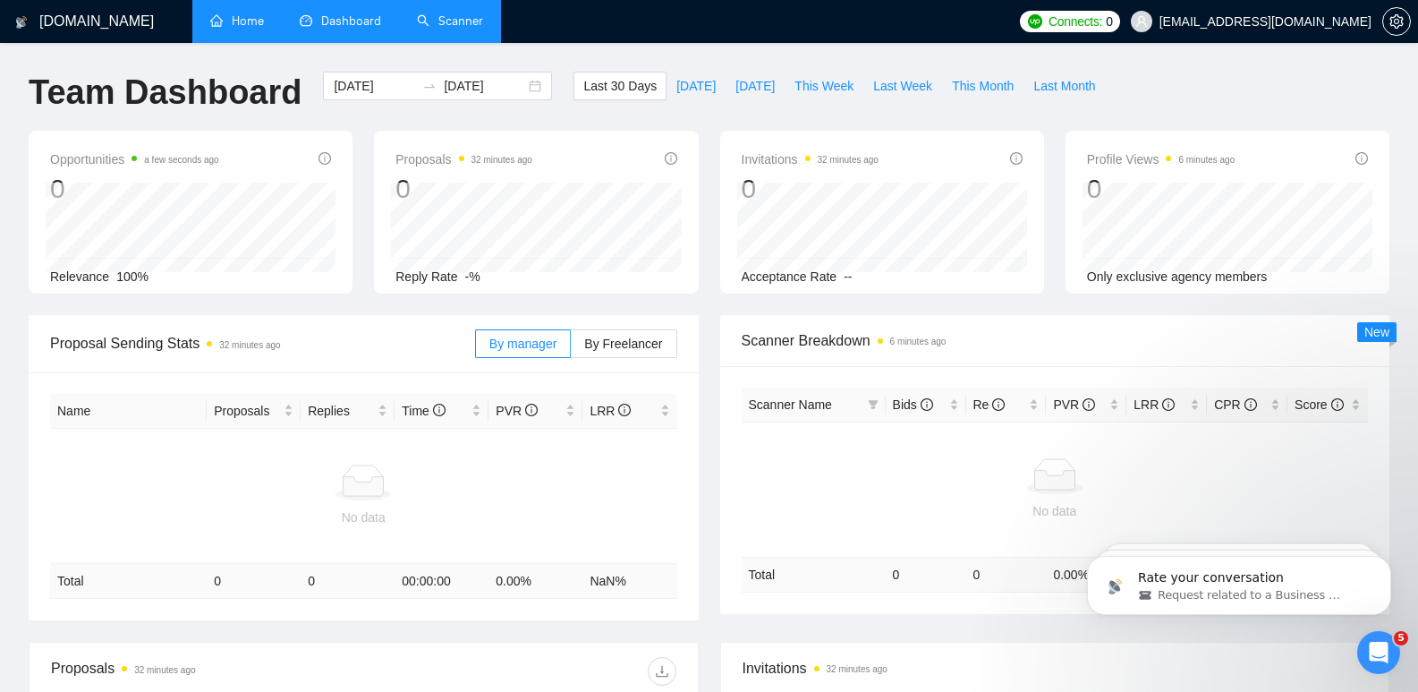
click at [463, 29] on link "Scanner" at bounding box center [450, 20] width 66 height 15
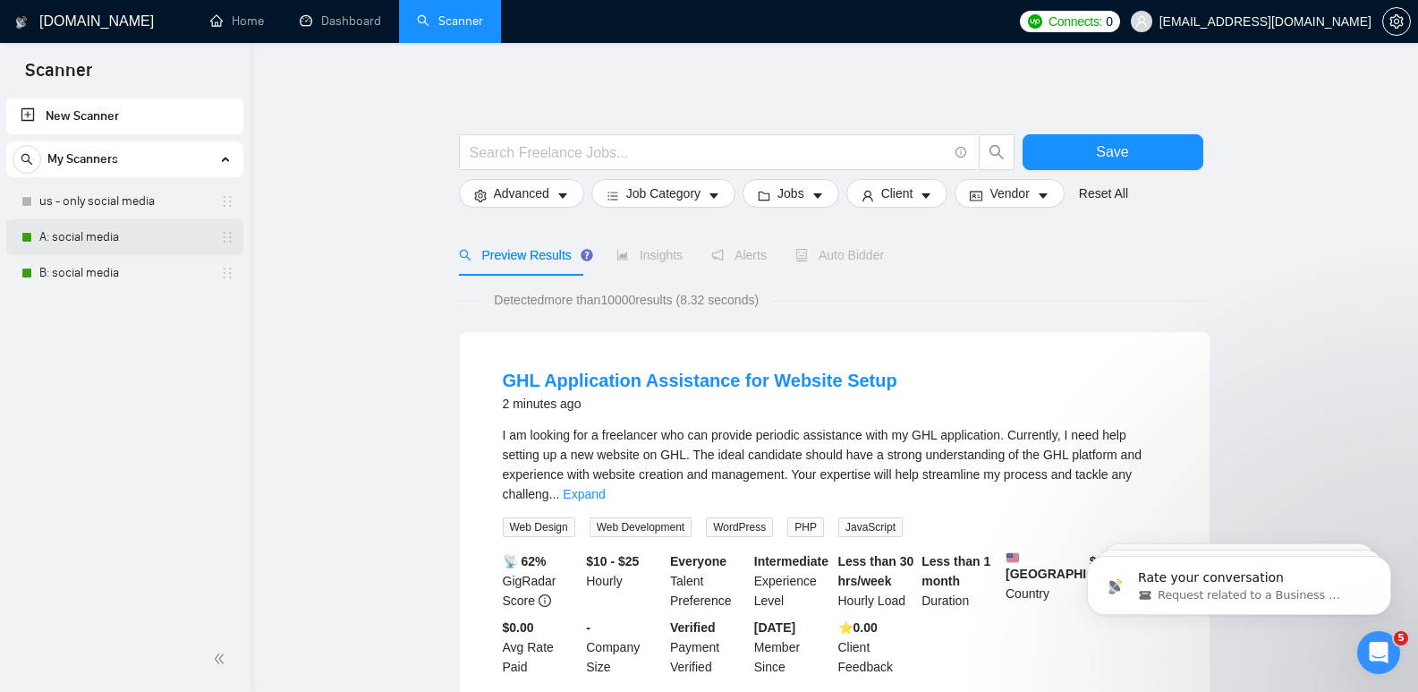
click at [130, 241] on link "A: social media" at bounding box center [124, 237] width 170 height 36
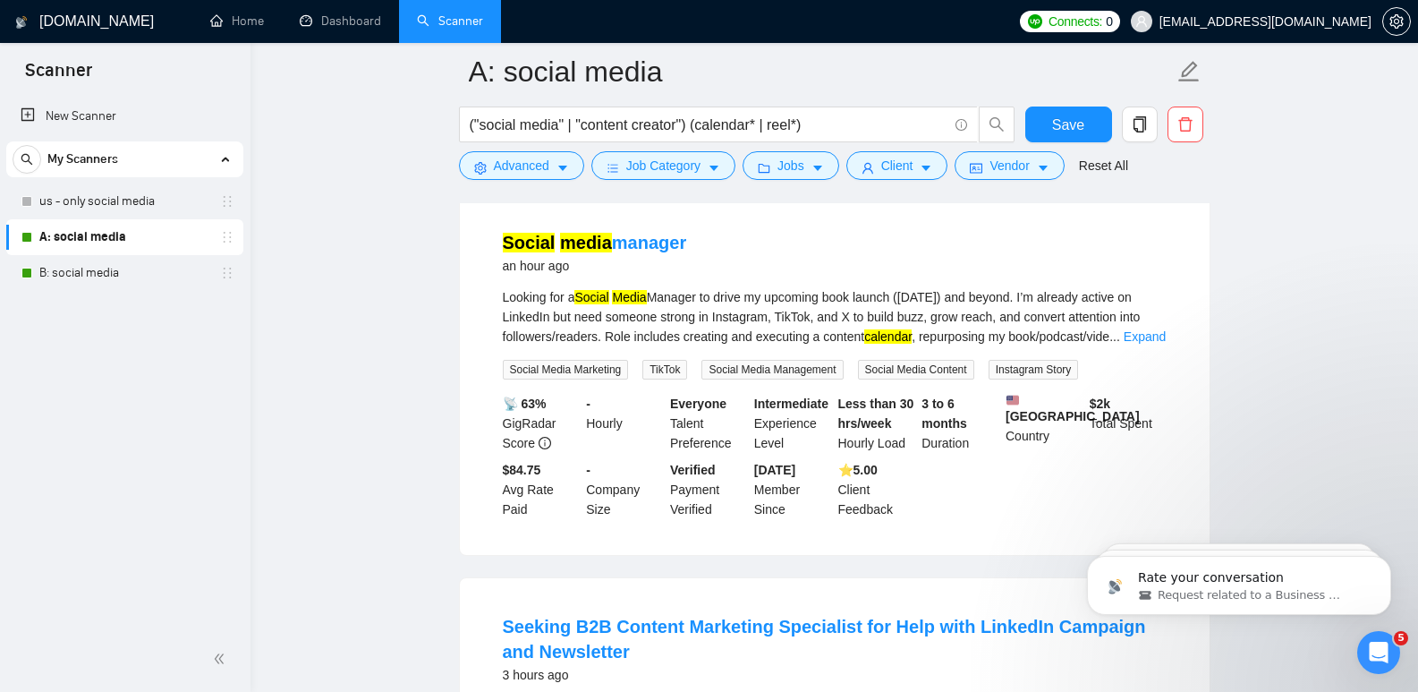
scroll to position [179, 0]
click at [1132, 342] on link "Expand" at bounding box center [1145, 338] width 42 height 14
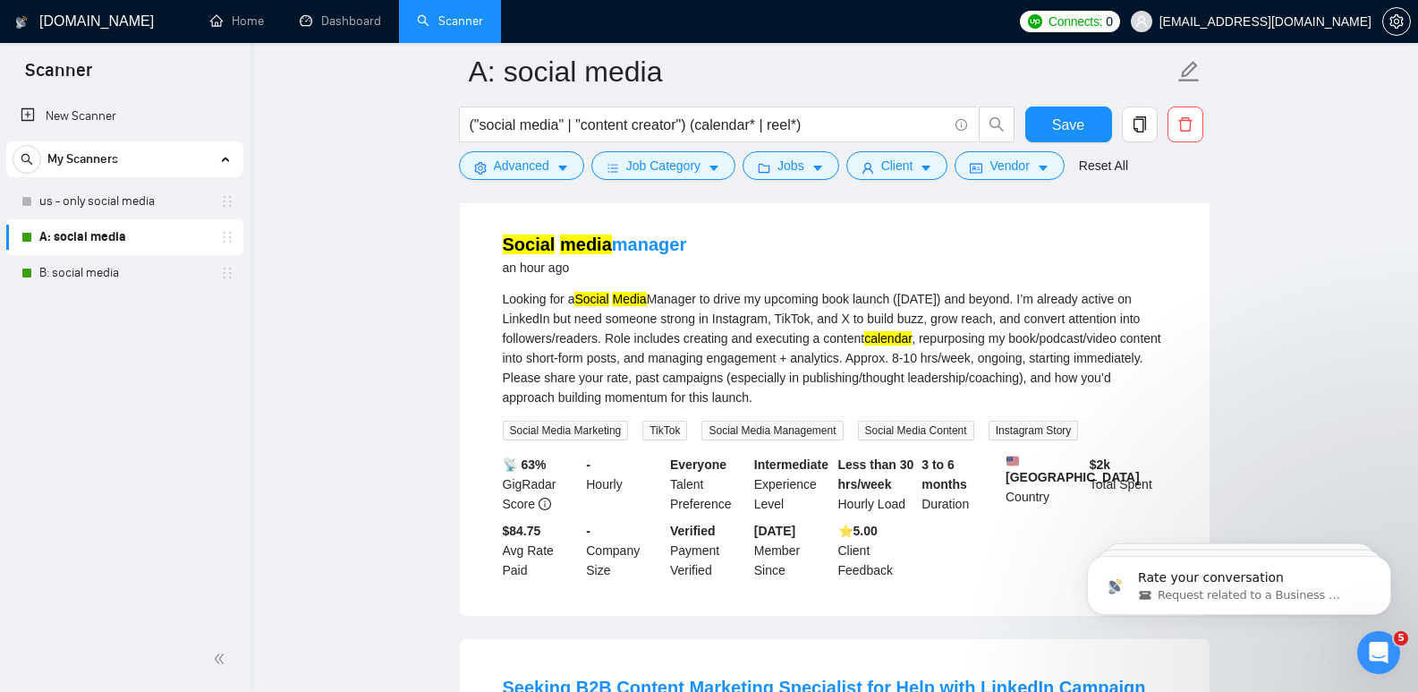
click at [1166, 366] on div "Looking for a Social Media Manager to drive my upcoming book launch ([DATE]) an…" at bounding box center [835, 348] width 664 height 118
click at [624, 242] on link "Social media manager" at bounding box center [595, 244] width 184 height 20
click at [323, 28] on link "Dashboard" at bounding box center [340, 20] width 81 height 15
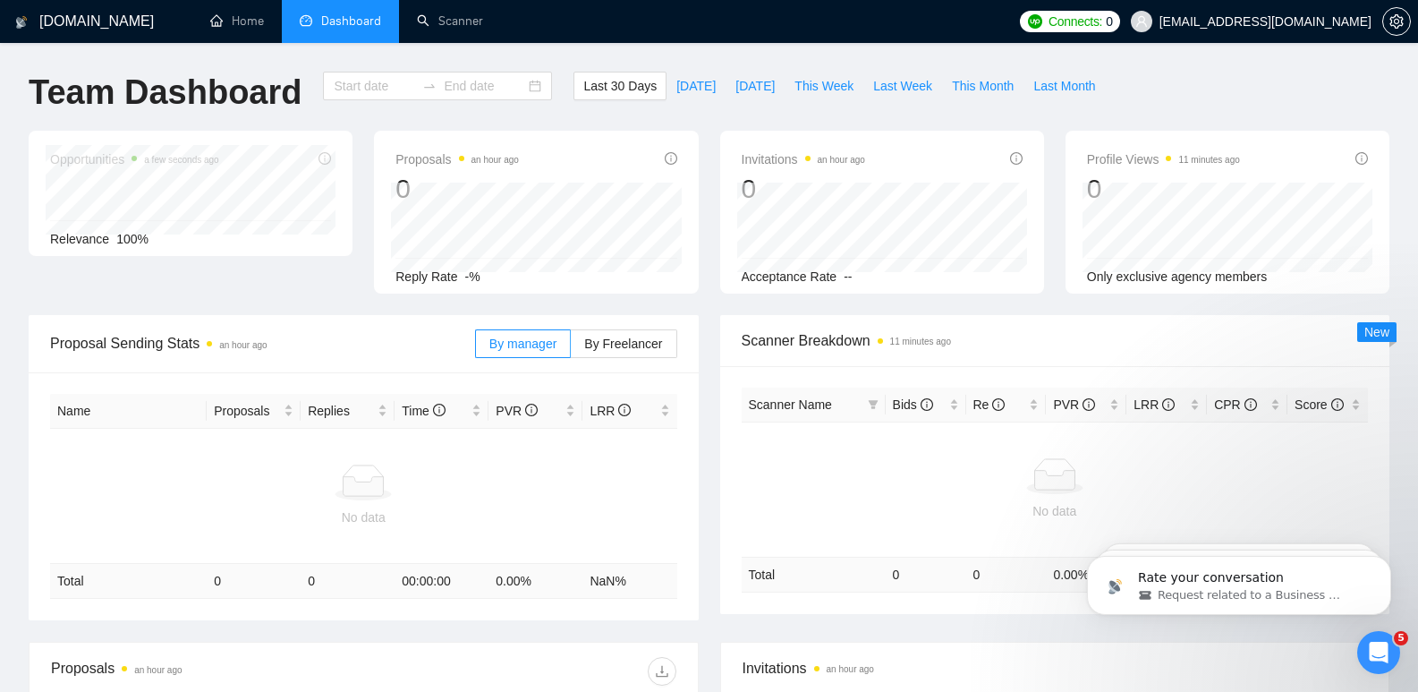
type input "[DATE]"
